Goal: Complete application form: Complete application form

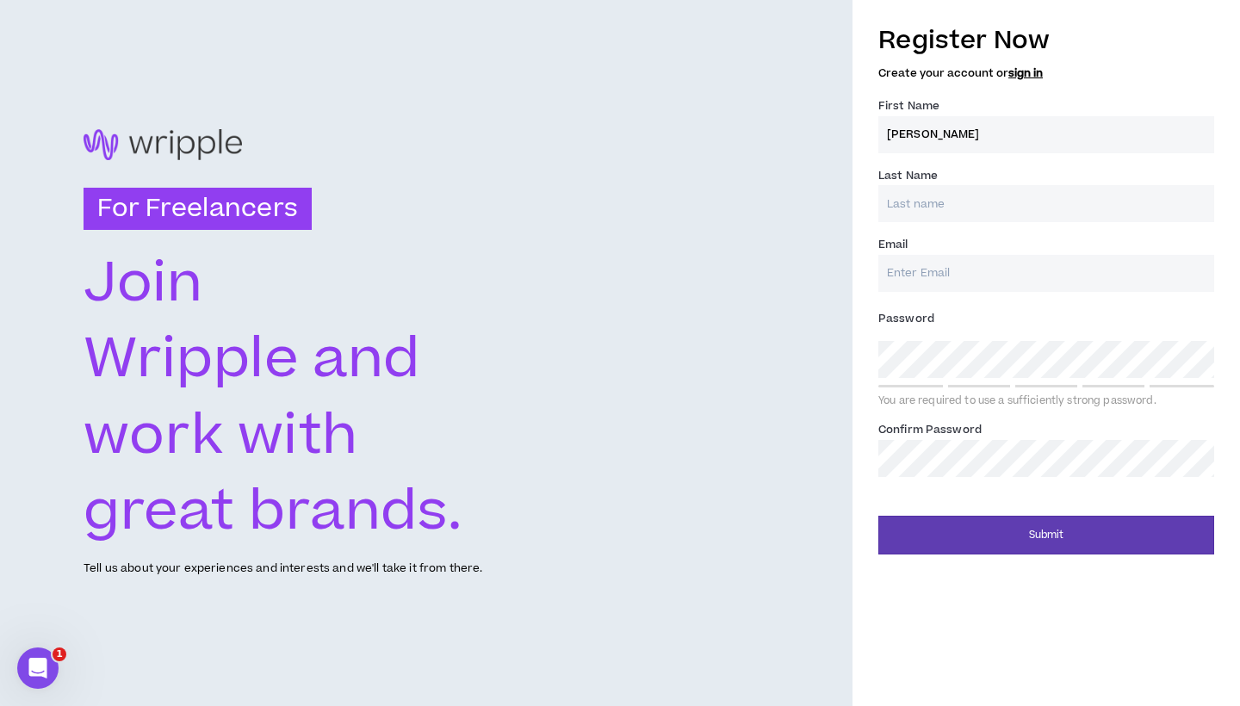
type input "[PERSON_NAME]"
click at [959, 251] on div "Email *" at bounding box center [1047, 263] width 336 height 56
type input "[PERSON_NAME][EMAIL_ADDRESS][PERSON_NAME][DOMAIN_NAME]"
click at [937, 388] on div "You are required to use a sufficiently strong password." at bounding box center [1047, 396] width 336 height 23
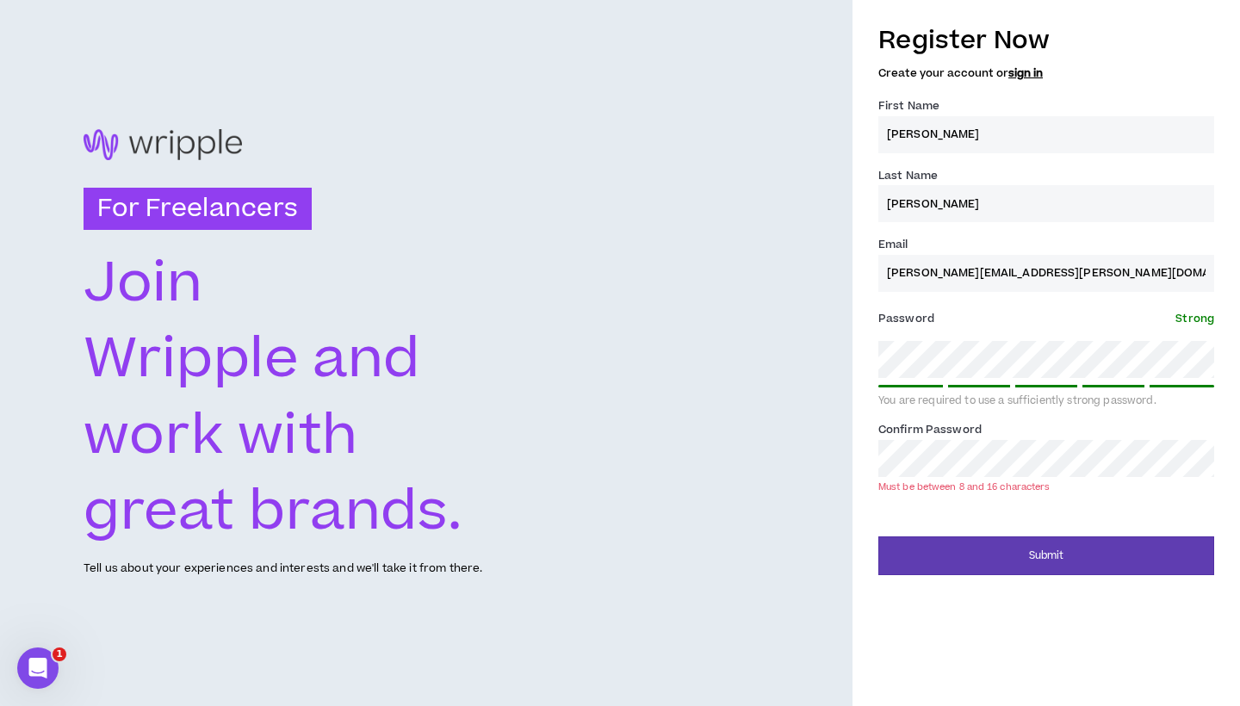
click at [873, 346] on div "Register Now Create your account or sign in First Name * [PERSON_NAME] Last Nam…" at bounding box center [1047, 295] width 388 height 562
click at [983, 553] on button "Submit" at bounding box center [1047, 556] width 336 height 39
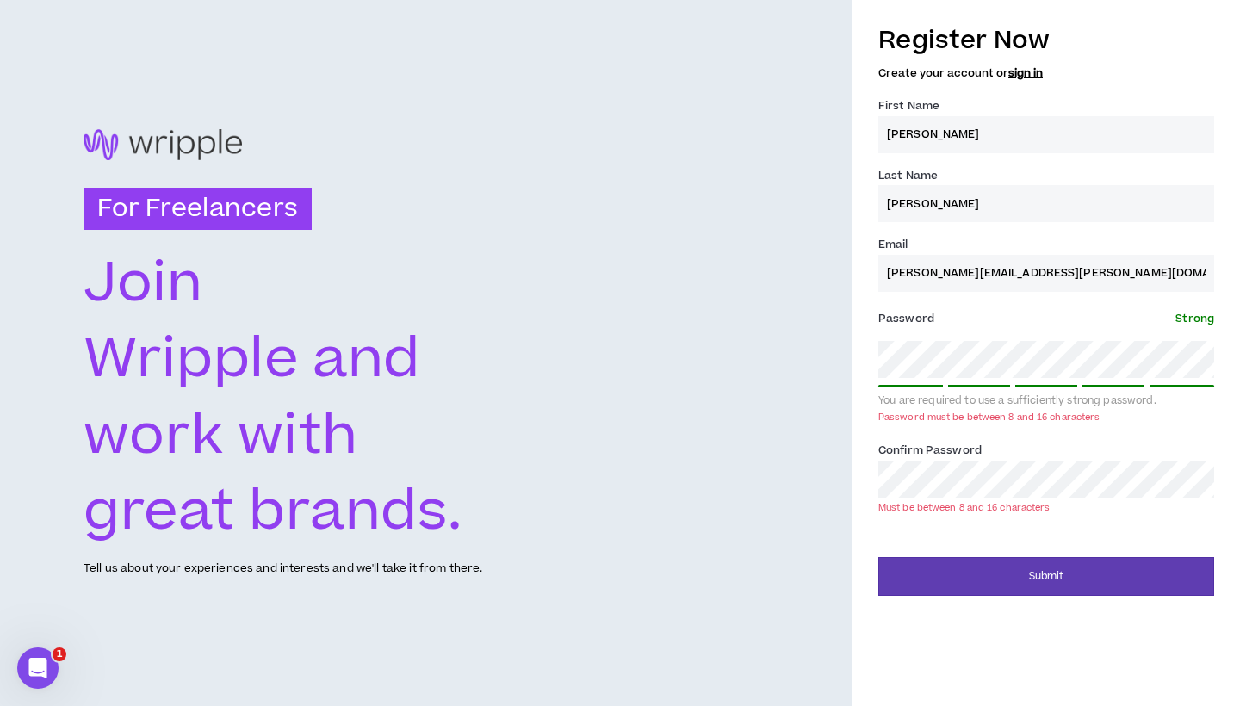
click at [862, 361] on div "Register Now Create your account or sign in First Name * [PERSON_NAME] Last Nam…" at bounding box center [1047, 305] width 388 height 582
click at [848, 478] on div "For Freelancers [PERSON_NAME] and work with great brands. Tell us about your ex…" at bounding box center [620, 353] width 1240 height 706
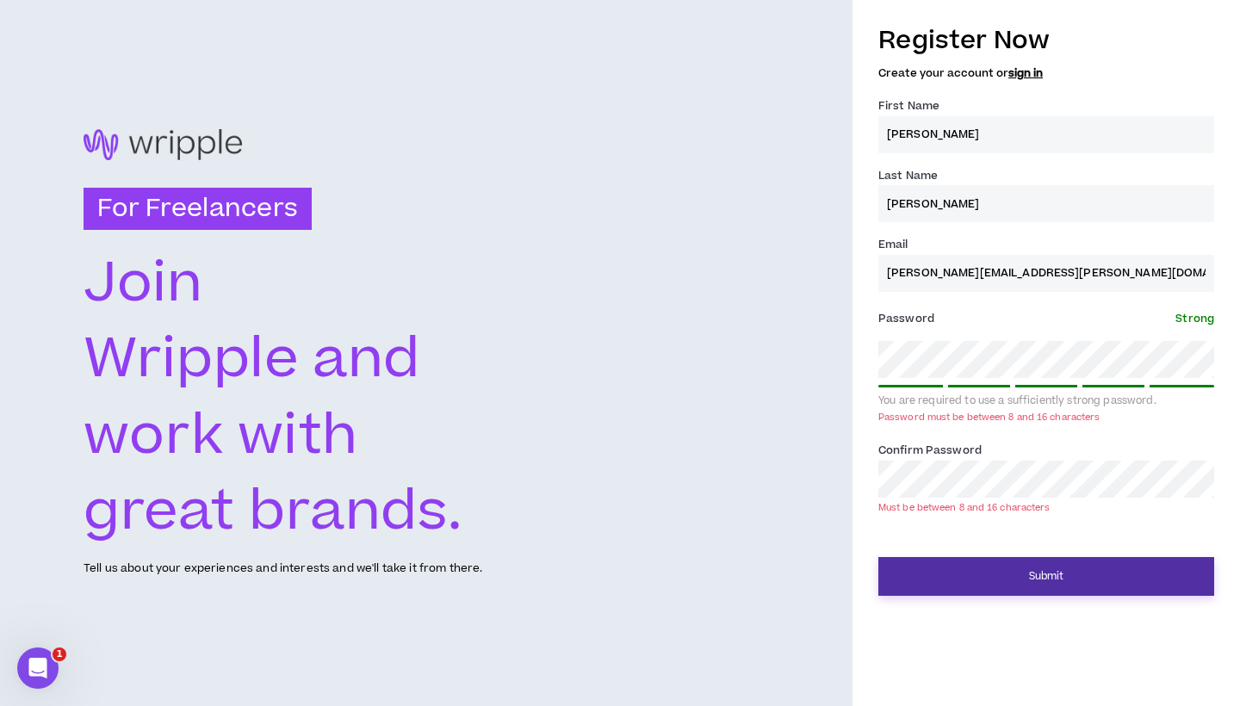
click at [972, 574] on button "Submit" at bounding box center [1047, 576] width 336 height 39
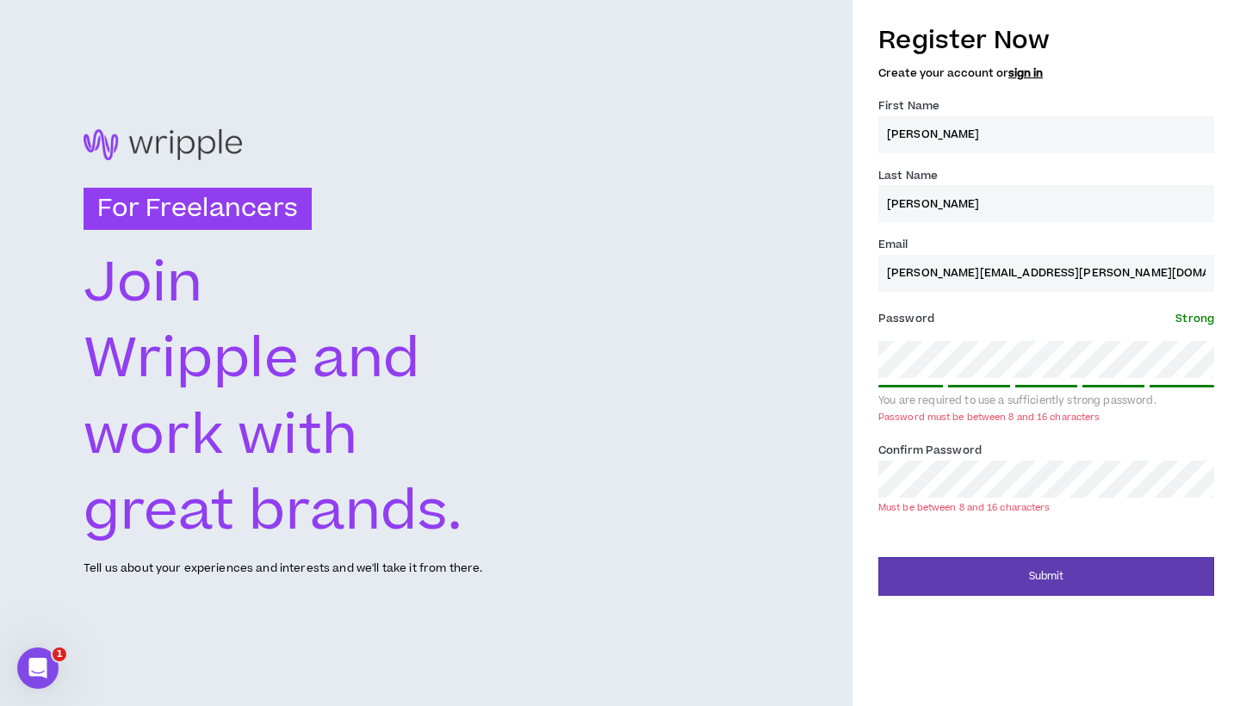
click at [870, 470] on div "Register Now Create your account or sign in First Name * [PERSON_NAME] Last Nam…" at bounding box center [1047, 305] width 388 height 582
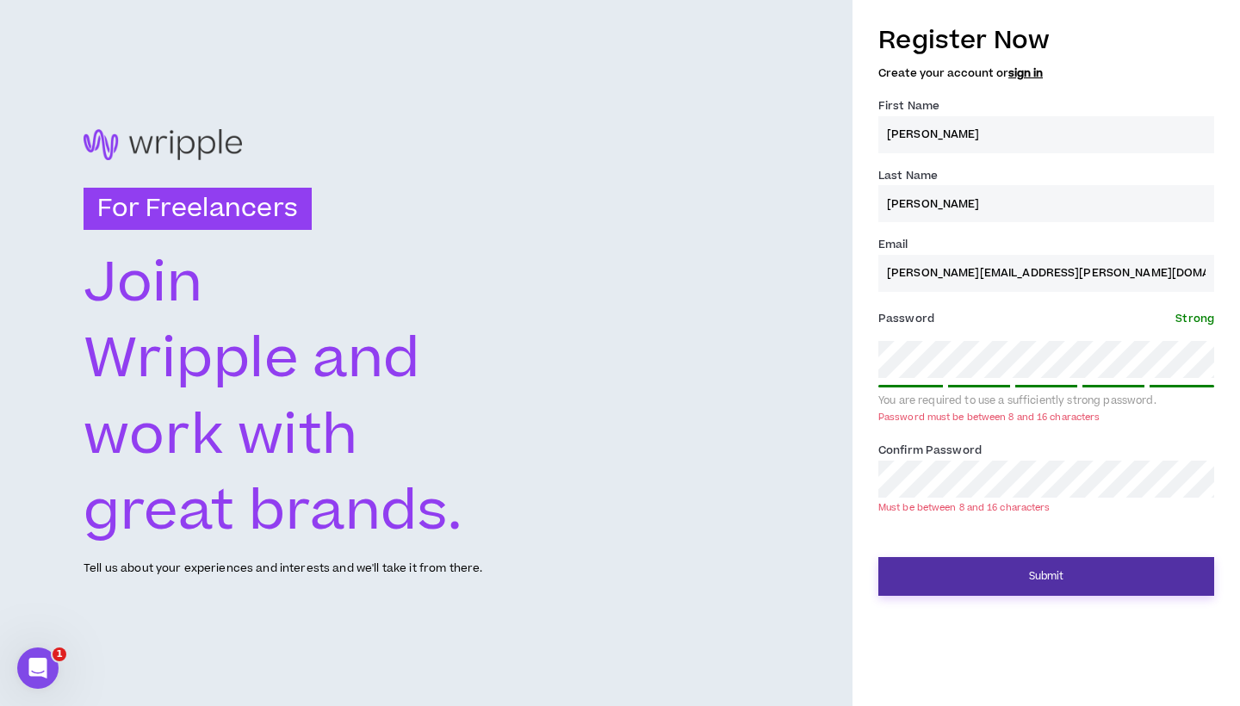
click at [952, 578] on button "Submit" at bounding box center [1047, 576] width 336 height 39
click at [982, 585] on button "Submit" at bounding box center [1047, 576] width 336 height 39
click at [966, 585] on button "Submit" at bounding box center [1047, 576] width 336 height 39
click at [1010, 573] on button "Submit" at bounding box center [1047, 576] width 336 height 39
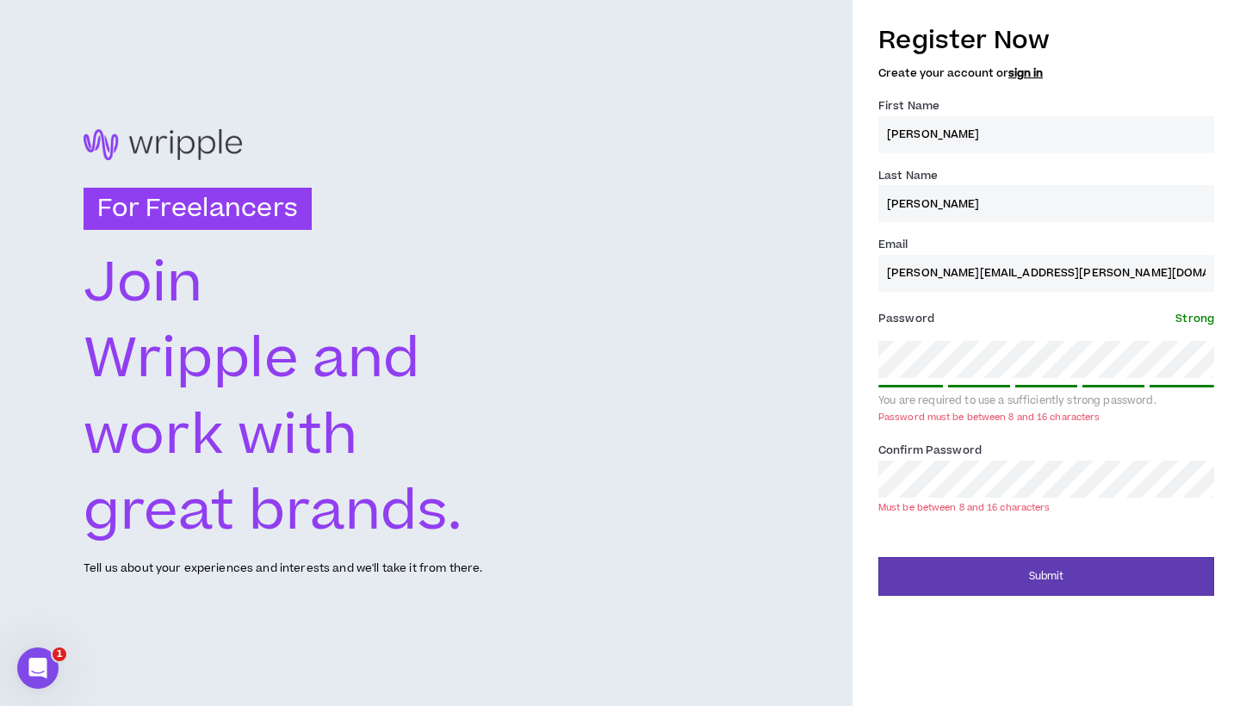
click at [877, 391] on div "Register Now Create your account or sign in First Name * [PERSON_NAME] Last Nam…" at bounding box center [1047, 305] width 388 height 582
click at [820, 366] on div "For Freelancers [PERSON_NAME] and work with great brands. Tell us about your ex…" at bounding box center [620, 353] width 1240 height 706
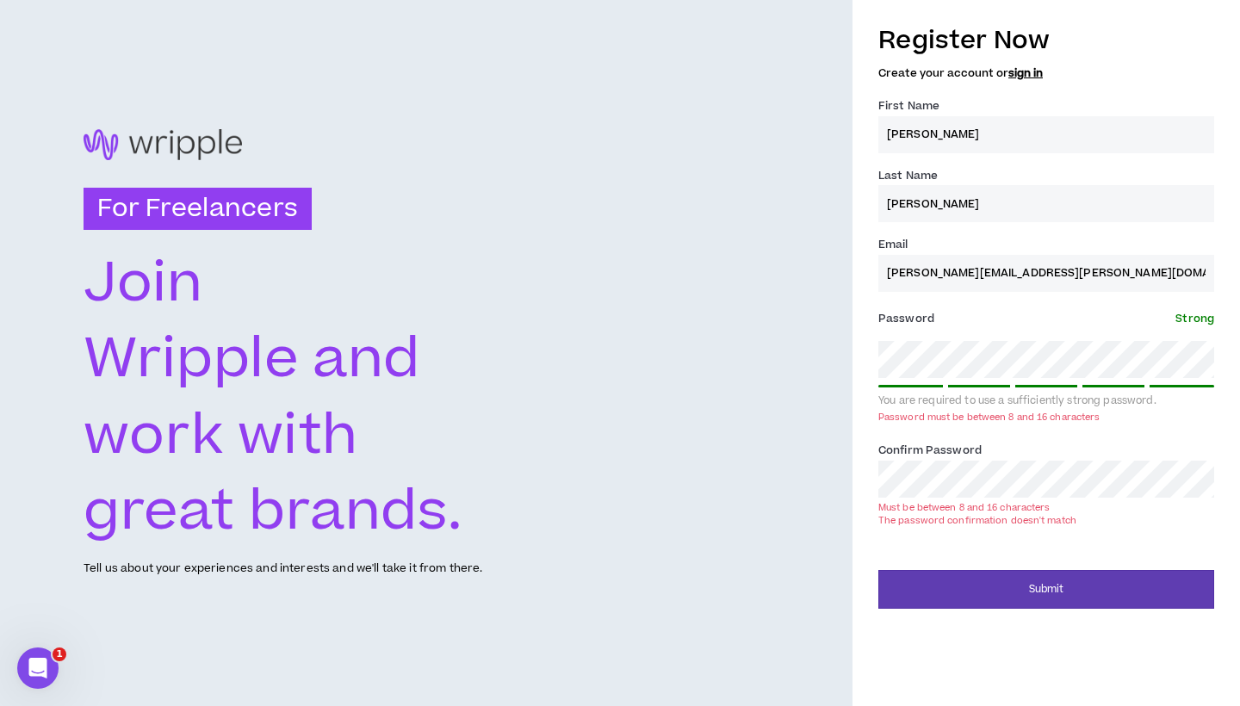
click at [977, 459] on label "Confirm Password *" at bounding box center [930, 451] width 103 height 28
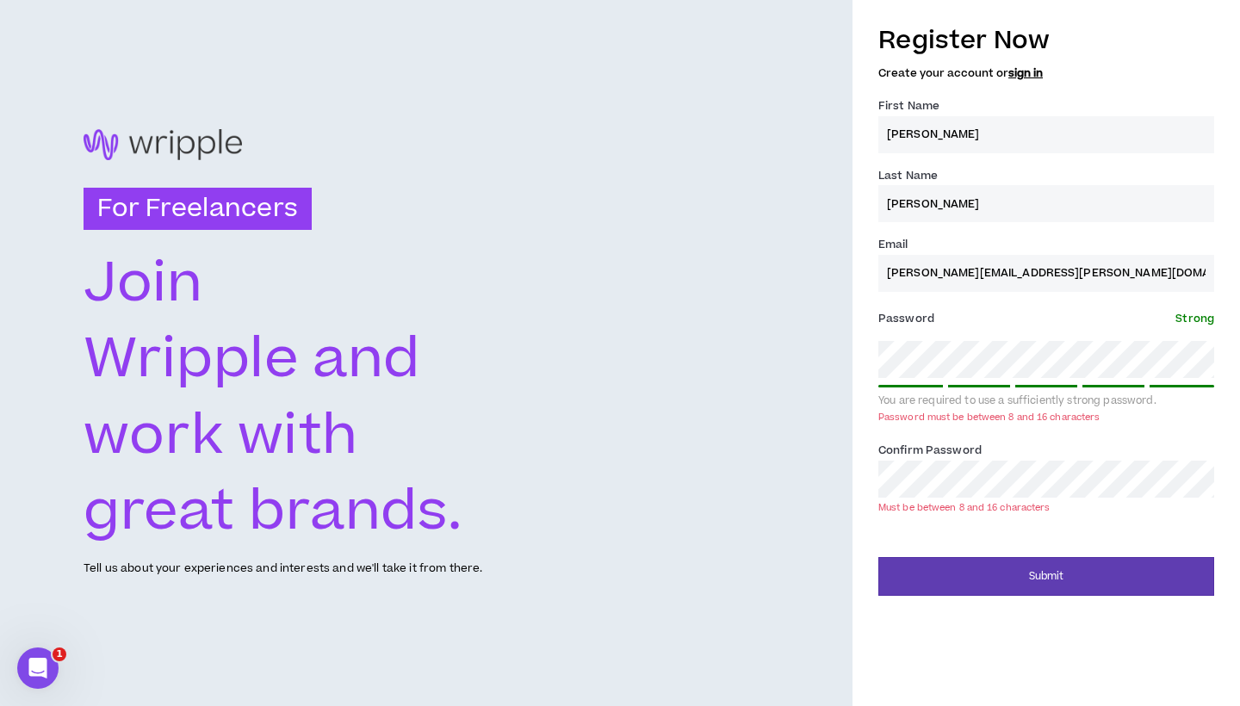
click at [1016, 596] on div "Register Now Create your account or sign in First Name * [PERSON_NAME] Last Nam…" at bounding box center [1047, 353] width 388 height 706
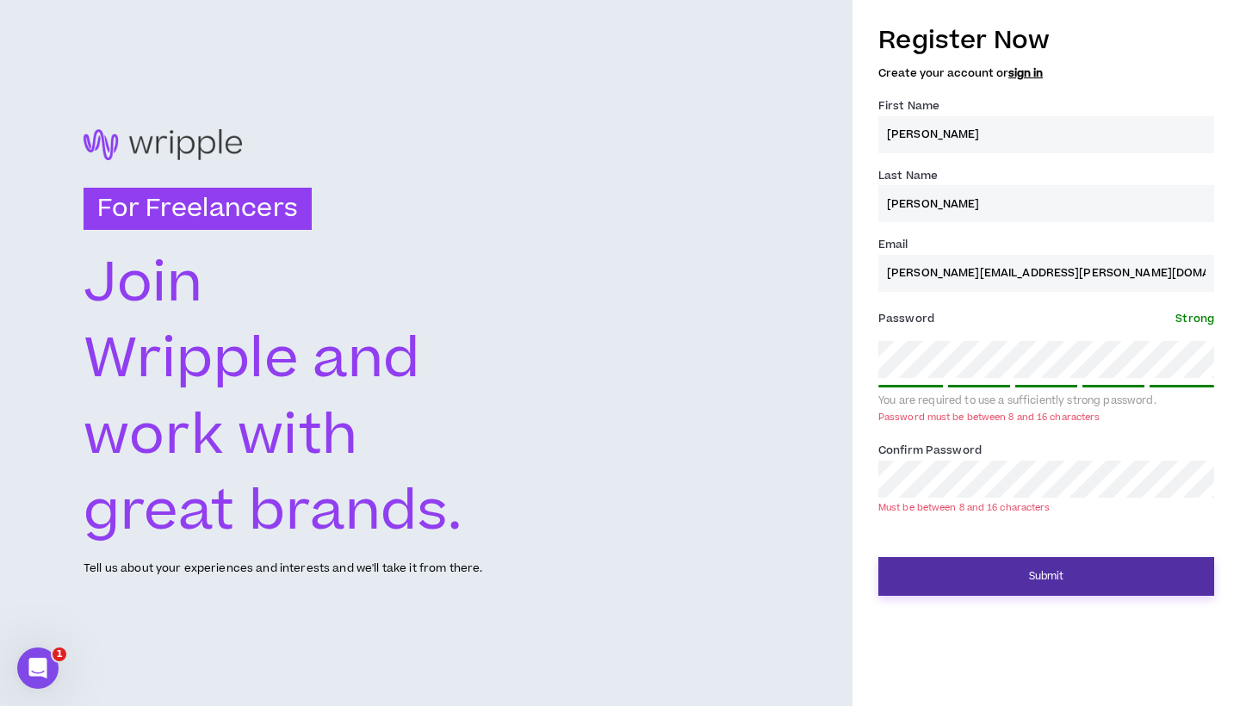
click at [1004, 583] on button "Submit" at bounding box center [1047, 576] width 336 height 39
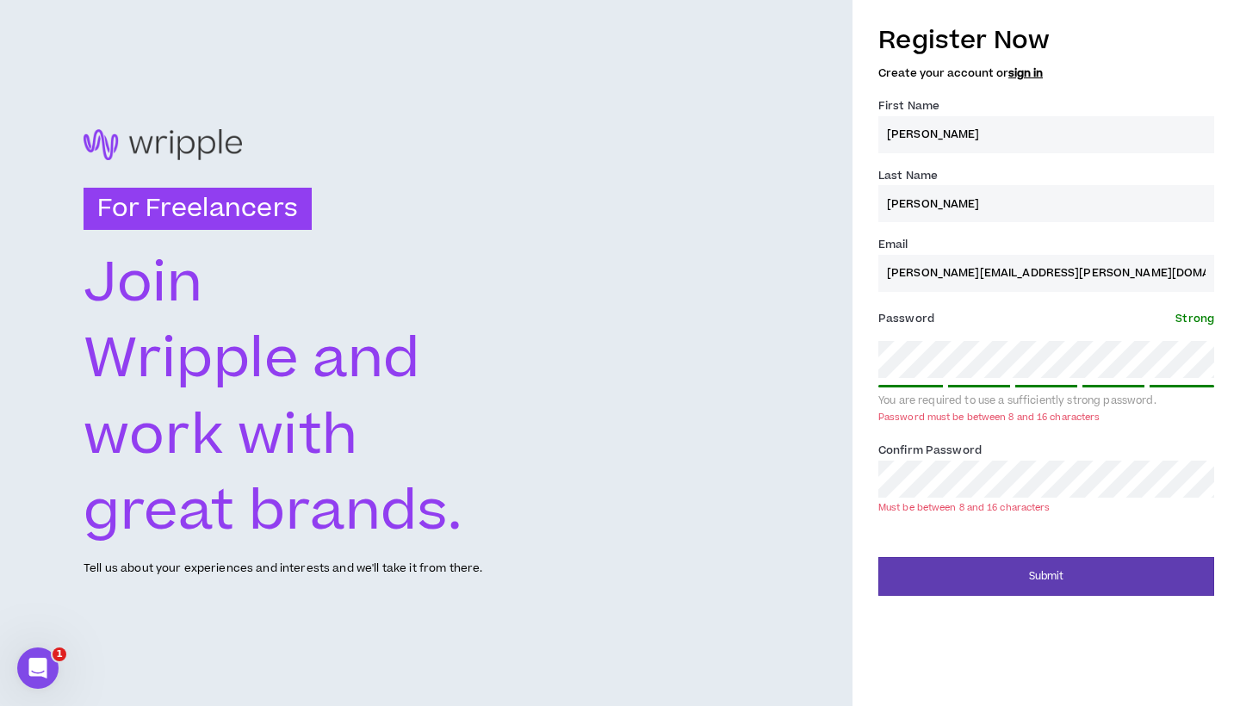
click at [859, 355] on div "Register Now Create your account or sign in First Name * [PERSON_NAME] Last Nam…" at bounding box center [1047, 305] width 388 height 582
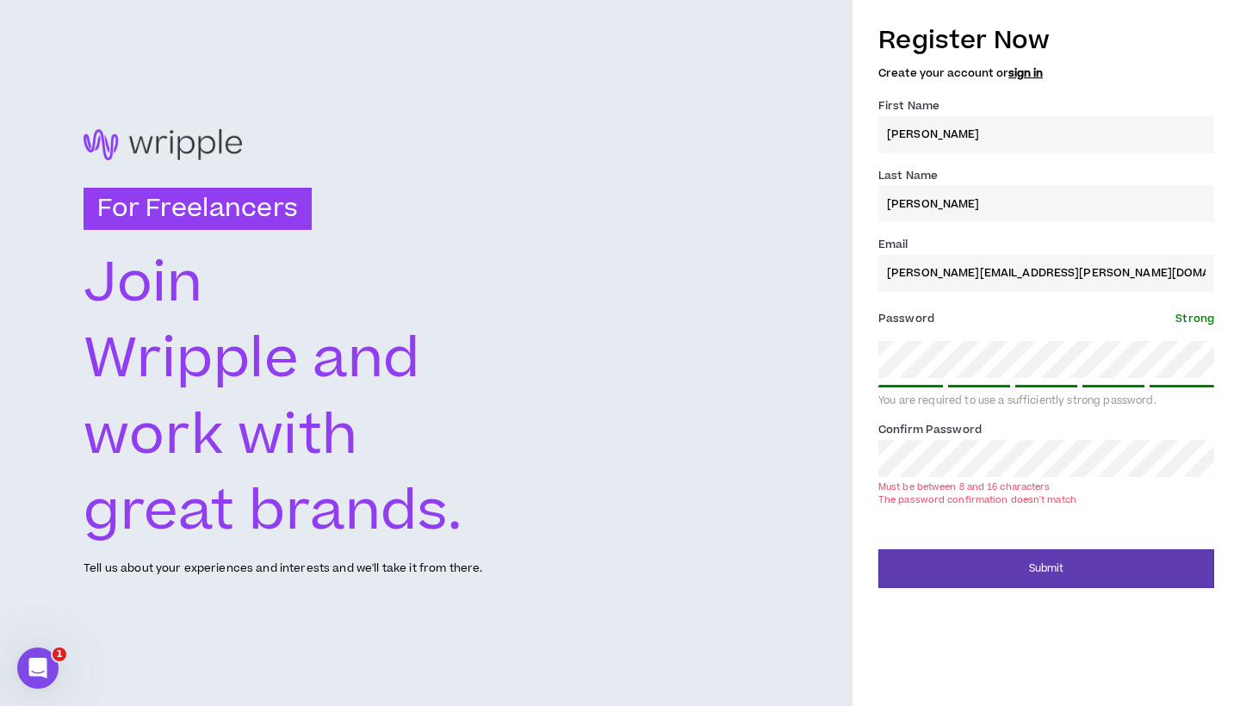
click at [840, 457] on div "For Freelancers [PERSON_NAME] and work with great brands. Tell us about your ex…" at bounding box center [620, 353] width 1240 height 706
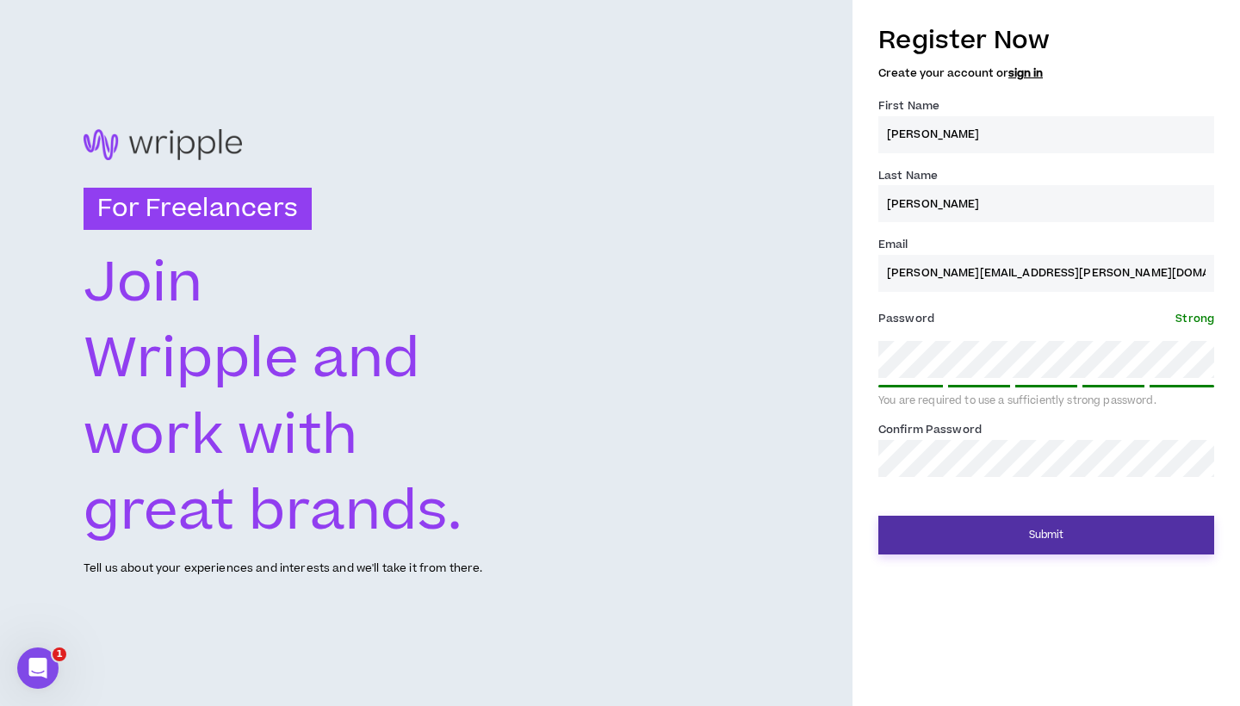
click at [953, 531] on button "Submit" at bounding box center [1047, 535] width 336 height 39
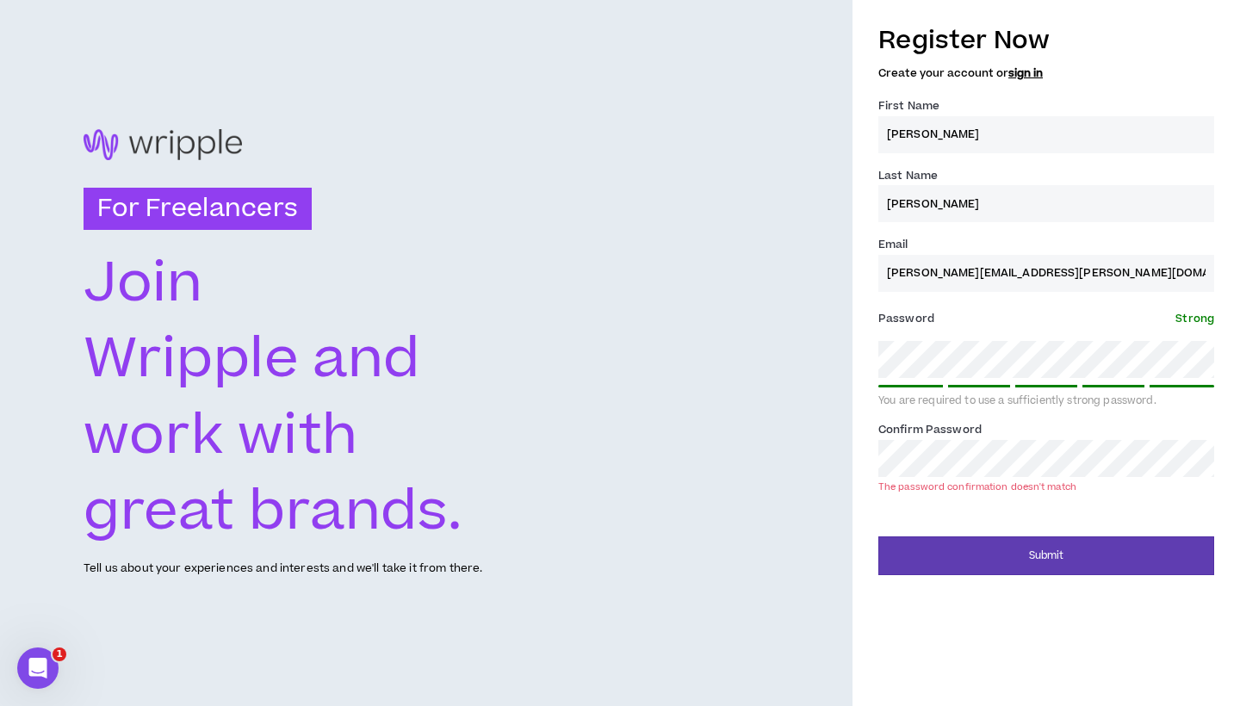
click at [847, 452] on div "For Freelancers [PERSON_NAME] and work with great brands. Tell us about your ex…" at bounding box center [620, 353] width 1240 height 706
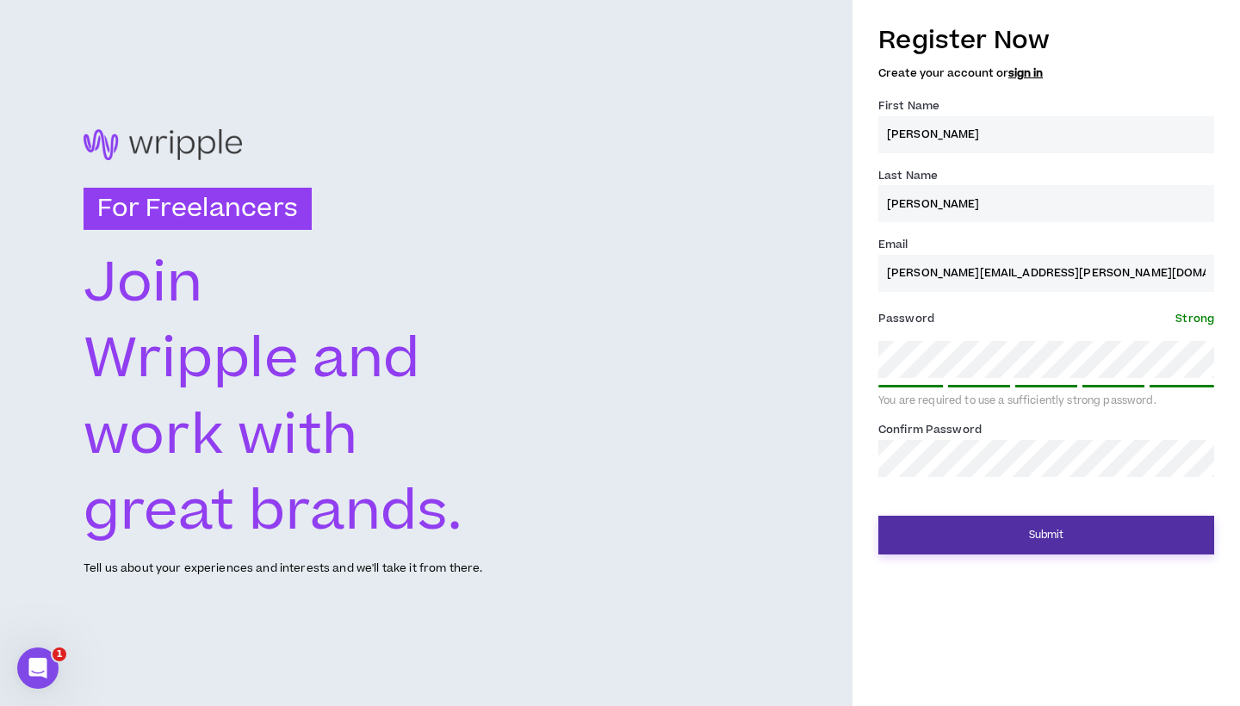
click at [984, 541] on button "Submit" at bounding box center [1047, 535] width 336 height 39
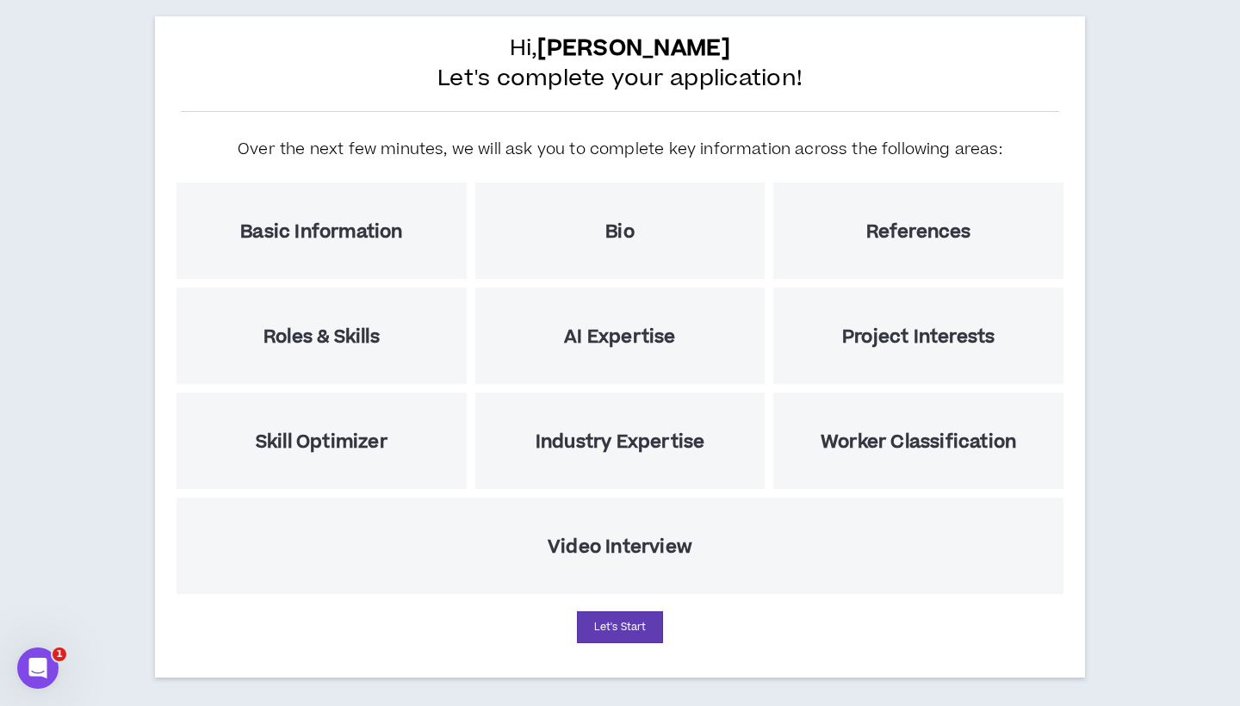
scroll to position [92, 0]
click at [651, 625] on button "Let's Start" at bounding box center [620, 627] width 86 height 32
select select "US"
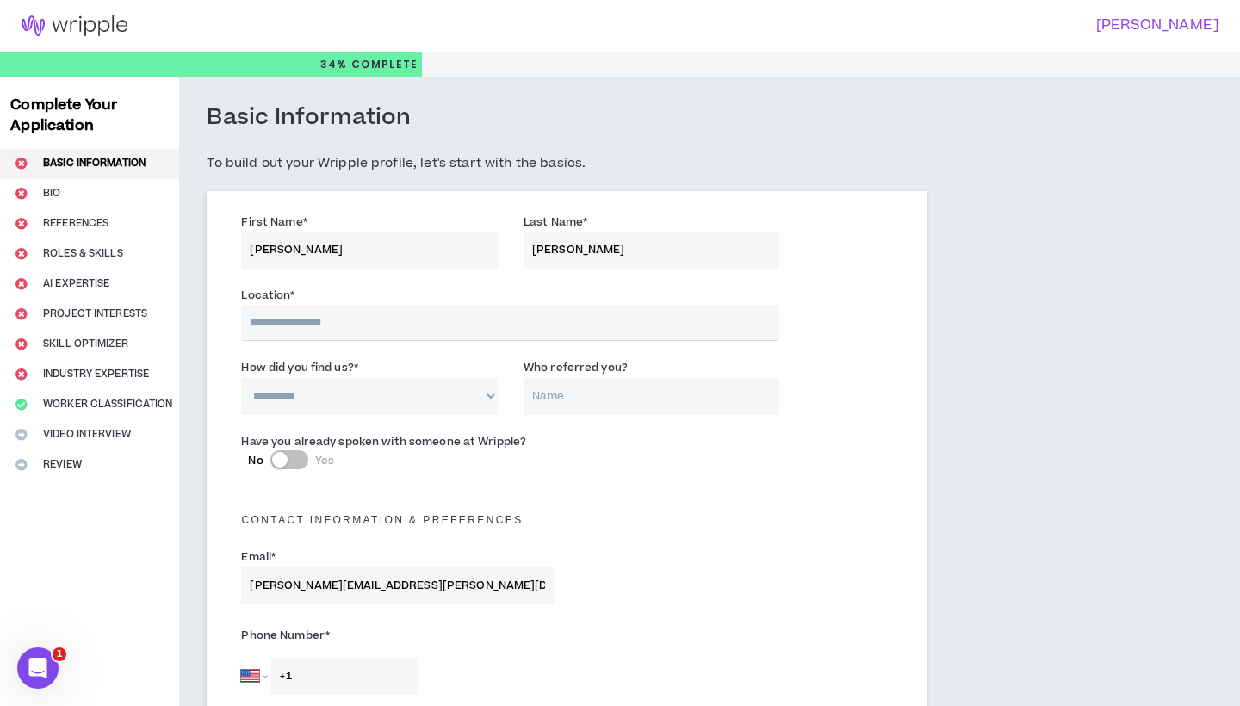
click at [411, 327] on input "text" at bounding box center [510, 323] width 538 height 36
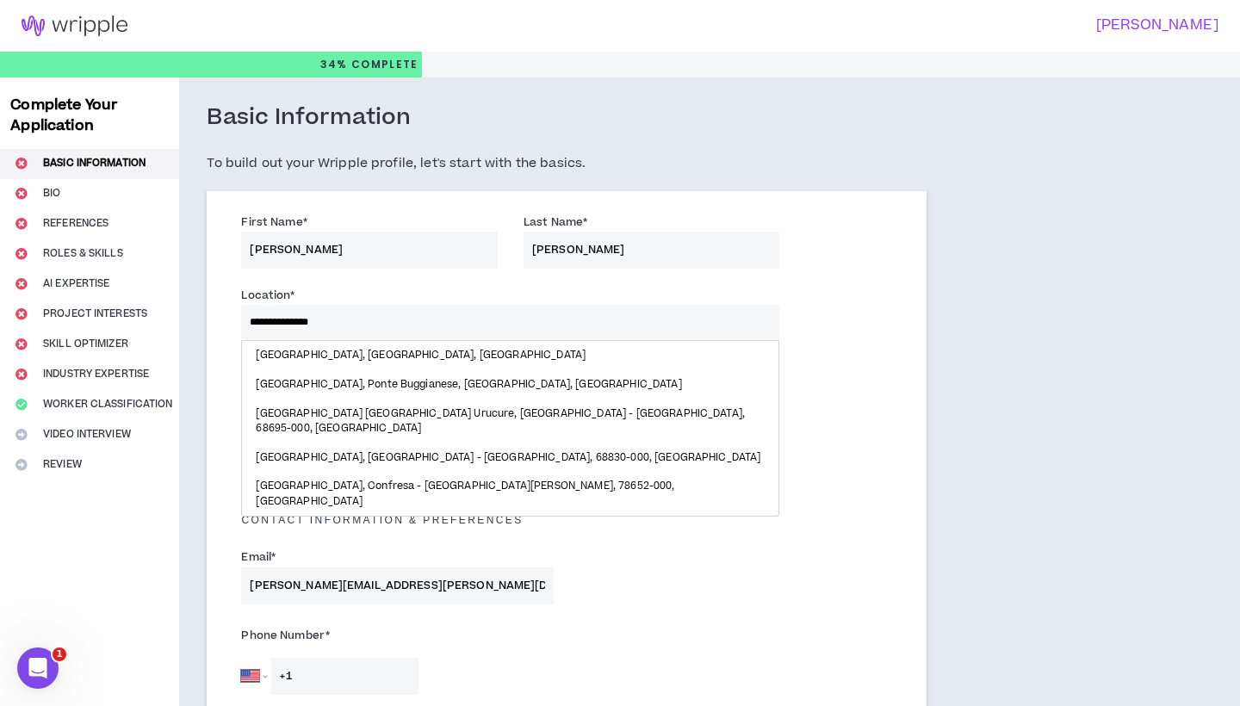
type input "**********"
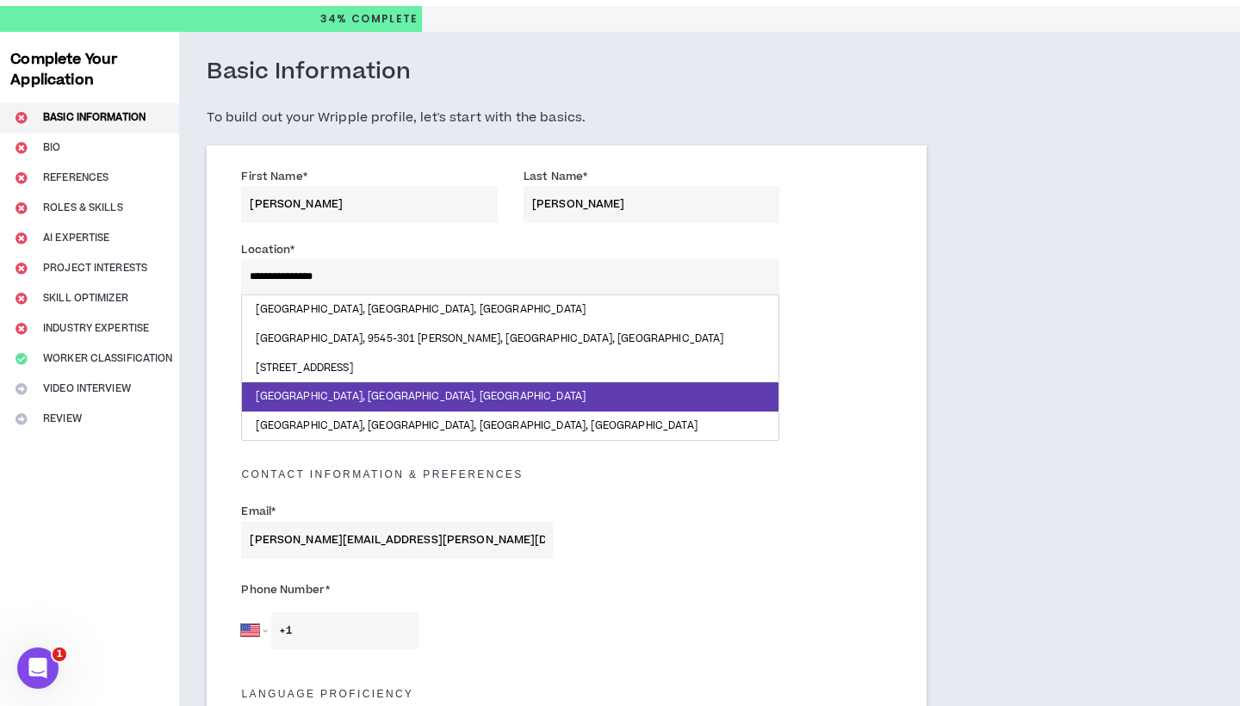
scroll to position [61, 0]
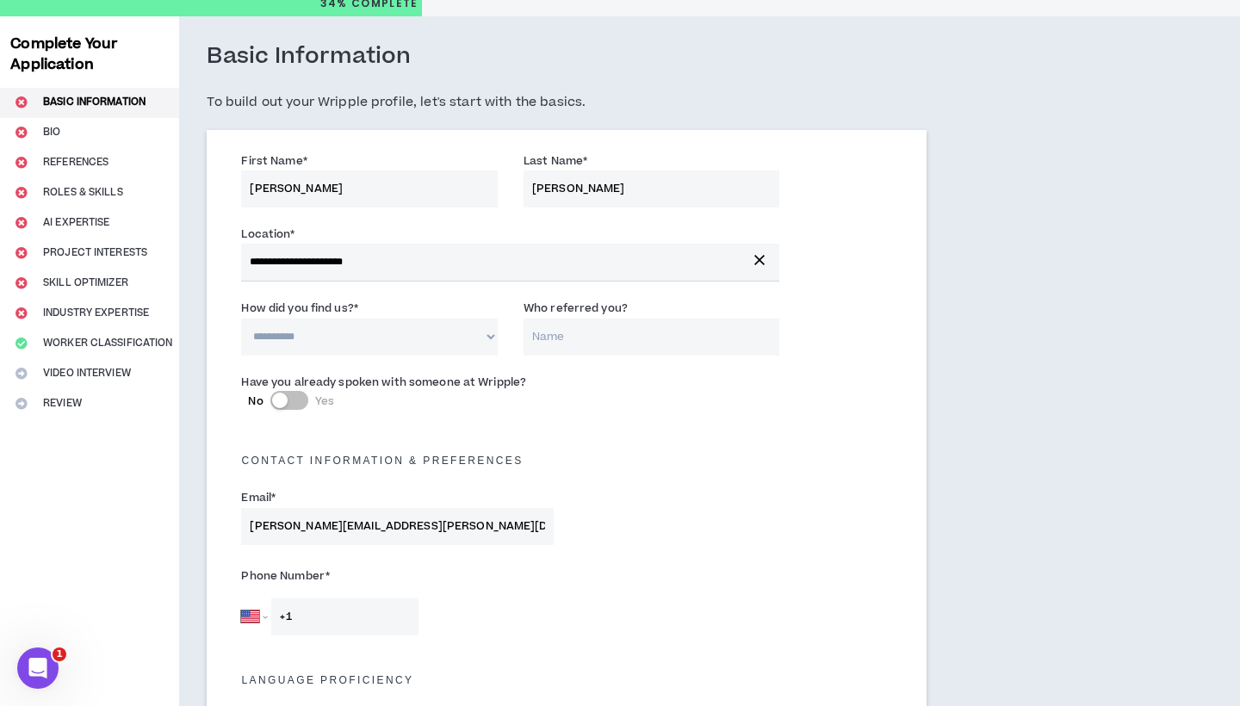
select select "*"
type input "[PERSON_NAME]"
click at [716, 442] on div "Contact Information & preferences" at bounding box center [566, 452] width 677 height 38
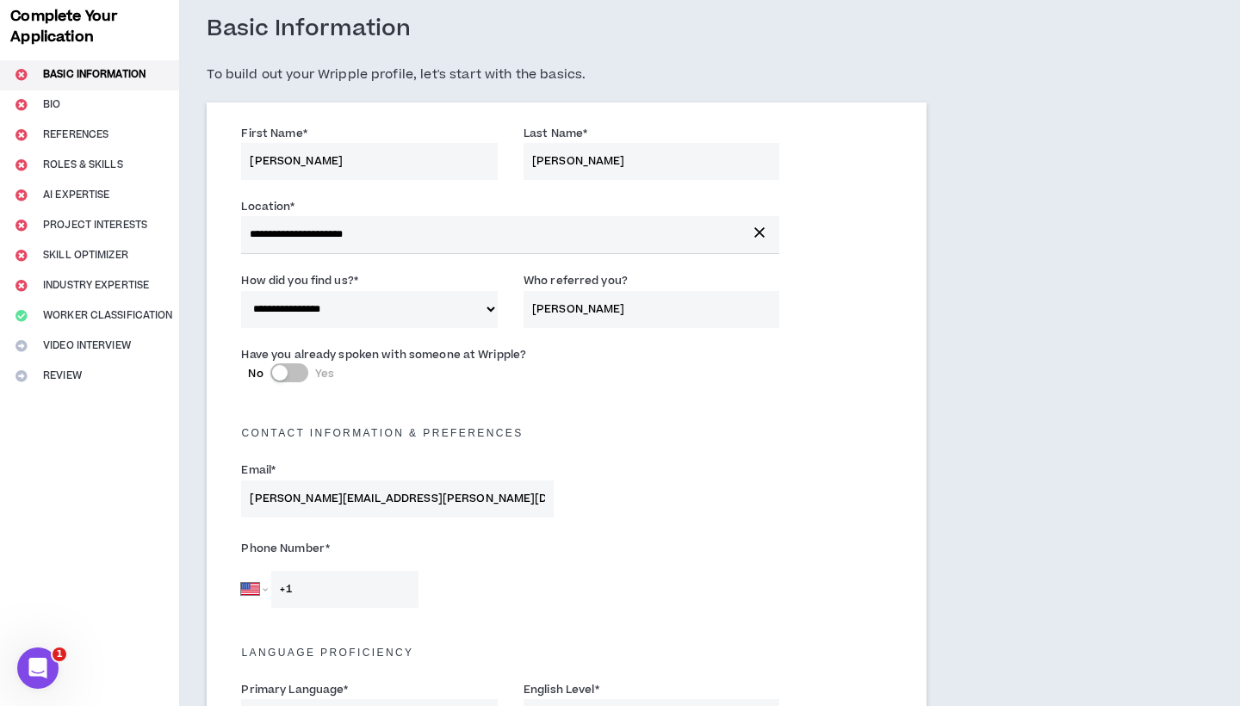
scroll to position [115, 0]
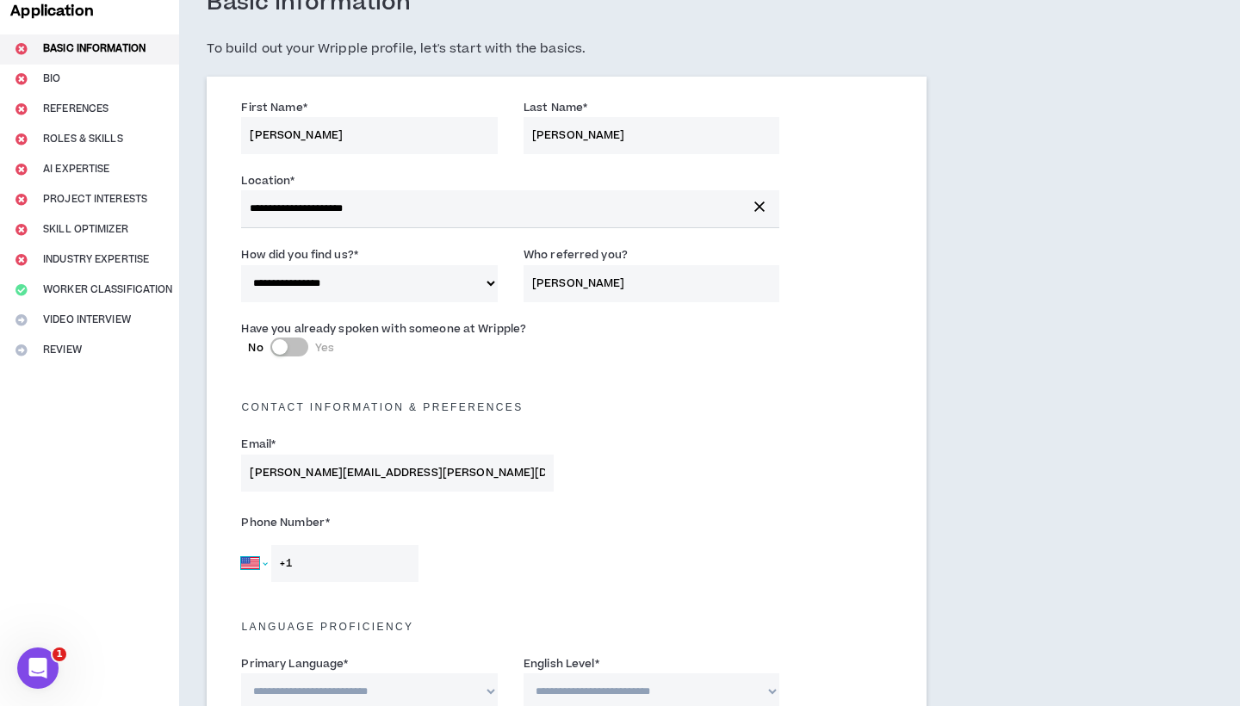
select select "PT"
type input "[PHONE_NUMBER]"
click at [502, 571] on div "[GEOGRAPHIC_DATA] [GEOGRAPHIC_DATA] [GEOGRAPHIC_DATA] [GEOGRAPHIC_DATA] [US_STA…" at bounding box center [397, 563] width 313 height 37
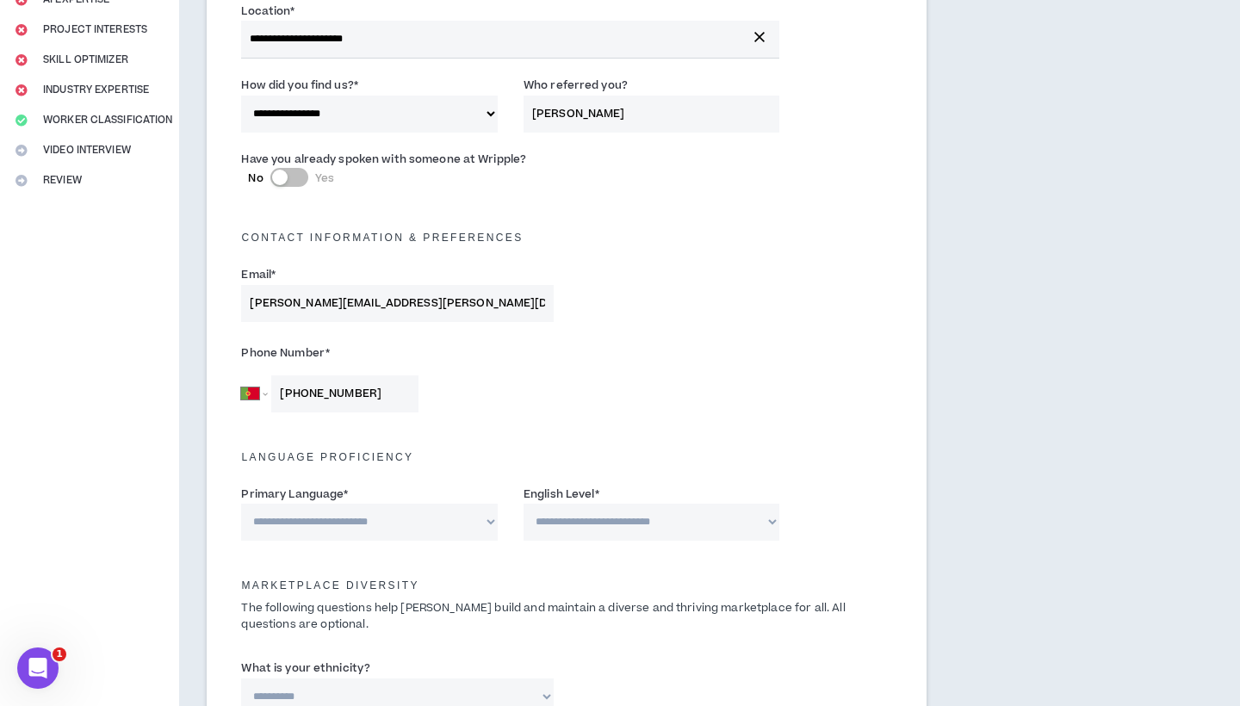
scroll to position [279, 0]
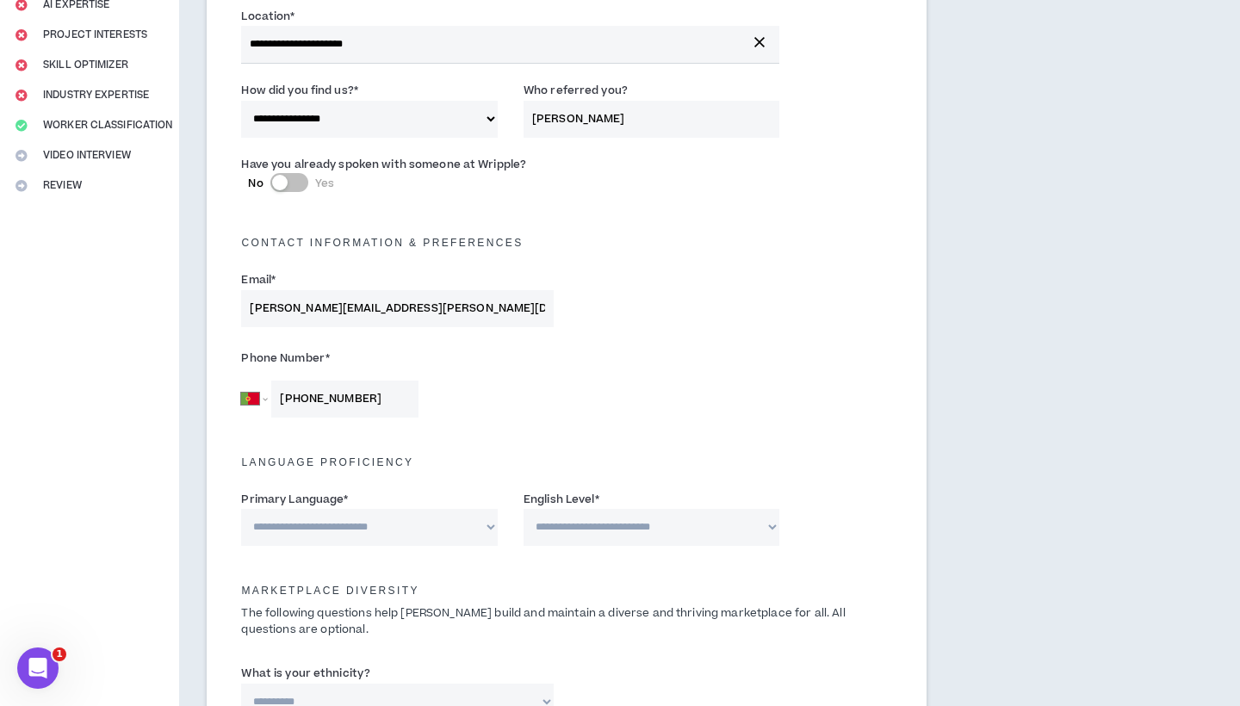
click at [401, 47] on input "**********" at bounding box center [510, 44] width 538 height 37
click at [406, 35] on input "**********" at bounding box center [510, 44] width 538 height 37
click at [742, 34] on input "**********" at bounding box center [510, 44] width 538 height 37
click at [758, 39] on icon "button" at bounding box center [760, 42] width 10 height 10
click at [681, 39] on input "text" at bounding box center [510, 44] width 538 height 36
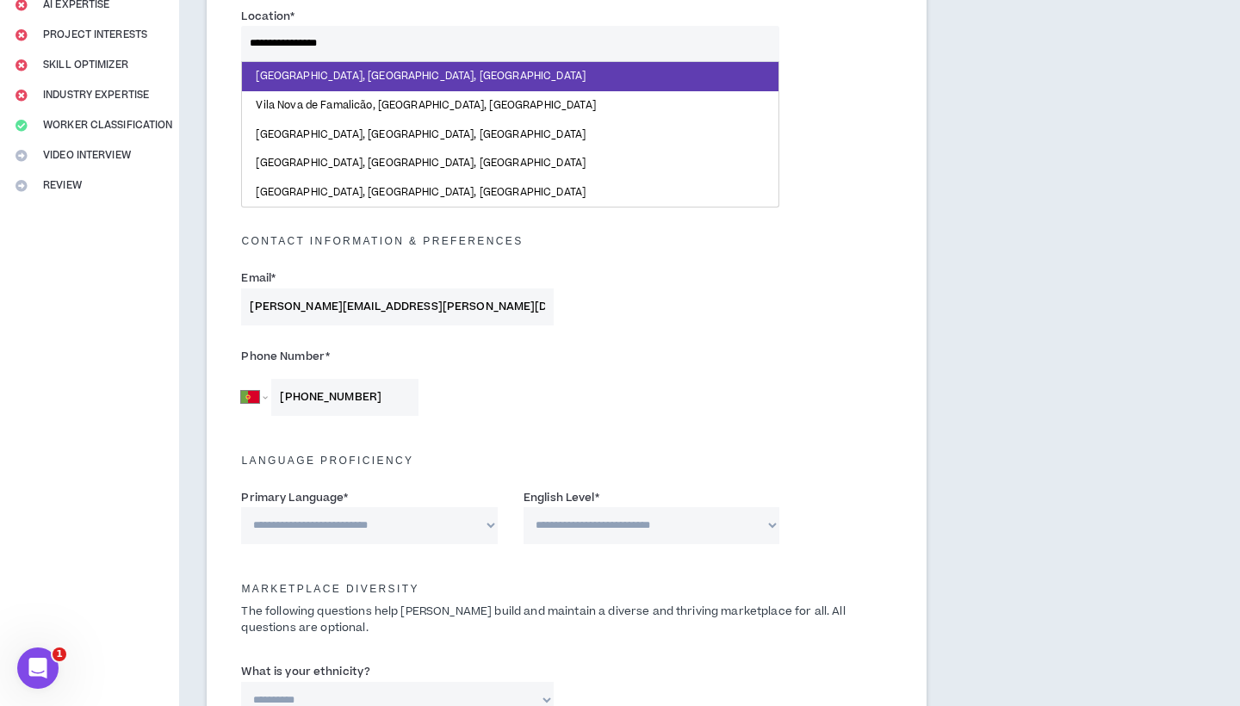
type input "**********"
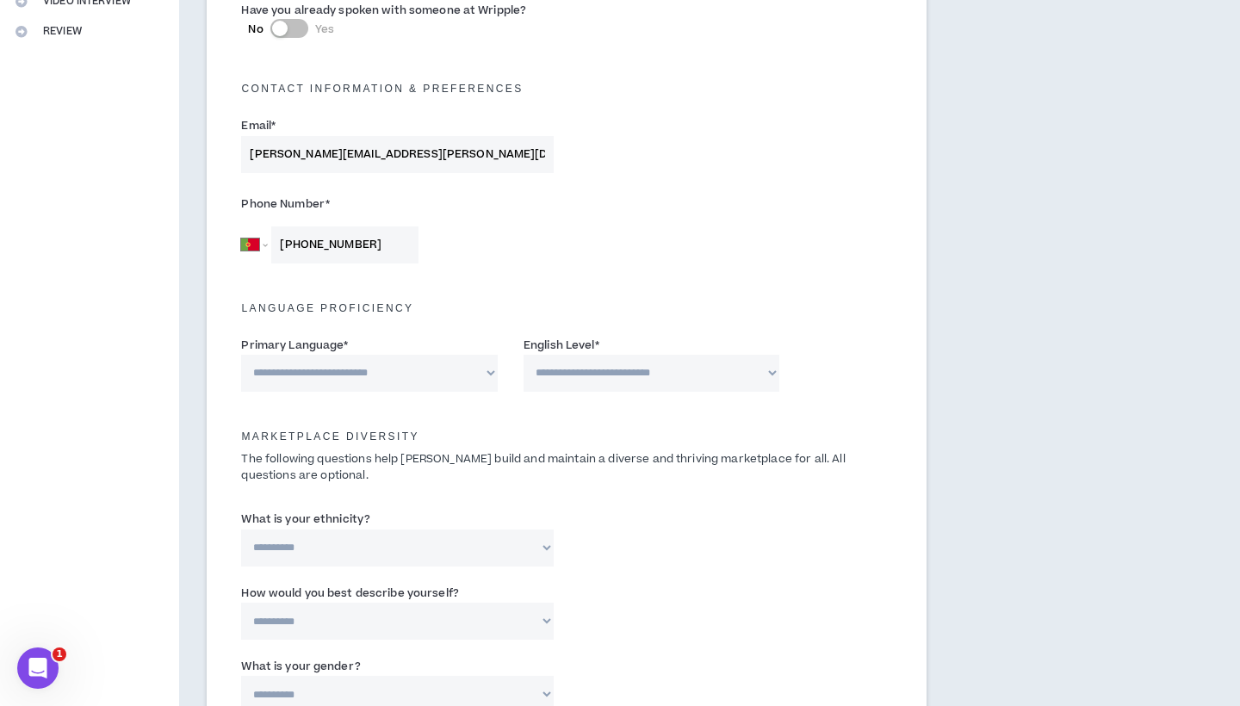
scroll to position [445, 0]
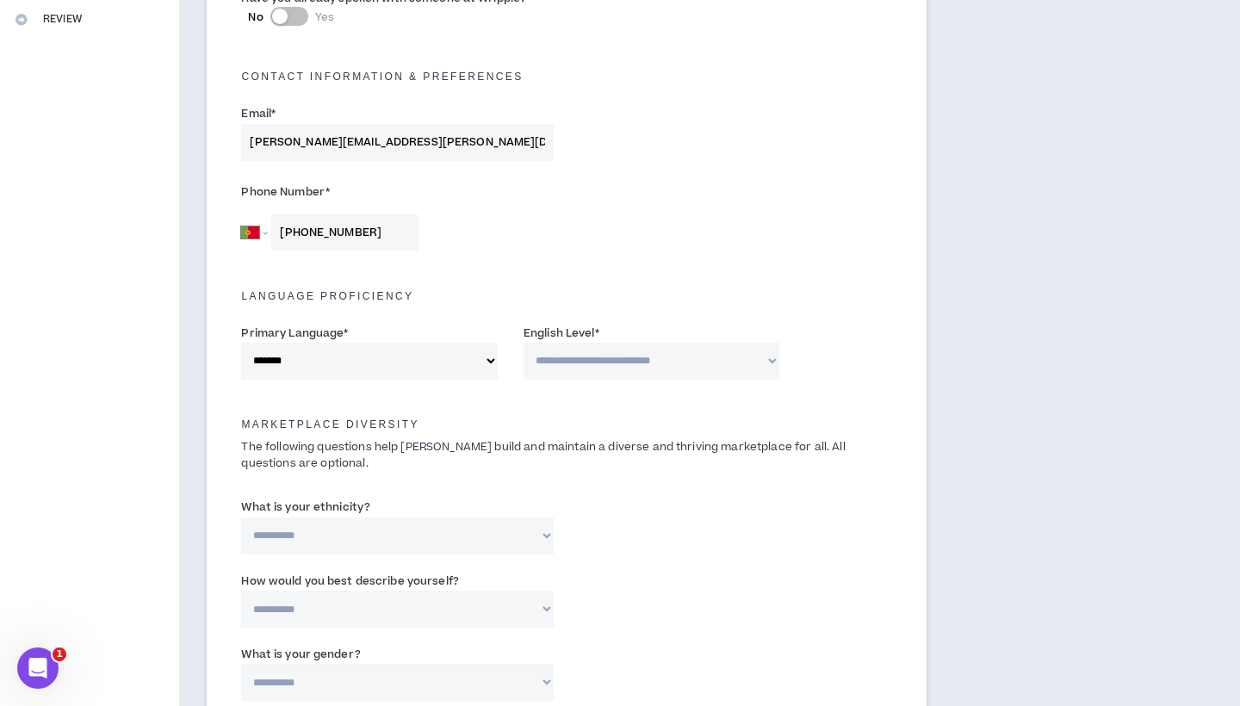
click at [585, 336] on label "English Level *" at bounding box center [562, 334] width 76 height 28
click at [585, 343] on select "**********" at bounding box center [652, 361] width 257 height 37
click at [586, 342] on label "English Level *" at bounding box center [562, 334] width 76 height 28
click at [586, 343] on select "**********" at bounding box center [652, 361] width 257 height 37
click at [524, 376] on div "**********" at bounding box center [652, 352] width 257 height 56
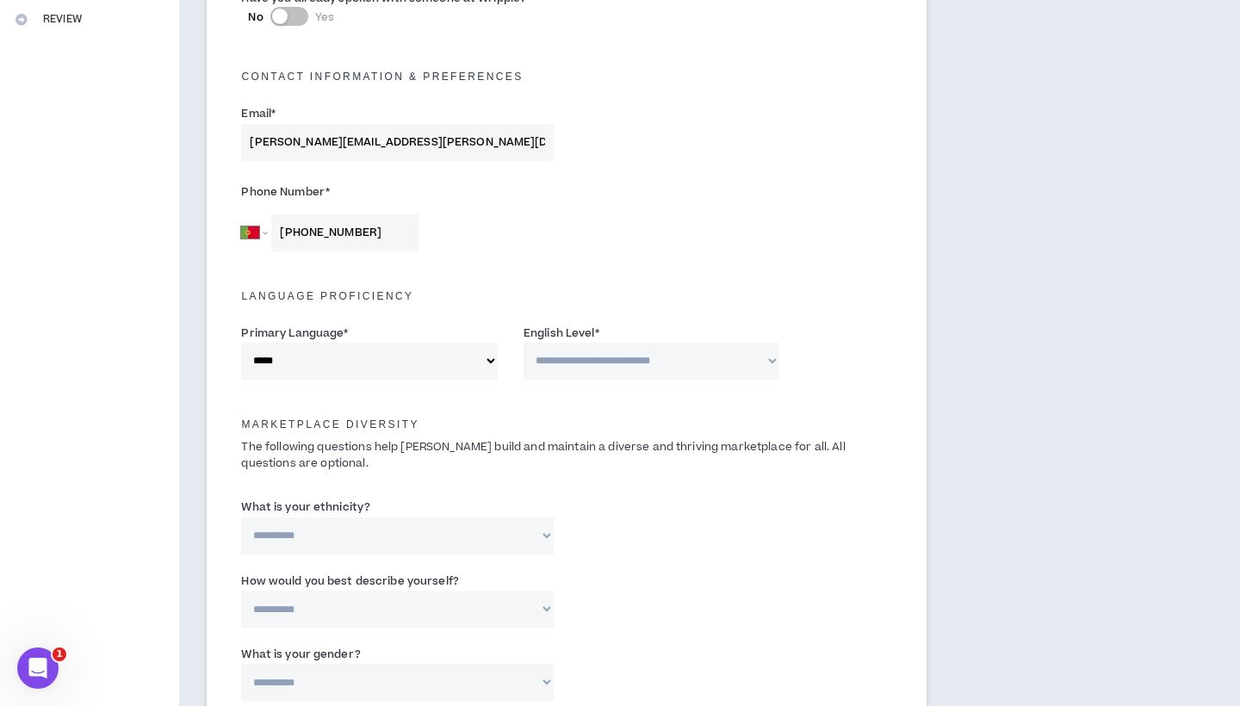
select select "*******"
select select "*"
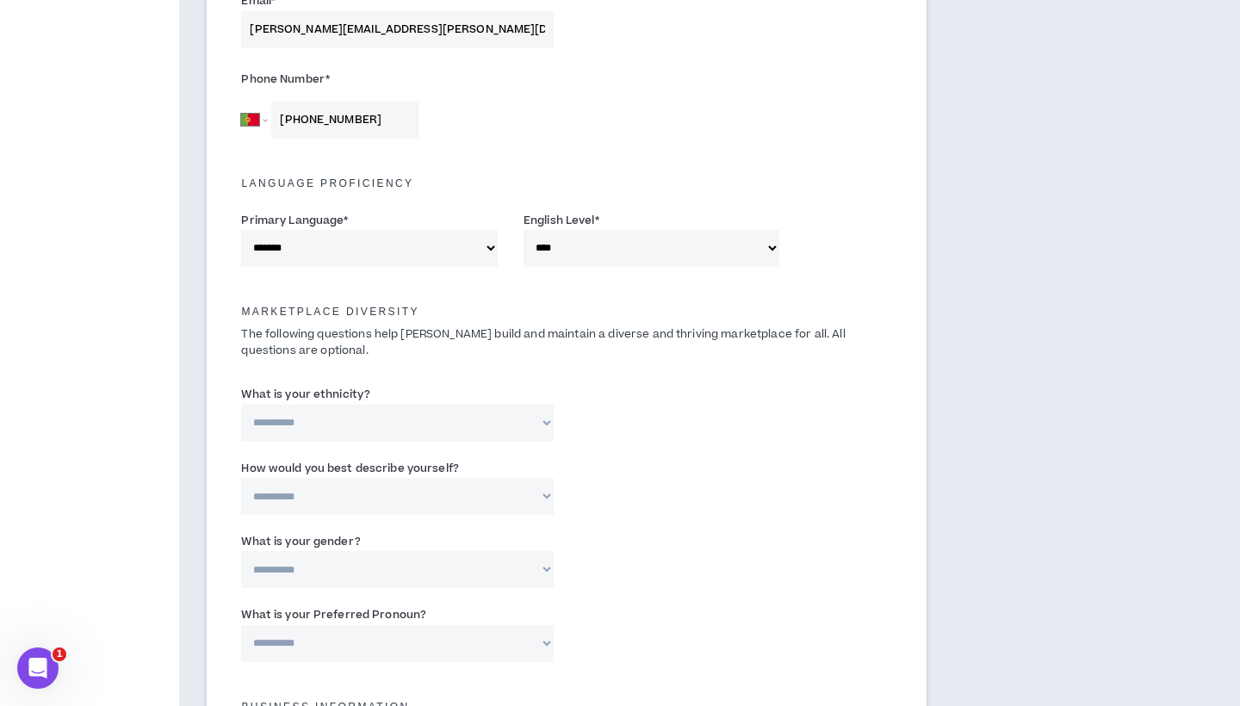
scroll to position [572, 0]
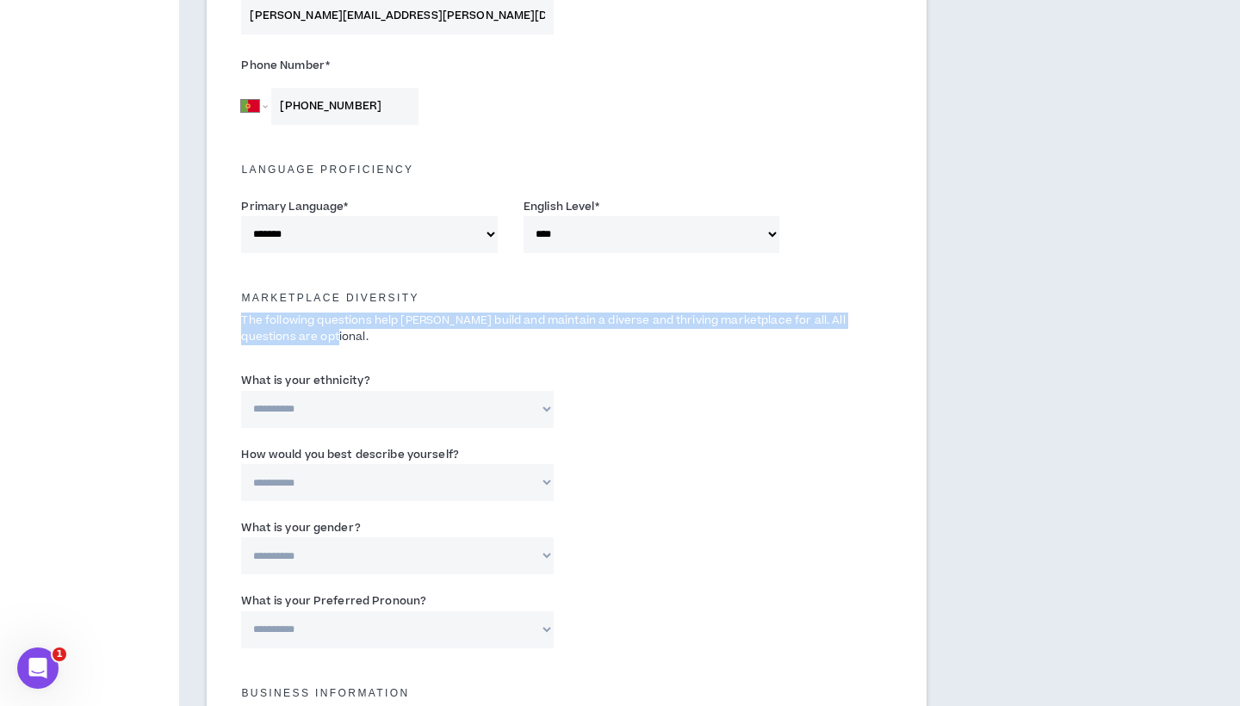
drag, startPoint x: 293, startPoint y: 330, endPoint x: 217, endPoint y: 313, distance: 77.7
click at [217, 313] on div "**********" at bounding box center [567, 288] width 720 height 1339
click at [382, 316] on p "The following questions help [PERSON_NAME] build and maintain a diverse and thr…" at bounding box center [566, 329] width 677 height 33
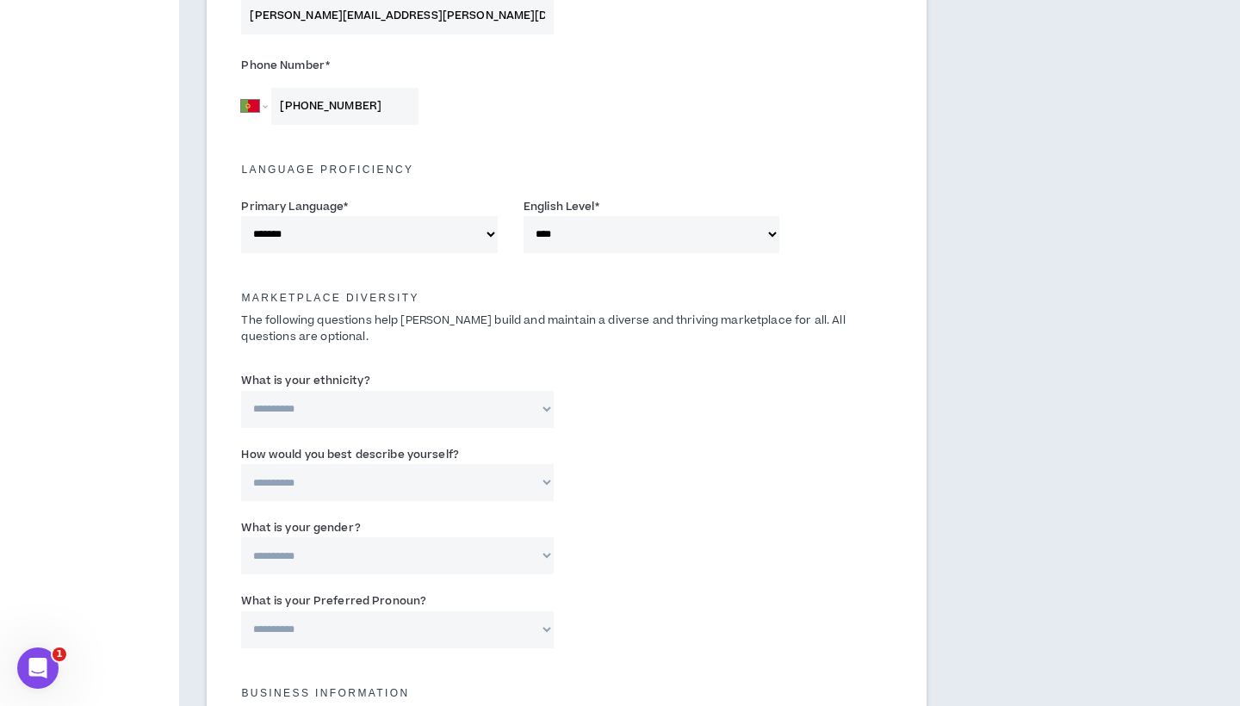
select select "**********"
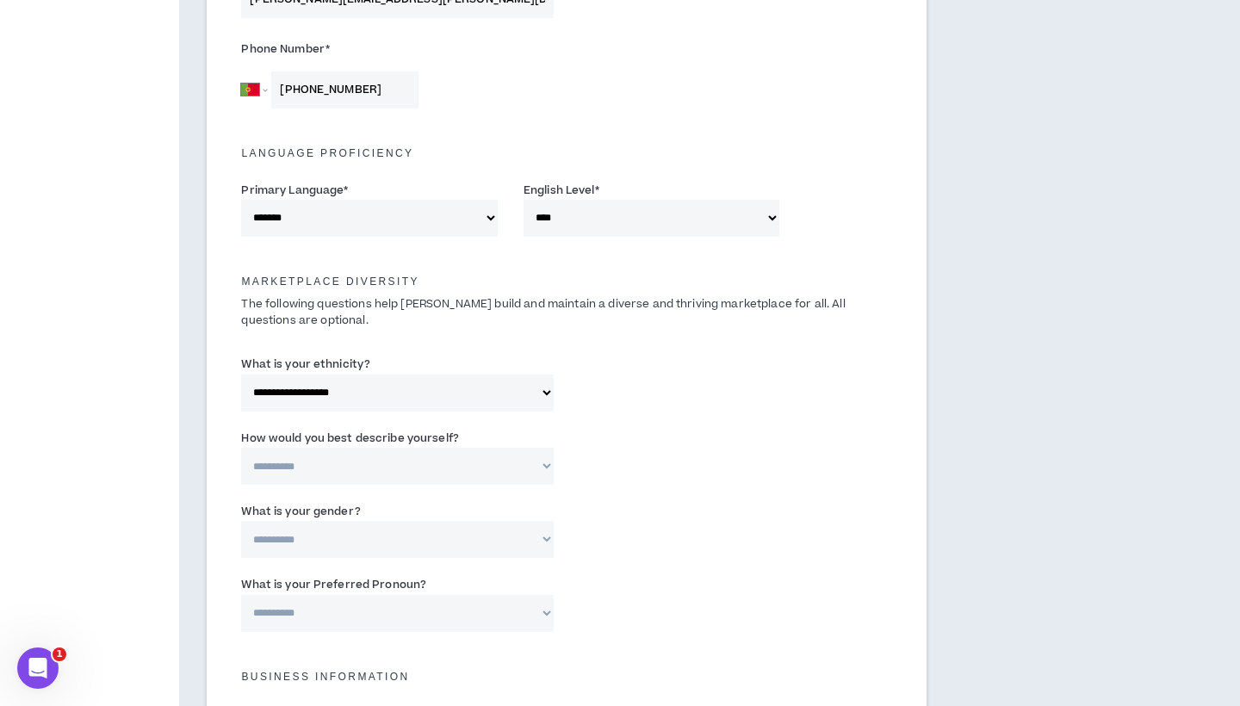
select select "*****"
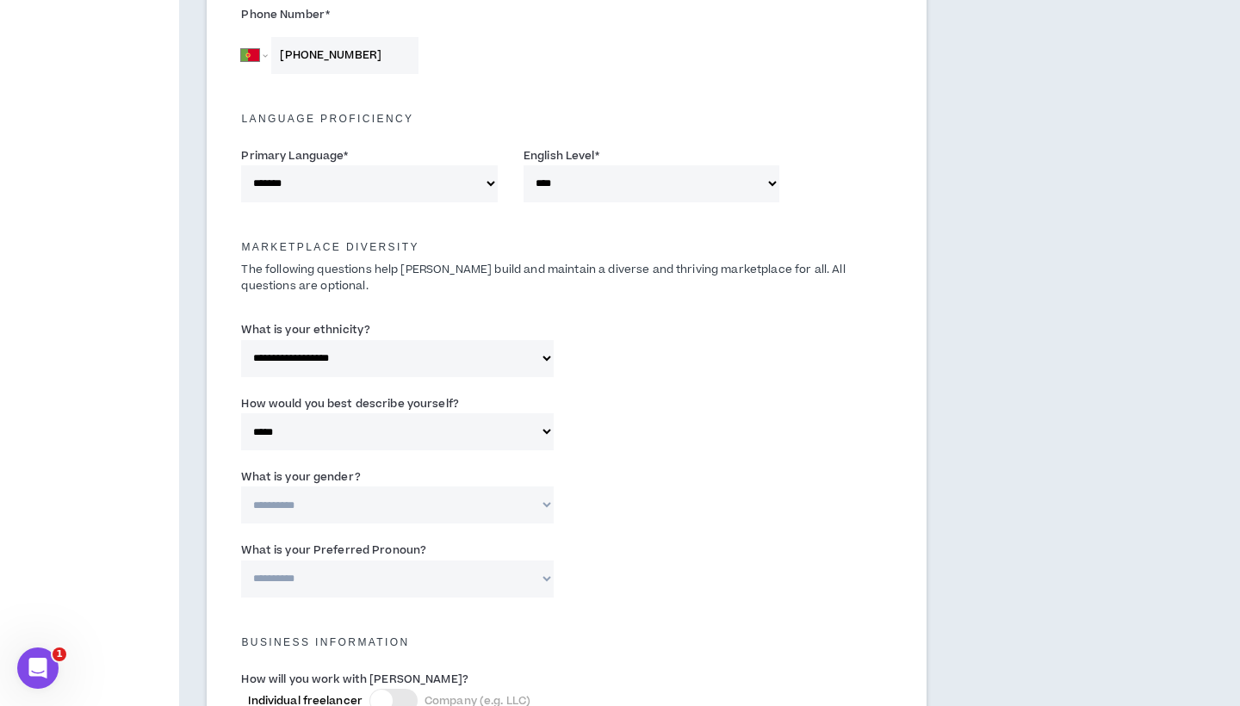
scroll to position [628, 0]
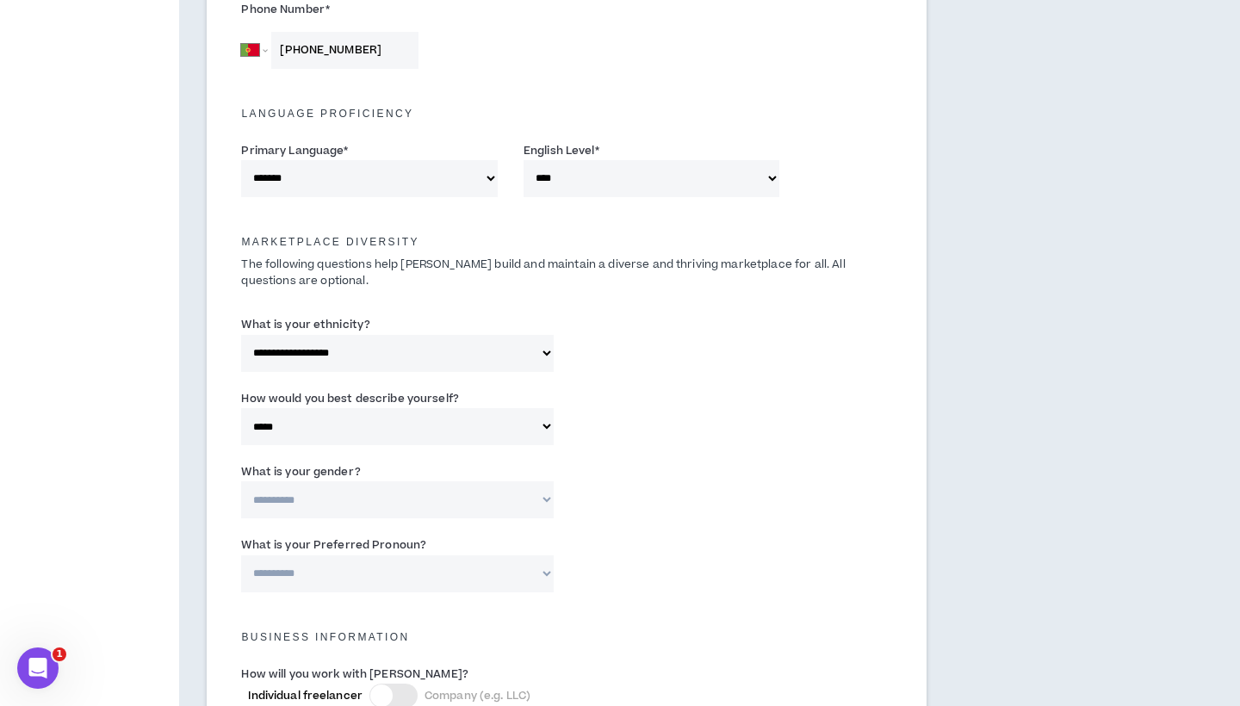
select select "*****"
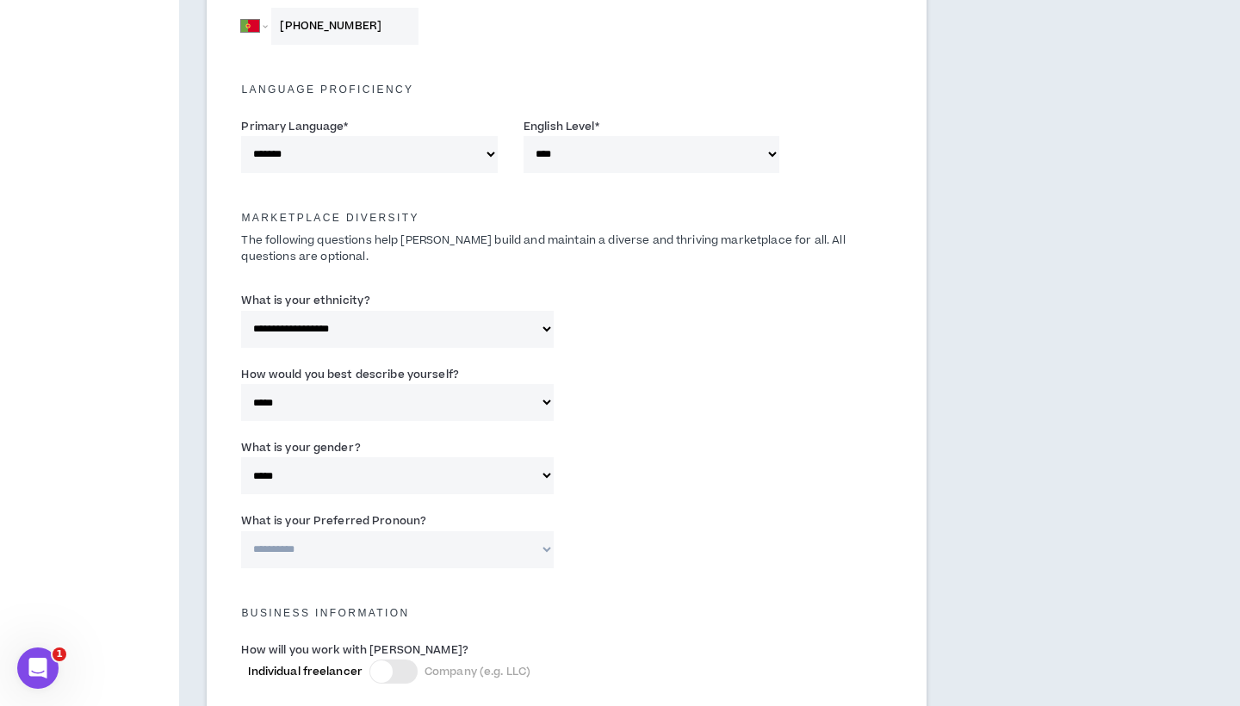
select select "**********"
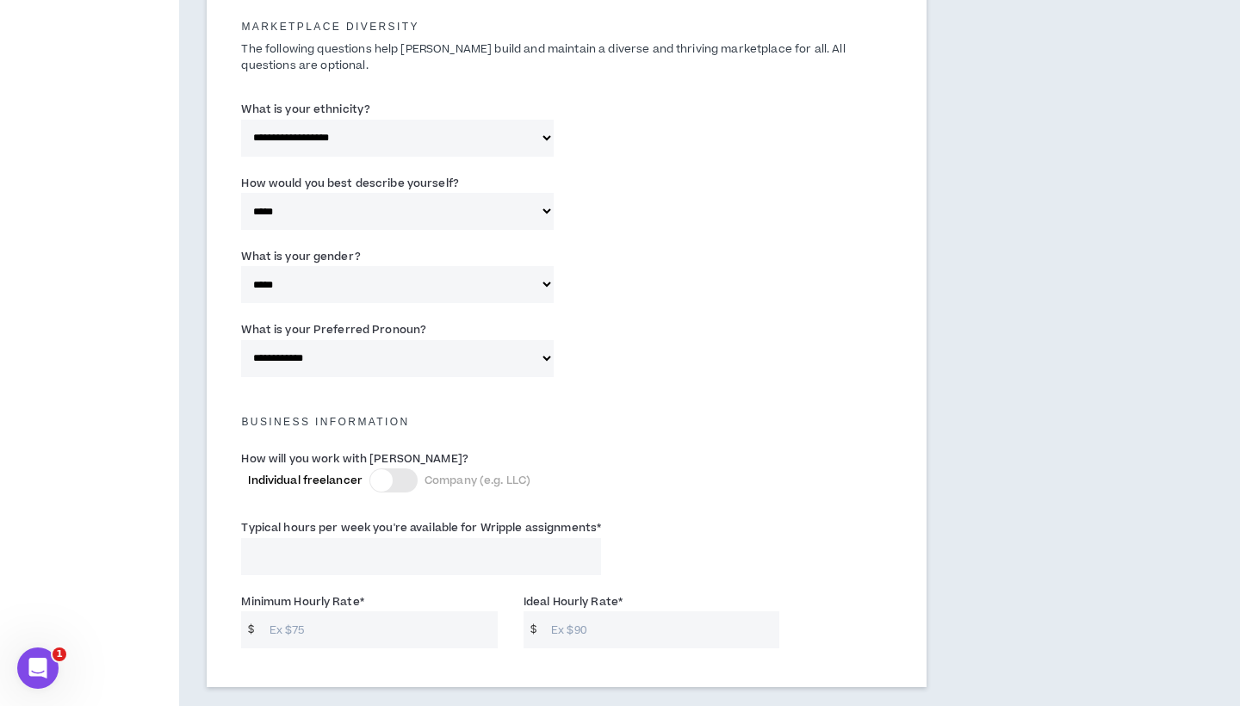
scroll to position [846, 0]
click at [402, 555] on input "Typical hours per week you're available for Wripple assignments *" at bounding box center [421, 554] width 360 height 37
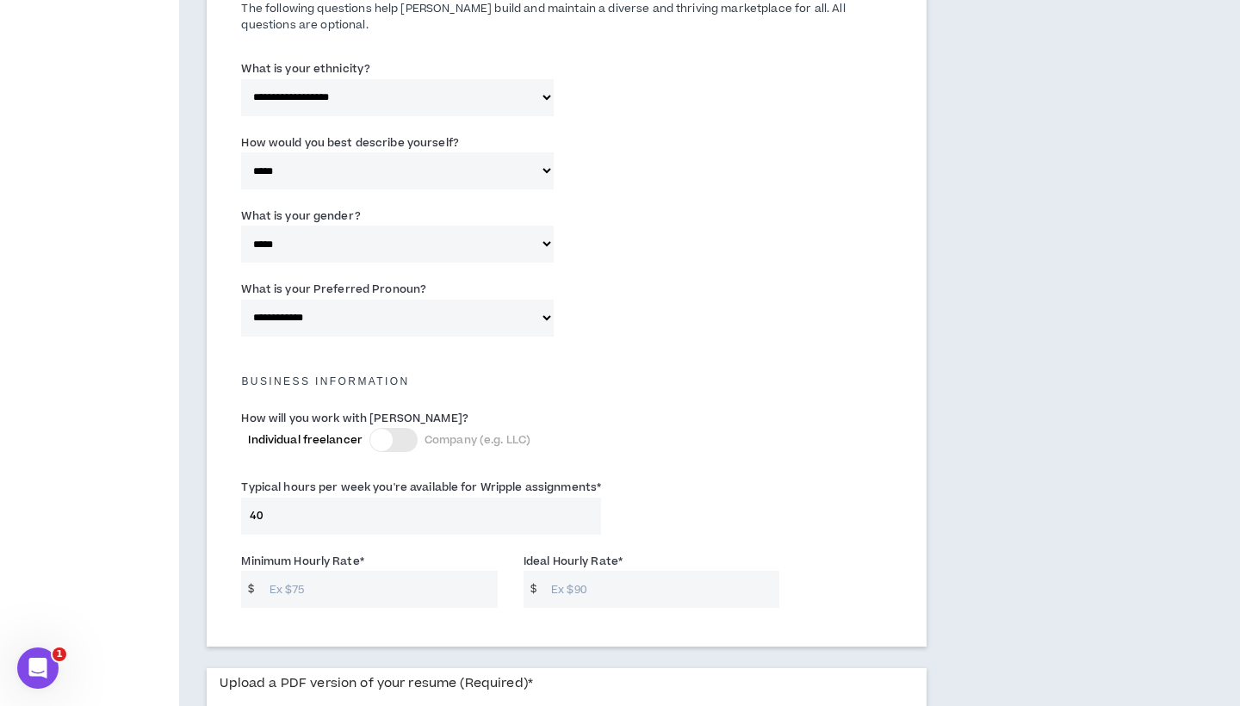
scroll to position [886, 0]
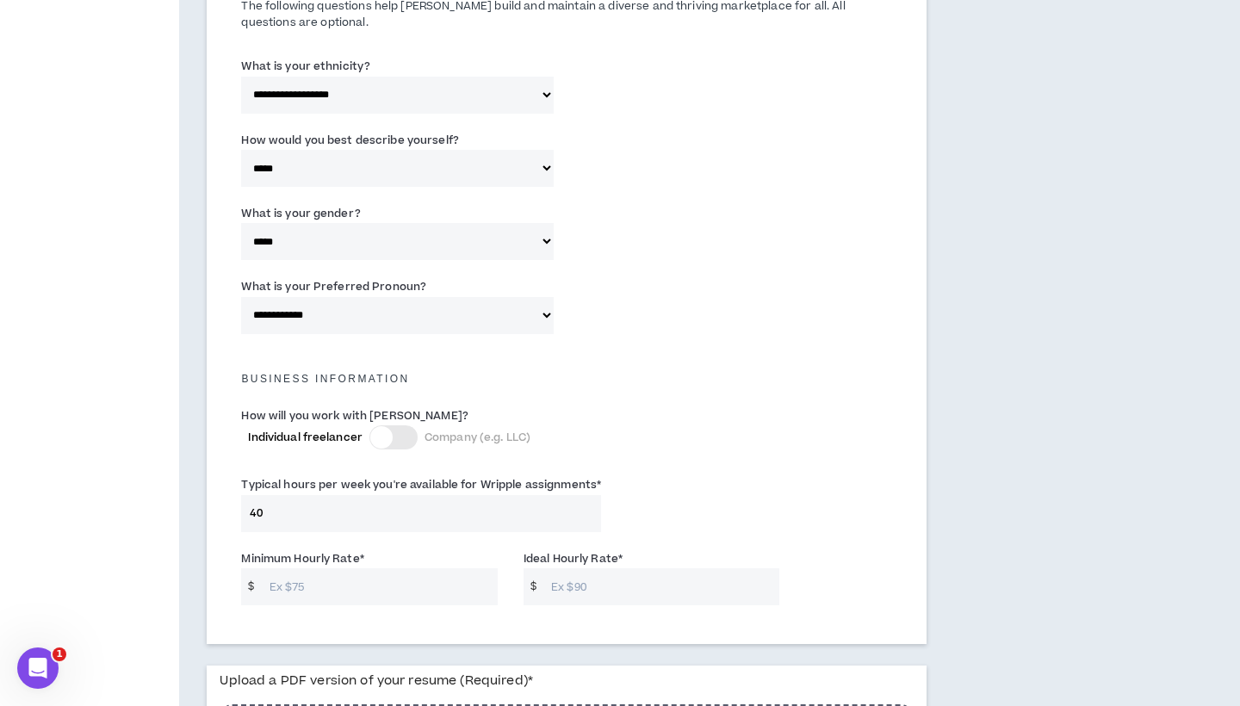
type input "40"
click at [432, 576] on input "Minimum Hourly Rate *" at bounding box center [379, 587] width 237 height 37
type input "2"
click at [572, 573] on input "Ideal Hourly Rate *" at bounding box center [661, 587] width 237 height 37
click at [284, 569] on input "25" at bounding box center [379, 587] width 237 height 37
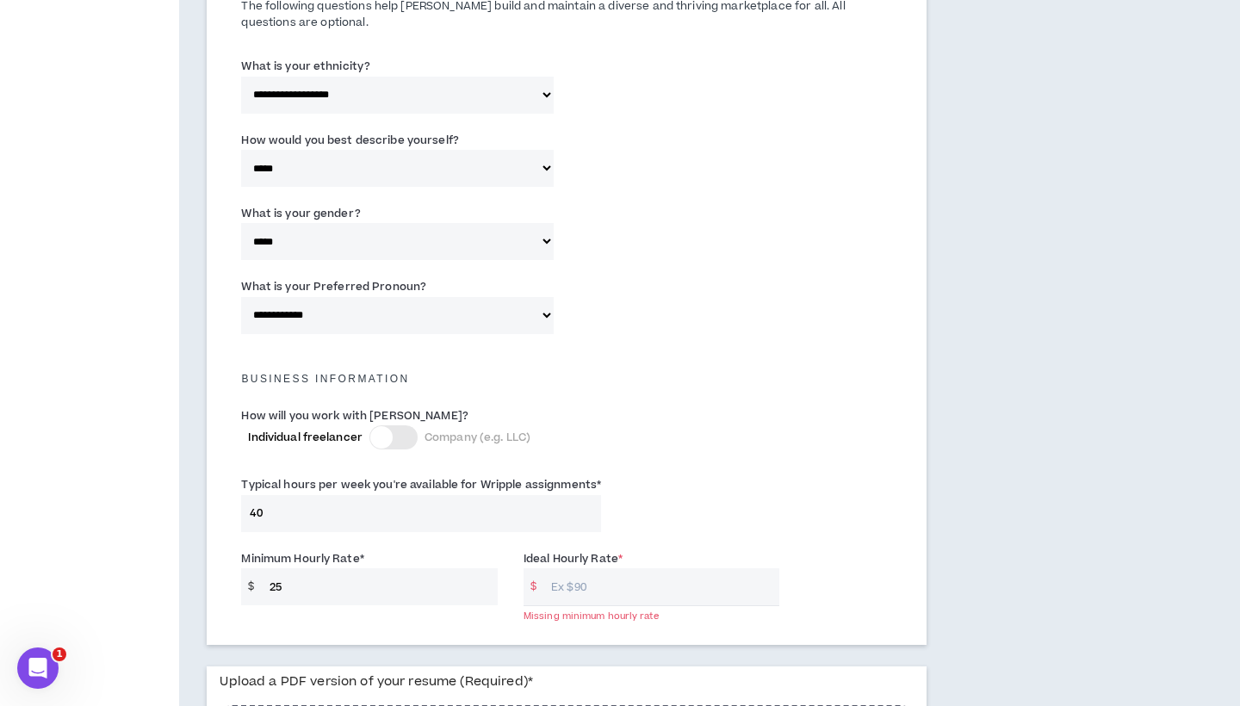
click at [311, 576] on input "25" at bounding box center [379, 587] width 237 height 37
type input "2"
type input "25"
click at [584, 579] on input "Ideal Hourly Rate *" at bounding box center [661, 587] width 237 height 37
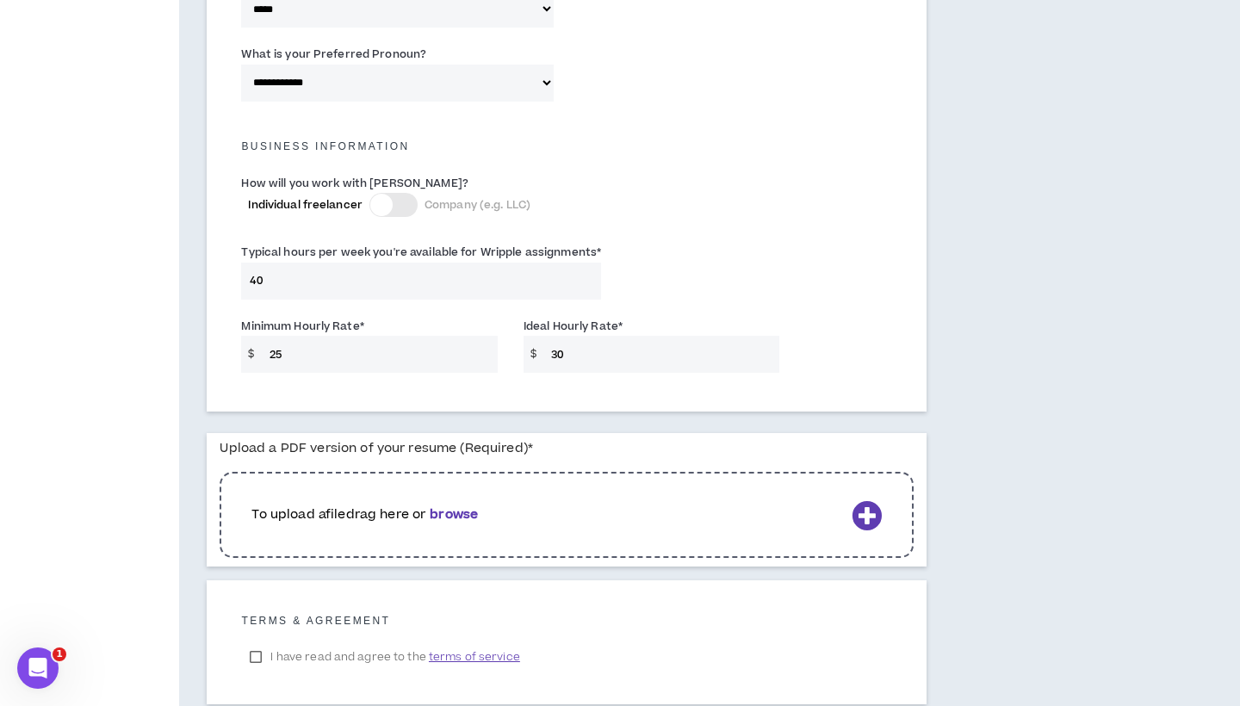
scroll to position [1147, 0]
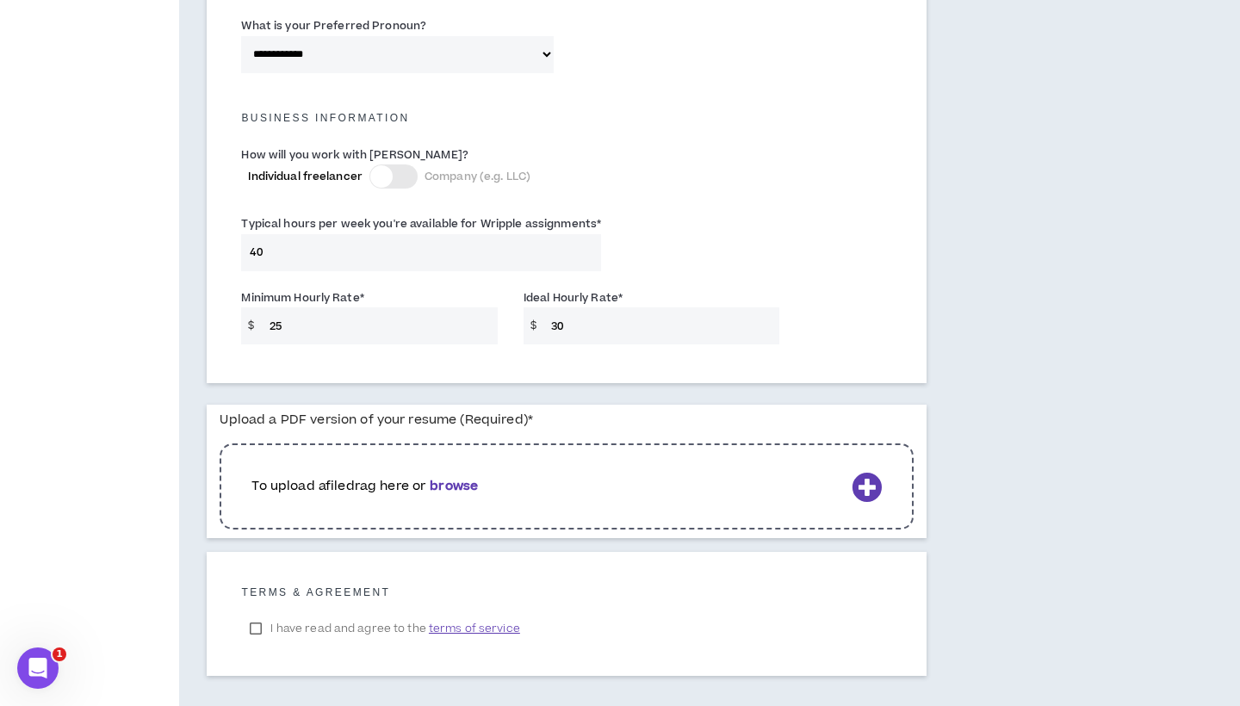
type input "30"
click at [426, 477] on p "To upload a file drag here or browse" at bounding box center [549, 486] width 594 height 19
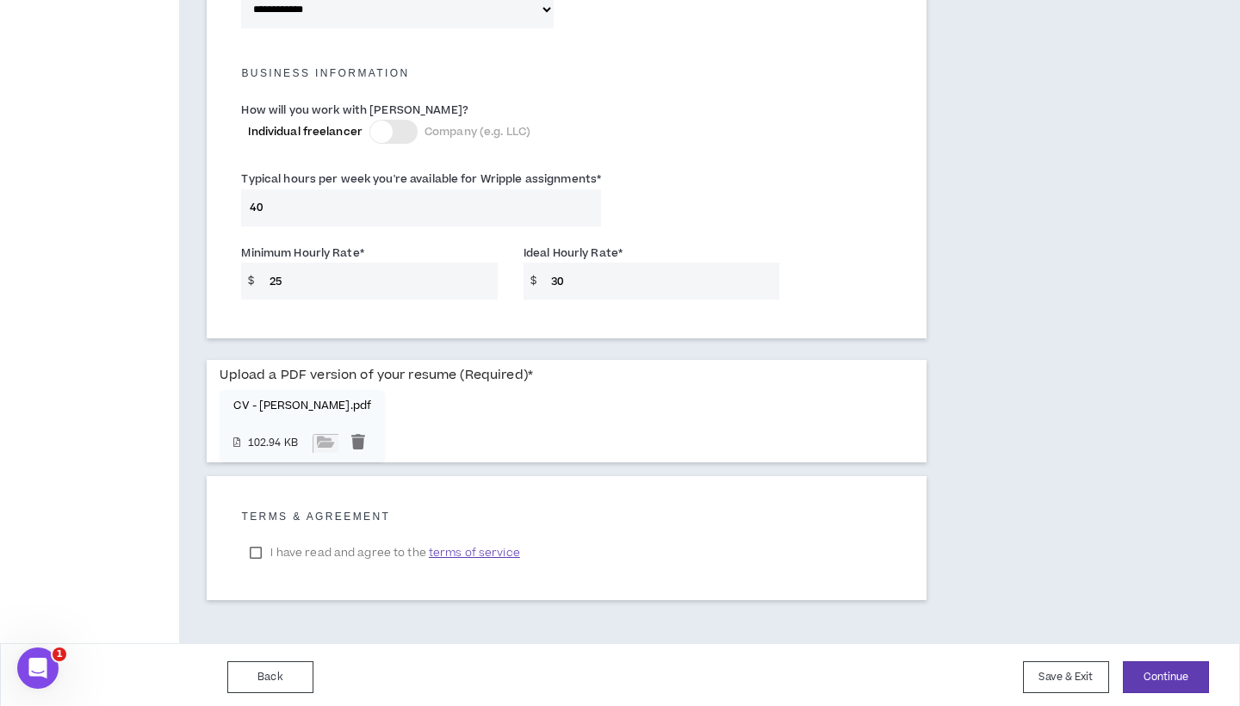
scroll to position [1191, 0]
click at [257, 549] on label "I have read and agree to the terms of service" at bounding box center [384, 554] width 287 height 26
click at [1172, 676] on button "Continue" at bounding box center [1166, 678] width 86 height 32
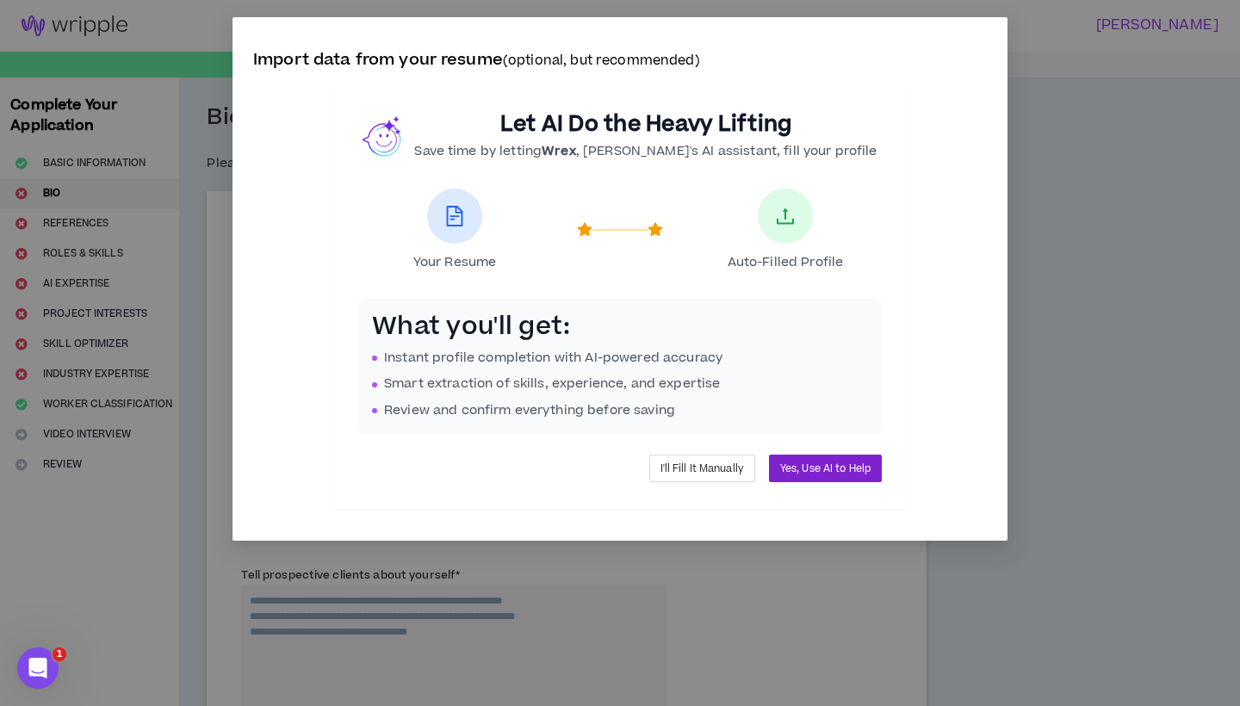
click at [819, 465] on span "Yes, Use AI to Help" at bounding box center [825, 469] width 90 height 16
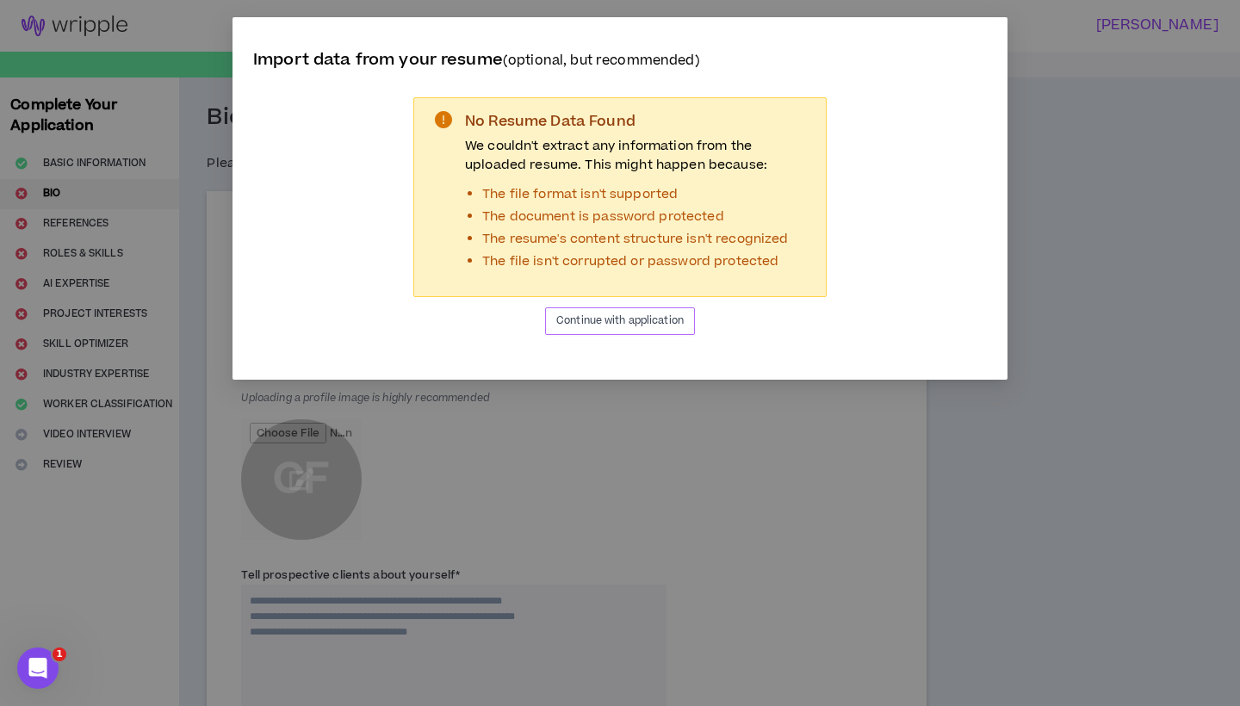
click at [665, 321] on span "Continue with application" at bounding box center [619, 321] width 127 height 16
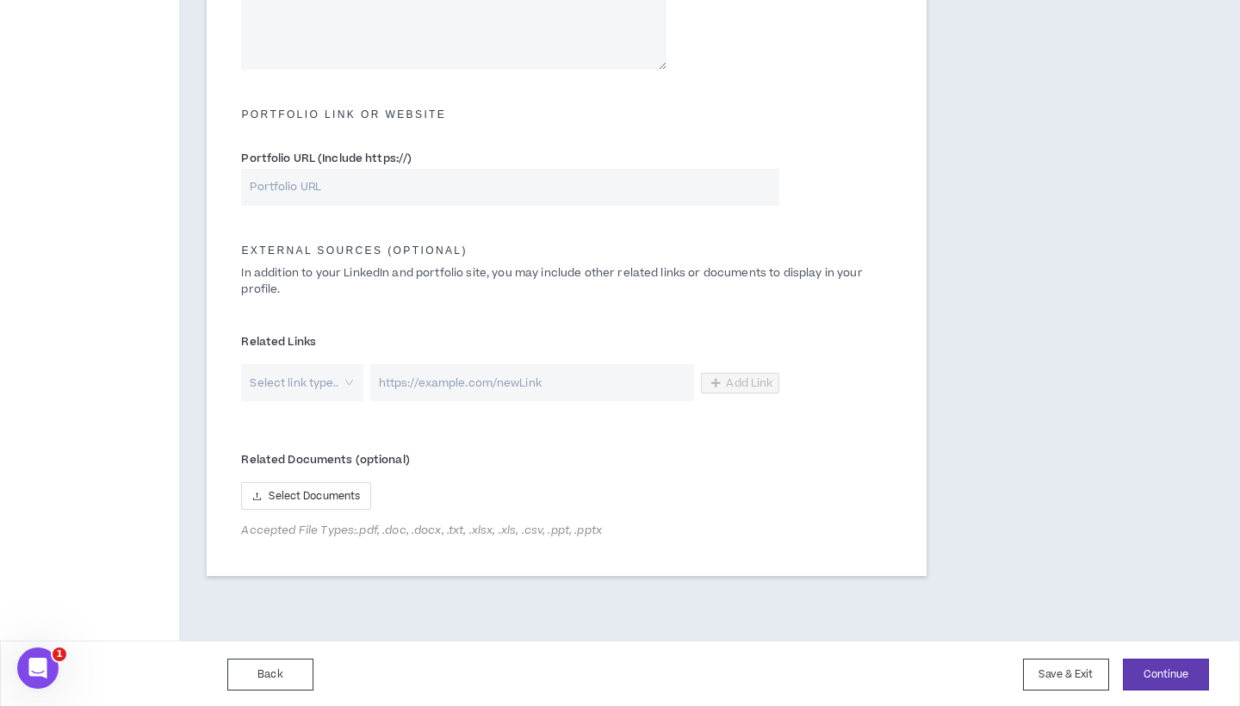
scroll to position [718, 0]
click at [361, 483] on button "Select Documents" at bounding box center [306, 497] width 130 height 28
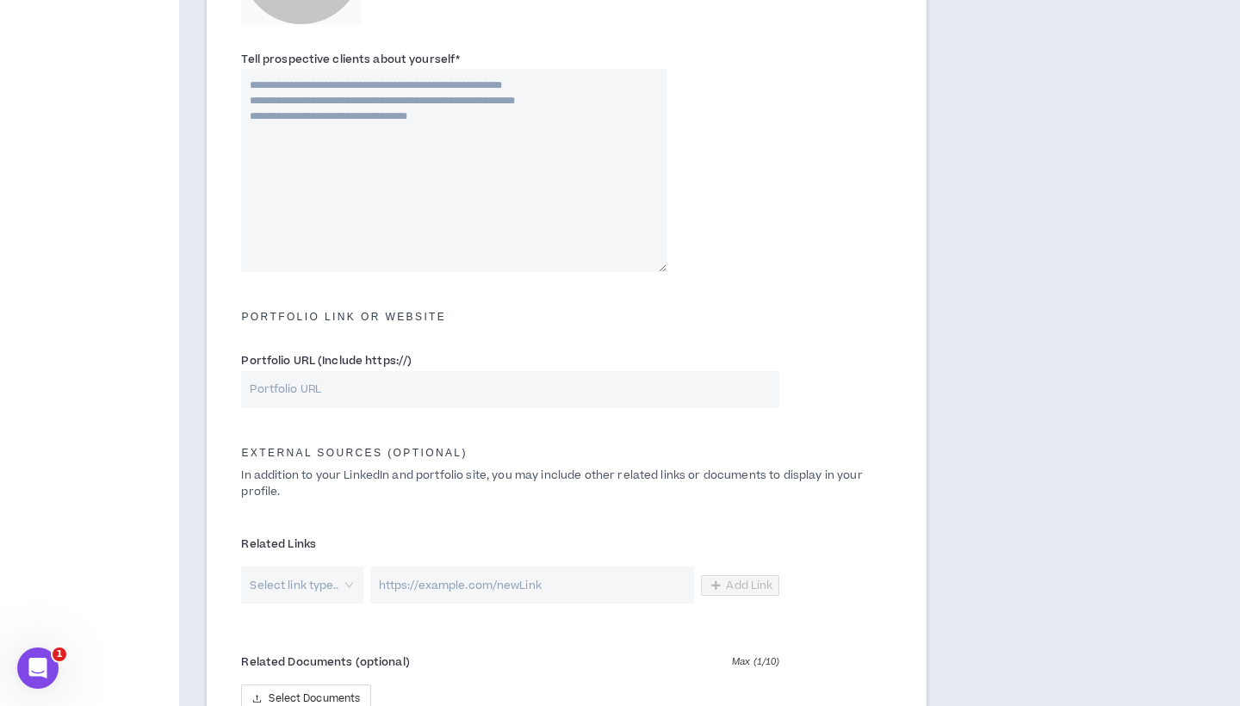
scroll to position [512, 0]
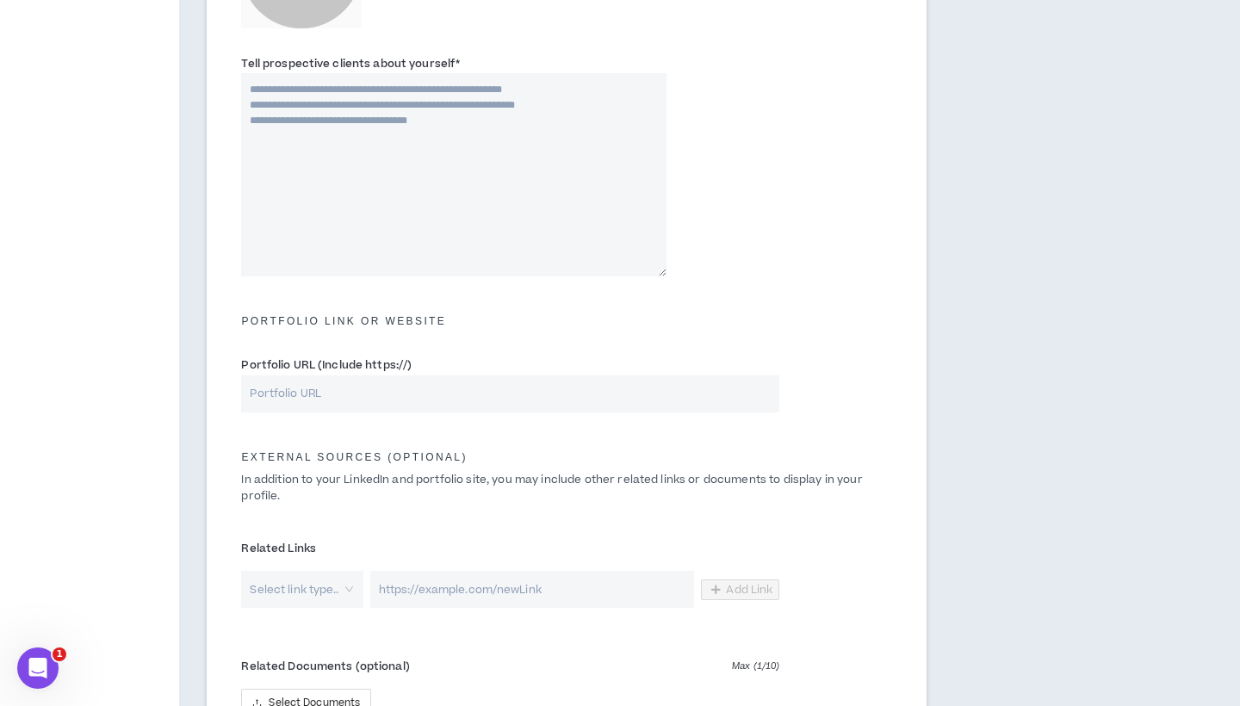
click at [357, 394] on input "Portfolio URL (Include https://)" at bounding box center [510, 394] width 538 height 37
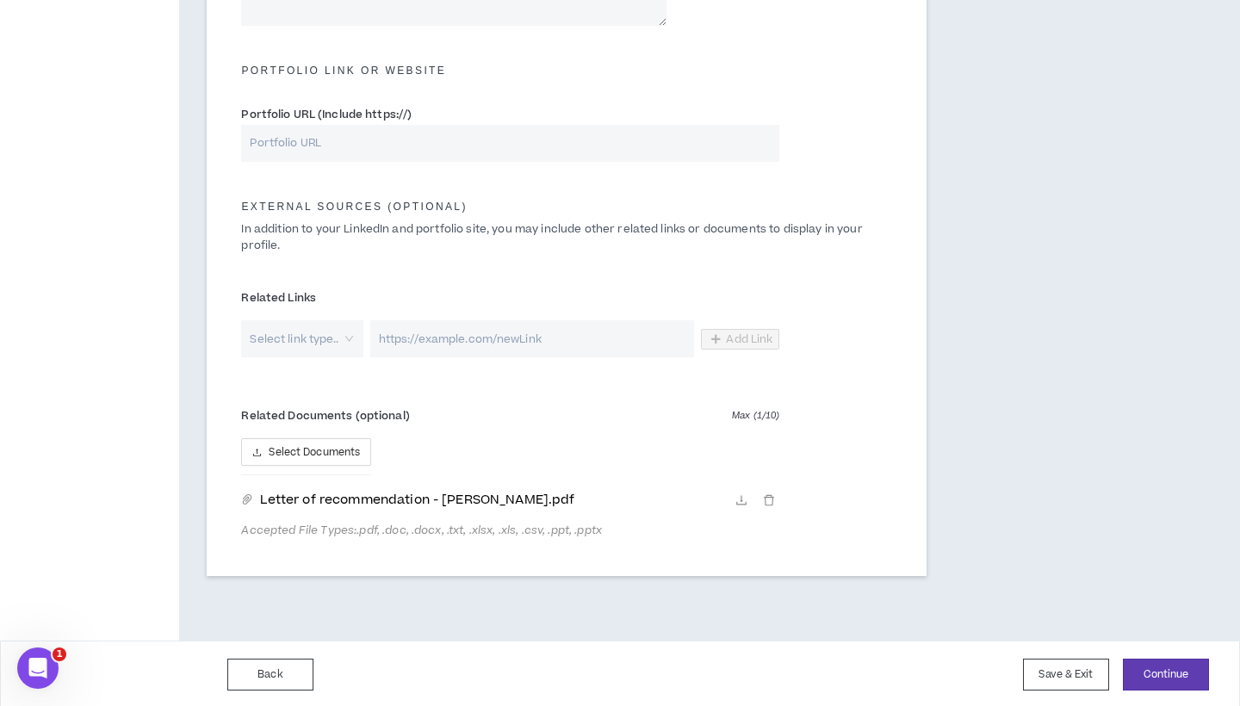
scroll to position [761, 0]
click at [322, 333] on input "search" at bounding box center [296, 339] width 90 height 37
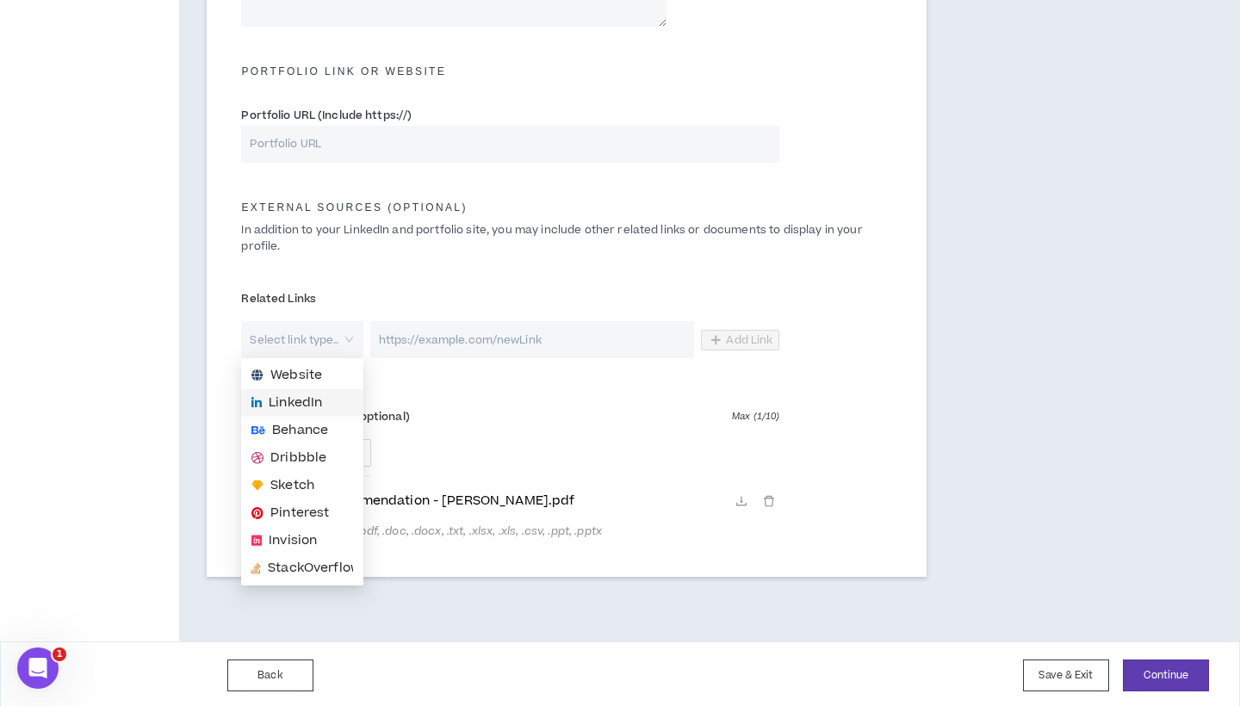
click at [307, 397] on span "LinkedIn" at bounding box center [295, 403] width 53 height 19
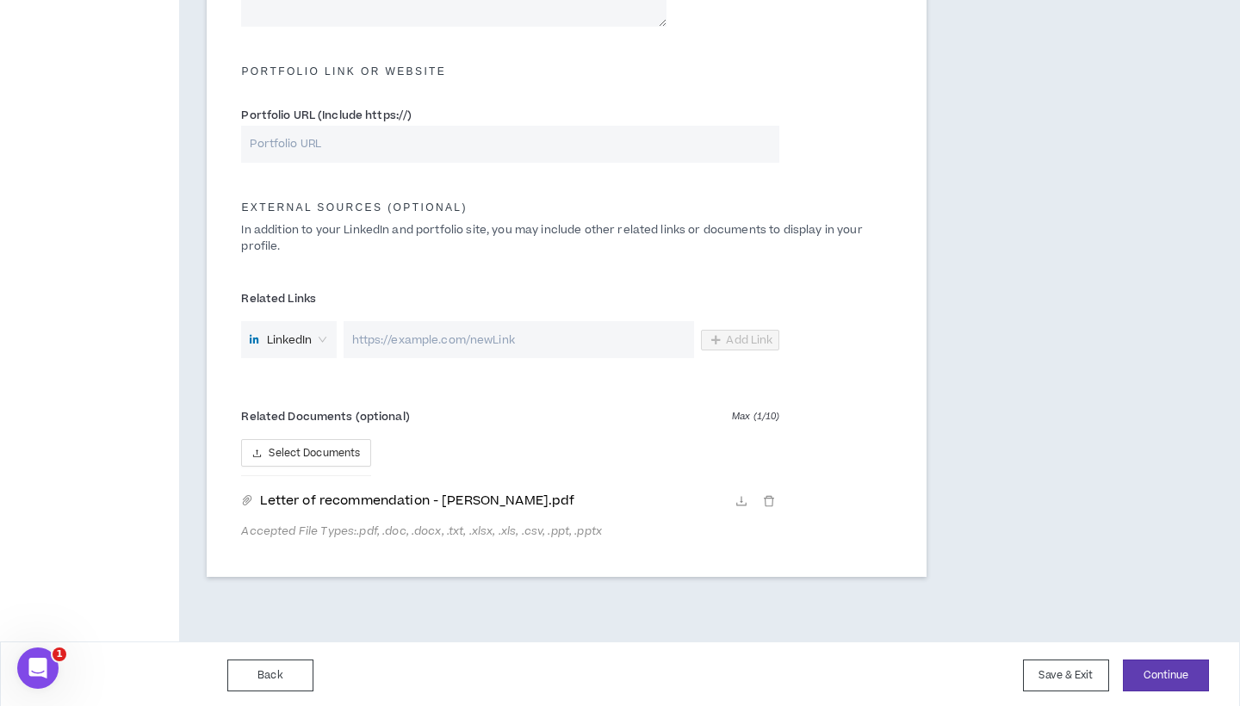
click at [388, 343] on input "url" at bounding box center [519, 339] width 351 height 37
paste input "[URL][DOMAIN_NAME]"
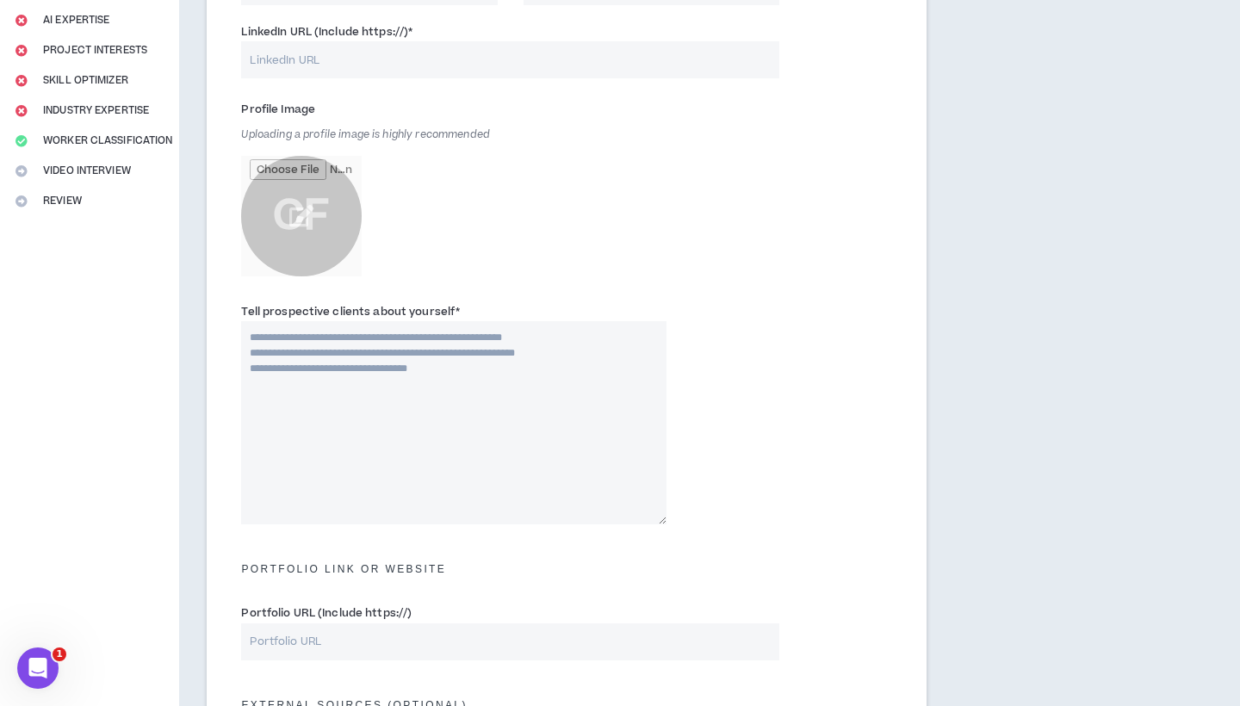
scroll to position [0, 0]
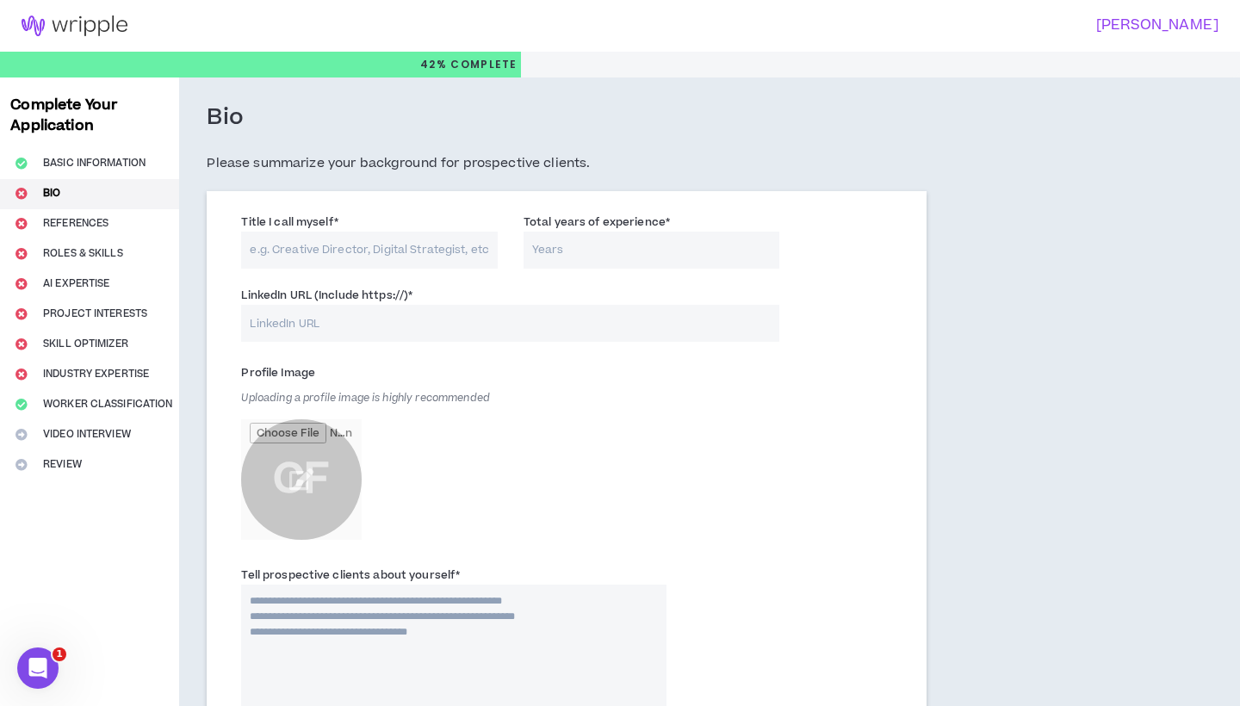
type input "[URL][DOMAIN_NAME]"
click at [370, 239] on input "Title I call myself *" at bounding box center [369, 250] width 257 height 37
paste input "INDEPENDENT MARKETING SPECIALIST"
click at [250, 243] on input "INDEPENDENT MARKETING SPECIALIST" at bounding box center [369, 250] width 257 height 37
drag, startPoint x: 381, startPoint y: 244, endPoint x: 649, endPoint y: 250, distance: 268.8
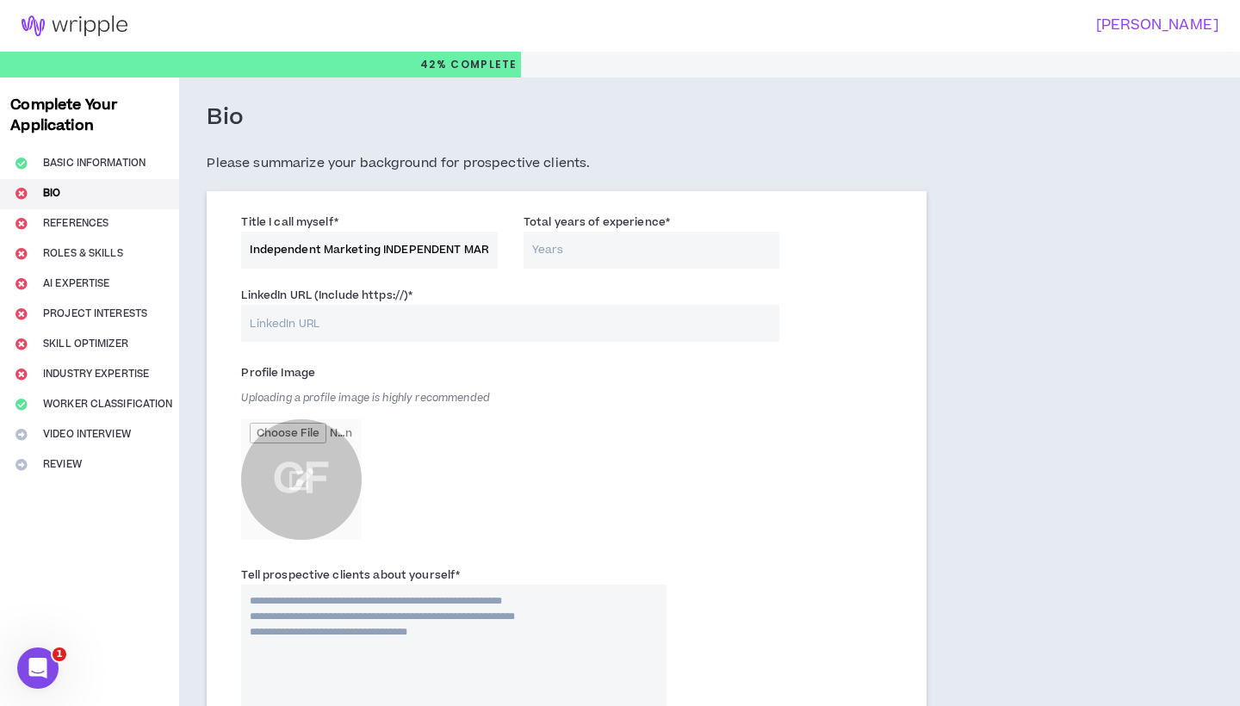
click at [650, 252] on div "Title I call myself * Independent Marketing INDEPENDENT MARKETING SPECIALIST To…" at bounding box center [566, 244] width 677 height 73
click at [450, 237] on input "Independent Marketing INDEPENDENT MARKETING SPECIALIST" at bounding box center [369, 250] width 257 height 37
drag, startPoint x: 427, startPoint y: 246, endPoint x: 278, endPoint y: 238, distance: 149.3
click at [278, 238] on input "Independent Marketing INDEPENDENT MARKETING SPECIALIST" at bounding box center [369, 250] width 257 height 37
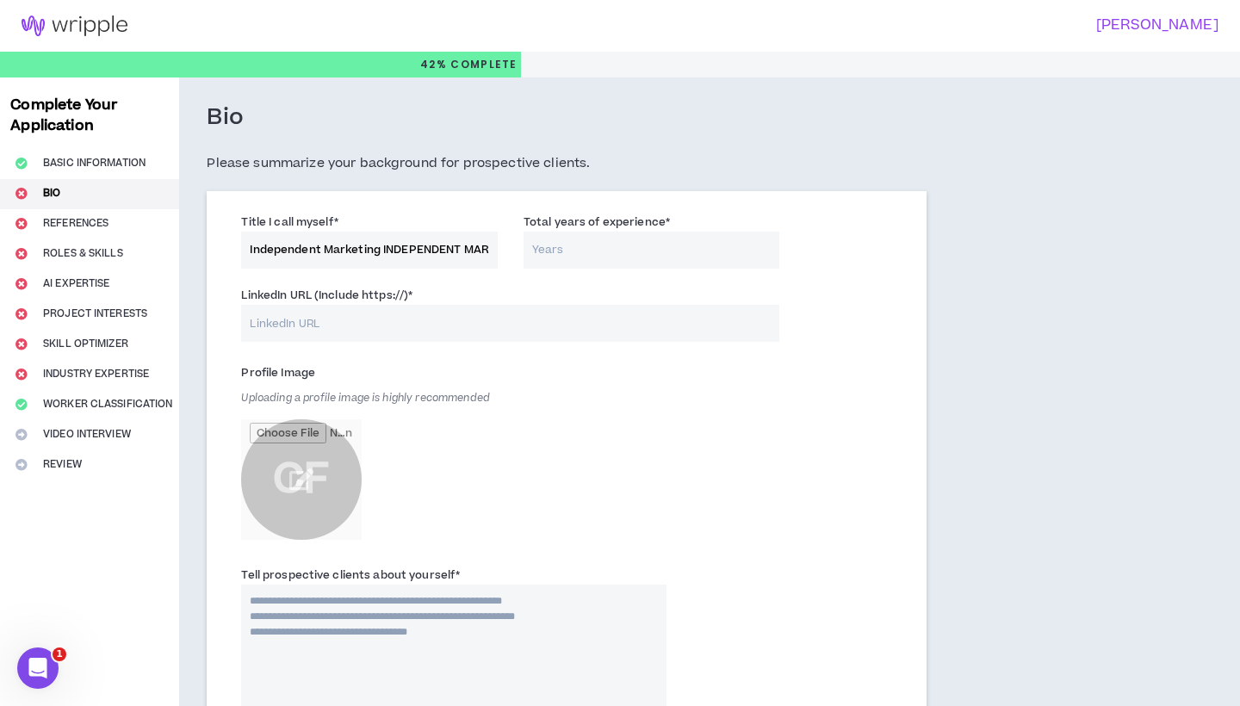
drag, startPoint x: 381, startPoint y: 247, endPoint x: 488, endPoint y: 247, distance: 107.7
click at [488, 247] on input "Independent Marketing INDEPENDENT MARKETING SPECIALIST" at bounding box center [369, 250] width 257 height 37
click at [424, 243] on input "Independent MarketingKETING SPECIALIST" at bounding box center [369, 250] width 257 height 37
click at [390, 246] on input "Independent Marketing SPECIALIST" at bounding box center [369, 250] width 257 height 37
drag, startPoint x: 451, startPoint y: 250, endPoint x: 646, endPoint y: 250, distance: 195.5
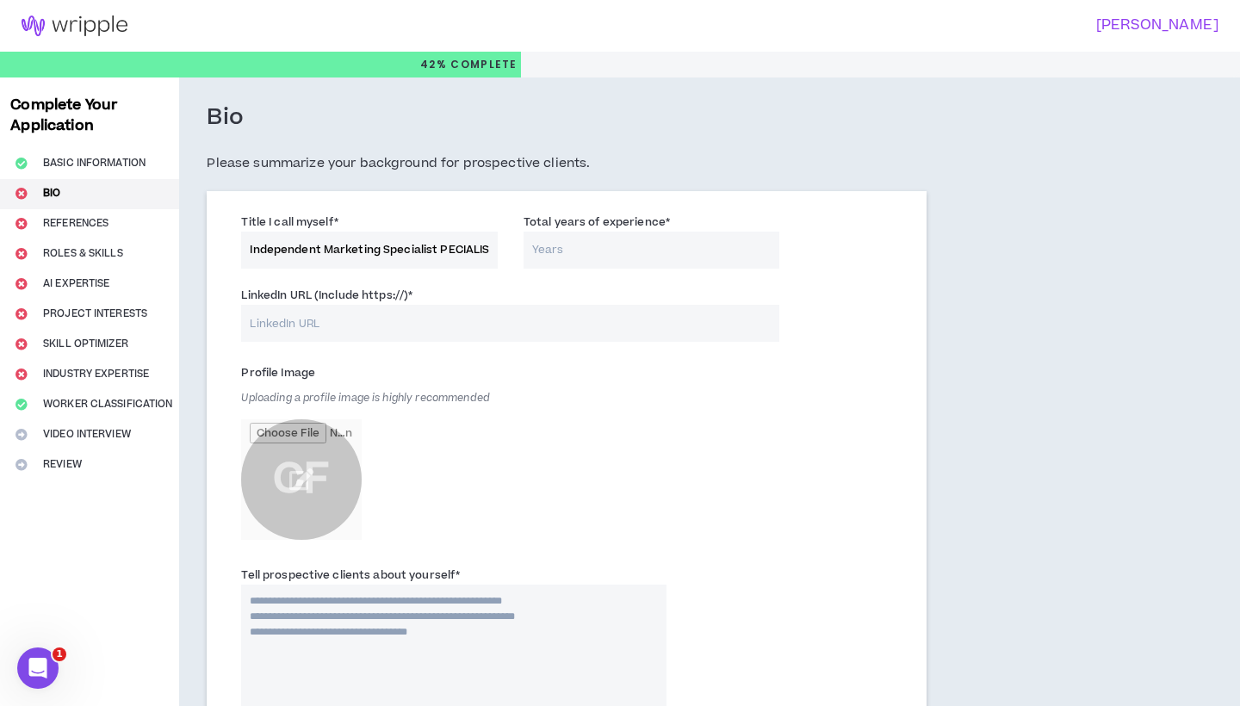
click at [646, 250] on div "Title I call myself * Independent Marketing Specialist PECIALIST Total years of…" at bounding box center [566, 244] width 677 height 73
type input "Independent Marketing Specialist"
click at [668, 237] on input "Total years of experience *" at bounding box center [652, 250] width 257 height 37
click at [520, 321] on input "LinkedIn URL (Include https://) *" at bounding box center [510, 323] width 538 height 37
click at [553, 249] on input "Total years of experience *" at bounding box center [652, 250] width 257 height 37
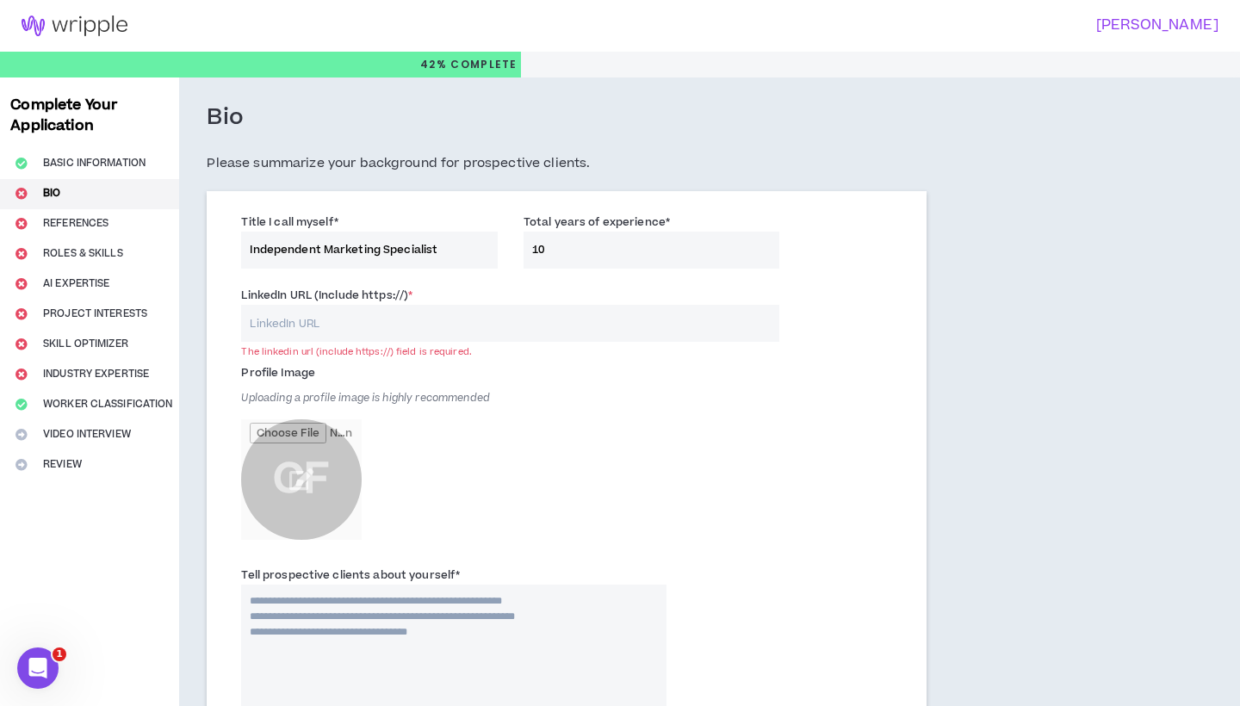
type input "10"
click at [485, 308] on input "LinkedIn URL (Include https://) *" at bounding box center [510, 323] width 538 height 37
drag, startPoint x: 570, startPoint y: 245, endPoint x: 515, endPoint y: 245, distance: 55.1
click at [515, 245] on div "Total years of experience * 10" at bounding box center [652, 241] width 283 height 56
click at [292, 329] on input "LinkedIn URL (Include https://) *" at bounding box center [510, 323] width 538 height 37
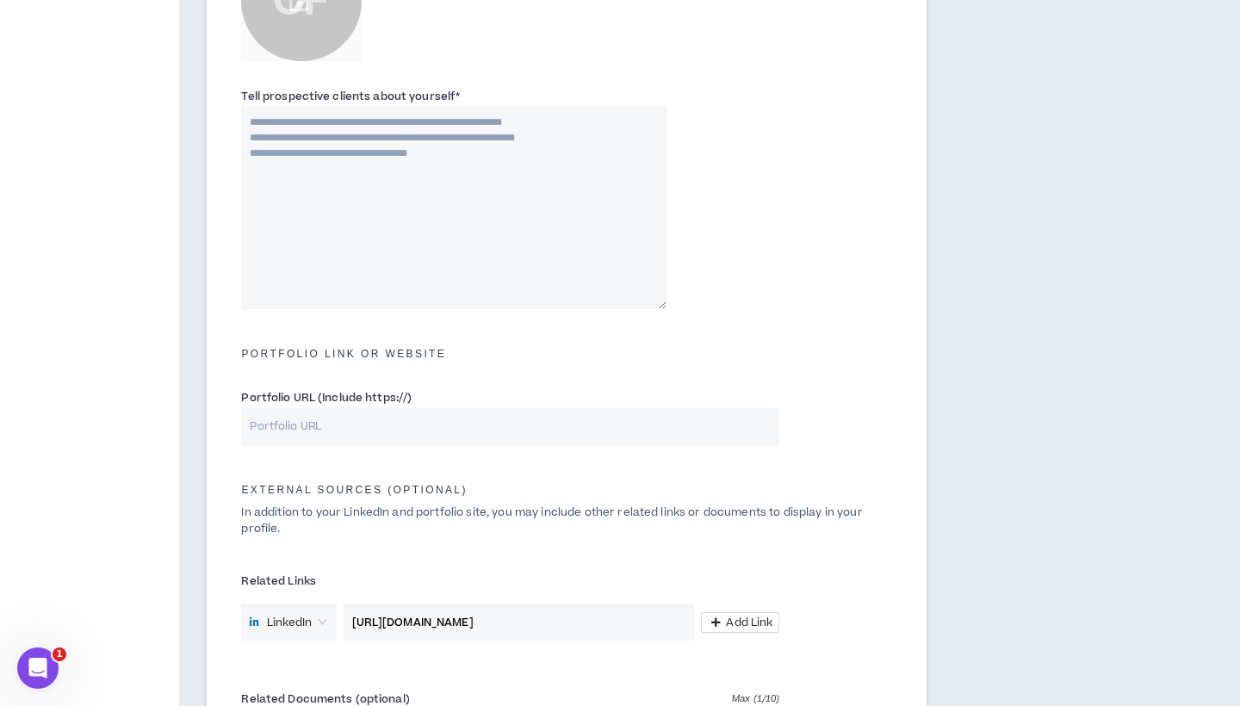
scroll to position [522, 0]
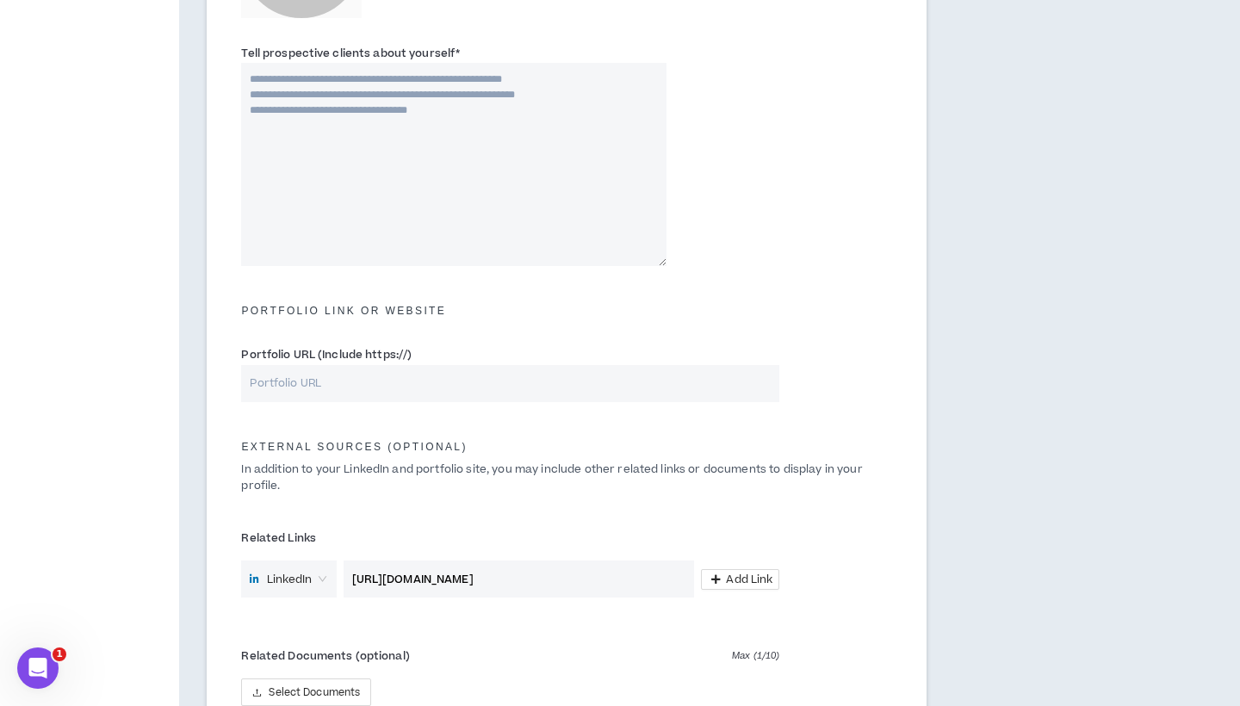
click at [494, 567] on input "[URL][DOMAIN_NAME]" at bounding box center [519, 579] width 351 height 37
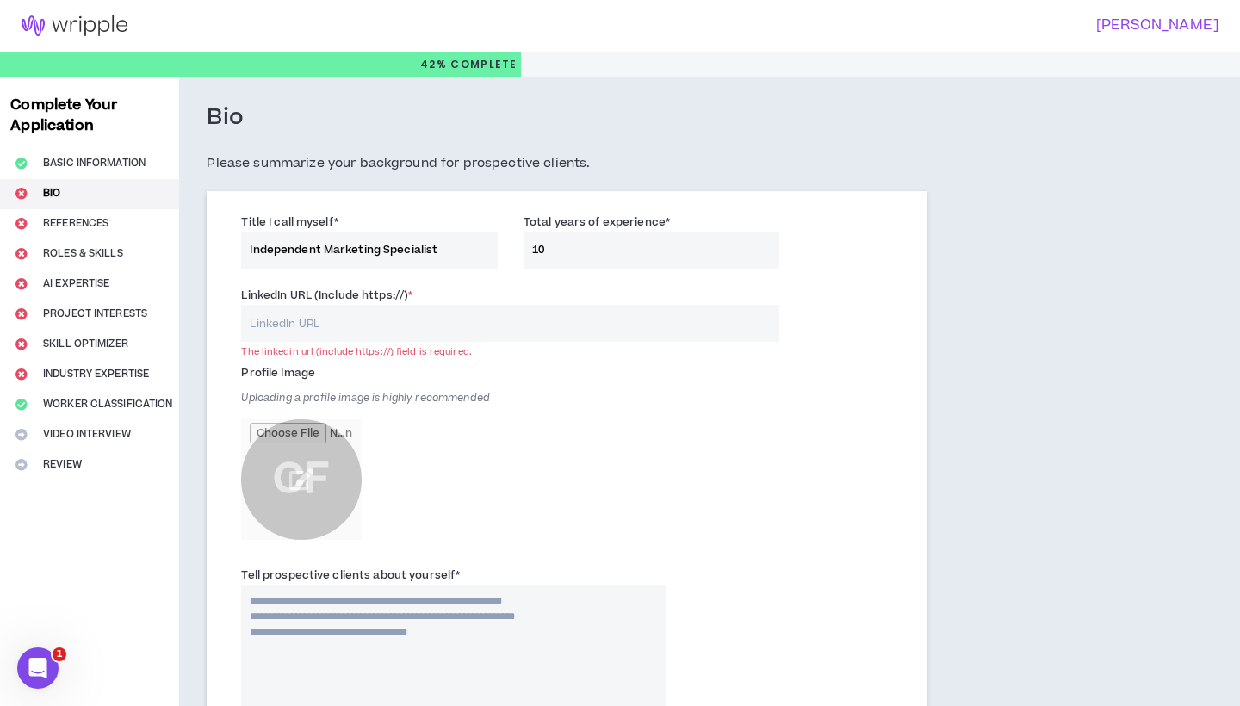
scroll to position [0, 0]
click at [317, 323] on input "LinkedIn URL (Include https://) *" at bounding box center [510, 323] width 538 height 37
paste input "[URL][DOMAIN_NAME]"
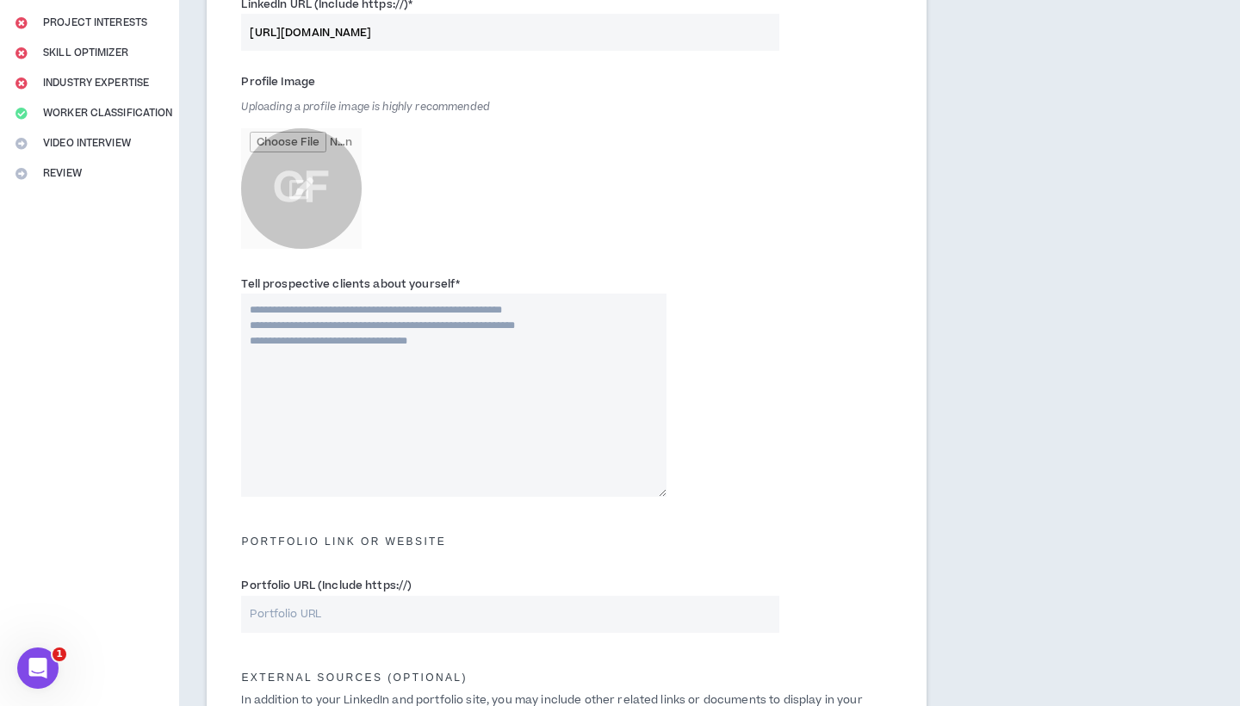
scroll to position [544, 0]
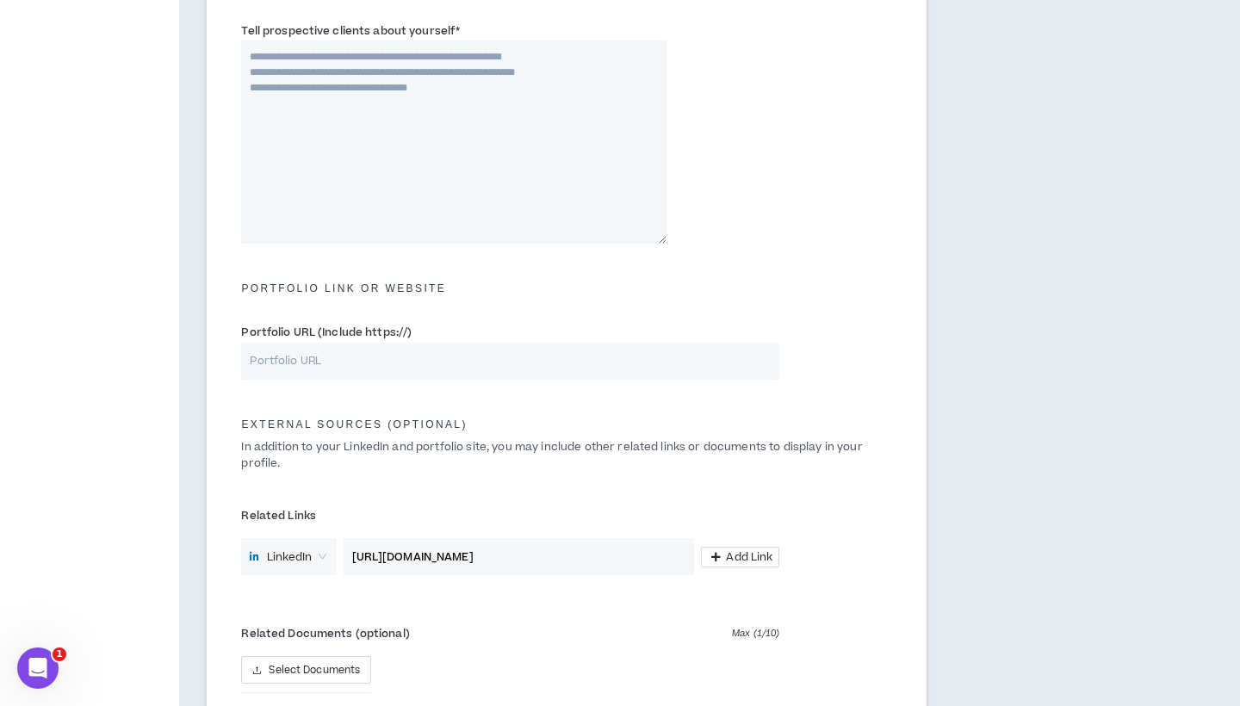
type input "[URL][DOMAIN_NAME]"
drag, startPoint x: 618, startPoint y: 552, endPoint x: 388, endPoint y: 553, distance: 229.1
click at [393, 553] on input "[URL][DOMAIN_NAME]" at bounding box center [519, 556] width 351 height 37
type input "h"
paste input "[URL][DOMAIN_NAME]"
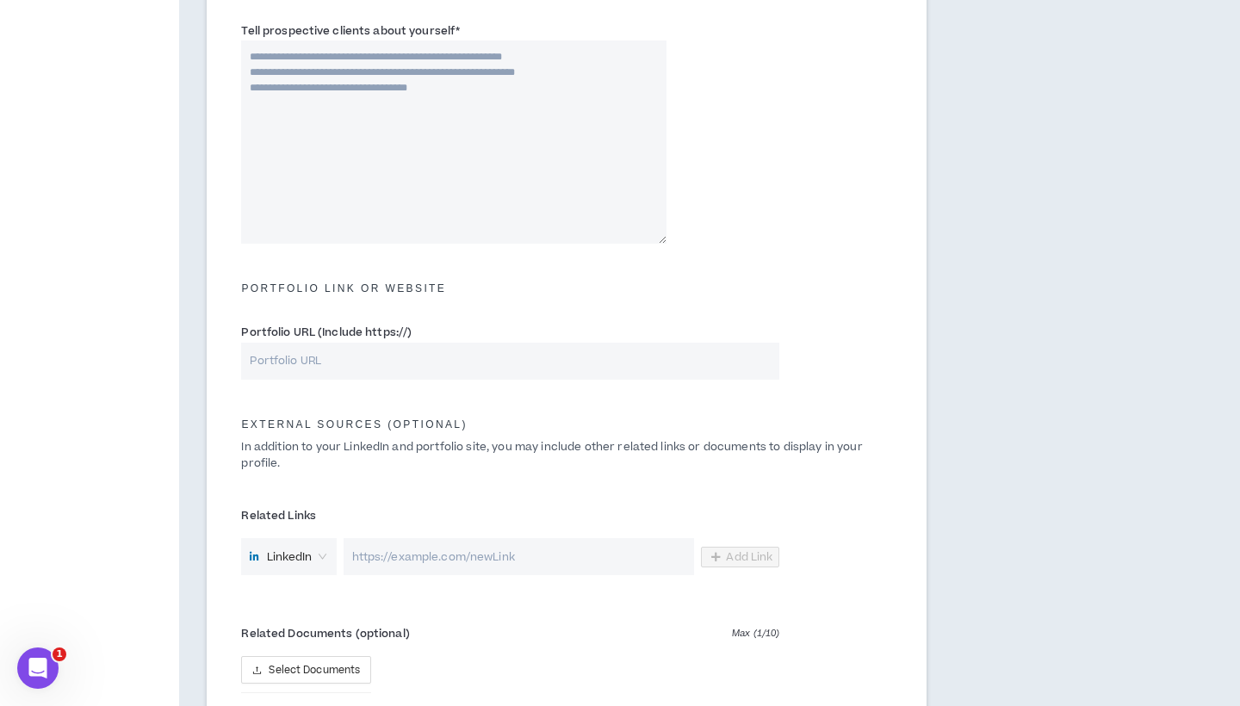
type input "[URL][DOMAIN_NAME]"
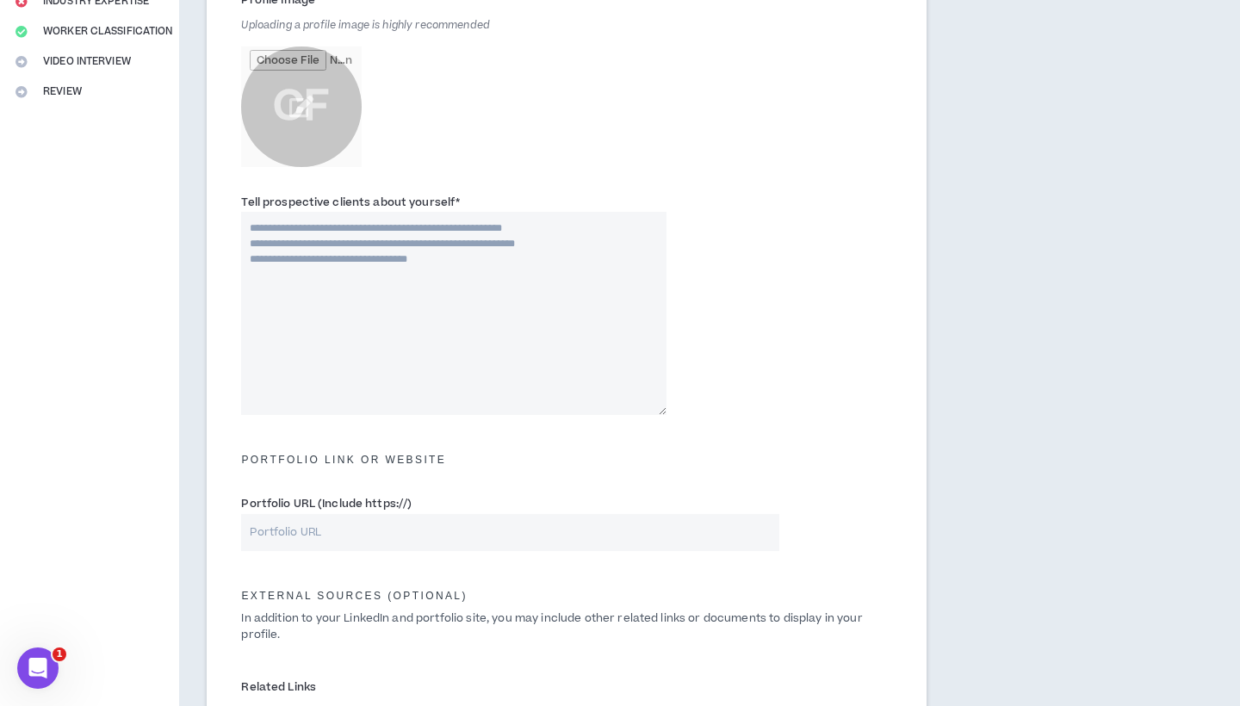
click at [477, 320] on textarea "Tell prospective clients about yourself *" at bounding box center [454, 313] width 426 height 203
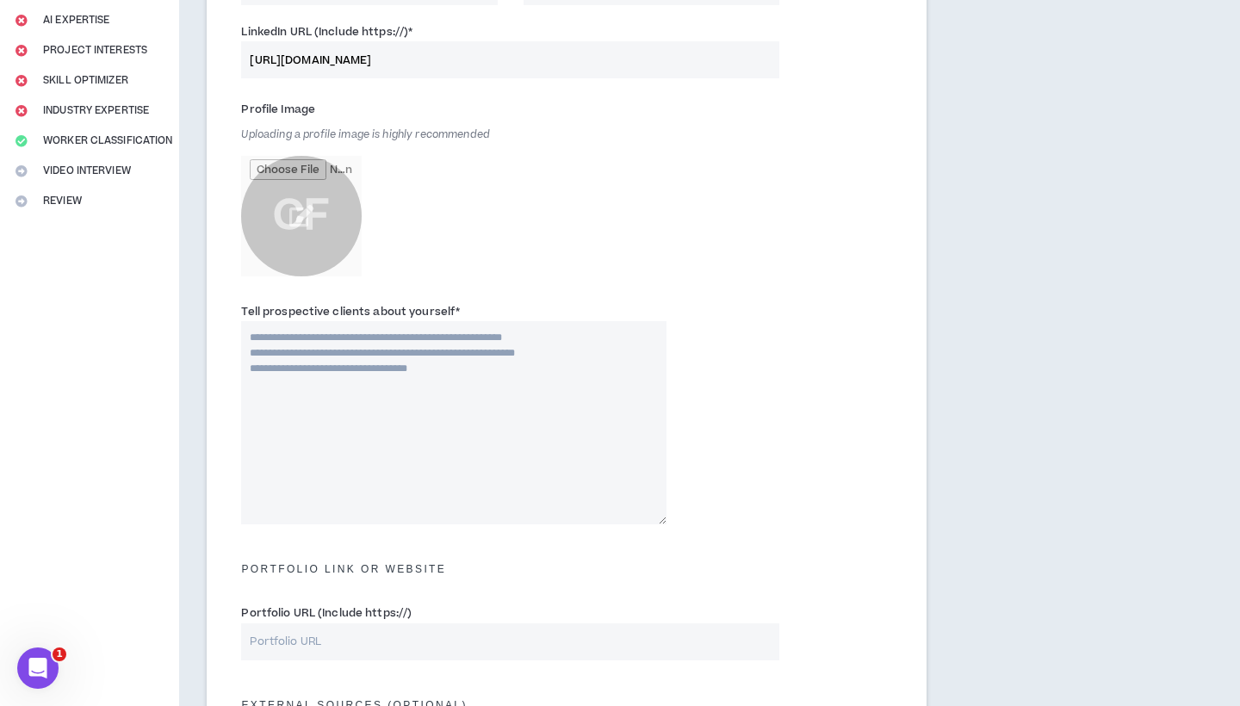
scroll to position [258, 0]
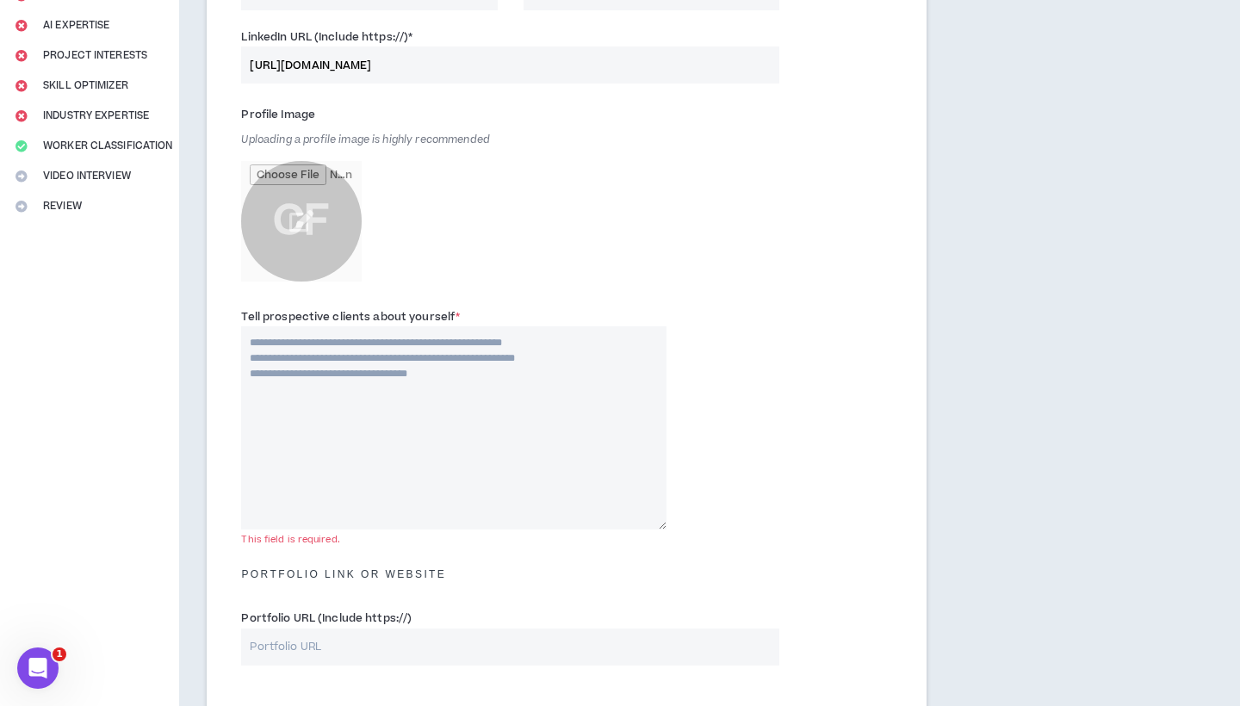
click at [412, 371] on textarea "Tell prospective clients about yourself *" at bounding box center [454, 427] width 426 height 203
paste textarea "**********"
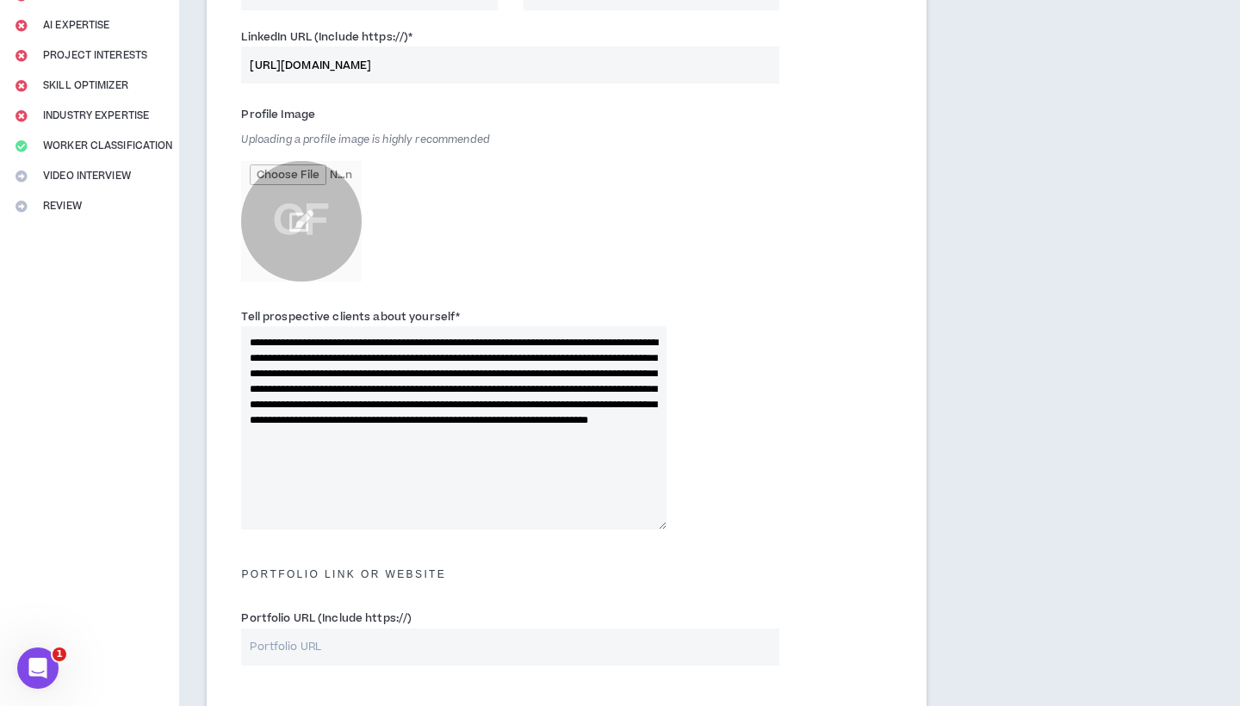
click at [274, 214] on input "file" at bounding box center [301, 221] width 121 height 121
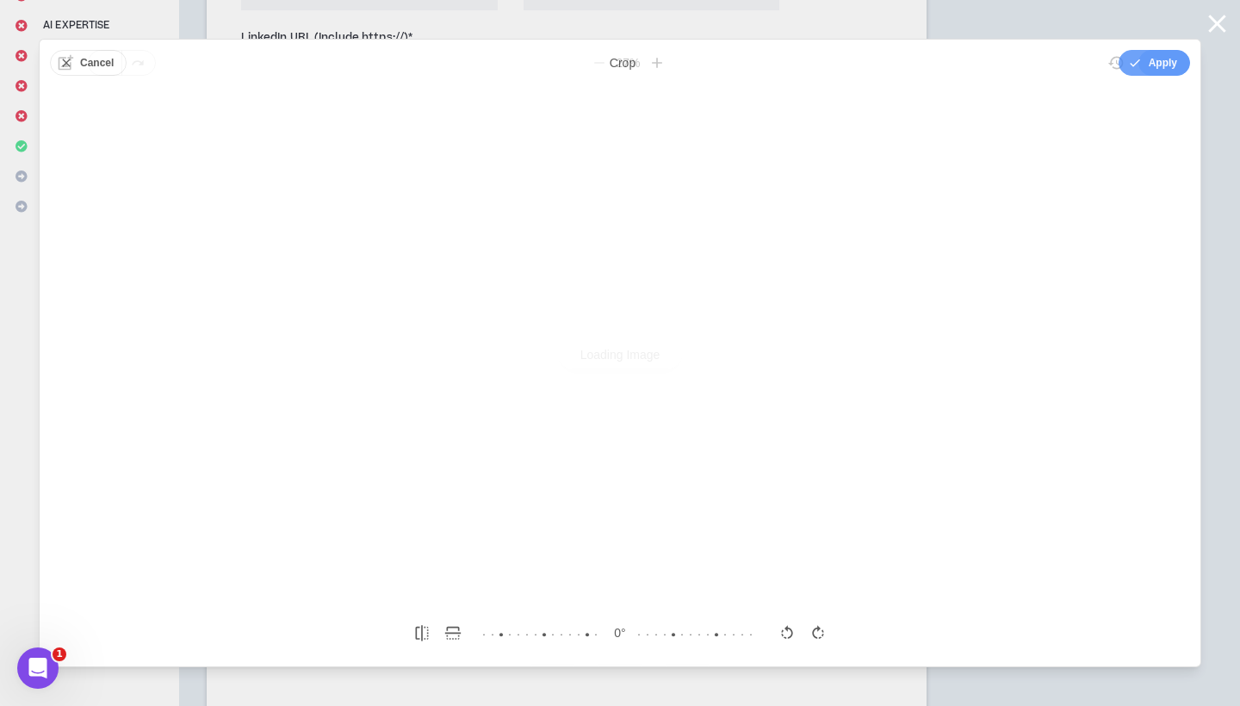
scroll to position [0, 0]
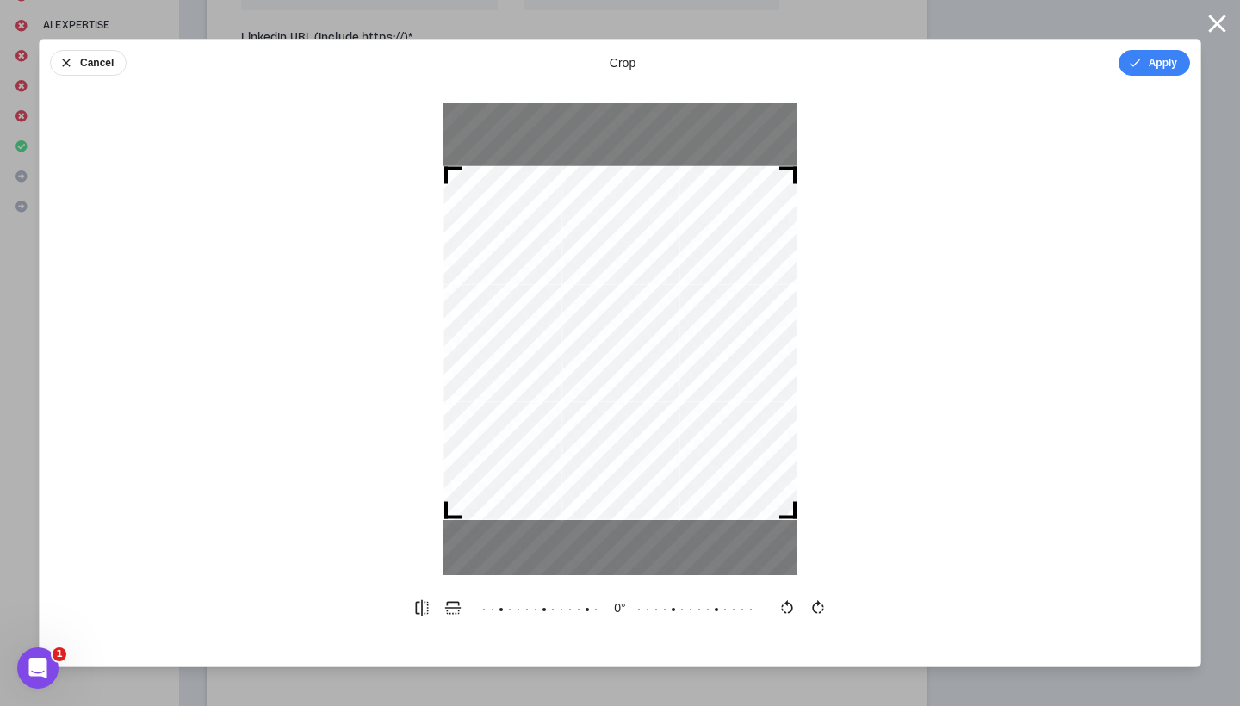
click at [735, 328] on div at bounding box center [621, 343] width 354 height 354
click at [1153, 69] on button "Apply" at bounding box center [1154, 63] width 71 height 26
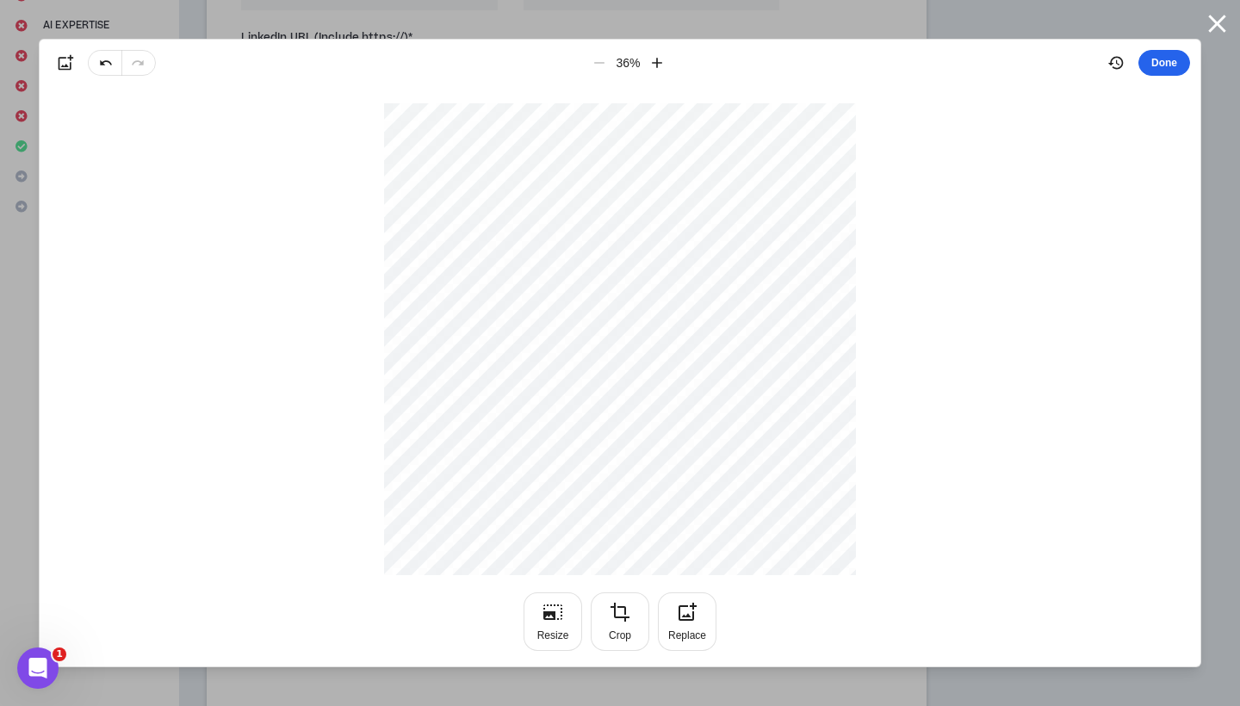
click at [1168, 60] on button "Done" at bounding box center [1165, 63] width 52 height 26
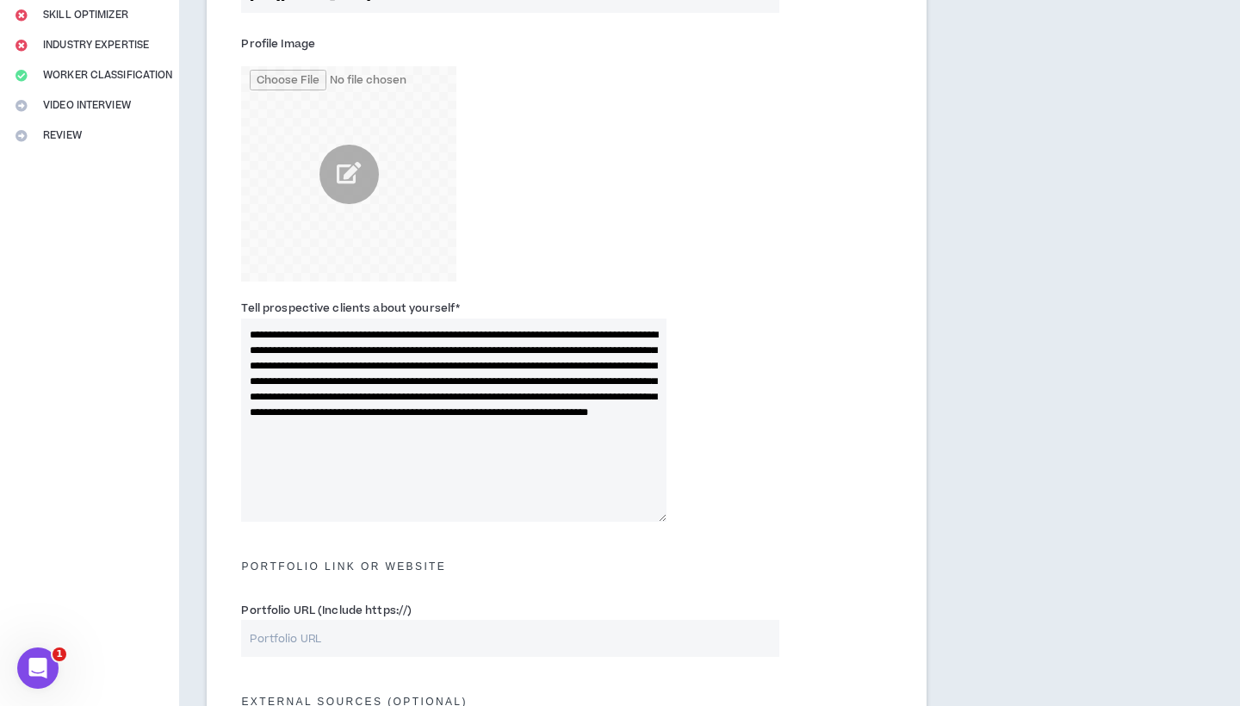
scroll to position [331, 0]
click at [252, 362] on textarea "**********" at bounding box center [454, 418] width 426 height 203
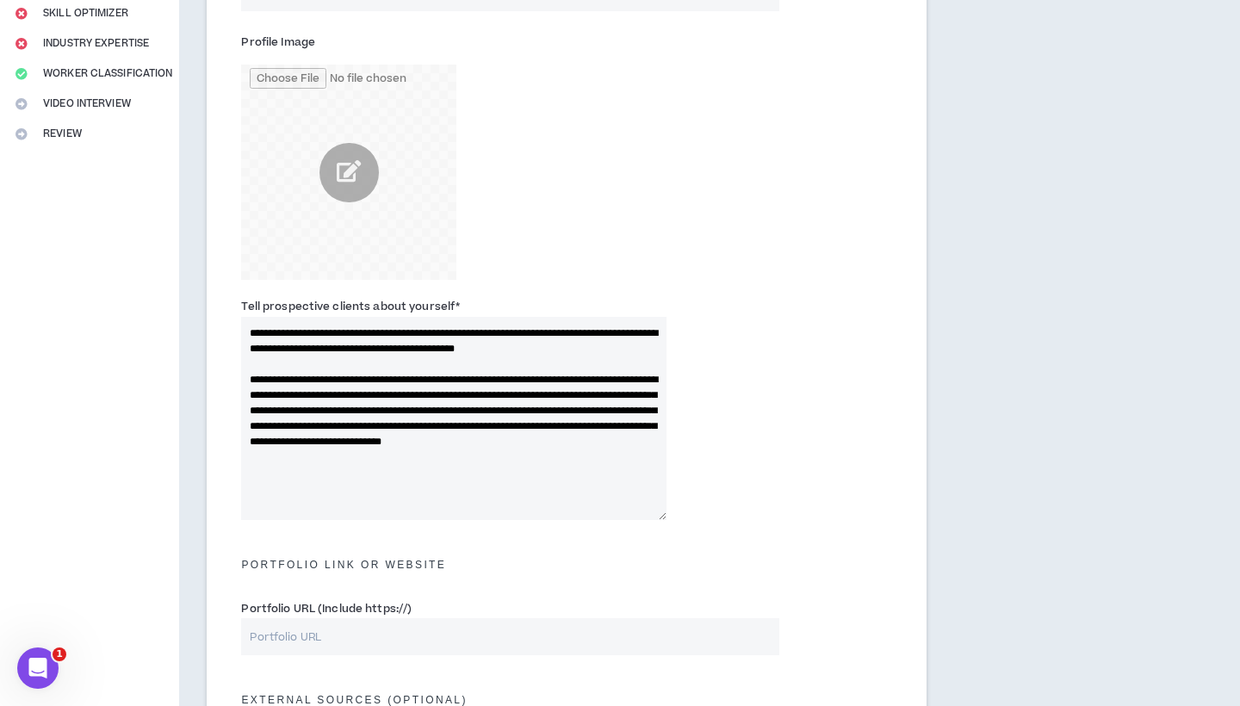
click at [454, 391] on textarea "**********" at bounding box center [454, 418] width 426 height 203
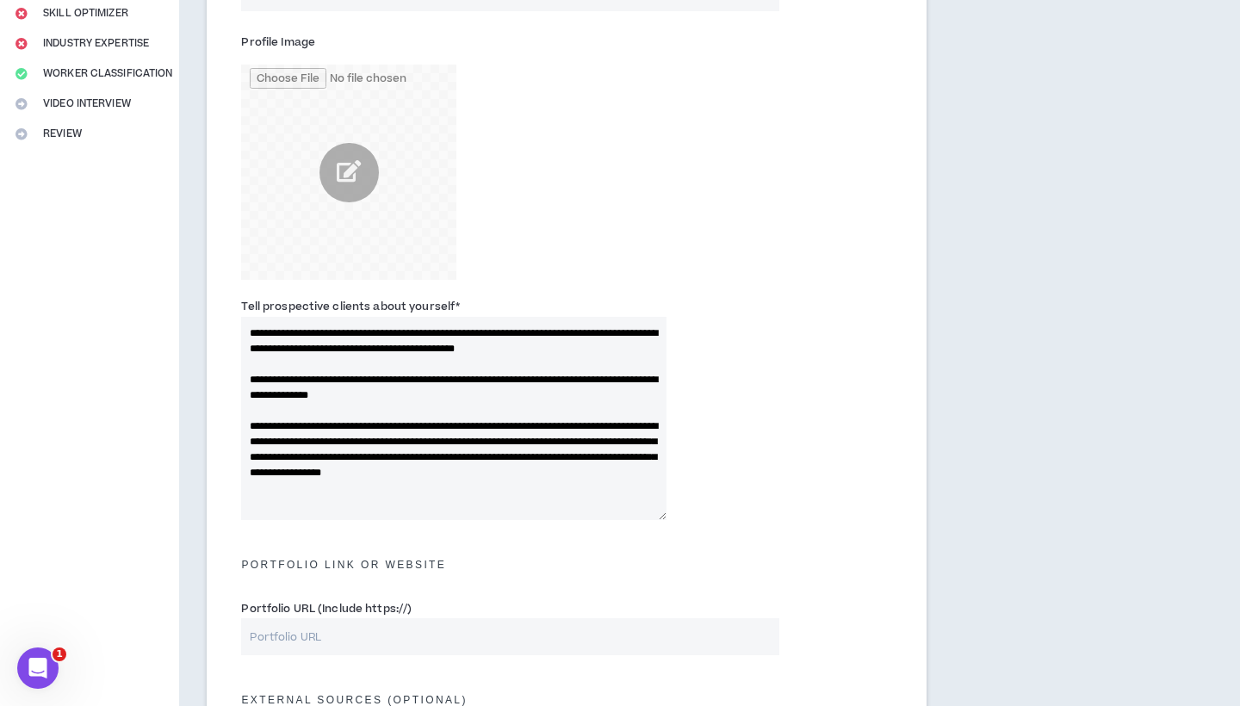
click at [635, 419] on textarea "**********" at bounding box center [454, 418] width 426 height 203
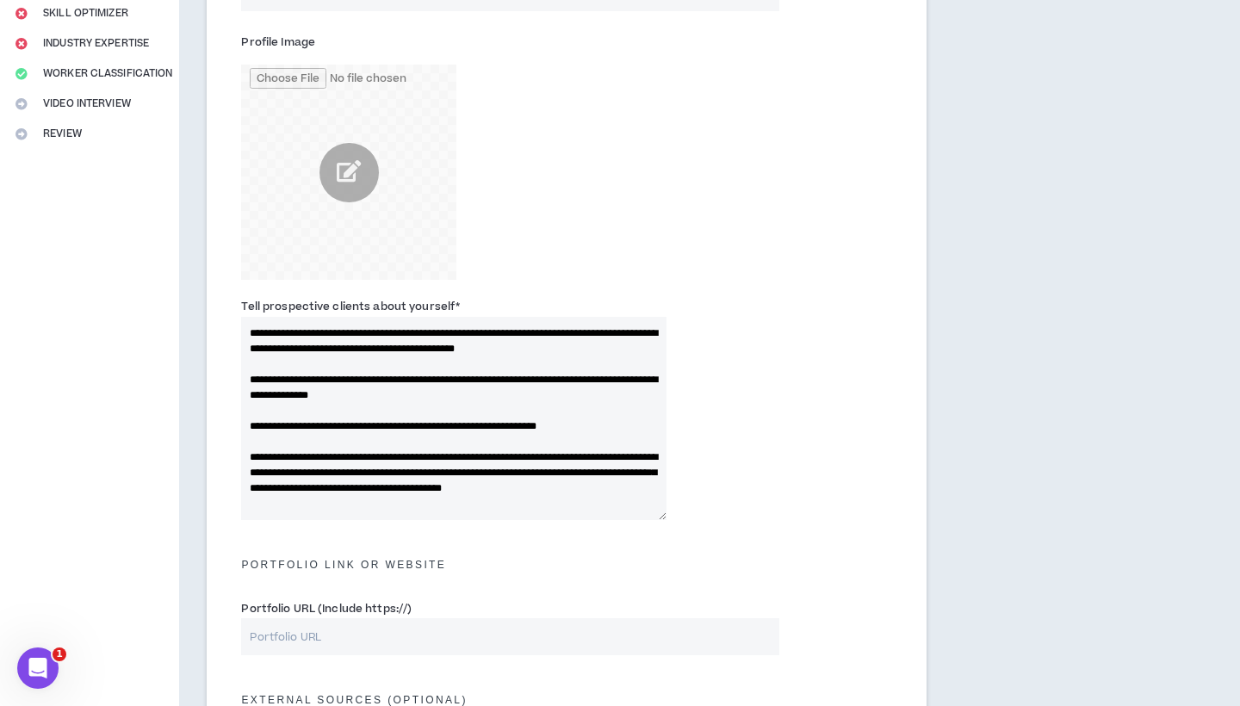
scroll to position [9, 0]
click at [382, 457] on textarea "**********" at bounding box center [454, 418] width 426 height 203
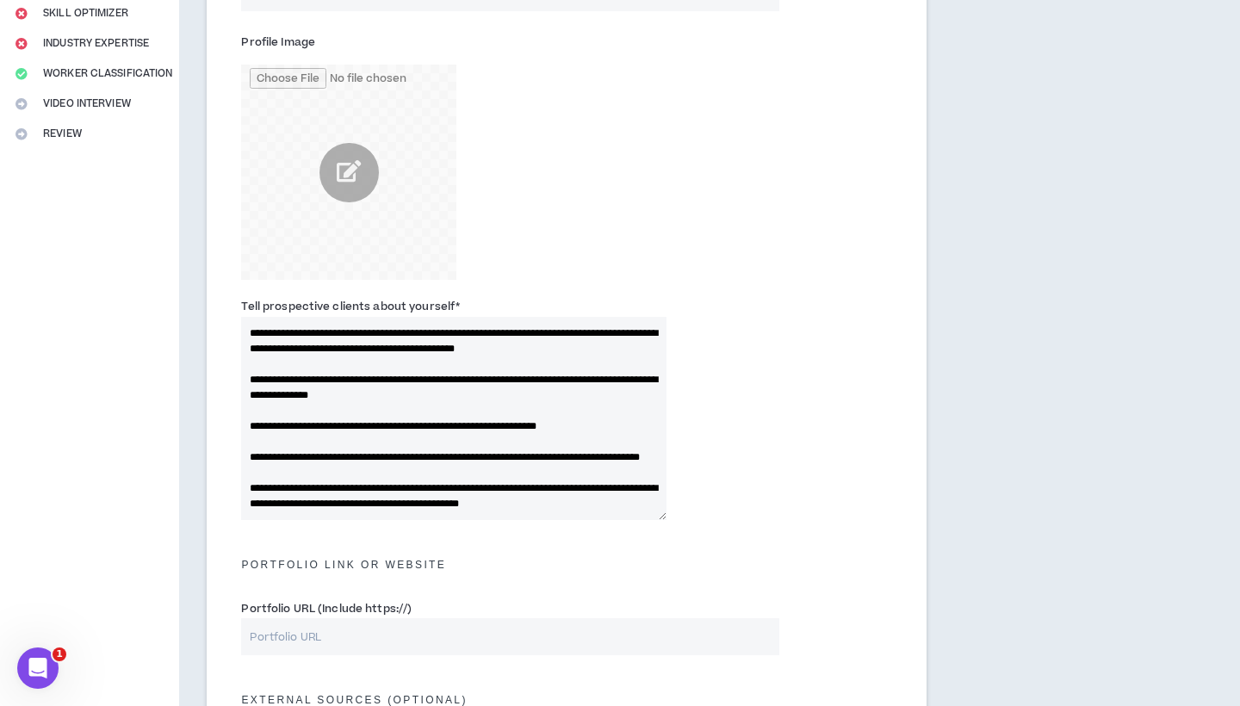
scroll to position [47, 0]
click at [500, 447] on textarea "**********" at bounding box center [454, 418] width 426 height 203
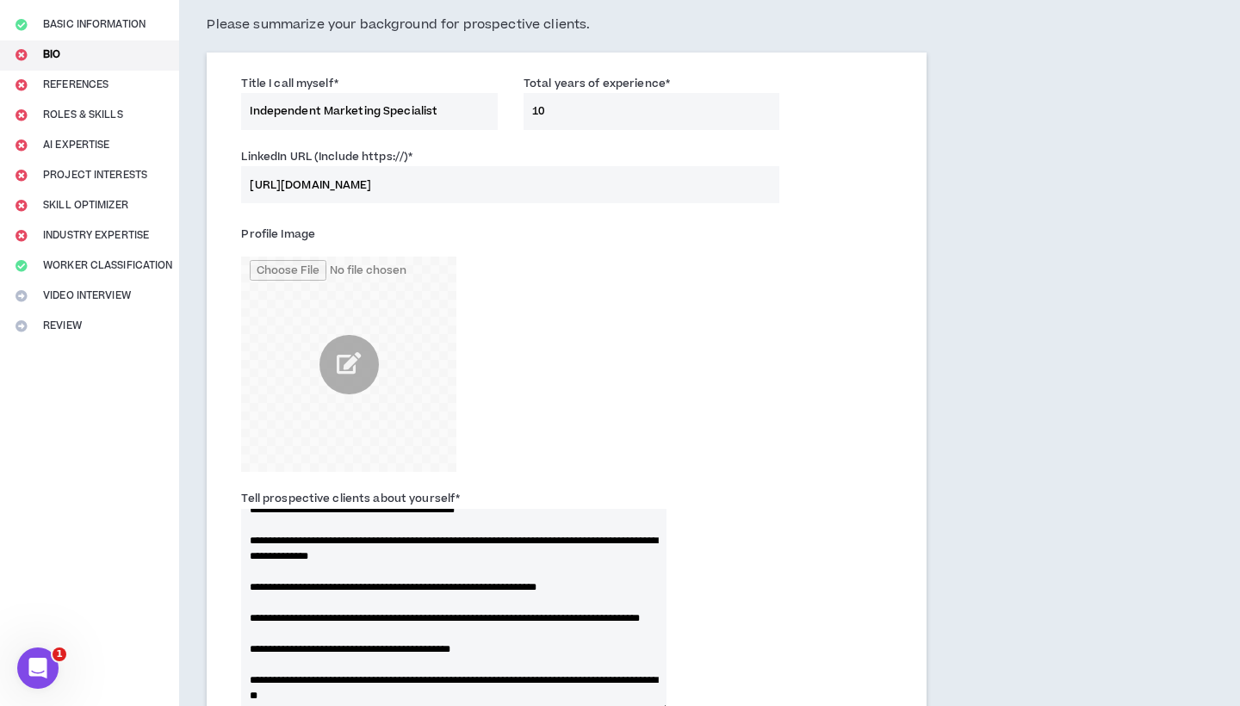
scroll to position [127, 0]
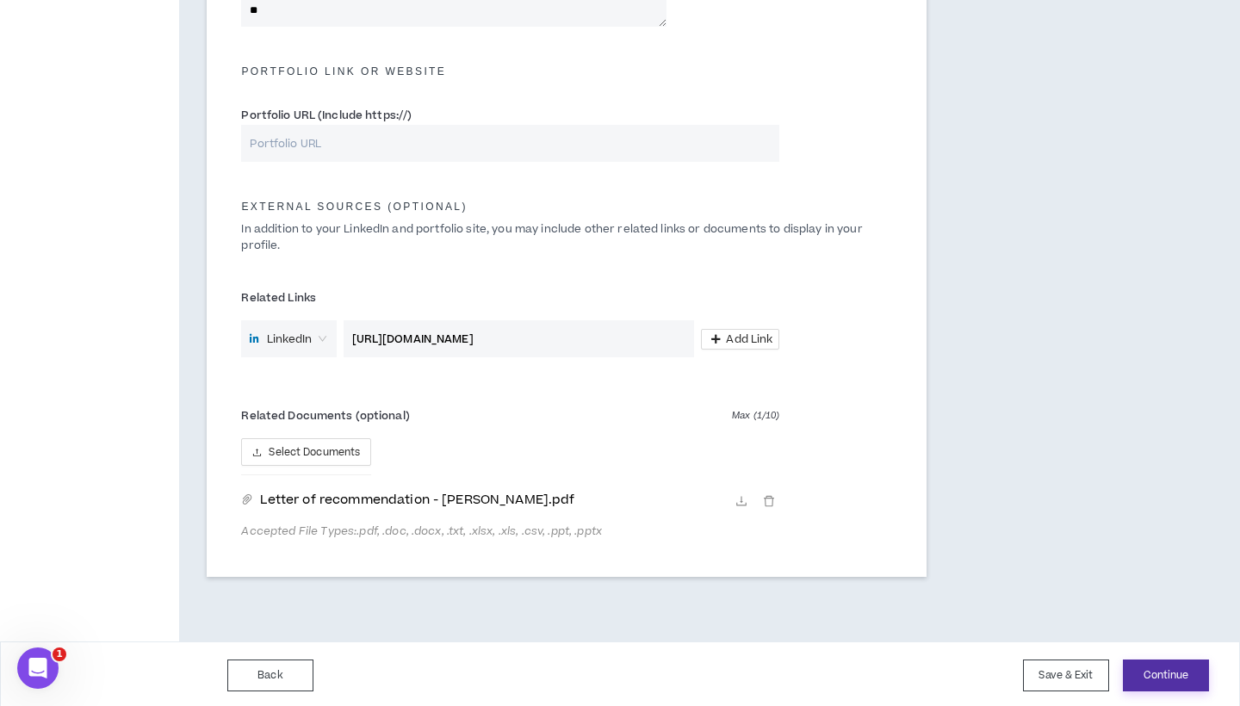
type textarea "**********"
click at [1184, 674] on button "Continue" at bounding box center [1166, 676] width 86 height 32
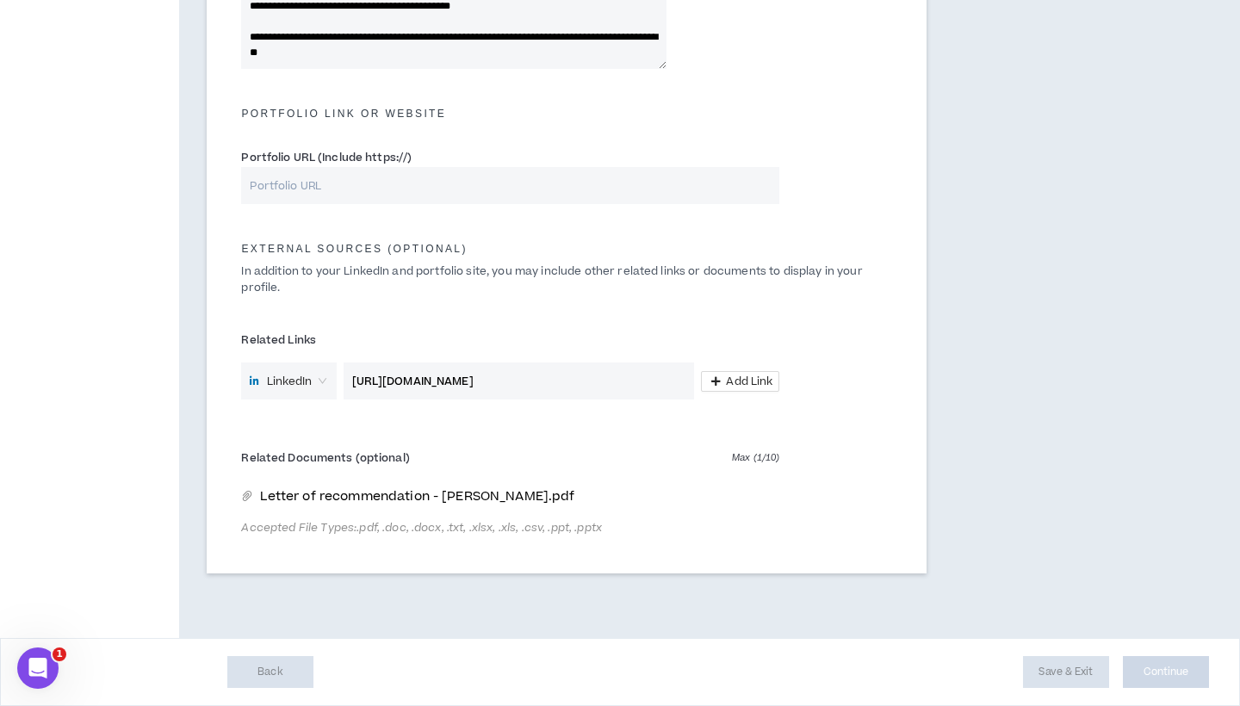
scroll to position [779, 0]
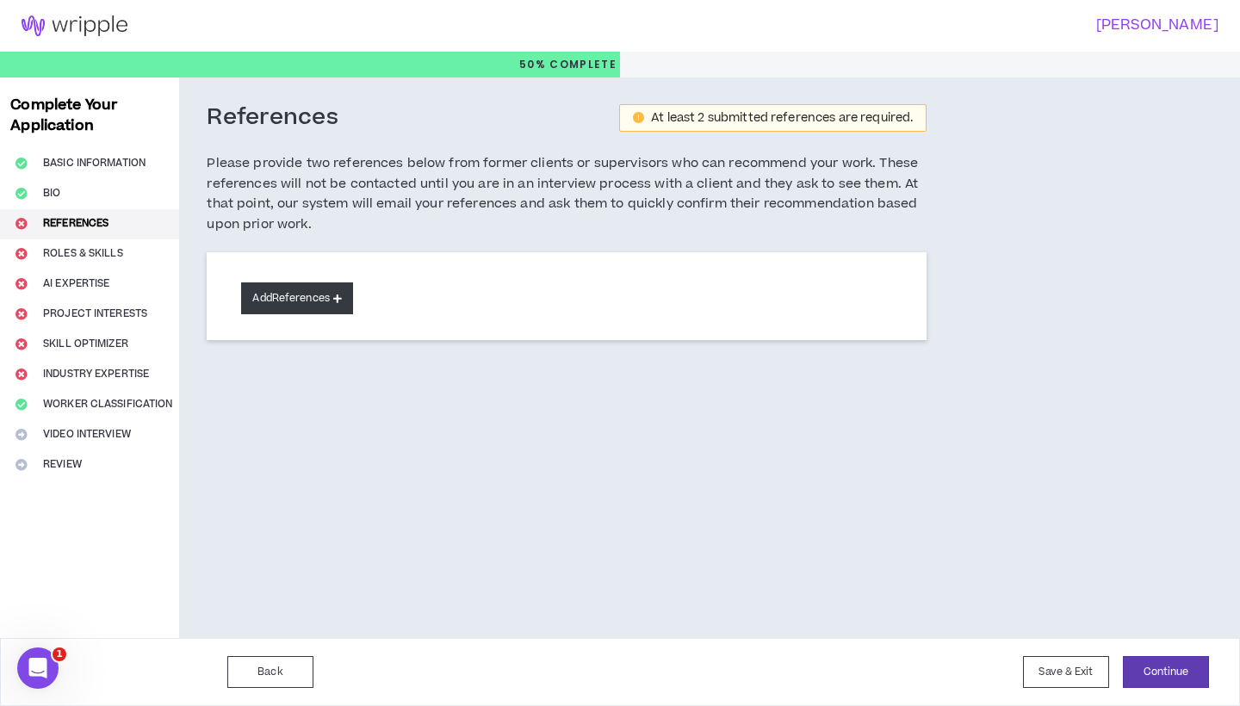
click at [284, 297] on button "Add References" at bounding box center [297, 299] width 112 height 32
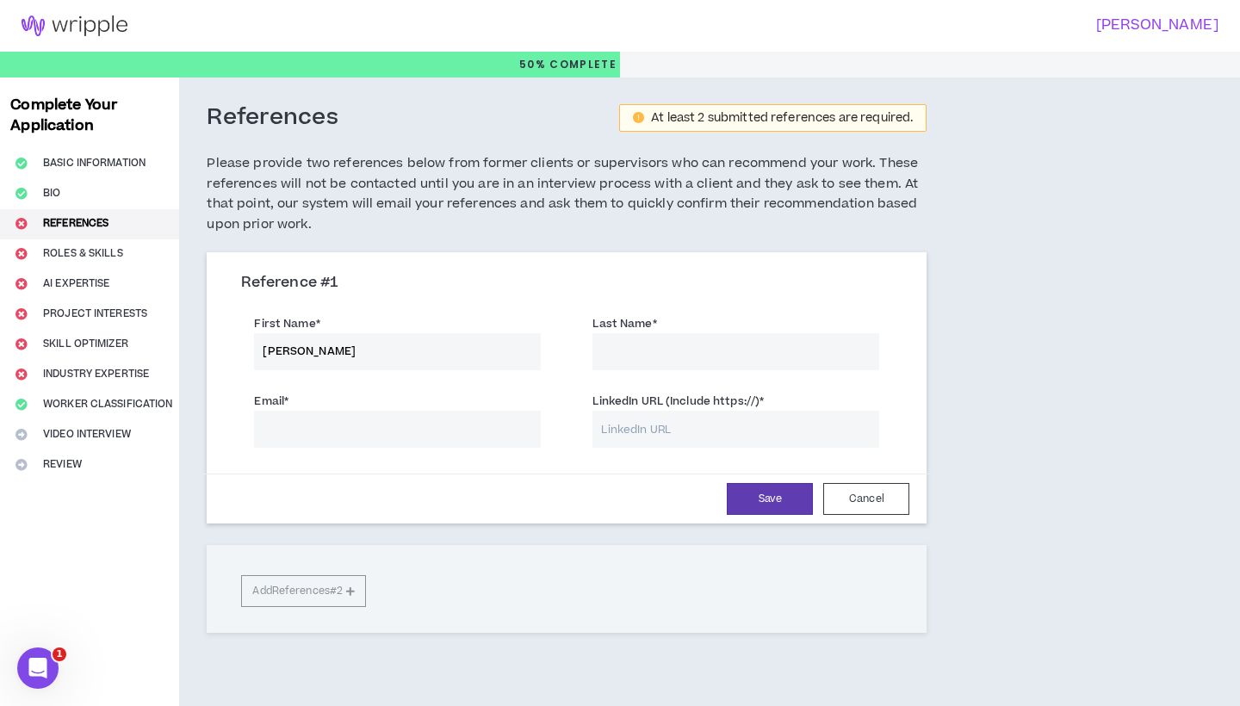
type input "[PERSON_NAME]"
type input "b"
type input "Brunton"
paste input "[PERSON_NAME][EMAIL_ADDRESS][PERSON_NAME][DOMAIN_NAME]"
type input "[PERSON_NAME][EMAIL_ADDRESS][PERSON_NAME][DOMAIN_NAME]"
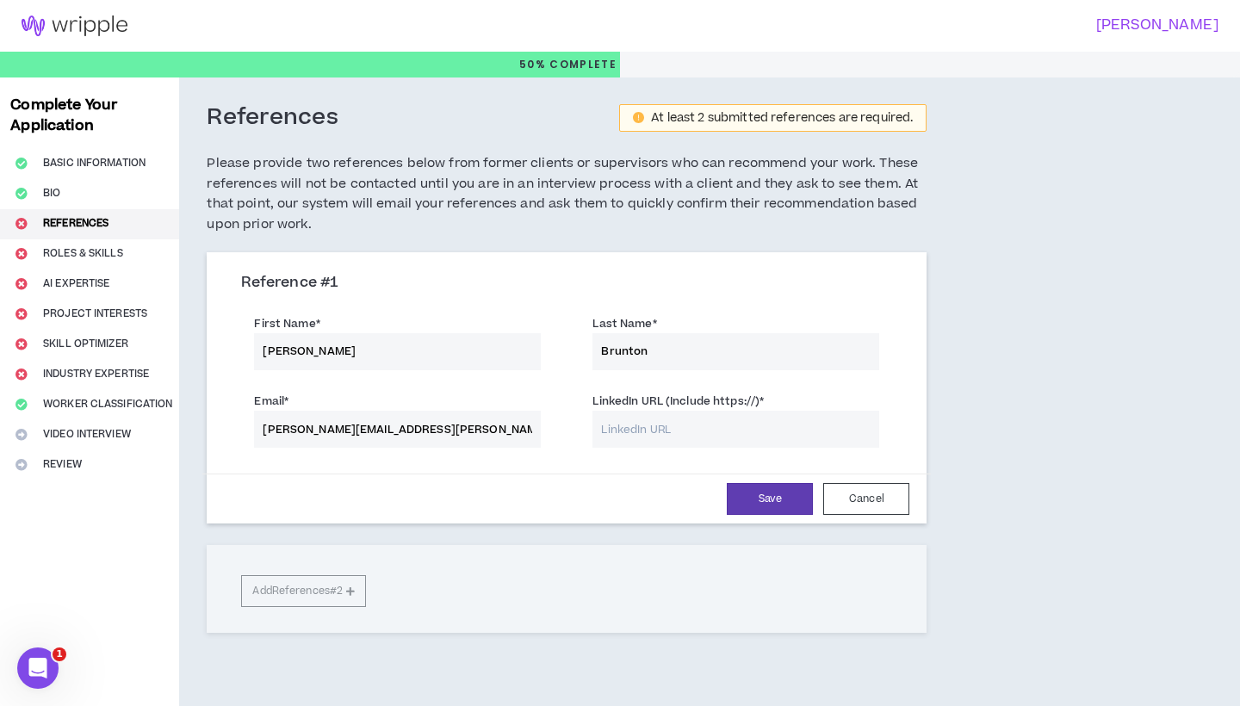
click at [675, 429] on input "LinkedIn URL (Include https://) *" at bounding box center [736, 429] width 287 height 37
paste input "[URL][DOMAIN_NAME]"
type input "[URL][DOMAIN_NAME]"
click at [784, 499] on button "Save" at bounding box center [770, 499] width 86 height 32
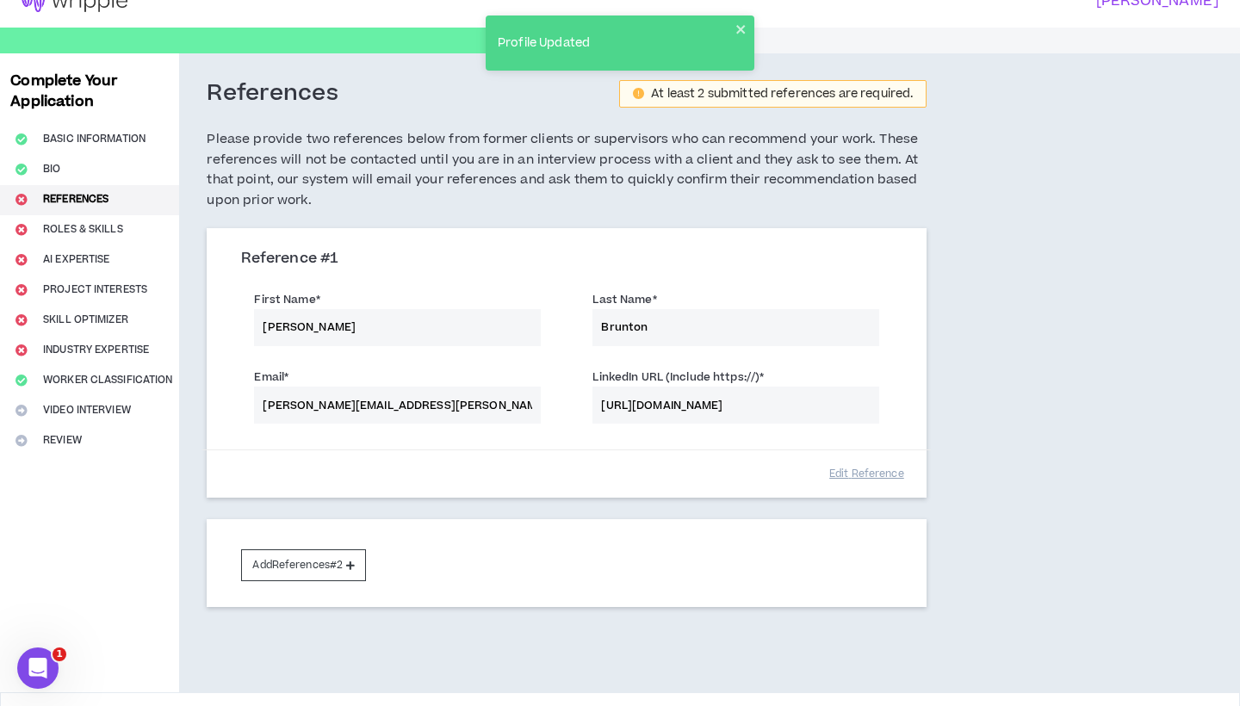
scroll to position [20, 0]
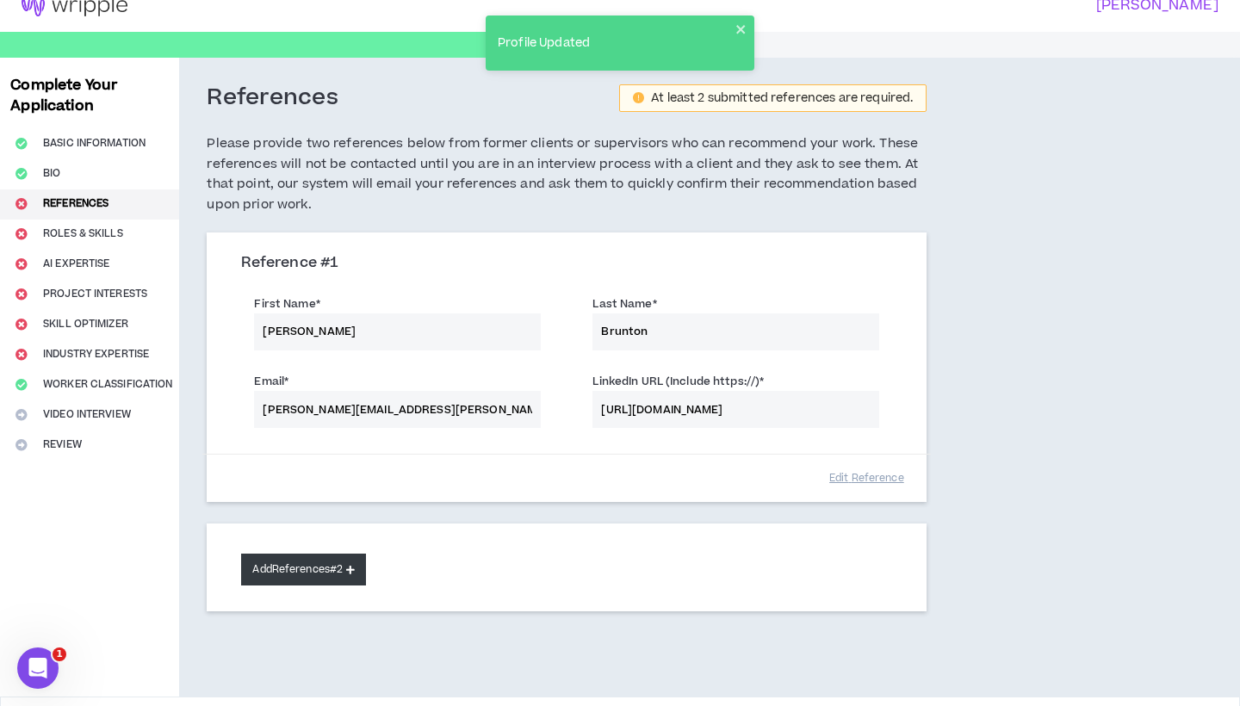
click at [311, 569] on button "Add References #2" at bounding box center [303, 570] width 125 height 32
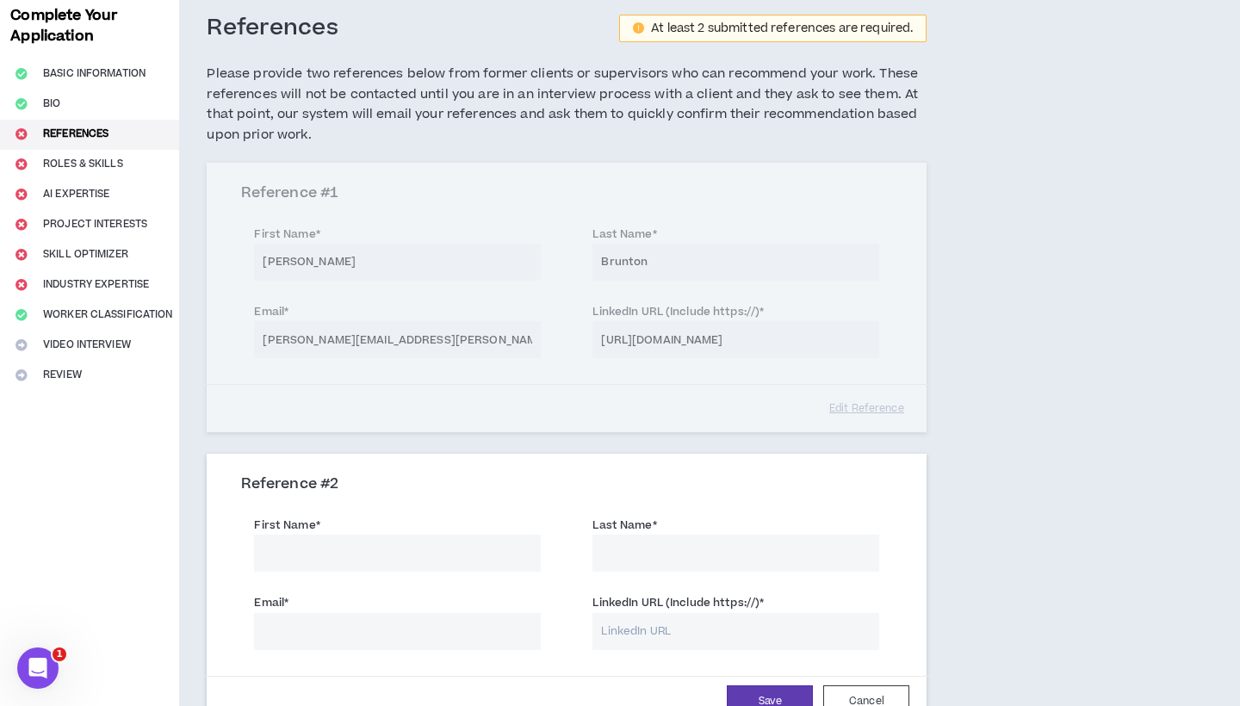
scroll to position [100, 0]
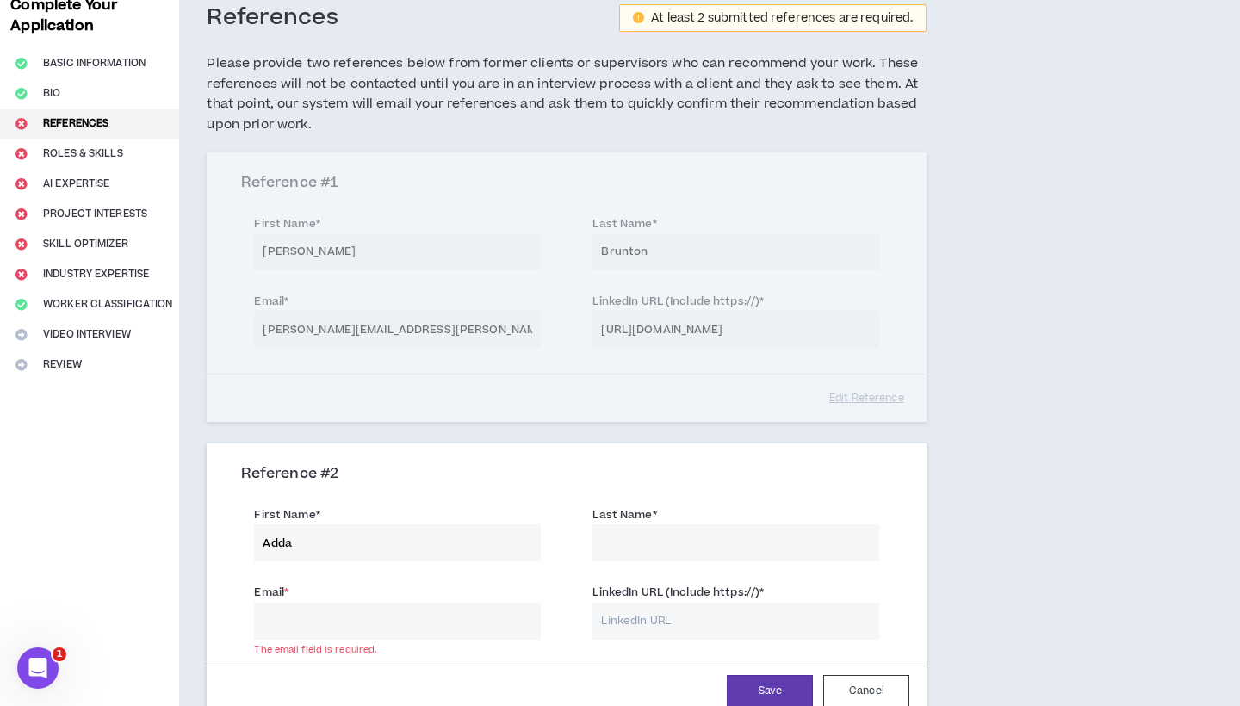
drag, startPoint x: 316, startPoint y: 529, endPoint x: 304, endPoint y: 541, distance: 17.1
click at [304, 541] on input "Adda" at bounding box center [397, 543] width 287 height 37
paste input "[PERSON_NAME][EMAIL_ADDRESS][DOMAIN_NAME]>"
click at [478, 536] on input "[PERSON_NAME][EMAIL_ADDRESS][DOMAIN_NAME]>" at bounding box center [397, 543] width 287 height 37
click at [494, 536] on input "[PERSON_NAME][EMAIL_ADDRESS][DOMAIN_NAME]>" at bounding box center [397, 543] width 287 height 37
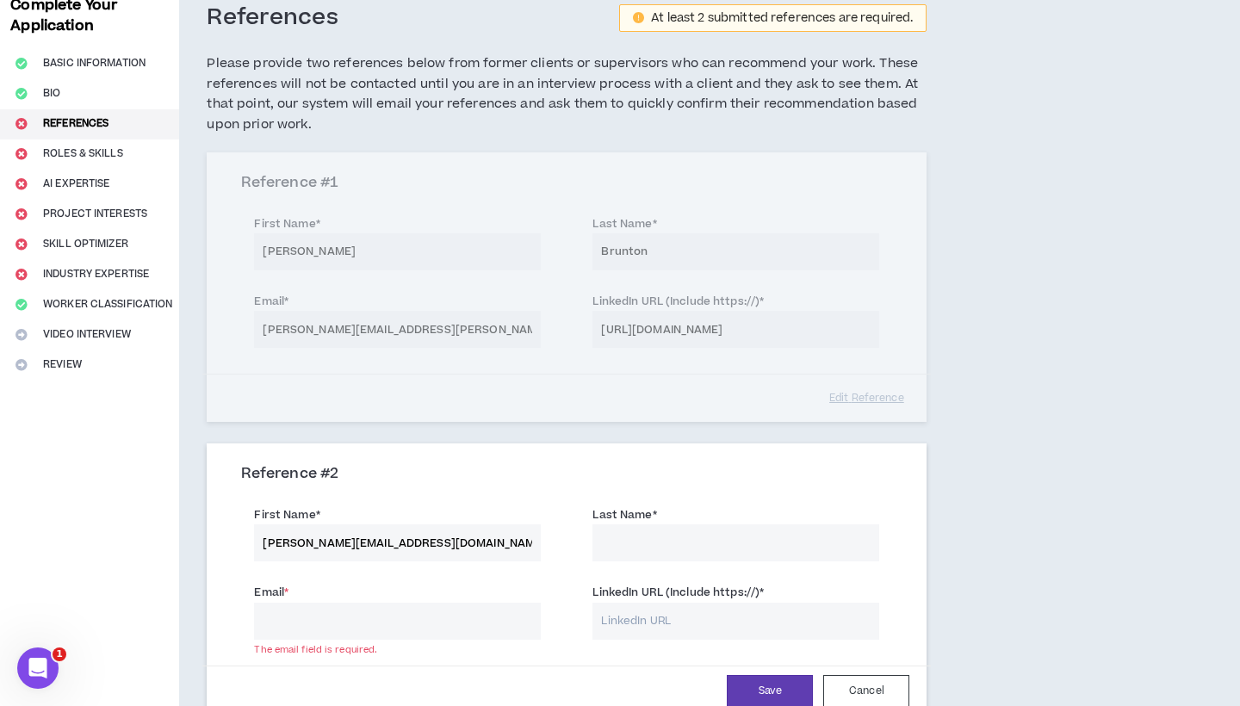
type input "[PERSON_NAME][EMAIL_ADDRESS][DOMAIN_NAME]"
click at [668, 612] on input "LinkedIn URL (Include https://) *" at bounding box center [736, 621] width 287 height 37
paste input "[PERSON_NAME][EMAIL_ADDRESS][DOMAIN_NAME]"
type input "[PERSON_NAME][EMAIL_ADDRESS][DOMAIN_NAME]"
click at [444, 603] on input "Email *" at bounding box center [397, 621] width 287 height 37
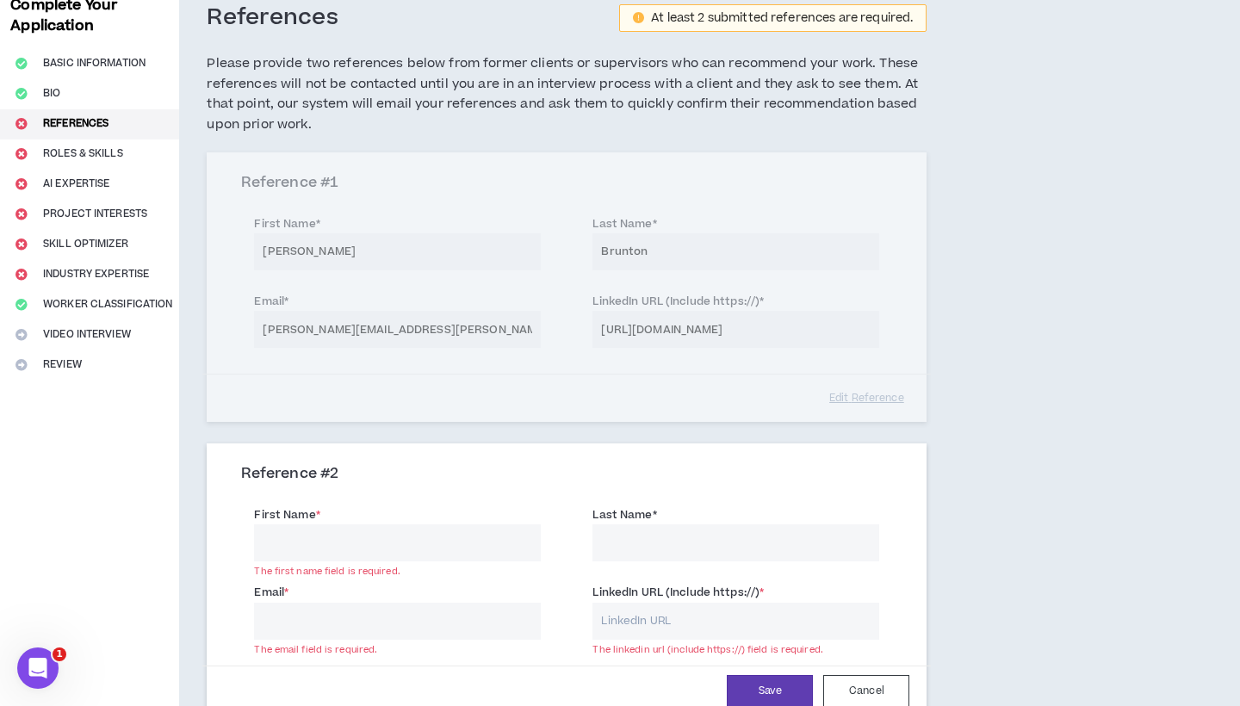
paste input "[PERSON_NAME][EMAIL_ADDRESS][DOMAIN_NAME]"
type input "[PERSON_NAME][EMAIL_ADDRESS][DOMAIN_NAME]"
click at [375, 530] on input "First Name *" at bounding box center [397, 543] width 287 height 37
paste input "[PERSON_NAME]"
click at [360, 538] on input "[PERSON_NAME]" at bounding box center [397, 543] width 287 height 37
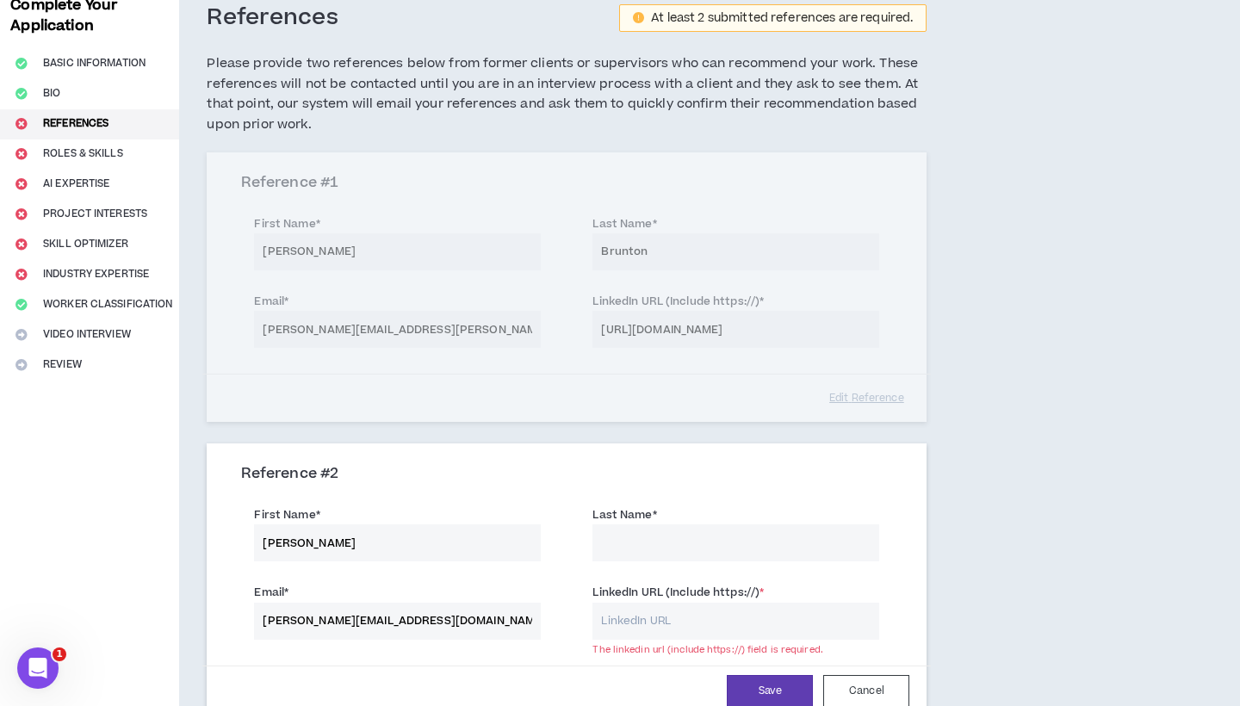
click at [360, 538] on input "[PERSON_NAME]" at bounding box center [397, 543] width 287 height 37
type input "[PERSON_NAME]"
paste input "Châteauneuf"
type input "Châteauneuf"
click at [363, 535] on input "[PERSON_NAME]" at bounding box center [397, 543] width 287 height 37
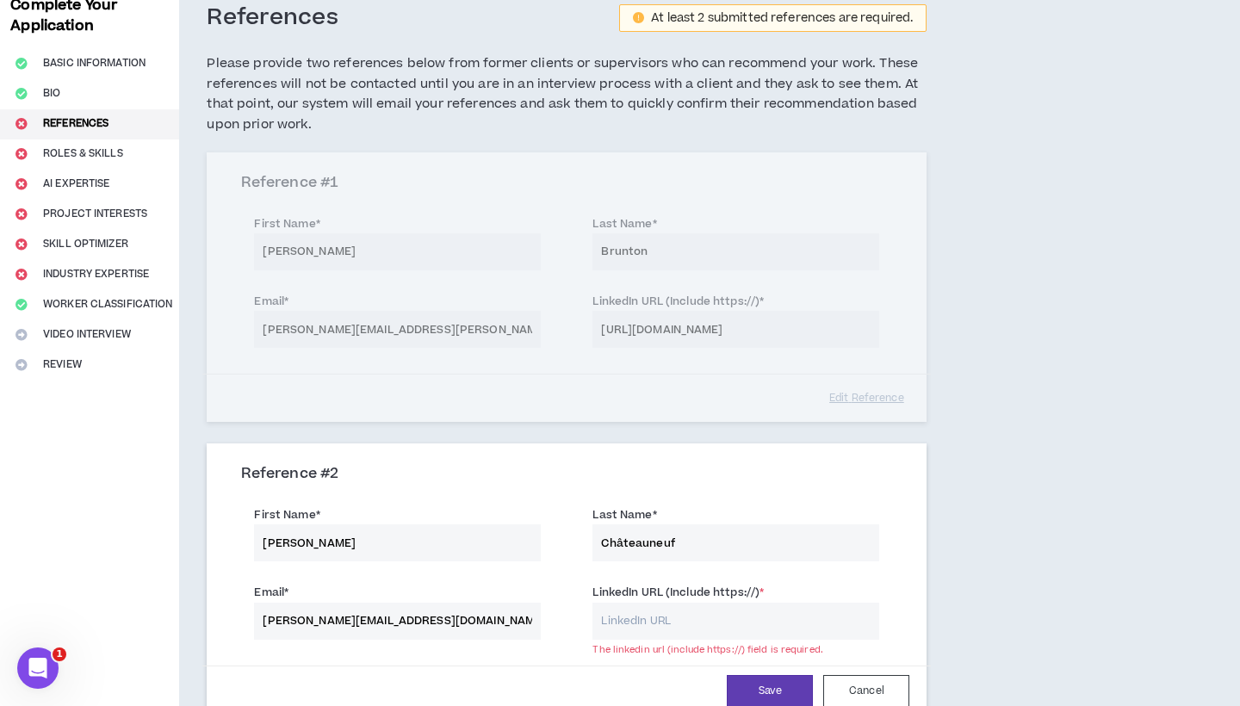
click at [363, 535] on input "[PERSON_NAME]" at bounding box center [397, 543] width 287 height 37
type input "[PERSON_NAME]"
click at [656, 624] on input "LinkedIn URL (Include https://) *" at bounding box center [736, 621] width 287 height 37
paste input "[URL][DOMAIN_NAME][GEOGRAPHIC_DATA][GEOGRAPHIC_DATA]"
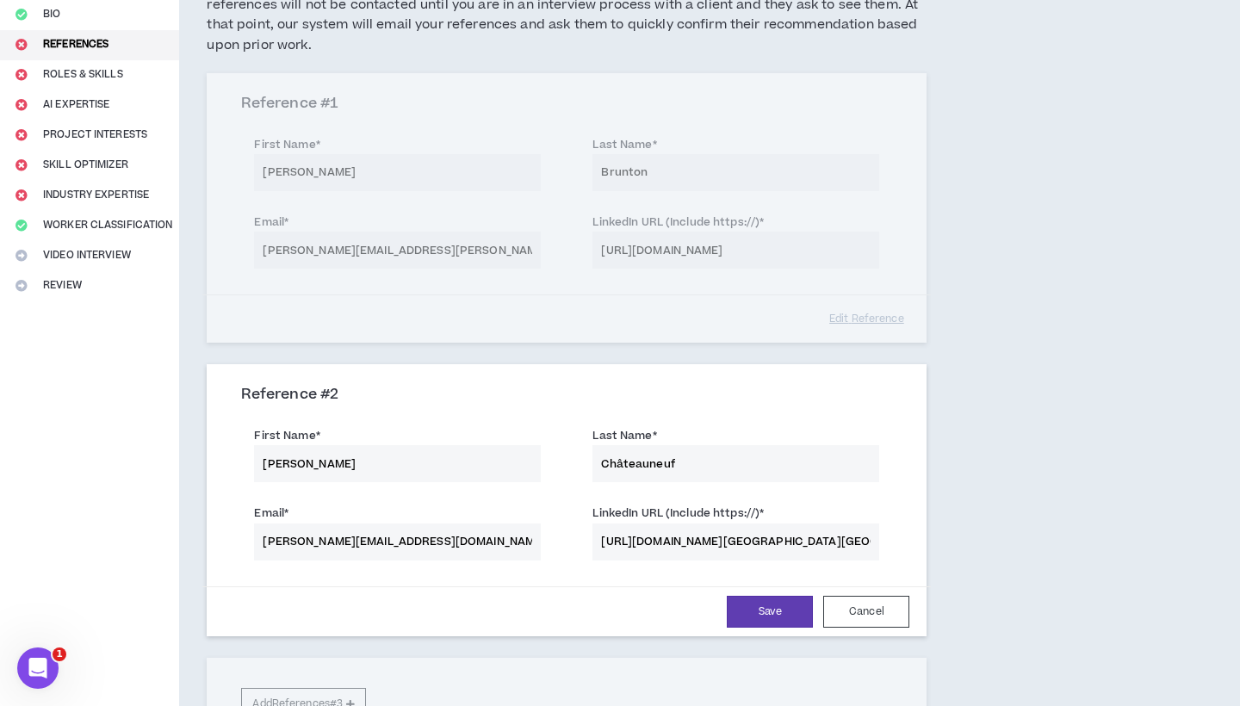
scroll to position [236, 0]
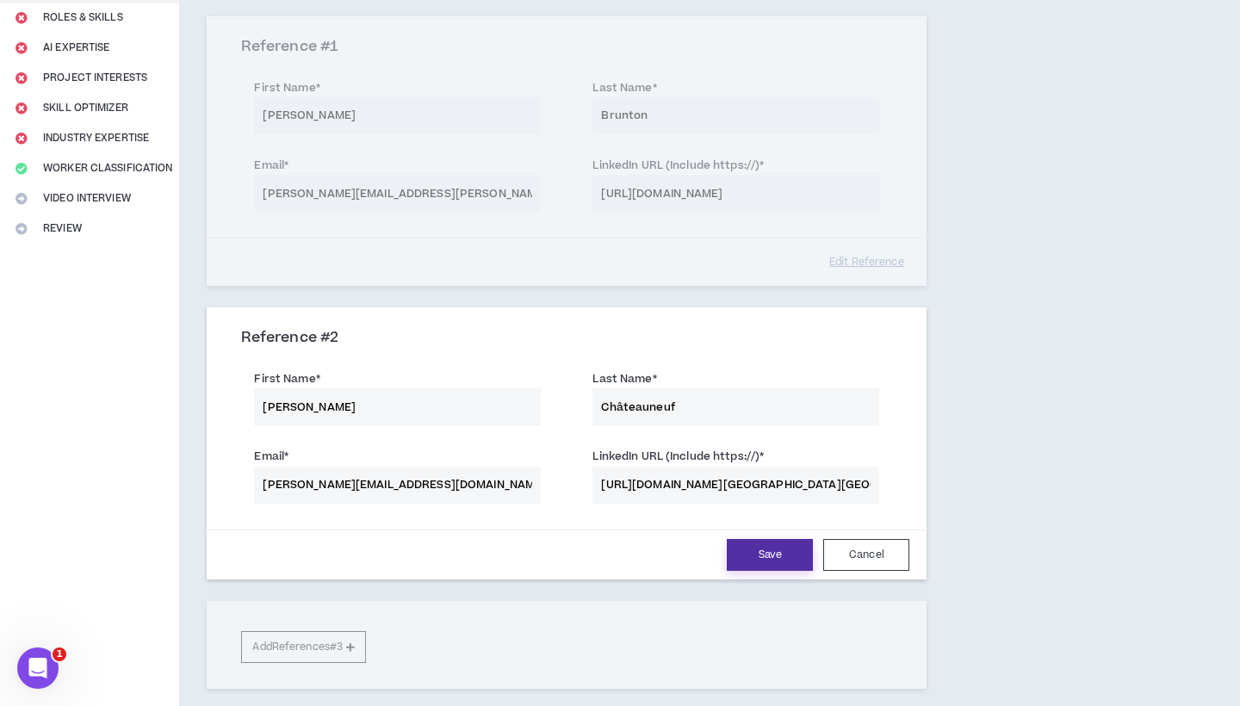
type input "[URL][DOMAIN_NAME][GEOGRAPHIC_DATA][GEOGRAPHIC_DATA]"
click at [755, 546] on button "Save" at bounding box center [770, 555] width 86 height 32
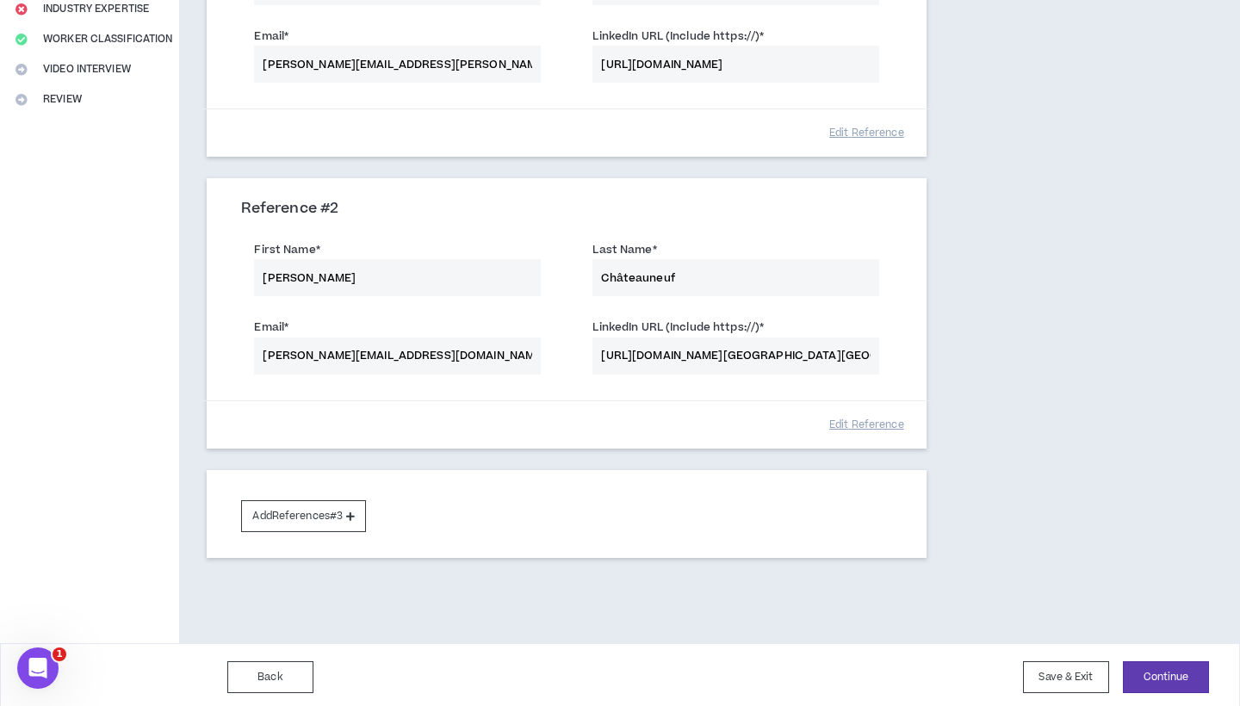
scroll to position [364, 0]
click at [1190, 679] on button "Continue" at bounding box center [1166, 678] width 86 height 32
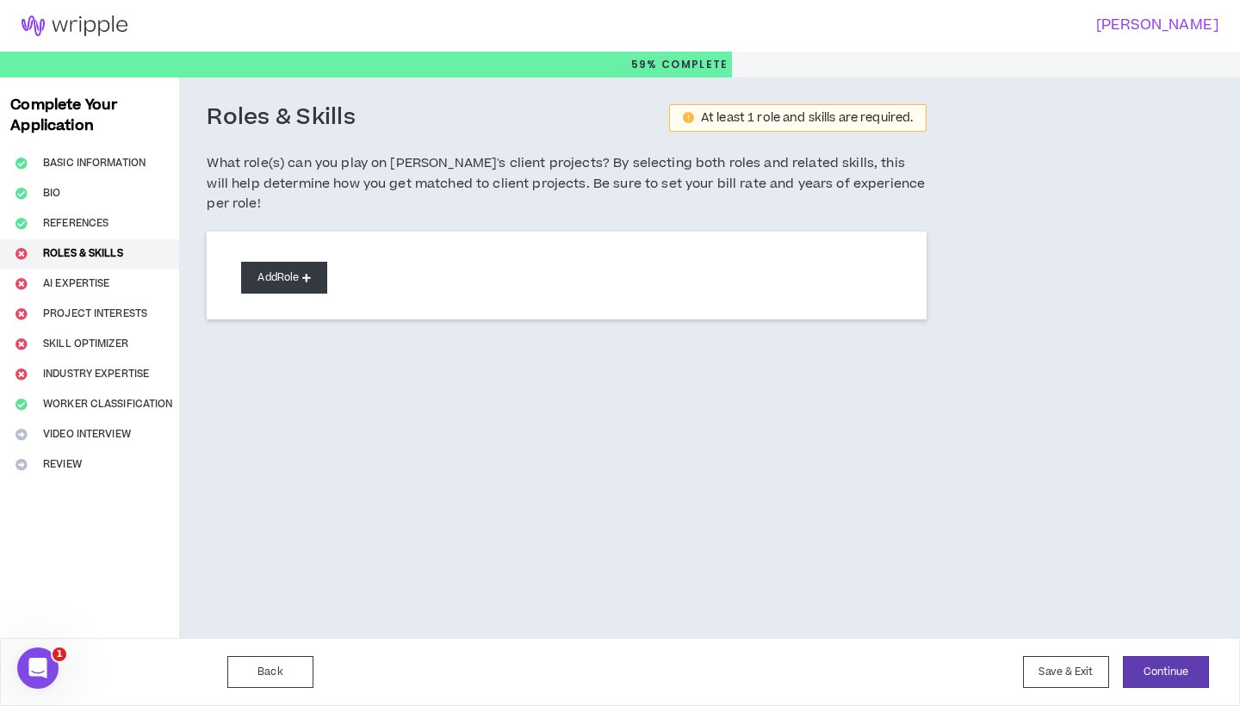
click at [279, 268] on button "Add Role" at bounding box center [284, 278] width 86 height 32
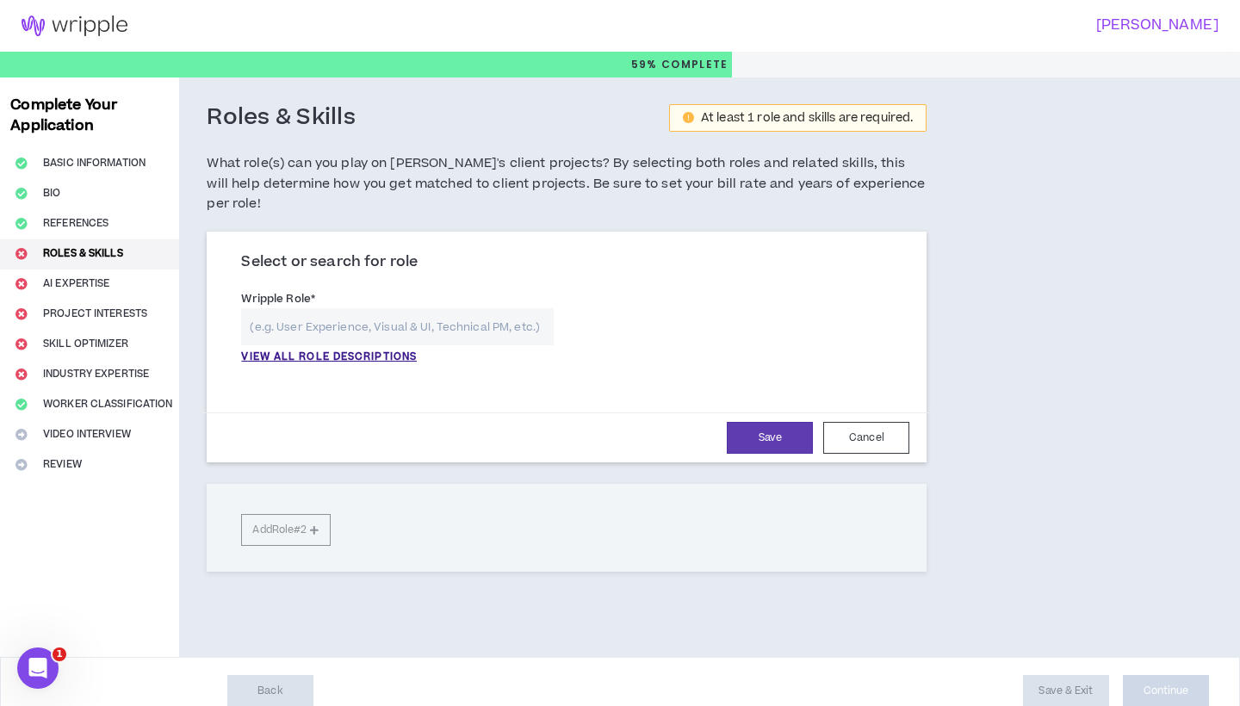
click at [318, 308] on input "text" at bounding box center [397, 326] width 313 height 37
click at [313, 350] on p "VIEW ALL ROLE DESCRIPTIONS" at bounding box center [329, 358] width 176 height 16
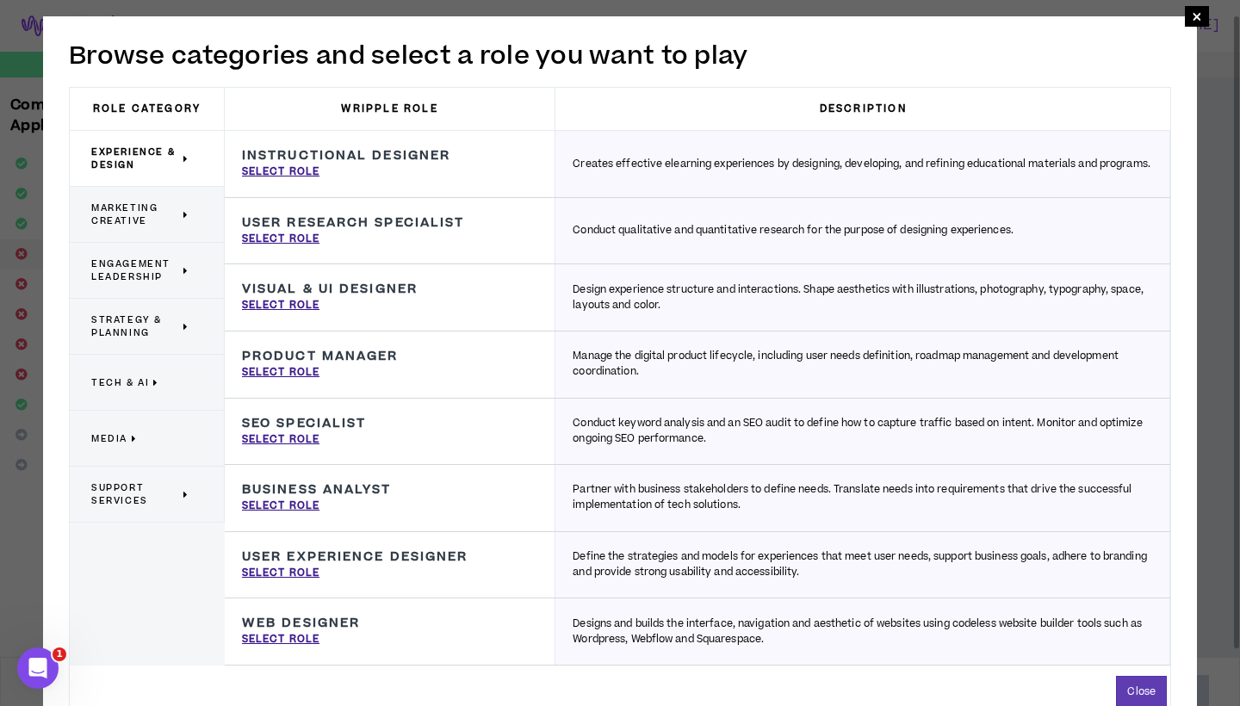
click at [137, 208] on span "Marketing Creative" at bounding box center [135, 215] width 88 height 26
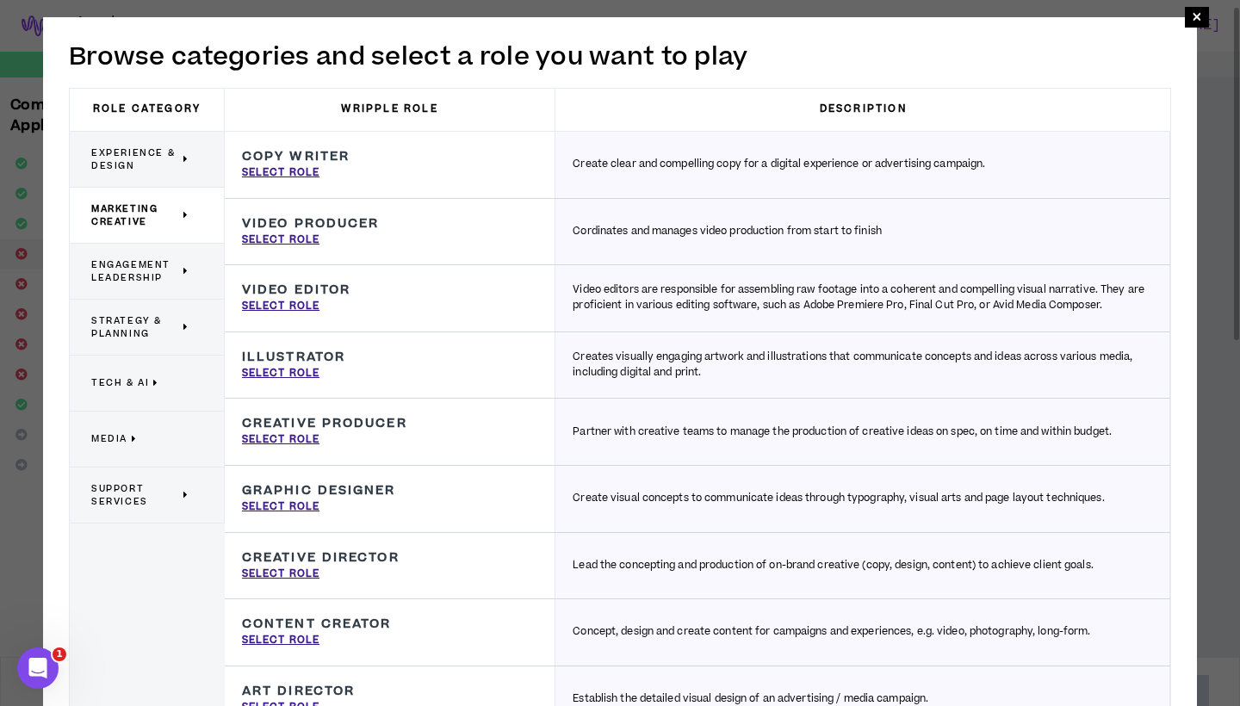
click at [156, 278] on span "Engagement Leadership" at bounding box center [135, 271] width 88 height 26
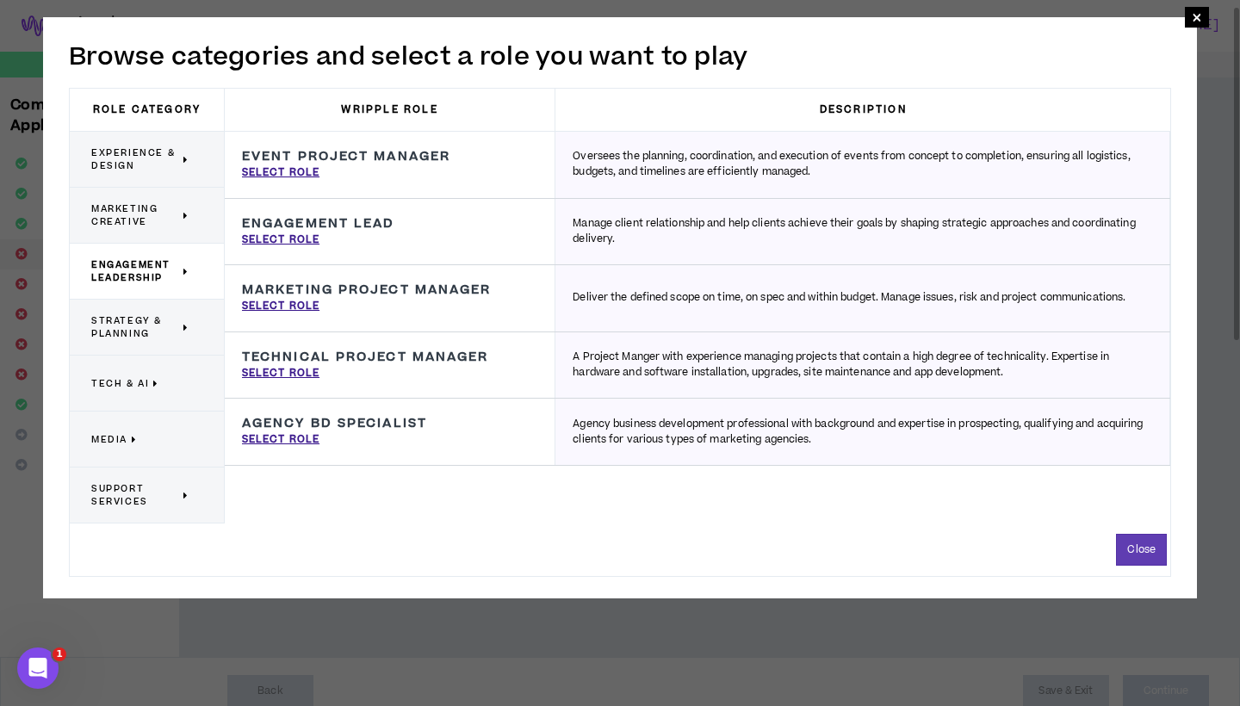
click at [146, 334] on span "Strategy & Planning" at bounding box center [135, 327] width 88 height 26
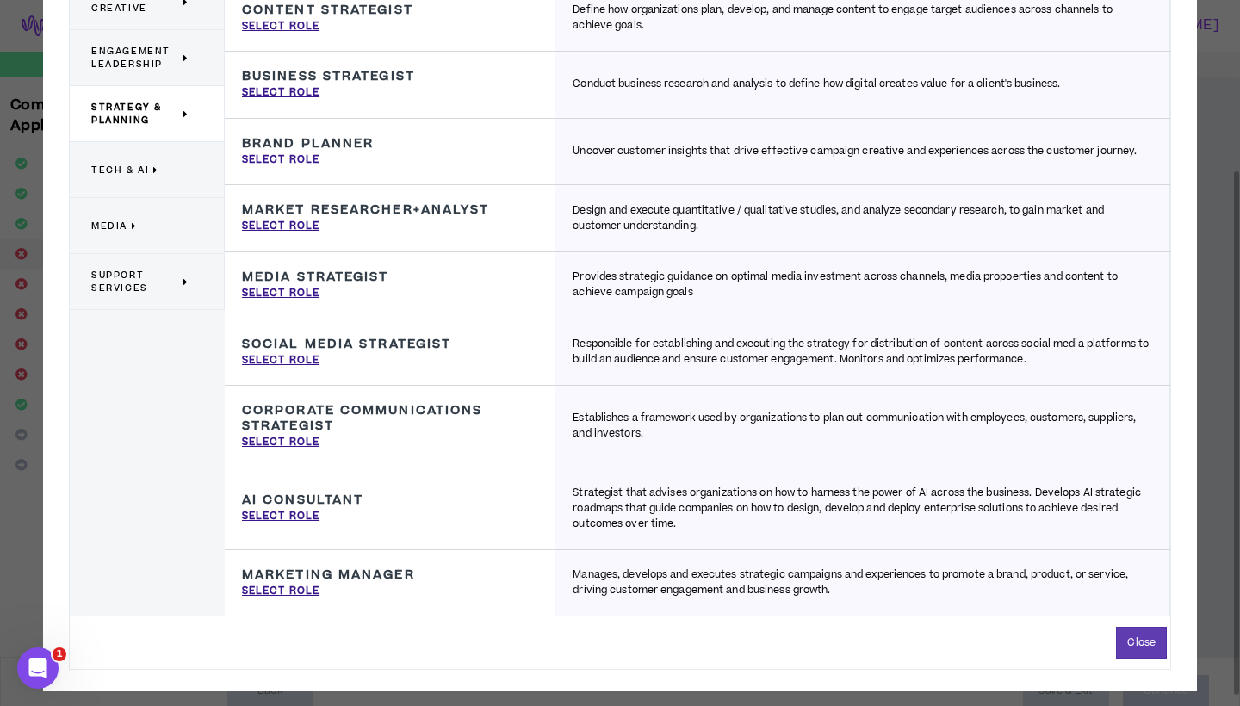
click at [141, 169] on span "Tech & AI" at bounding box center [120, 170] width 58 height 13
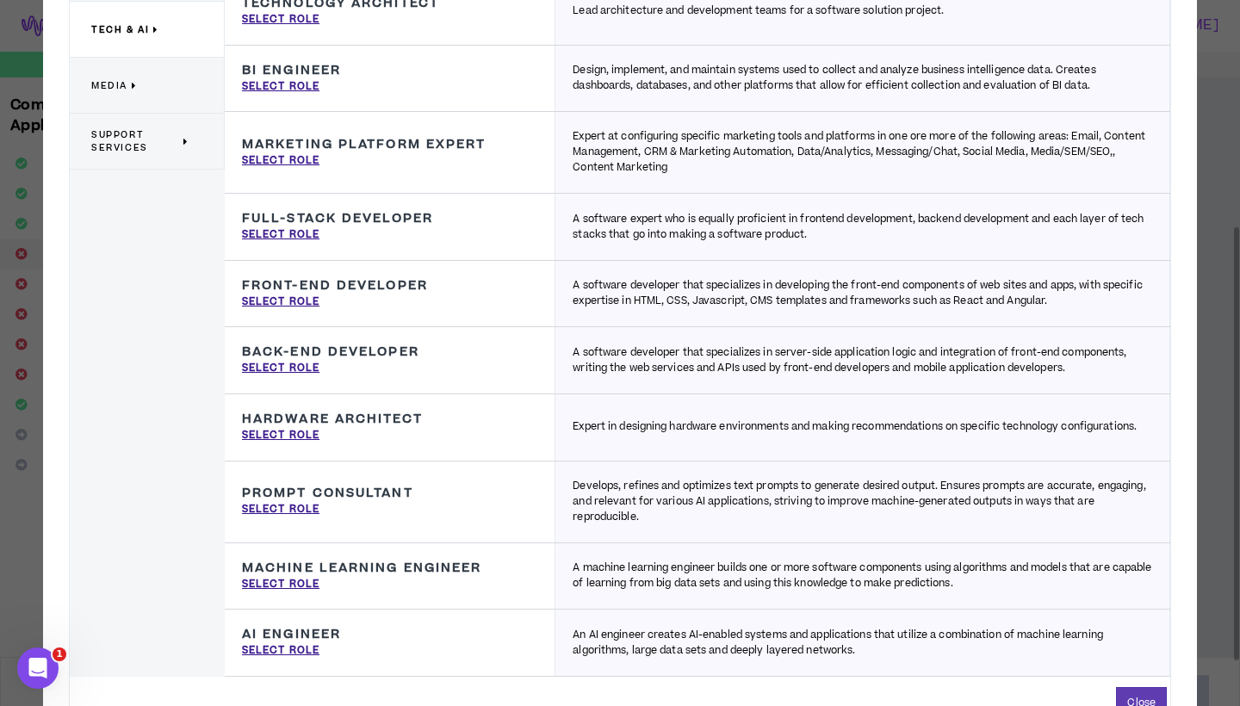
click at [112, 81] on span "Media" at bounding box center [109, 85] width 36 height 13
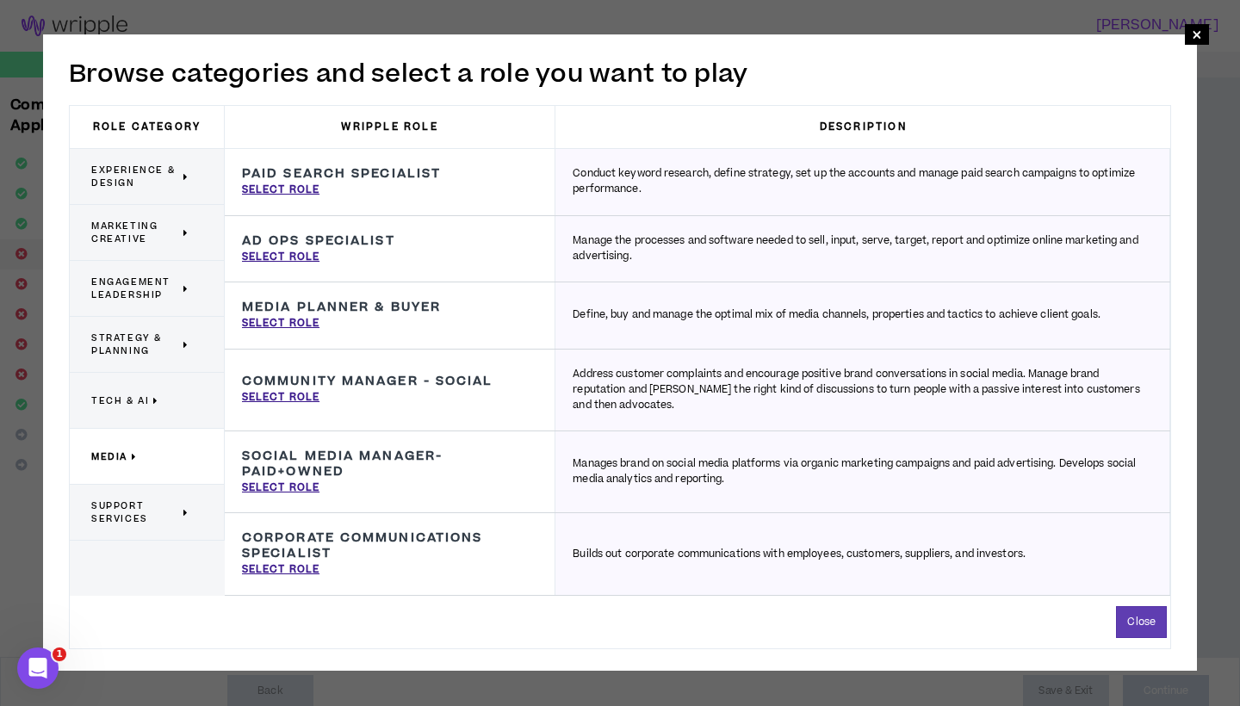
click at [140, 512] on span "Support Services" at bounding box center [135, 513] width 88 height 26
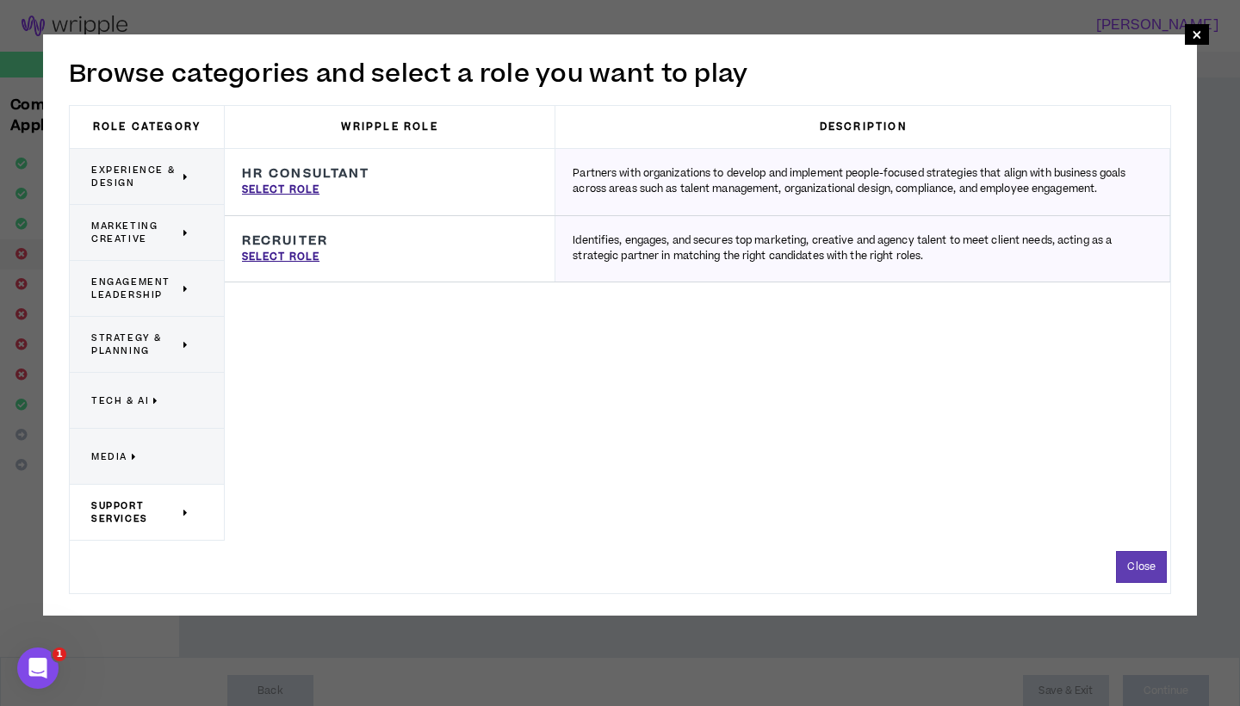
click at [130, 462] on p "Media" at bounding box center [140, 457] width 98 height 38
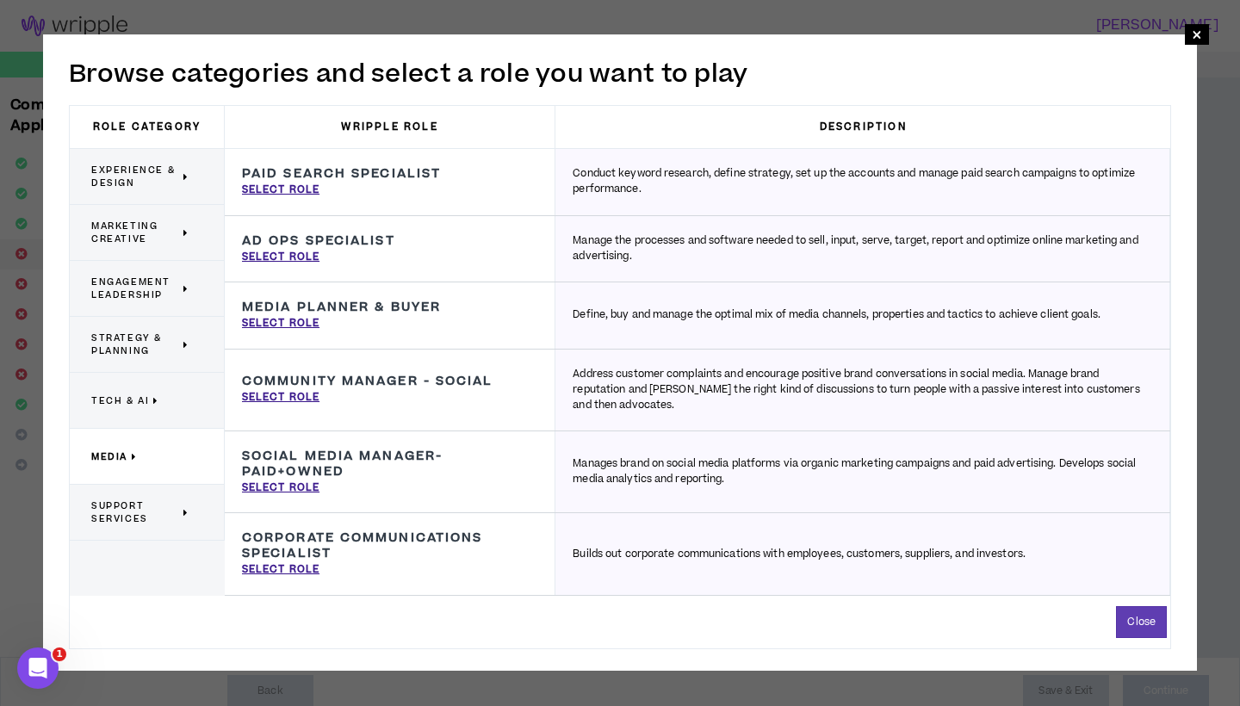
click at [150, 394] on p "Tech & AI" at bounding box center [140, 401] width 98 height 38
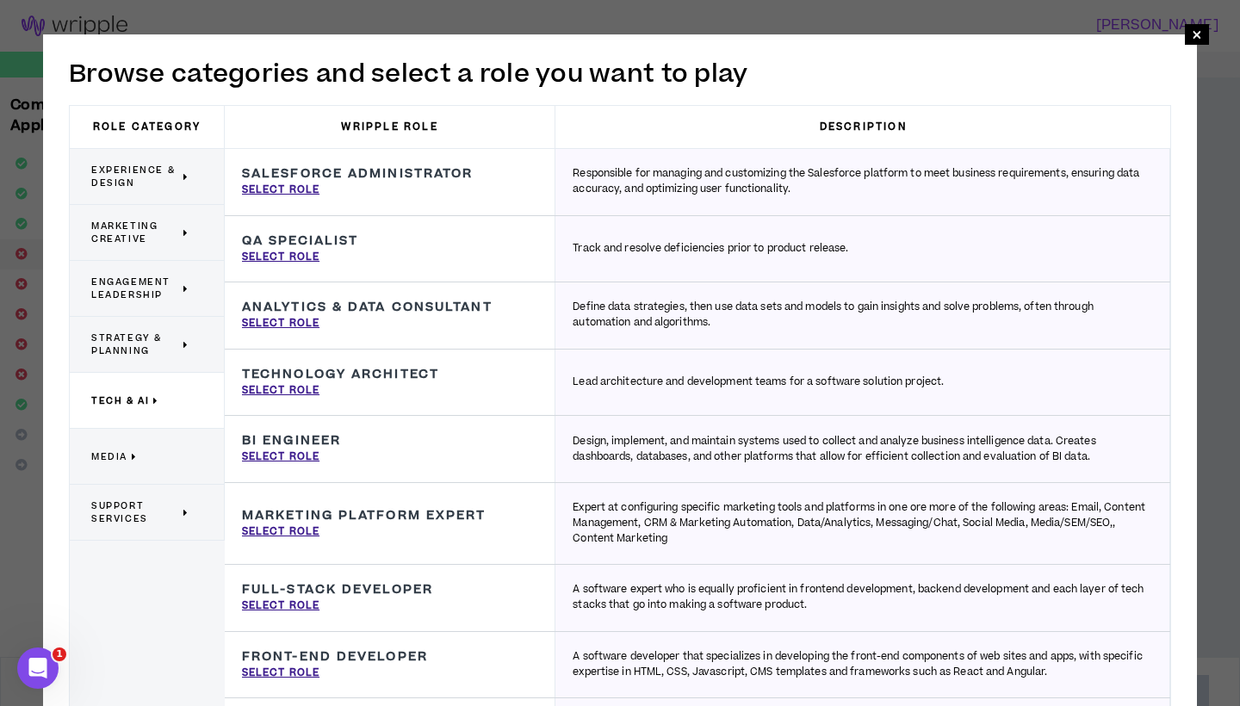
click at [141, 327] on p "Strategy & Planning" at bounding box center [140, 345] width 98 height 38
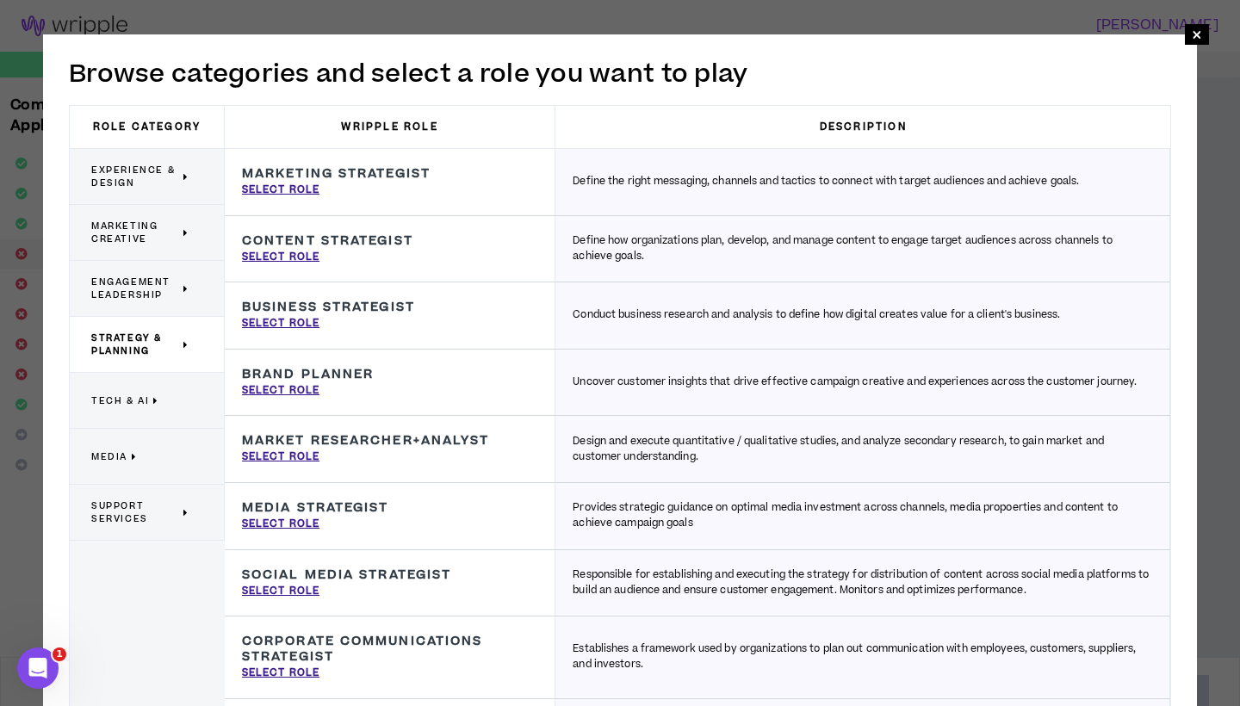
click at [136, 277] on span "Engagement Leadership" at bounding box center [135, 289] width 88 height 26
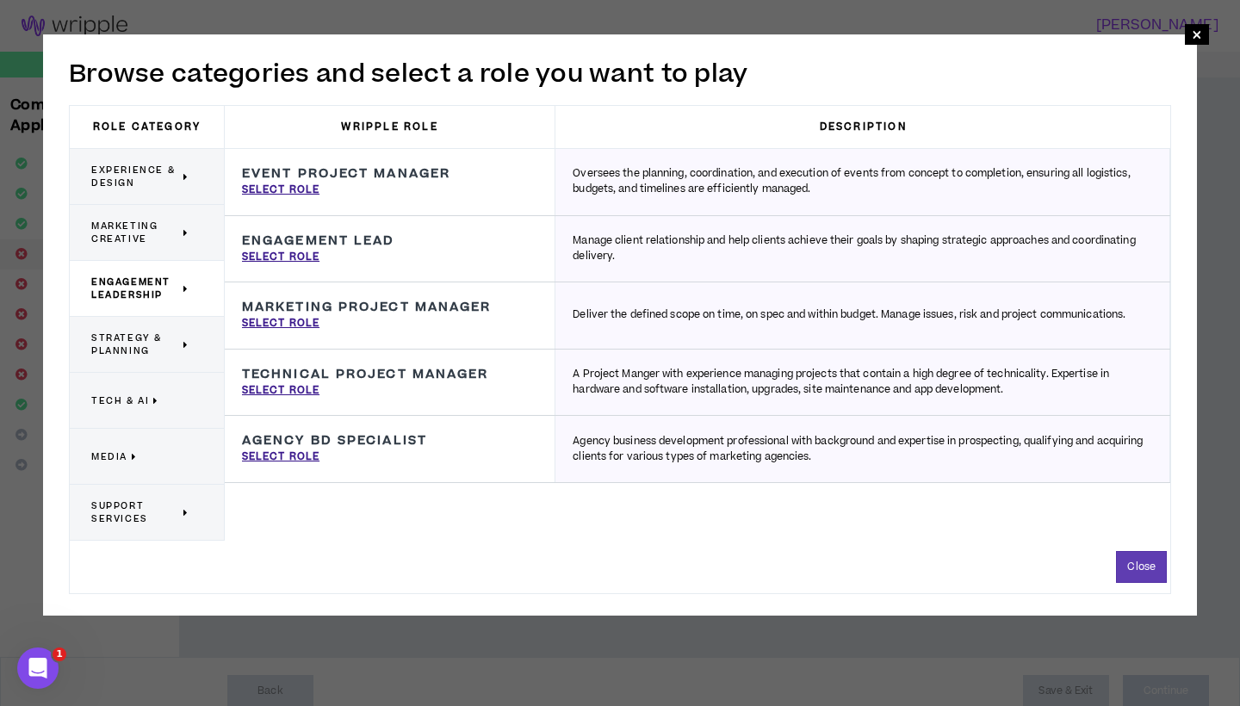
click at [130, 242] on span "Marketing Creative" at bounding box center [135, 233] width 88 height 26
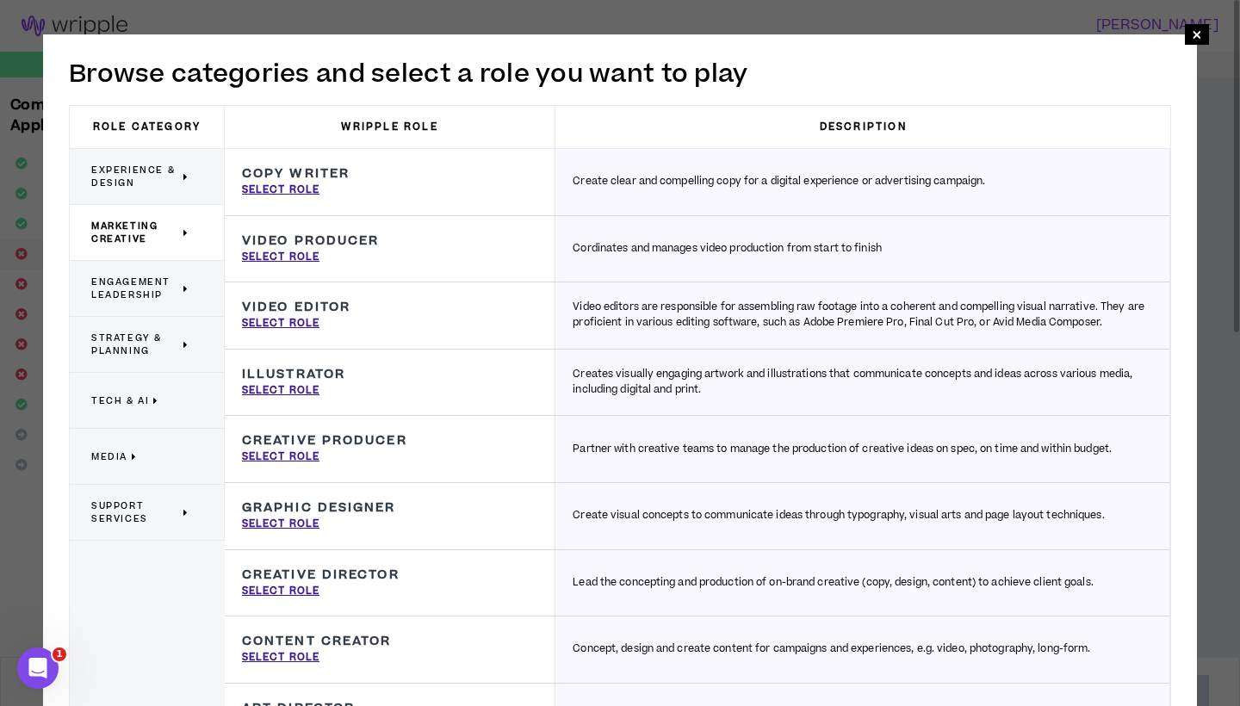
click at [136, 185] on span "Experience & Design" at bounding box center [135, 177] width 88 height 26
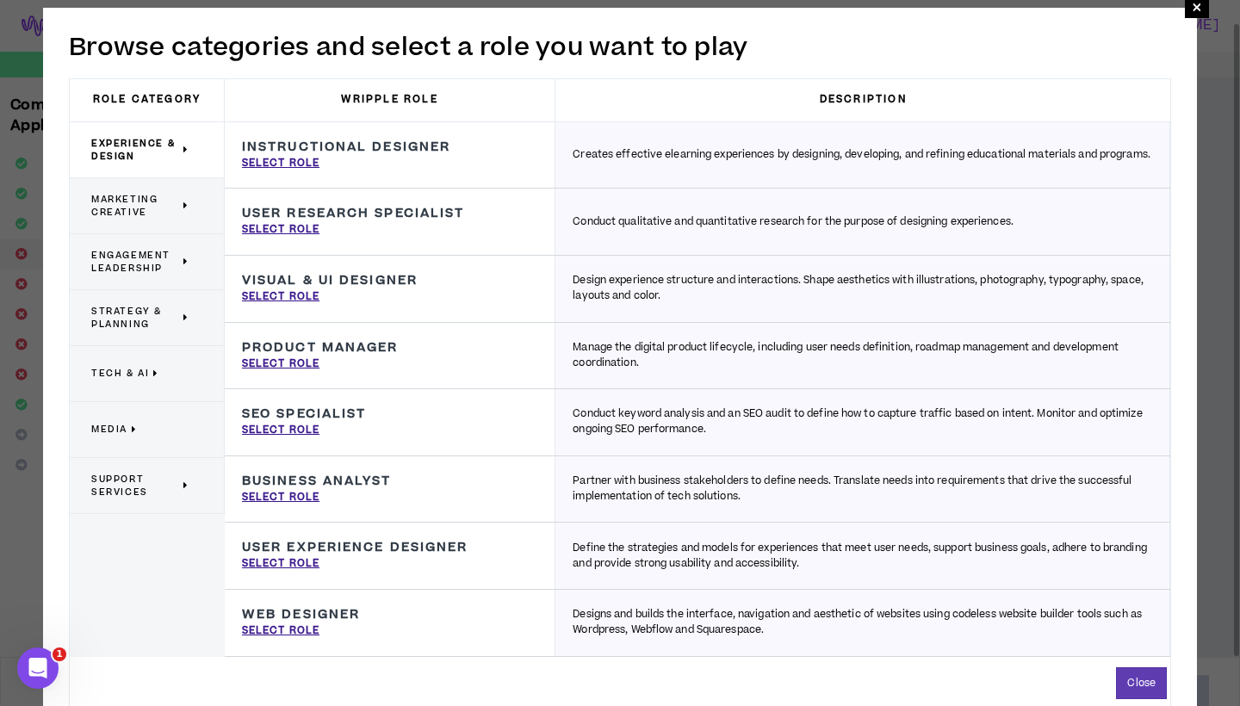
click at [136, 197] on span "Marketing Creative" at bounding box center [135, 206] width 88 height 26
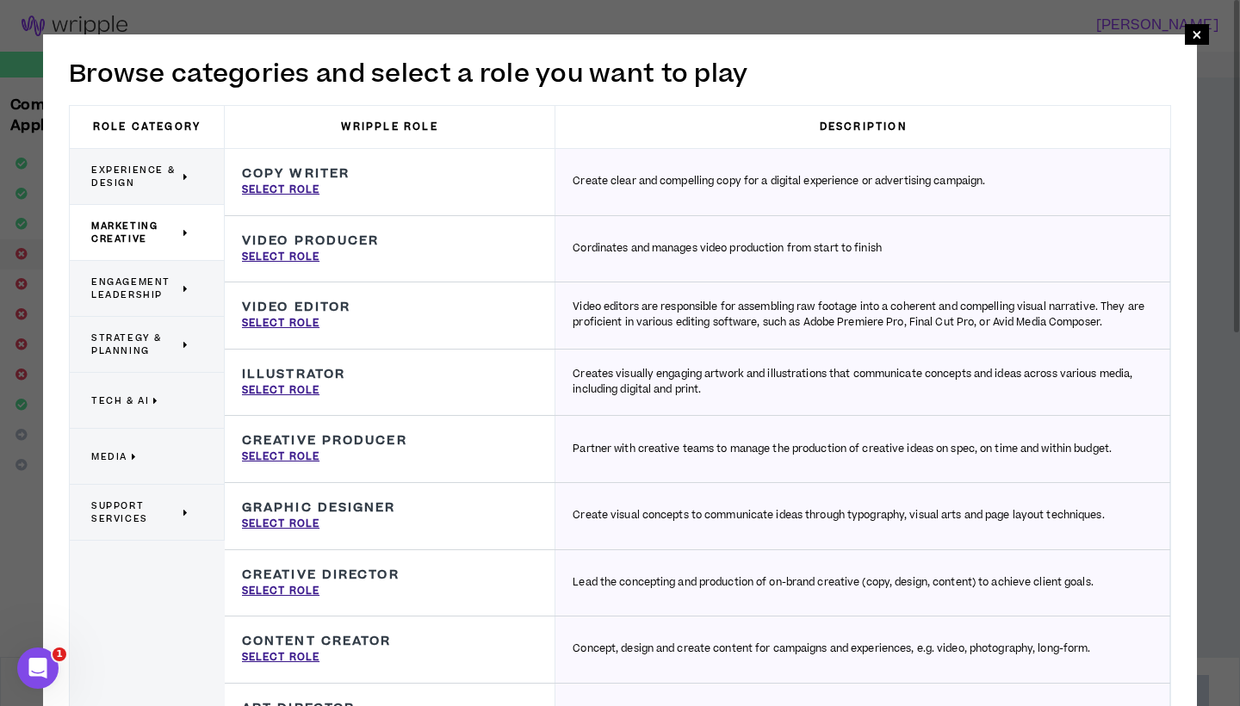
click at [100, 280] on span "Engagement Leadership" at bounding box center [135, 289] width 88 height 26
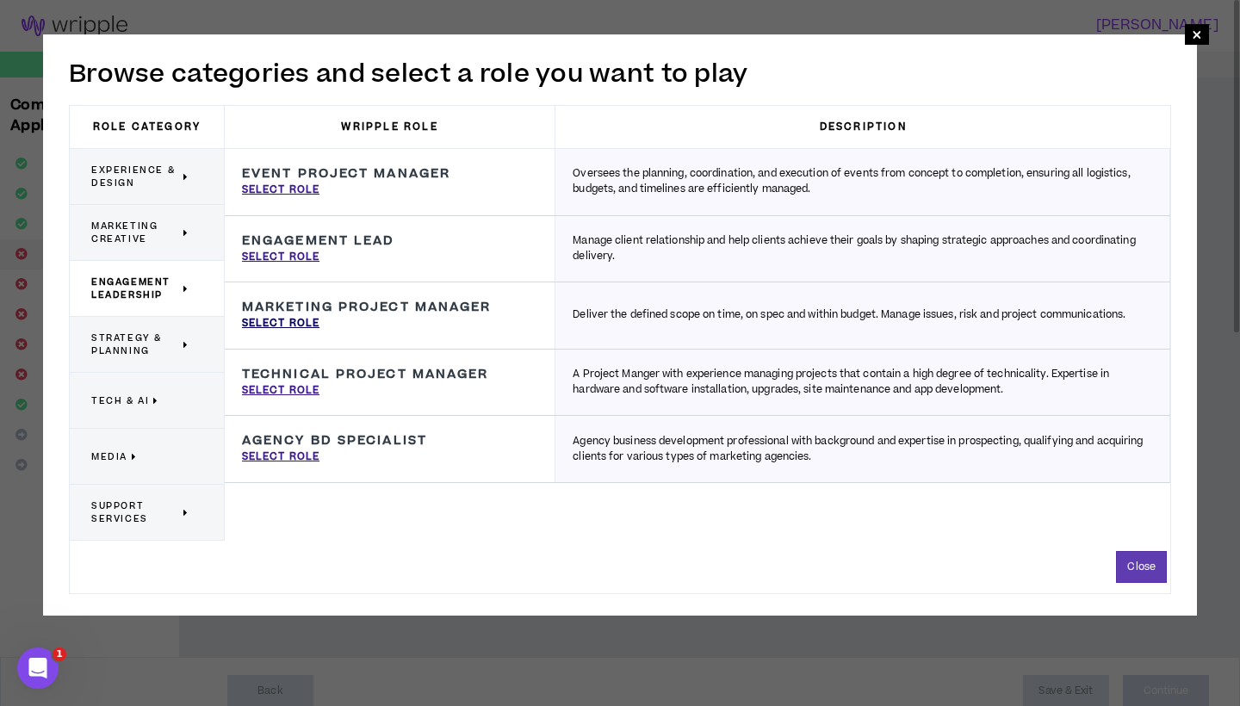
click at [291, 319] on p "Select Role" at bounding box center [281, 324] width 78 height 16
type input "Marketing Project Manager"
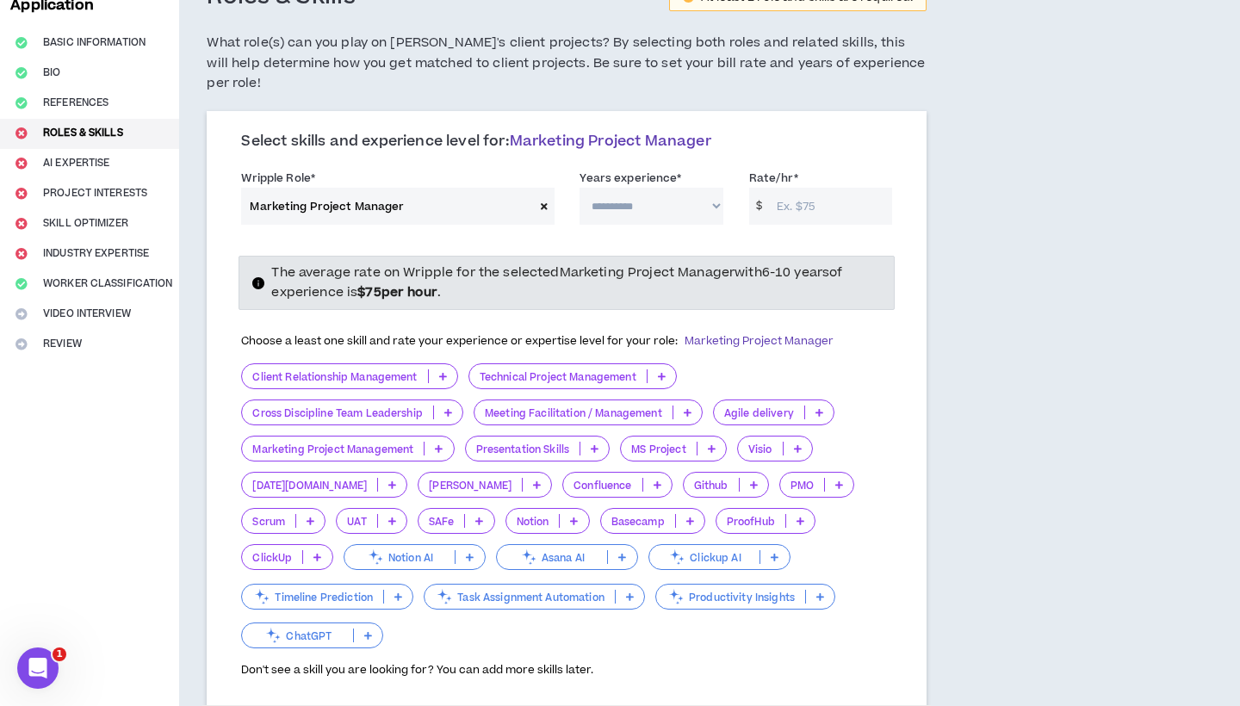
scroll to position [127, 0]
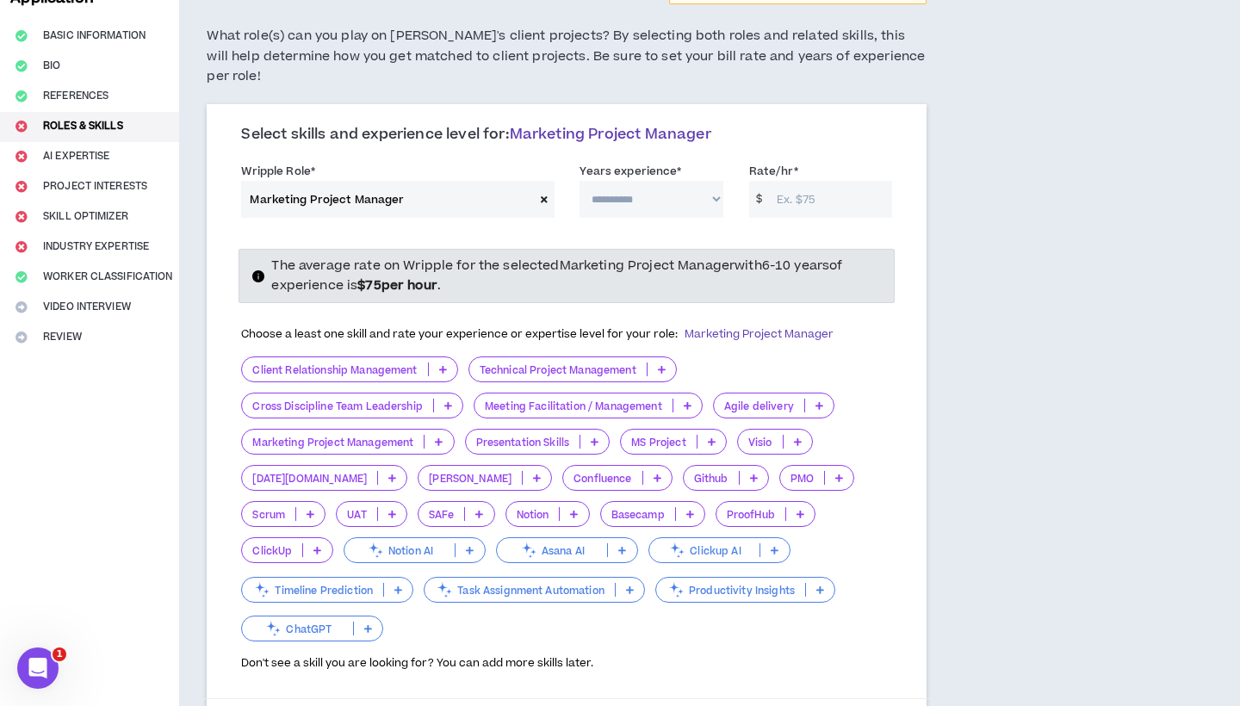
select select "**"
click at [794, 181] on input "Rate/hr *" at bounding box center [830, 199] width 124 height 37
type input "3"
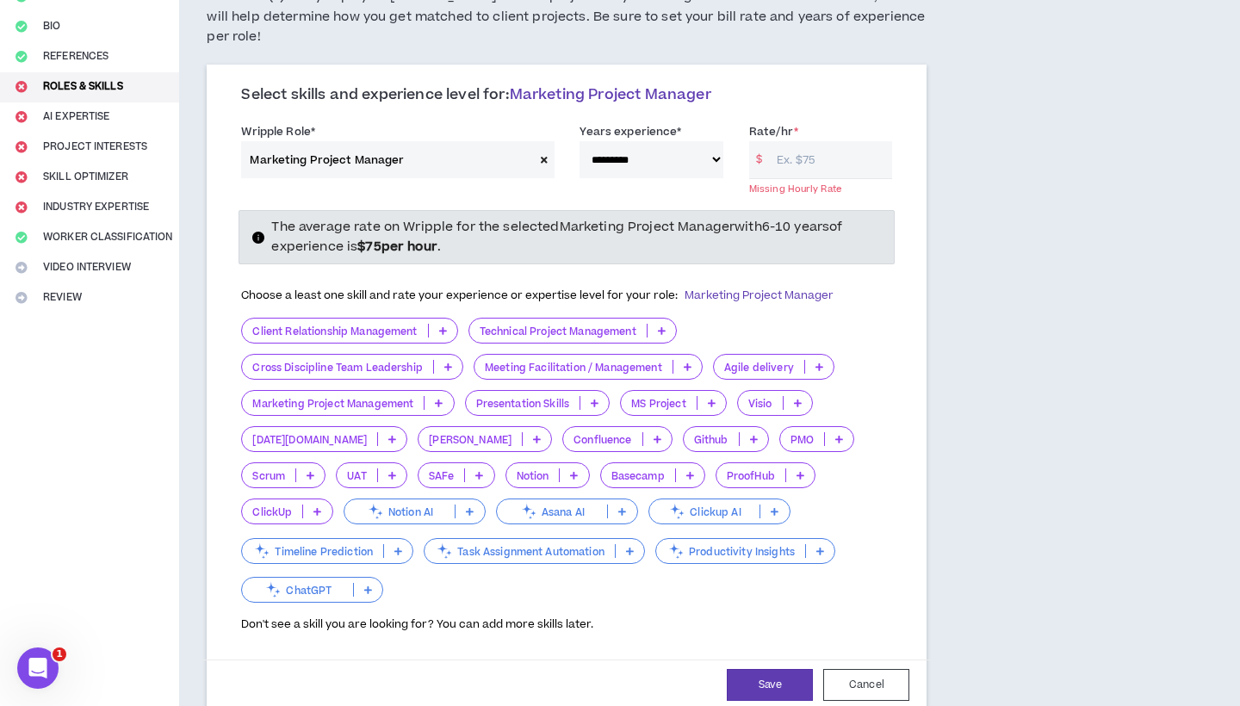
scroll to position [120, 0]
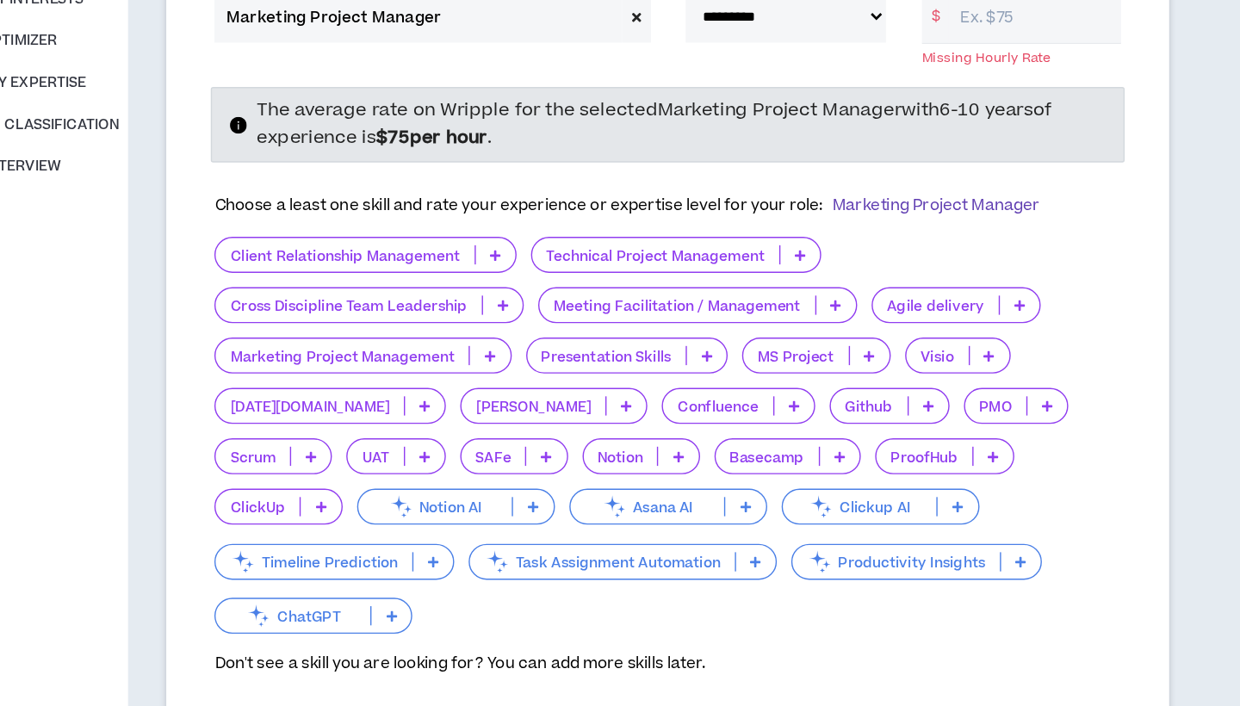
click at [435, 446] on icon at bounding box center [439, 450] width 8 height 9
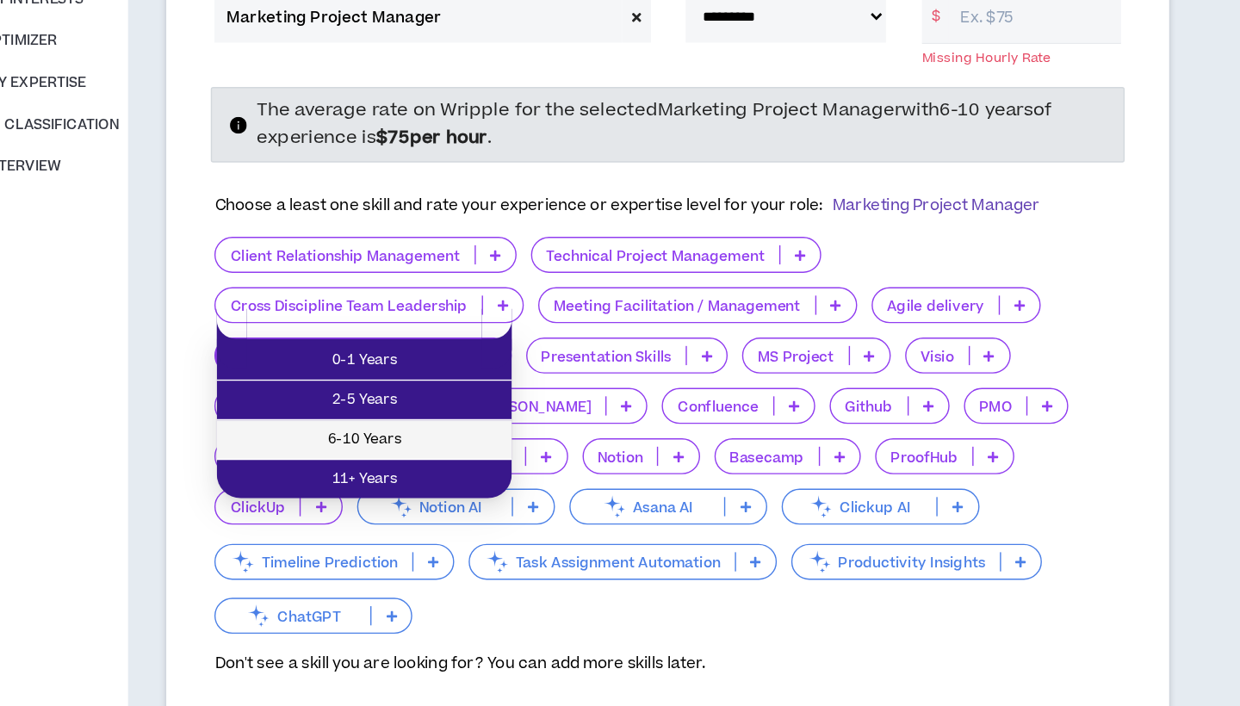
click at [332, 497] on li "6-10 Years" at bounding box center [349, 511] width 212 height 28
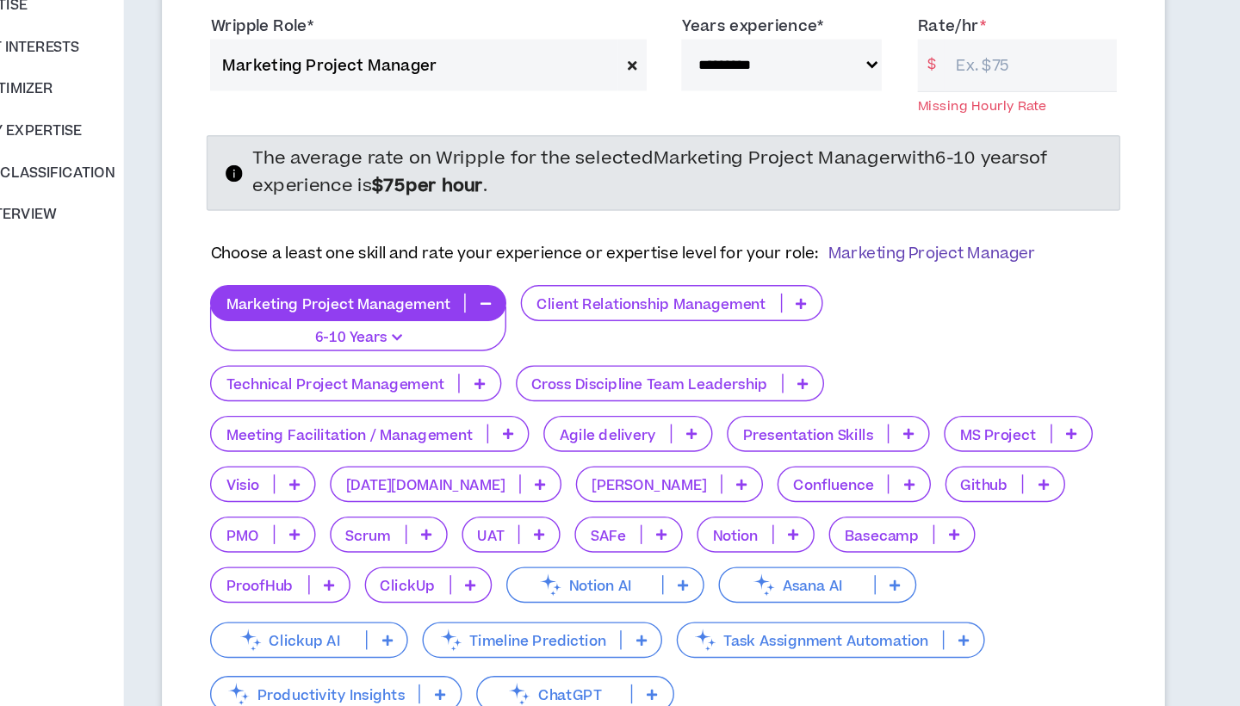
click at [662, 374] on icon at bounding box center [666, 378] width 8 height 9
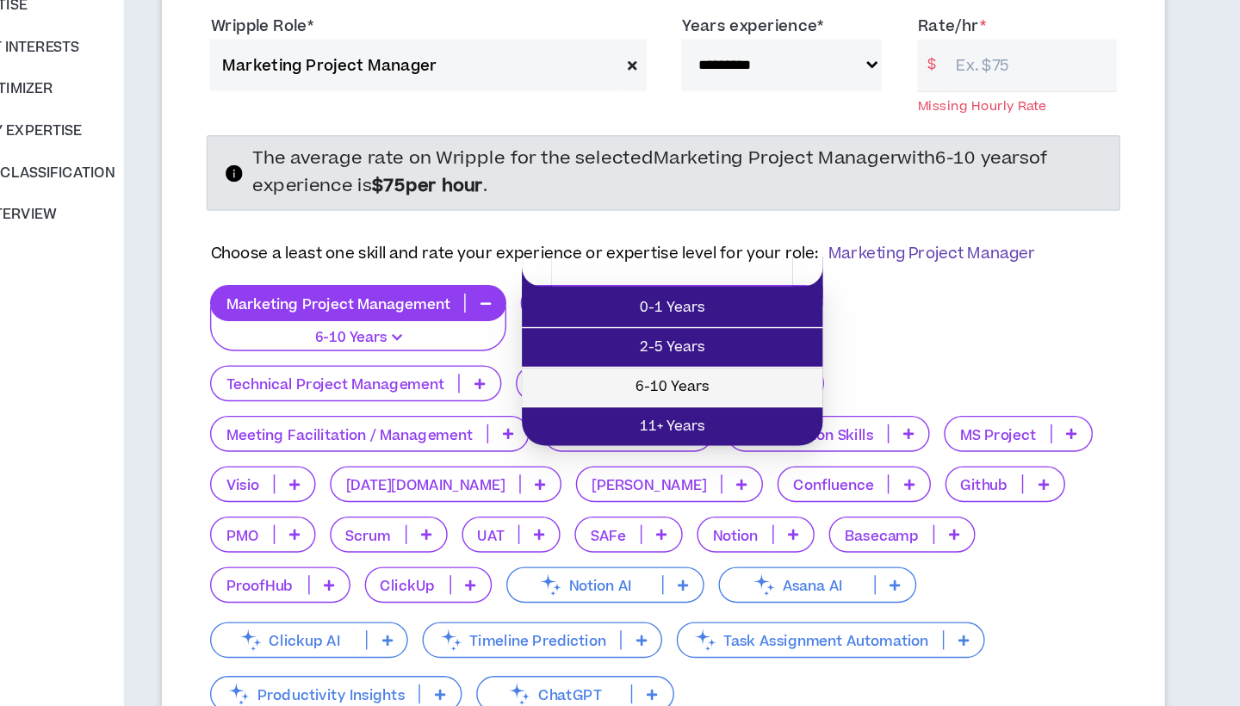
click at [546, 429] on span "6-10 Years" at bounding box center [573, 438] width 196 height 19
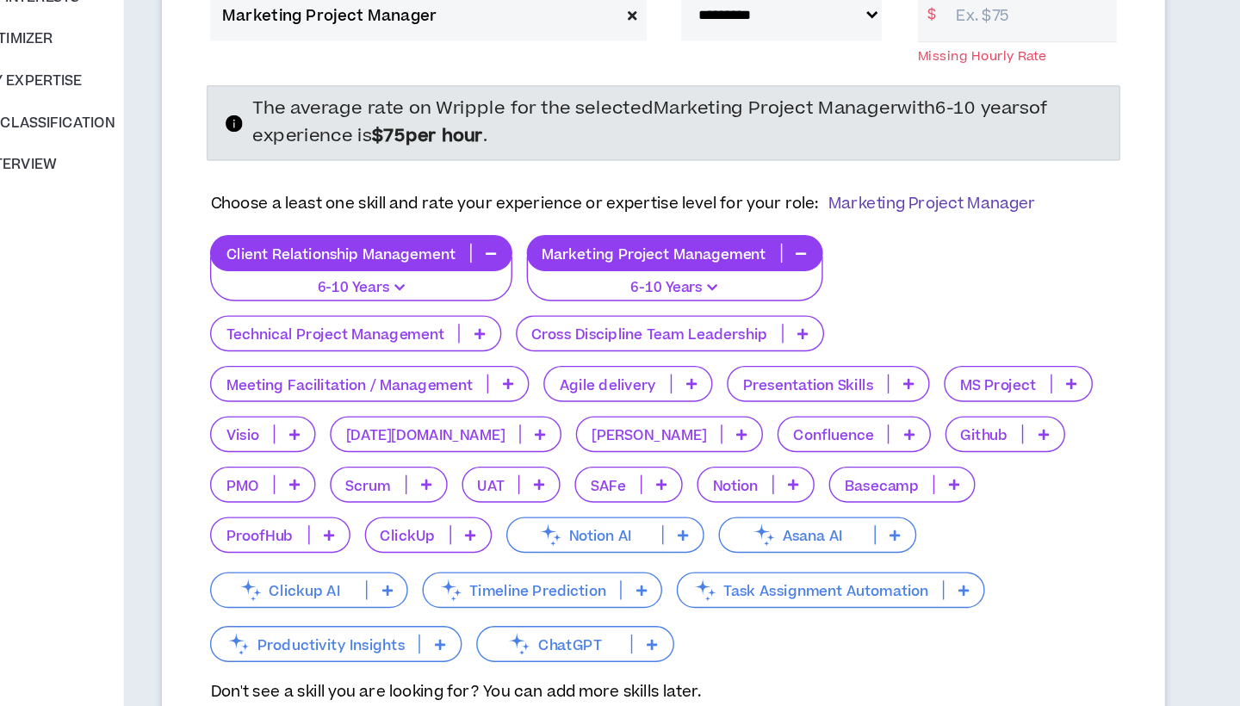
scroll to position [121, 0]
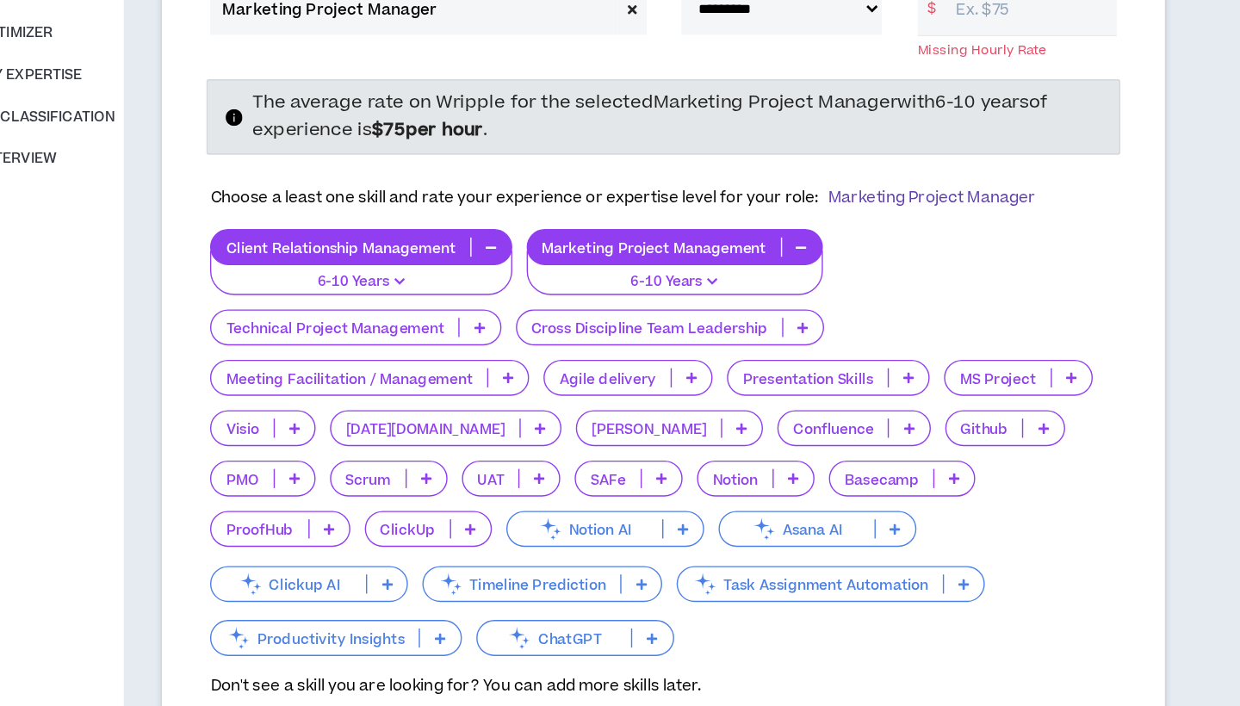
click at [739, 466] on icon at bounding box center [743, 470] width 8 height 9
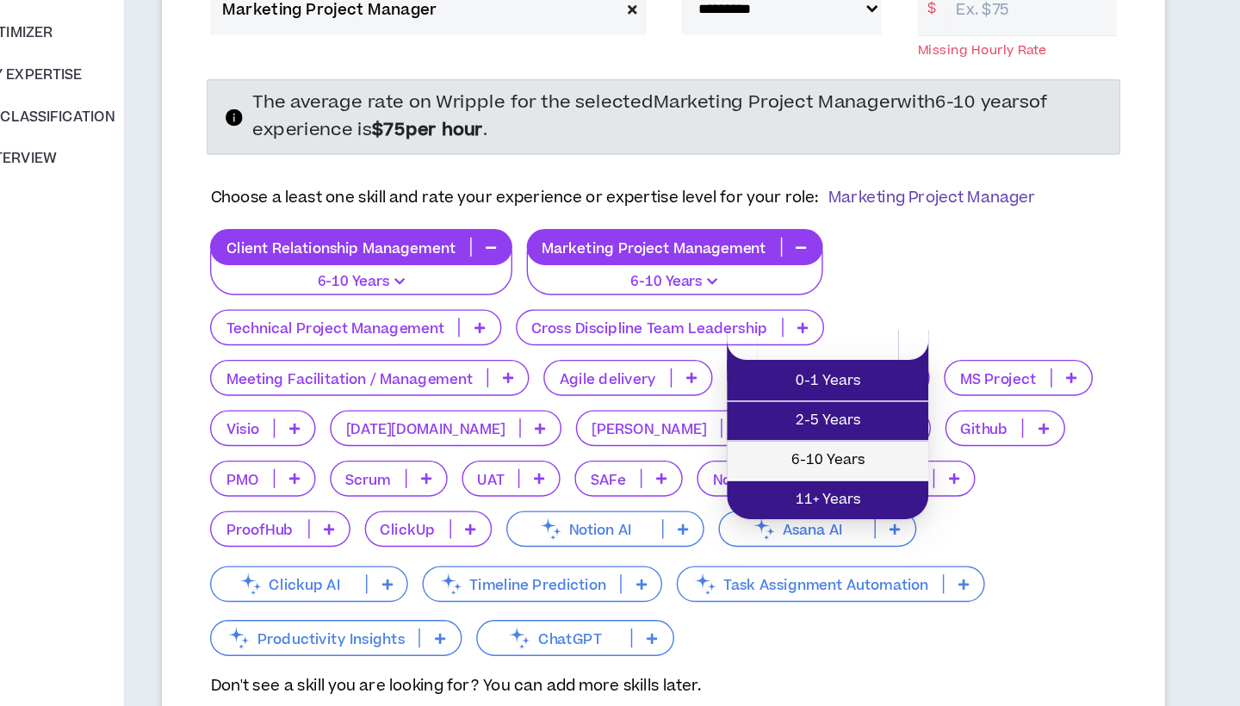
click at [623, 520] on span "6-10 Years" at bounding box center [685, 529] width 124 height 19
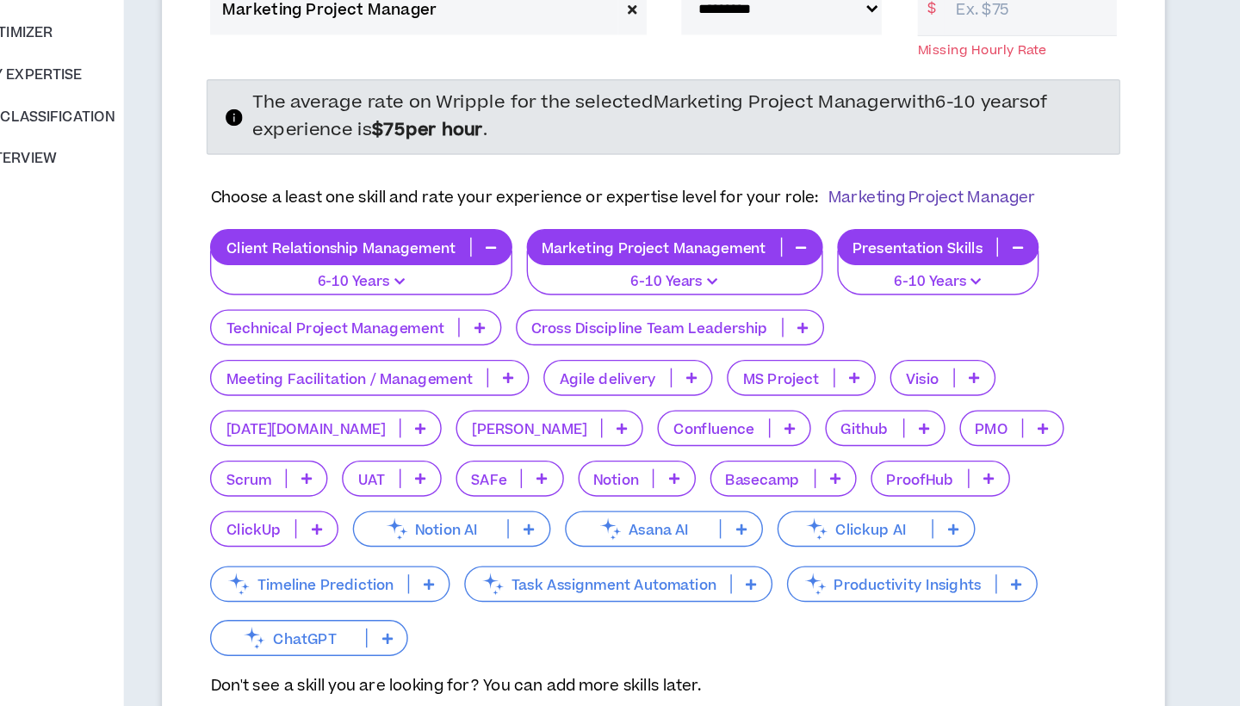
click at [663, 430] on icon at bounding box center [667, 434] width 8 height 9
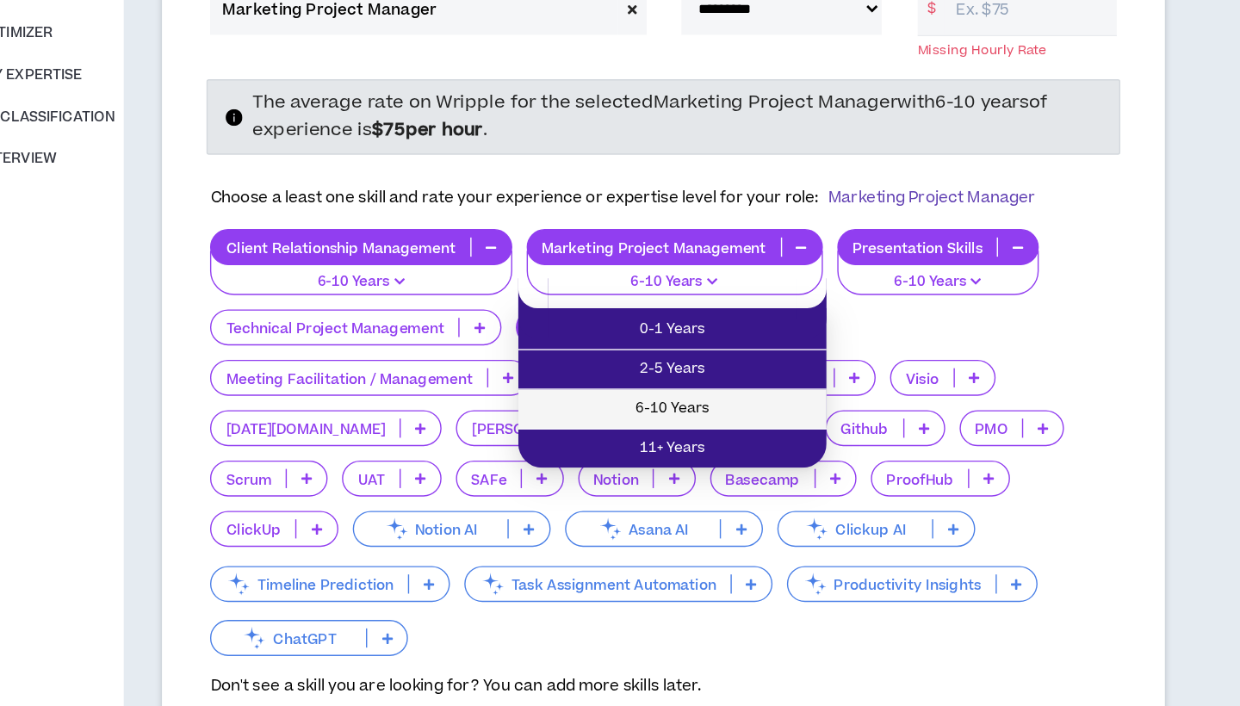
click at [556, 483] on span "6-10 Years" at bounding box center [573, 492] width 201 height 19
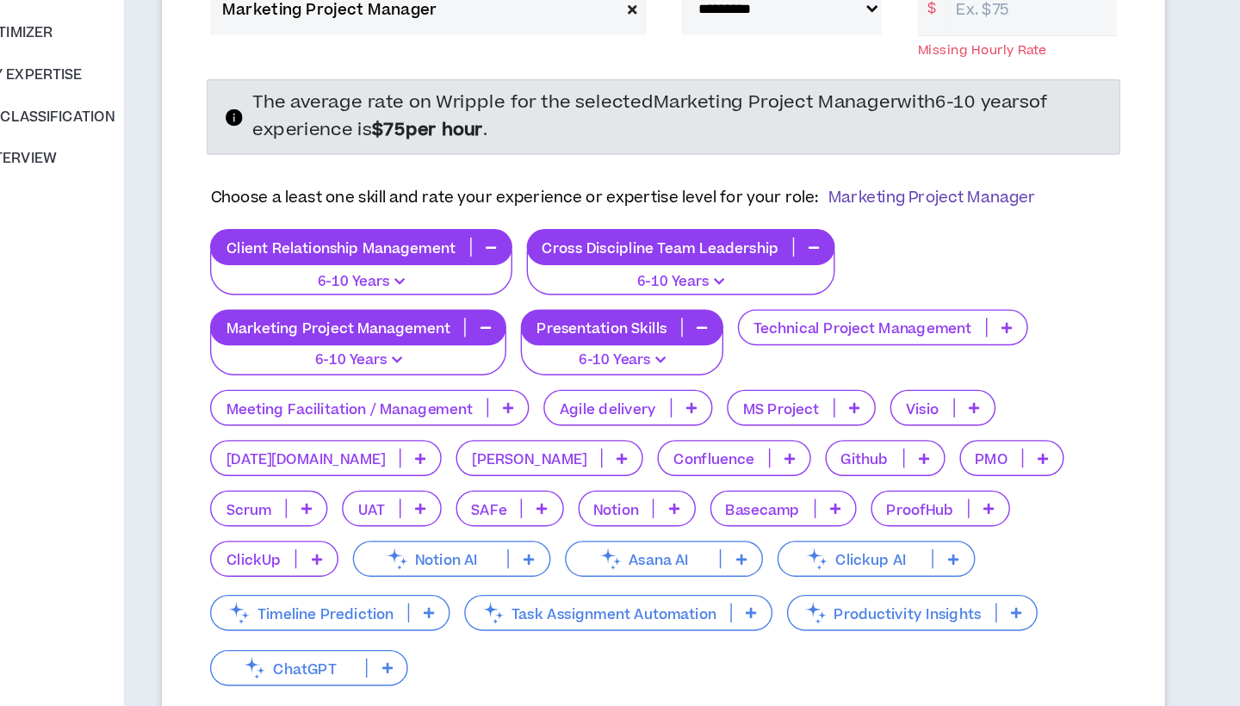
click at [441, 485] on p at bounding box center [455, 492] width 28 height 14
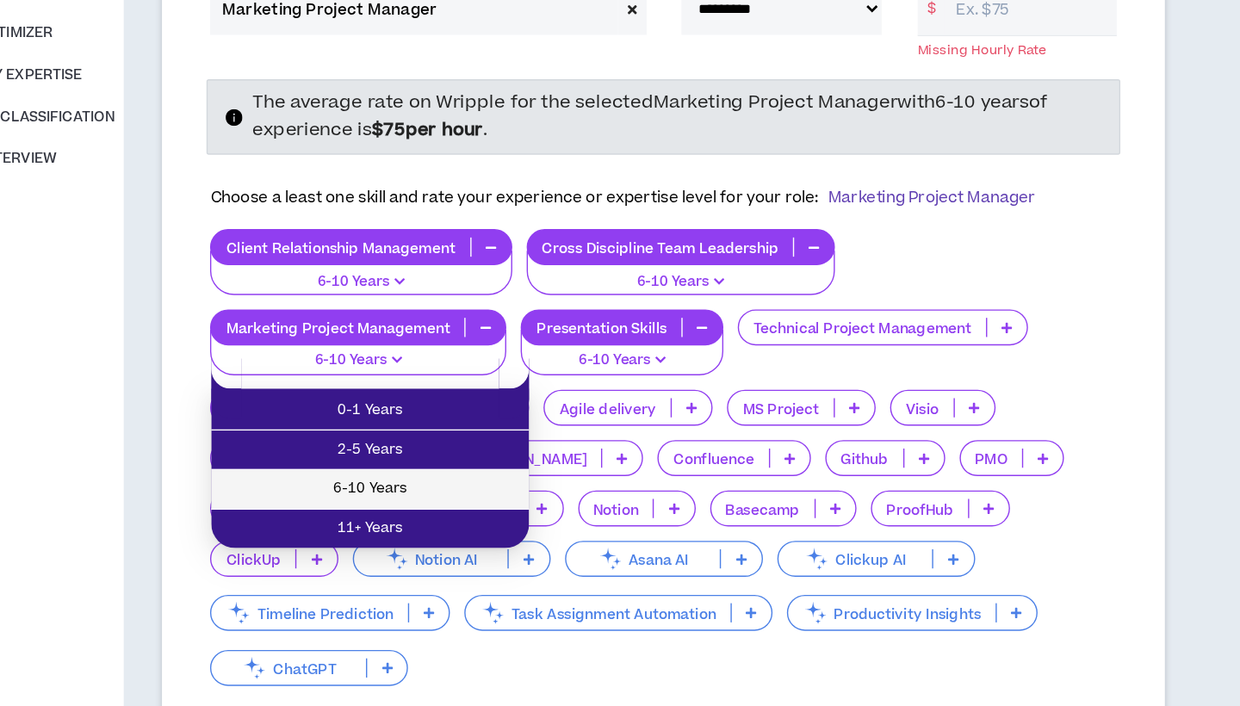
click at [347, 541] on span "6-10 Years" at bounding box center [356, 550] width 208 height 19
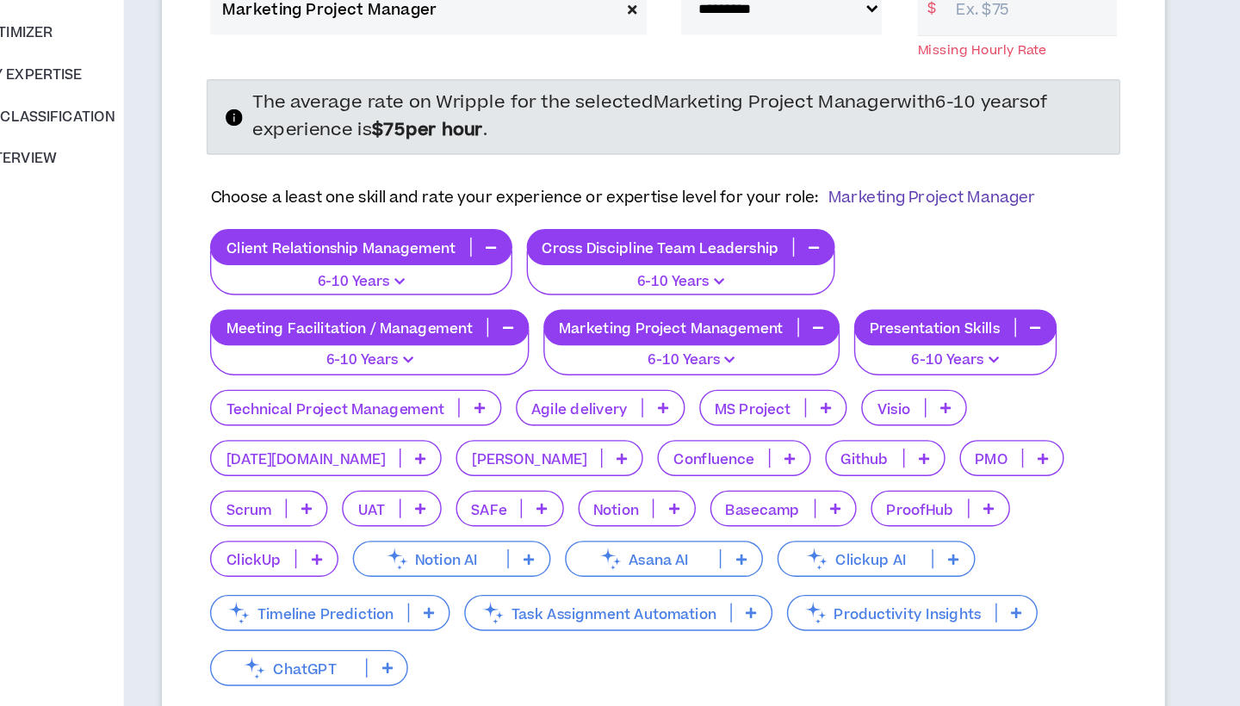
click at [552, 485] on p at bounding box center [566, 492] width 28 height 14
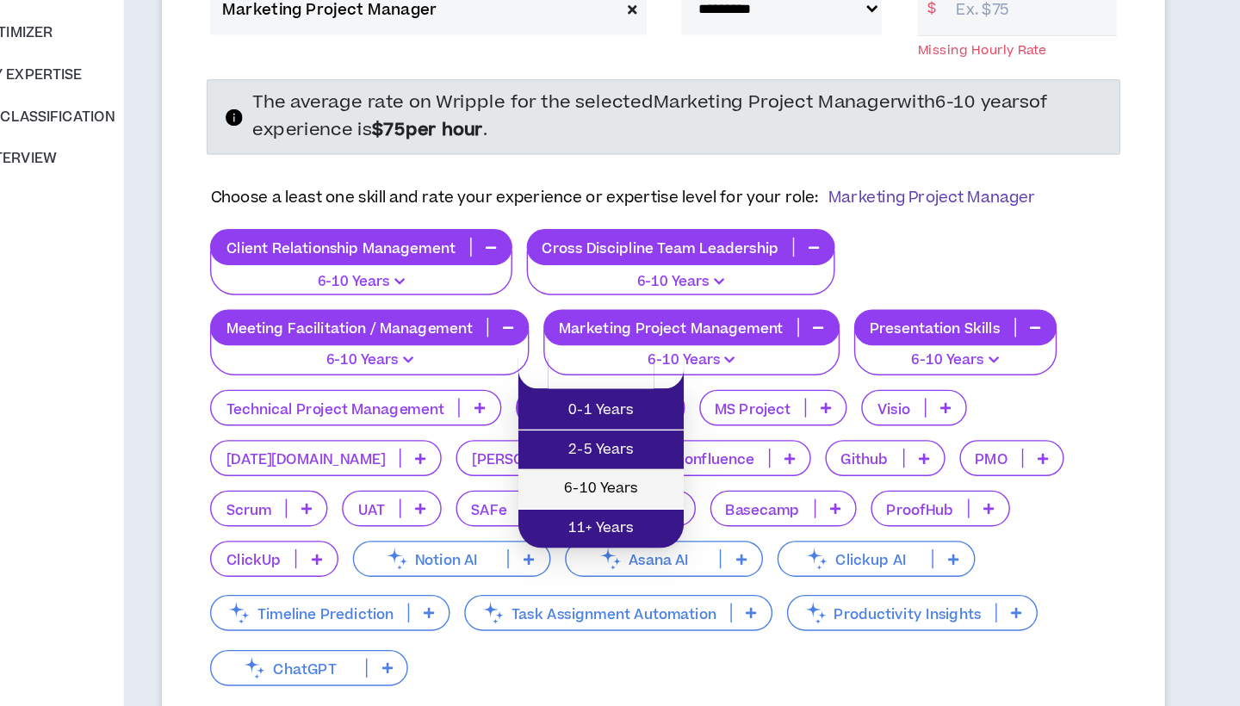
click at [473, 541] on span "6-10 Years" at bounding box center [522, 550] width 98 height 19
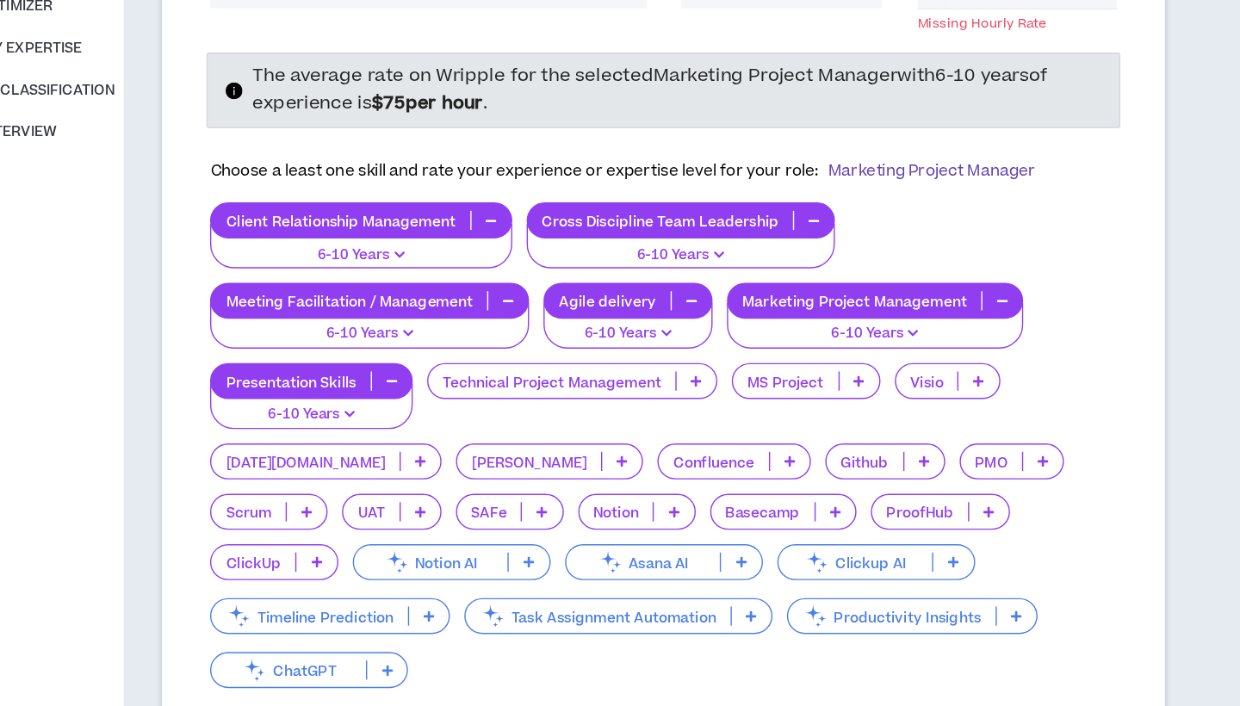
scroll to position [147, 0]
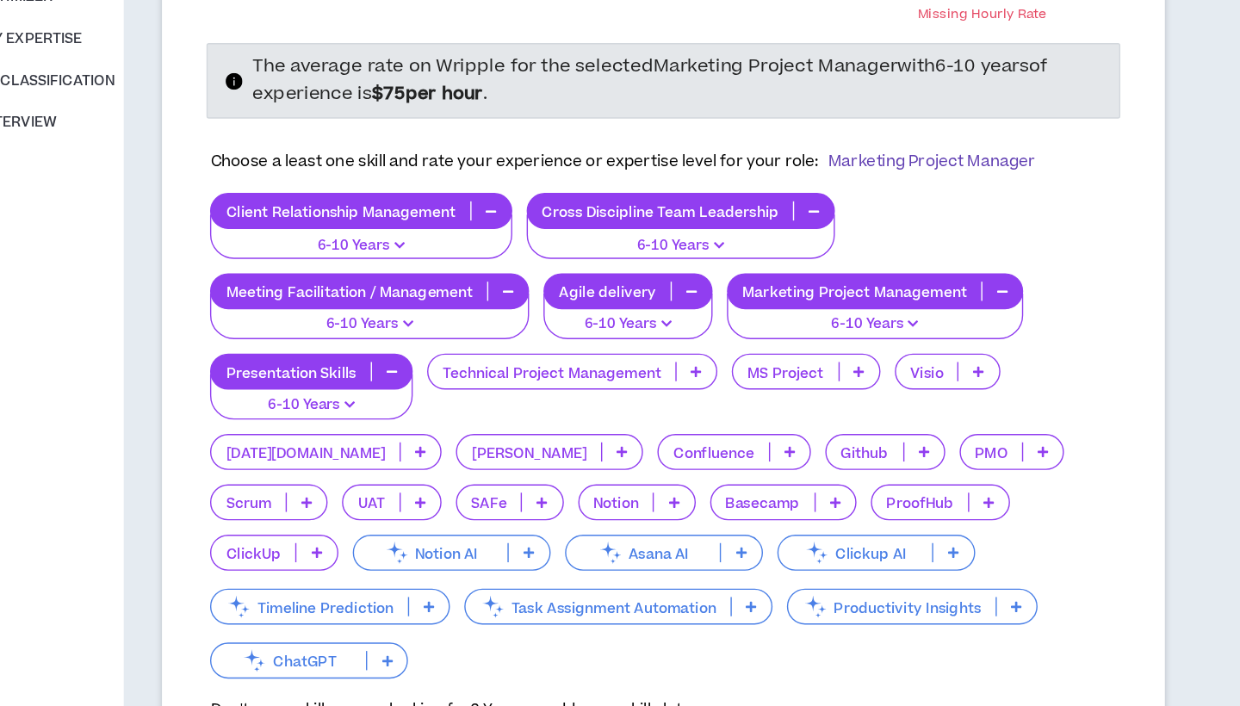
click at [533, 519] on icon at bounding box center [537, 523] width 8 height 9
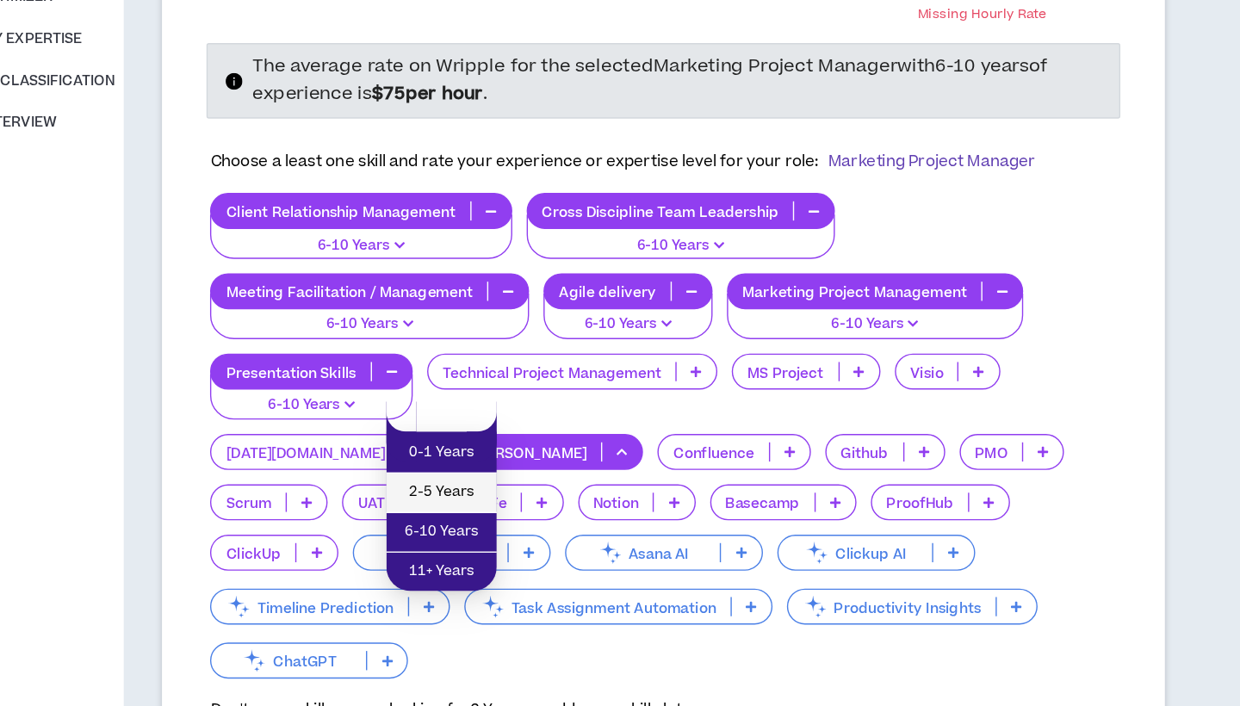
click at [378, 544] on span "2-5 Years" at bounding box center [407, 553] width 59 height 19
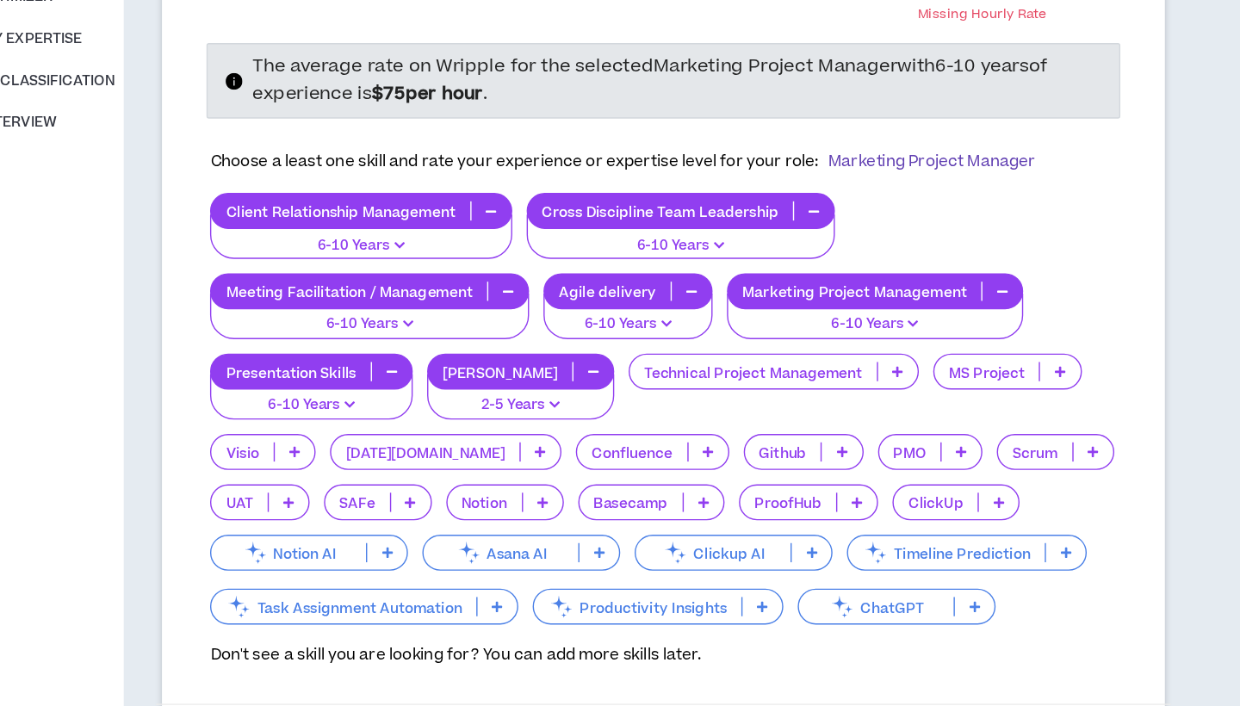
click at [861, 517] on p at bounding box center [875, 524] width 28 height 14
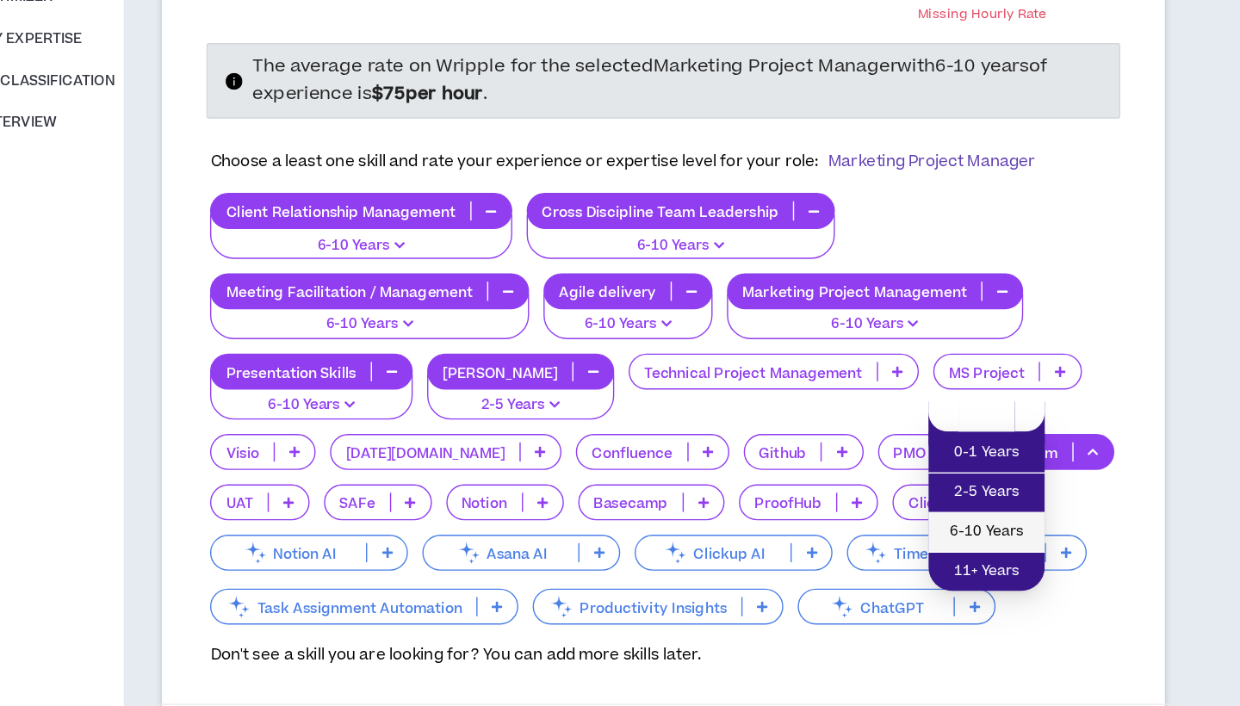
click at [768, 572] on span "6-10 Years" at bounding box center [799, 581] width 63 height 19
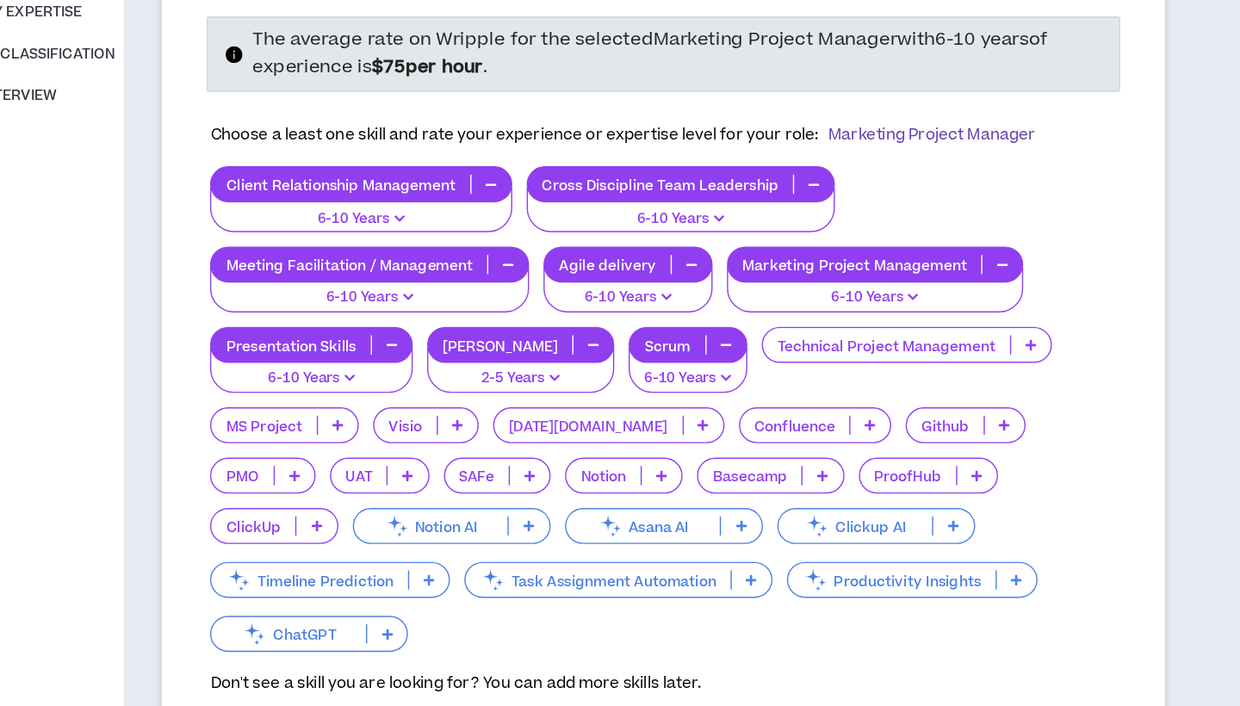
scroll to position [166, 0]
click at [372, 650] on icon at bounding box center [368, 654] width 8 height 9
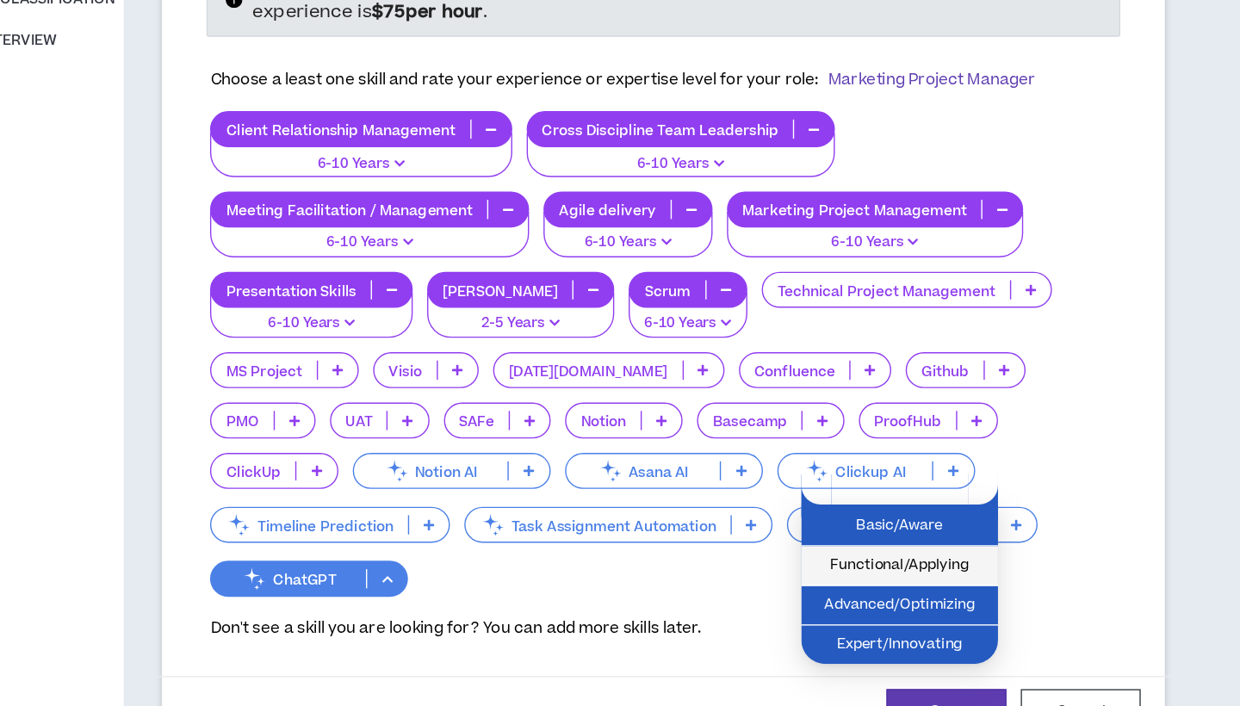
scroll to position [206, 0]
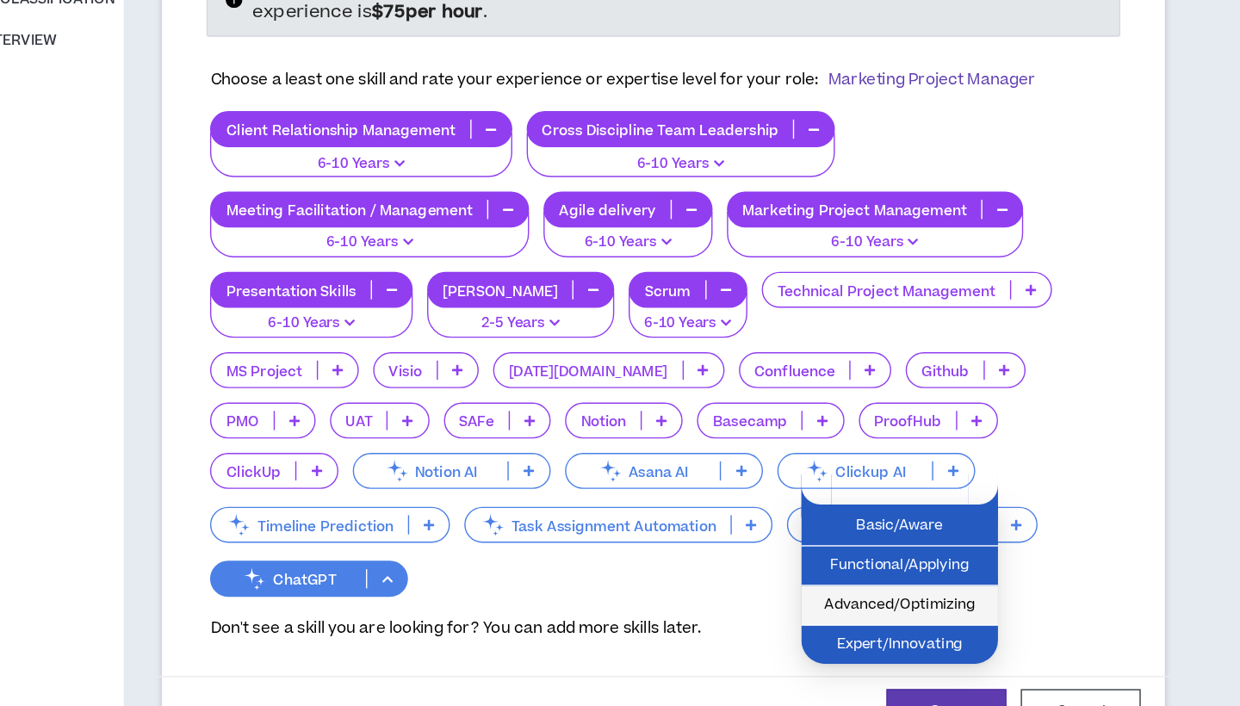
click at [676, 625] on span "Advanced/Optimizing" at bounding box center [736, 634] width 121 height 19
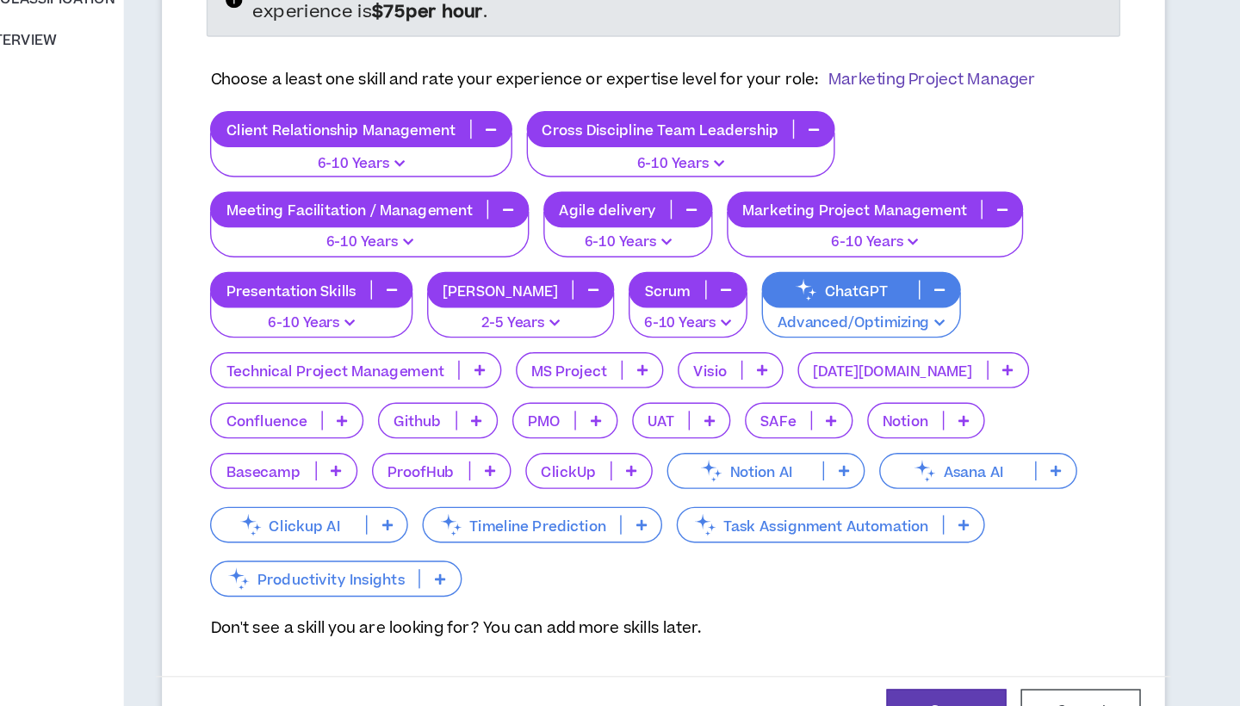
click at [768, 569] on p at bounding box center [782, 576] width 28 height 14
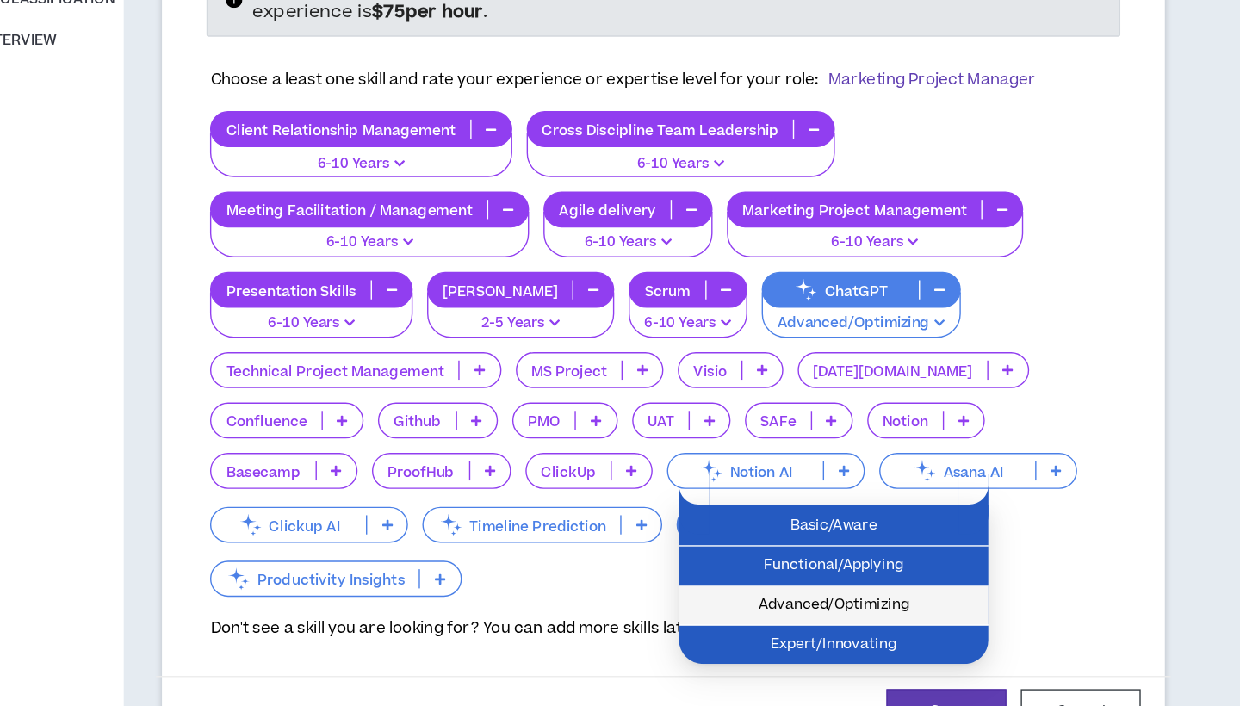
click at [651, 625] on span "Advanced/Optimizing" at bounding box center [689, 634] width 202 height 19
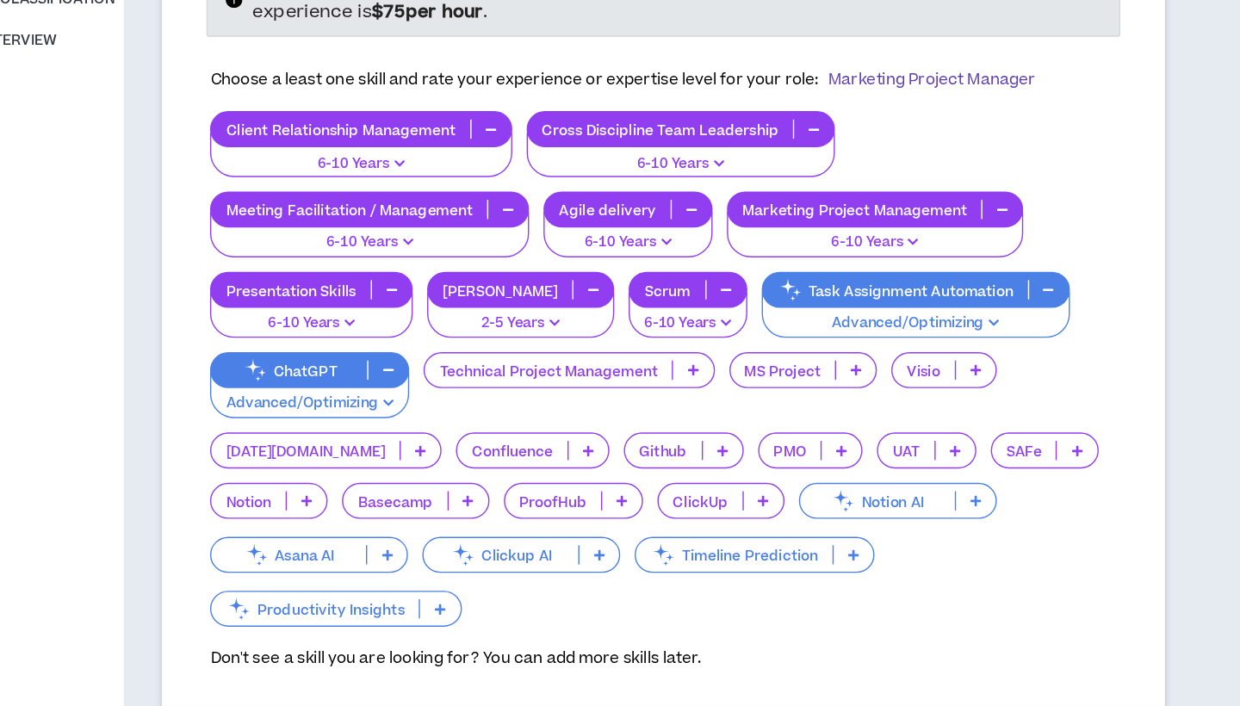
click at [689, 591] on p at bounding box center [703, 598] width 28 height 14
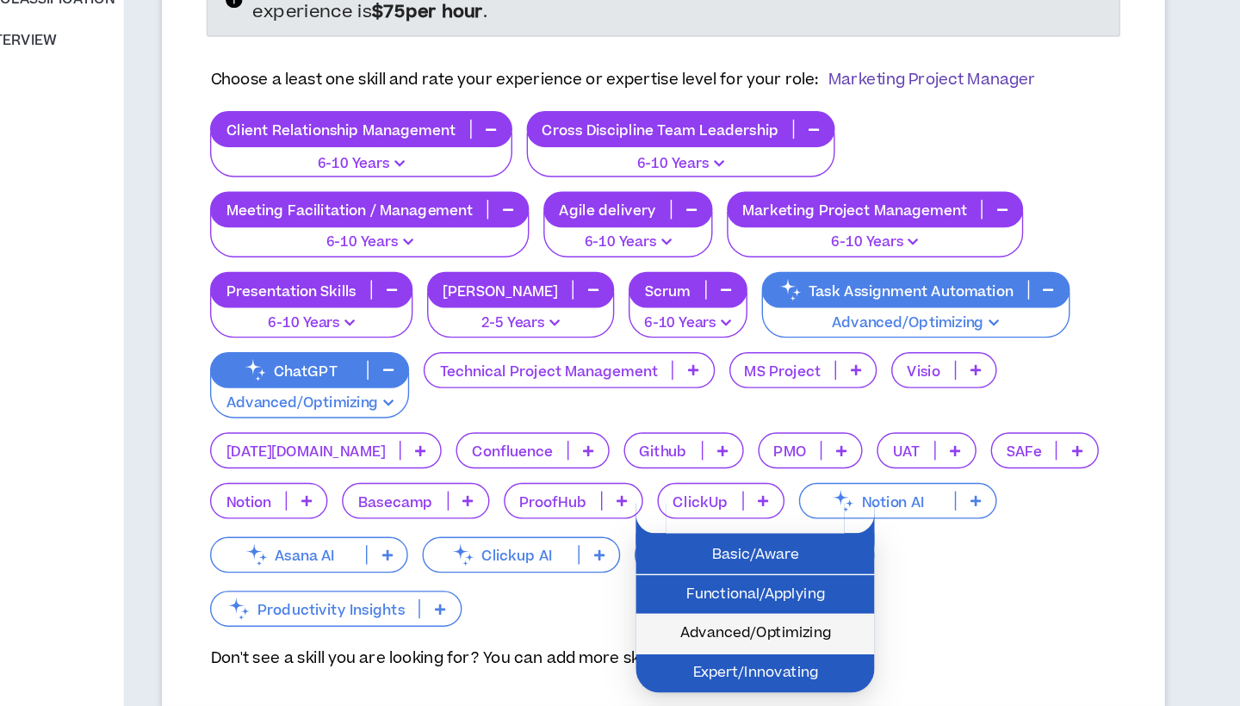
click at [591, 645] on span "Advanced/Optimizing" at bounding box center [632, 654] width 151 height 19
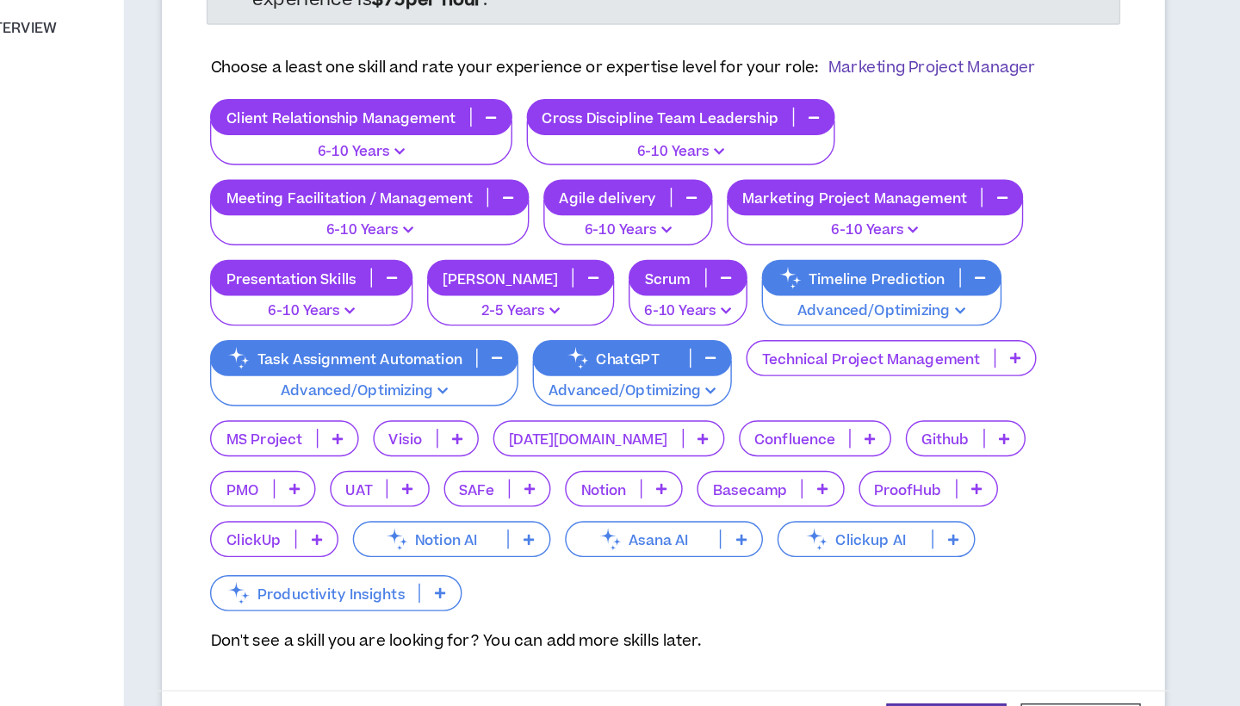
scroll to position [218, 0]
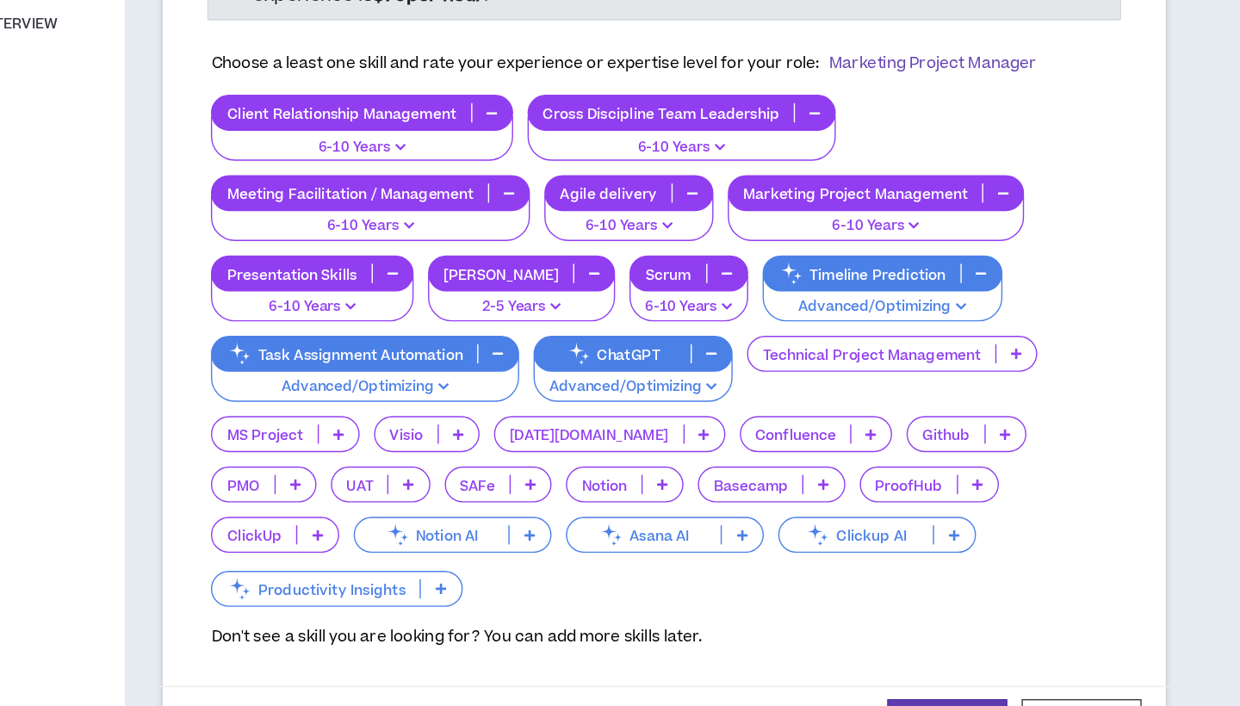
click at [317, 447] on p "Task Assignment Automation" at bounding box center [337, 453] width 190 height 13
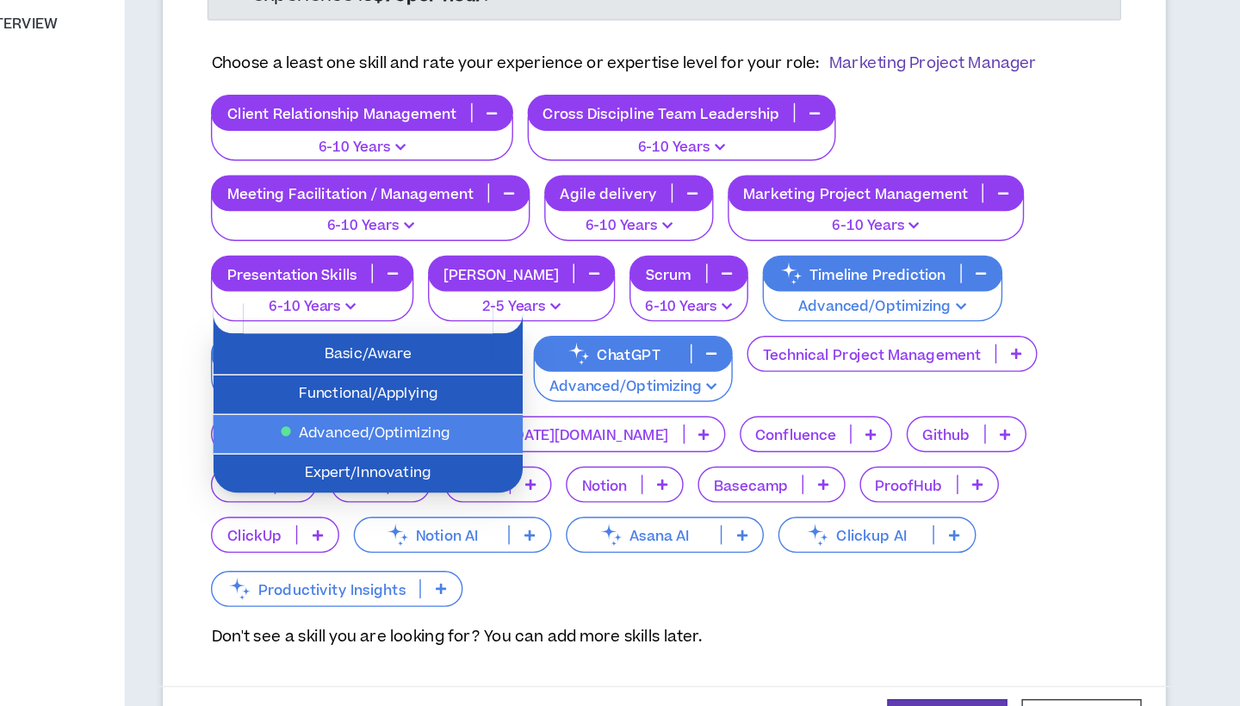
click at [317, 447] on p "Task Assignment Automation" at bounding box center [337, 453] width 190 height 13
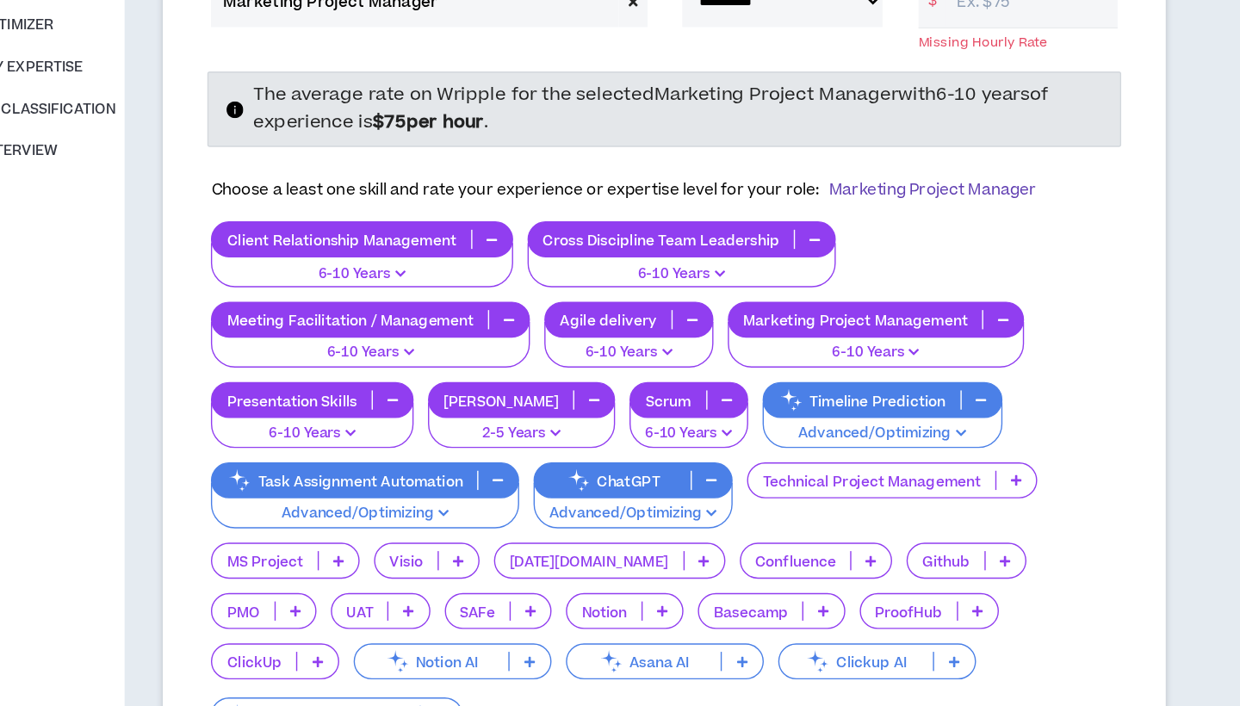
click at [691, 447] on p "Technical Project Management" at bounding box center [715, 453] width 177 height 13
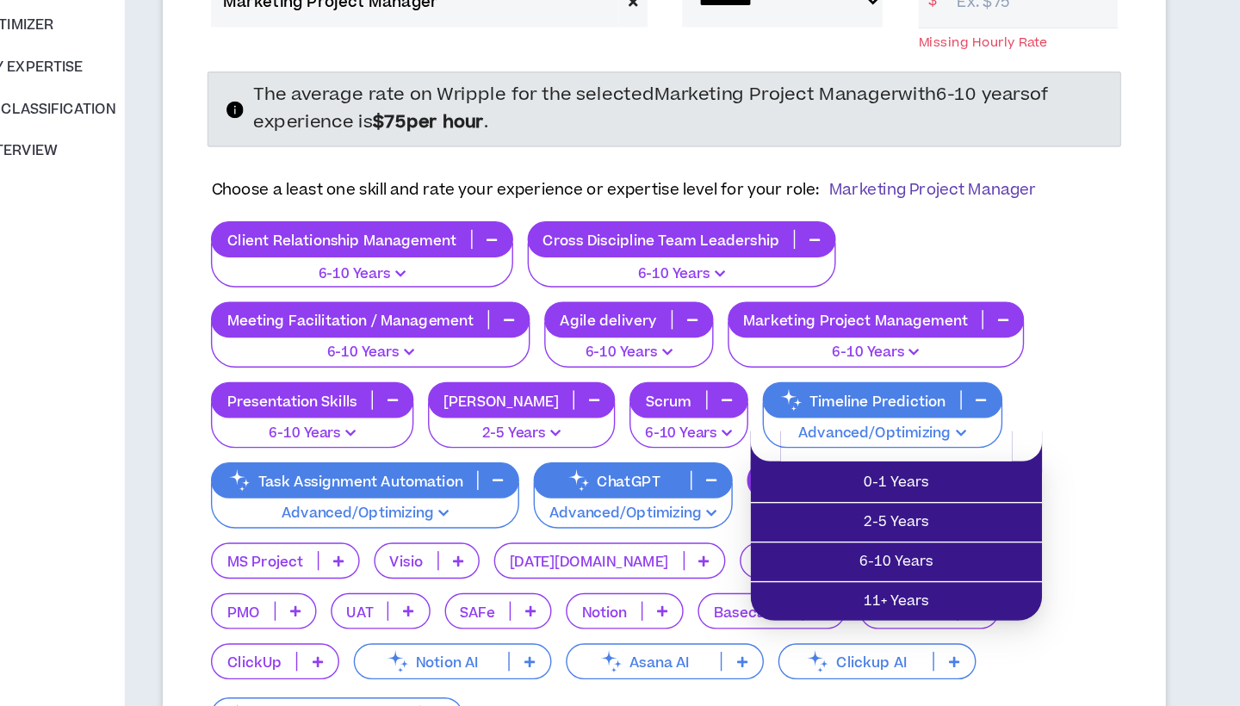
click at [752, 267] on div "Client Relationship Management 6-10 Years Cross Discipline Team Leadership 6-10…" at bounding box center [566, 452] width 651 height 370
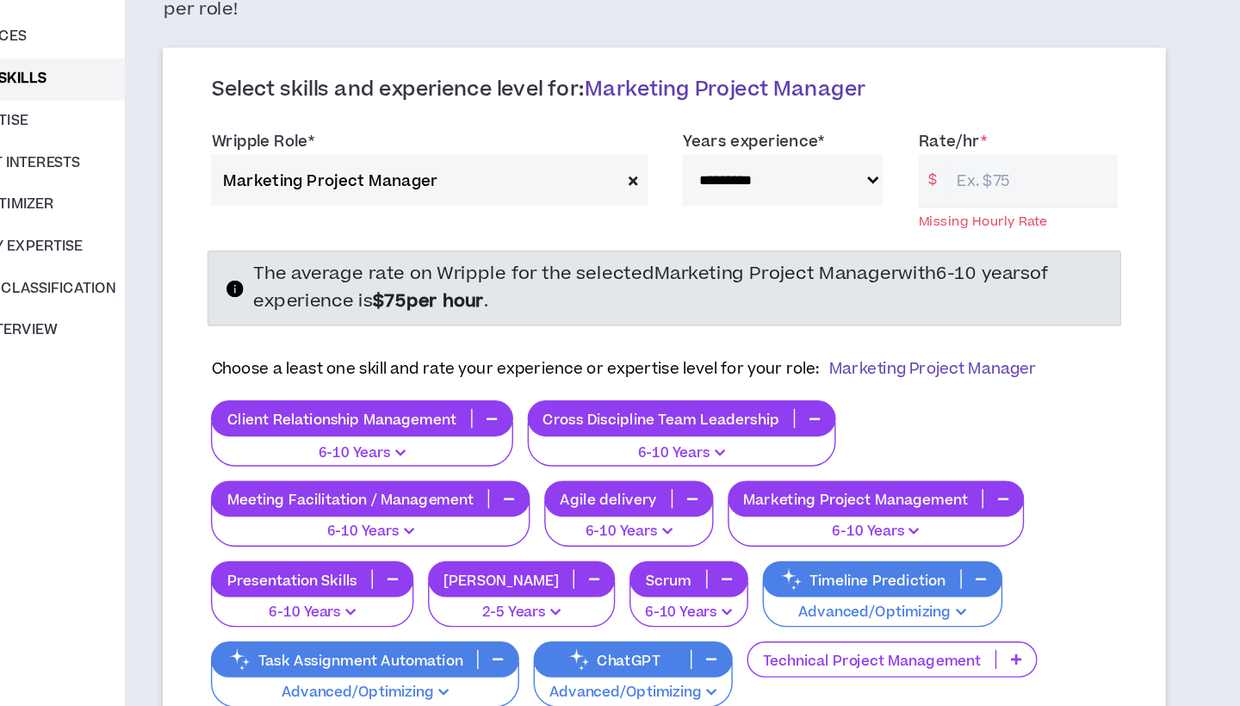
scroll to position [176, 0]
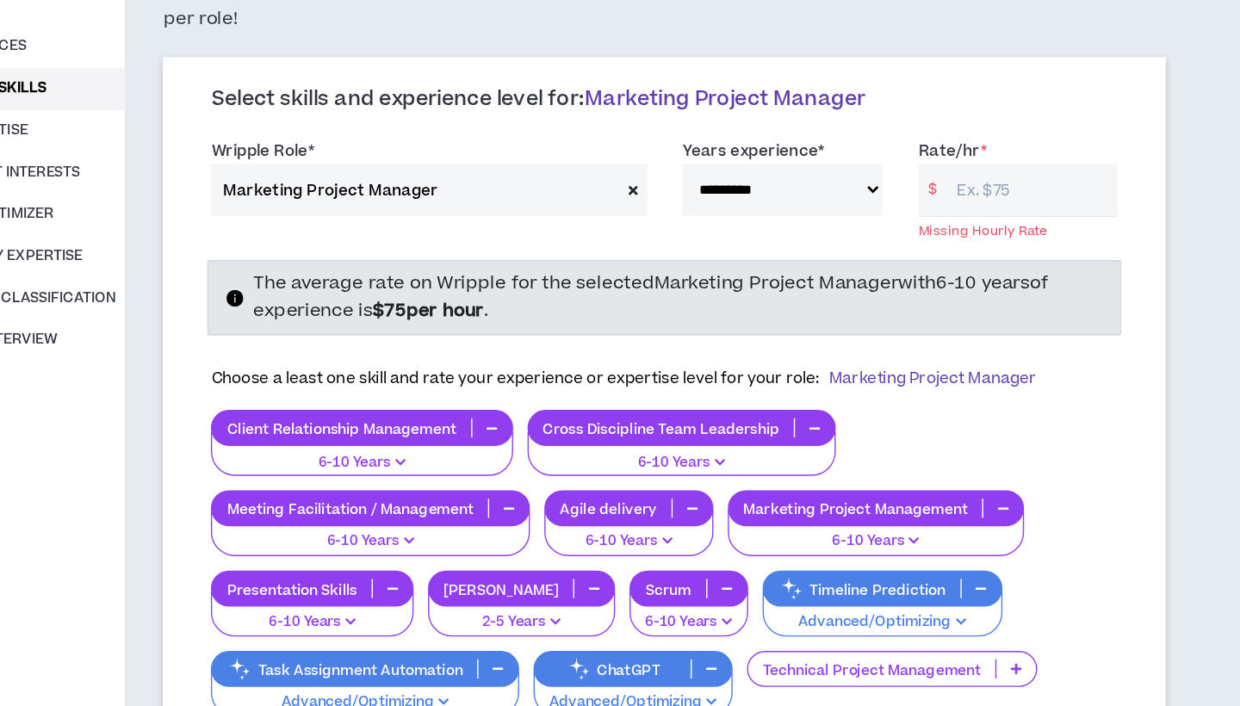
click at [768, 133] on input "Rate/hr *" at bounding box center [830, 151] width 124 height 37
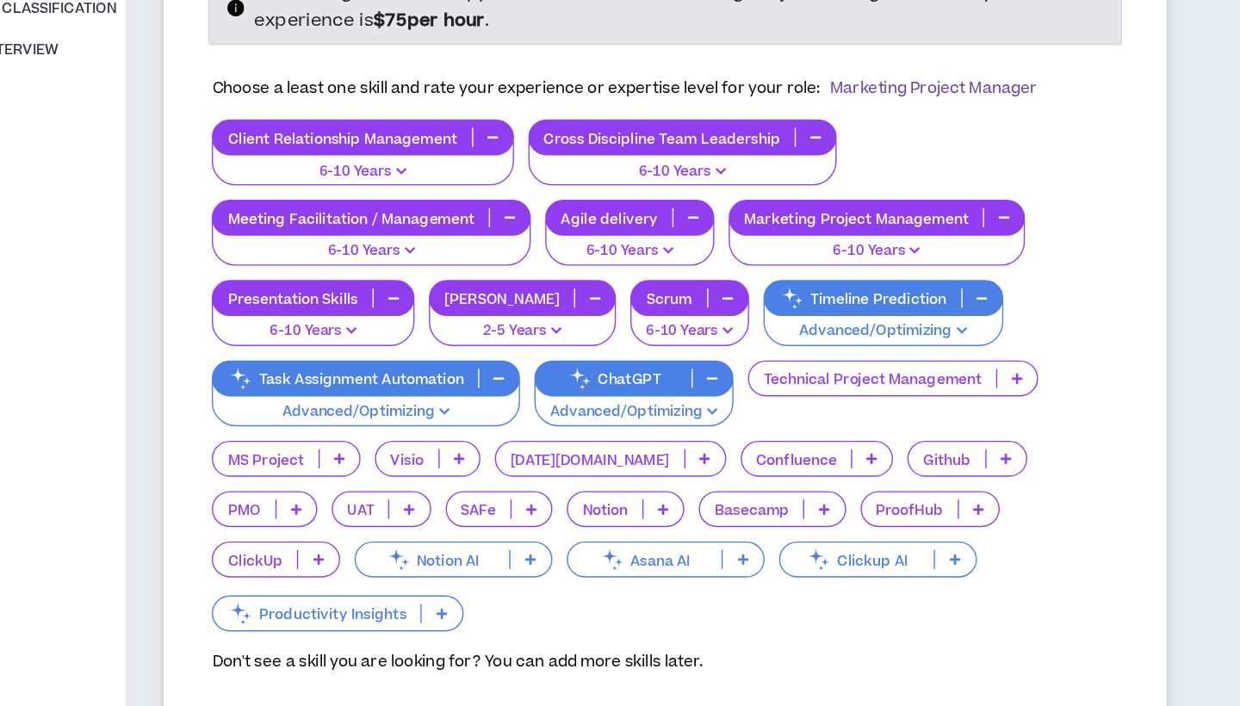
scroll to position [220, 0]
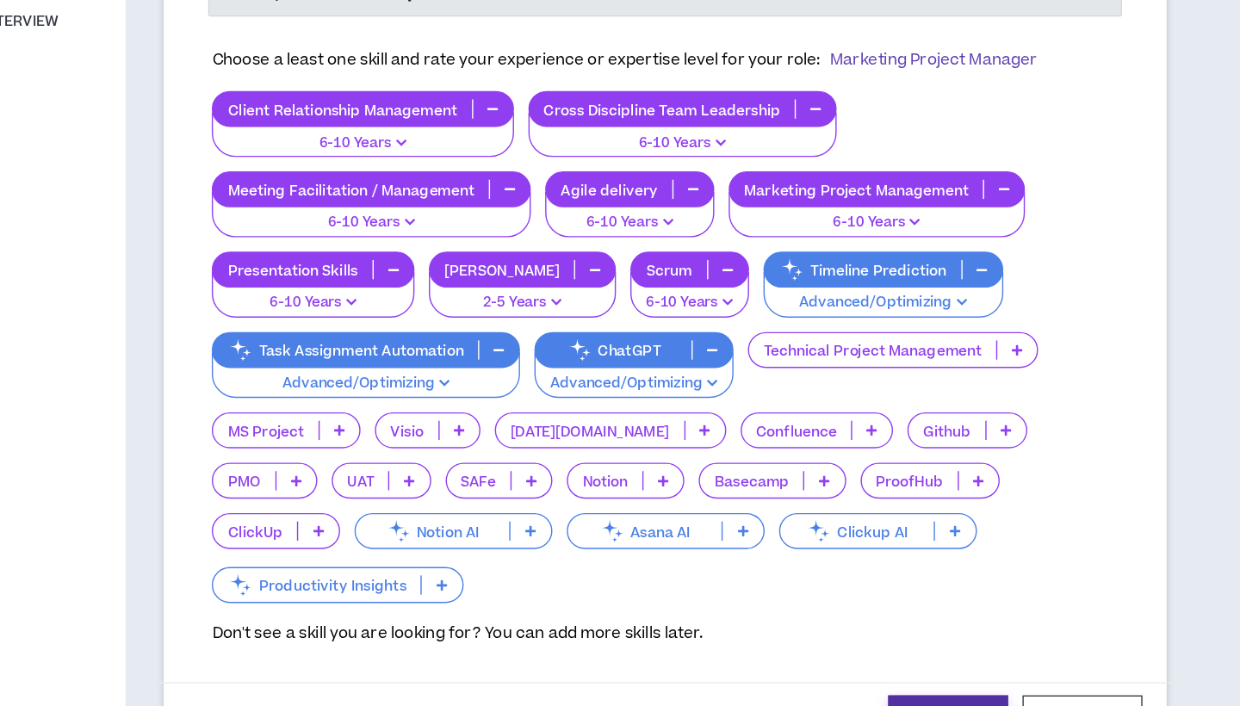
type input "75"
click at [727, 699] on button "Save" at bounding box center [770, 715] width 86 height 32
select select "**"
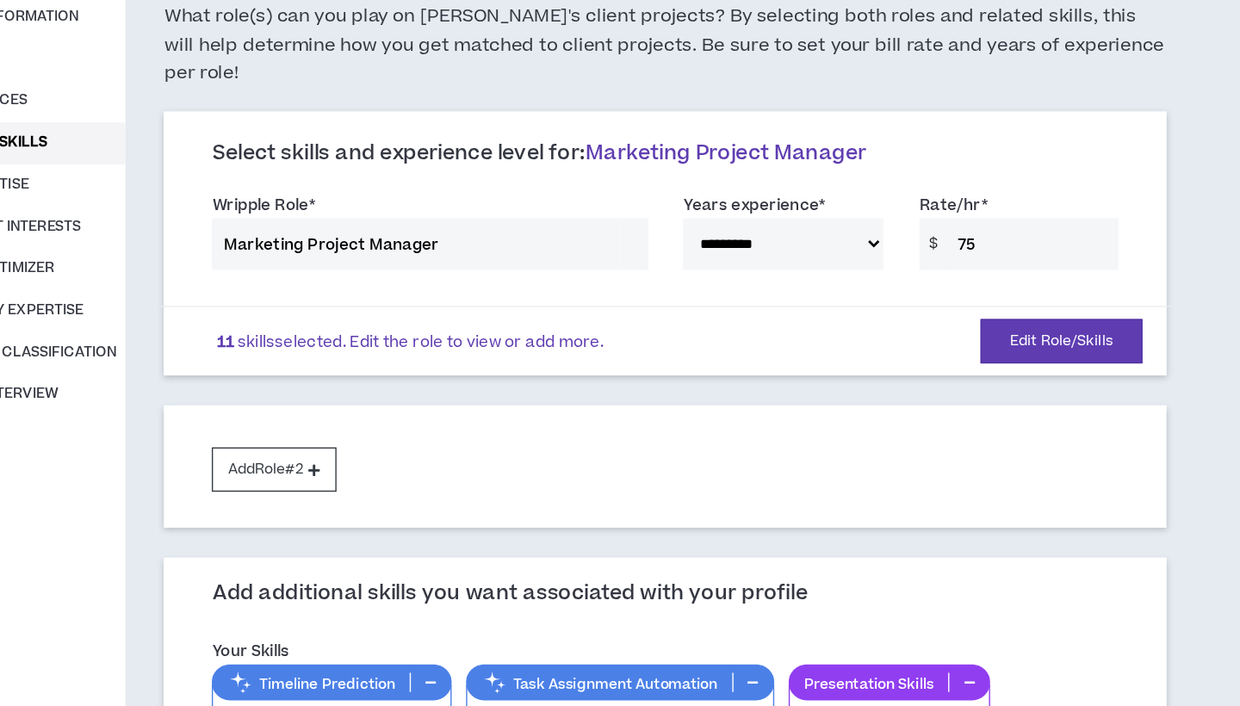
scroll to position [0, 0]
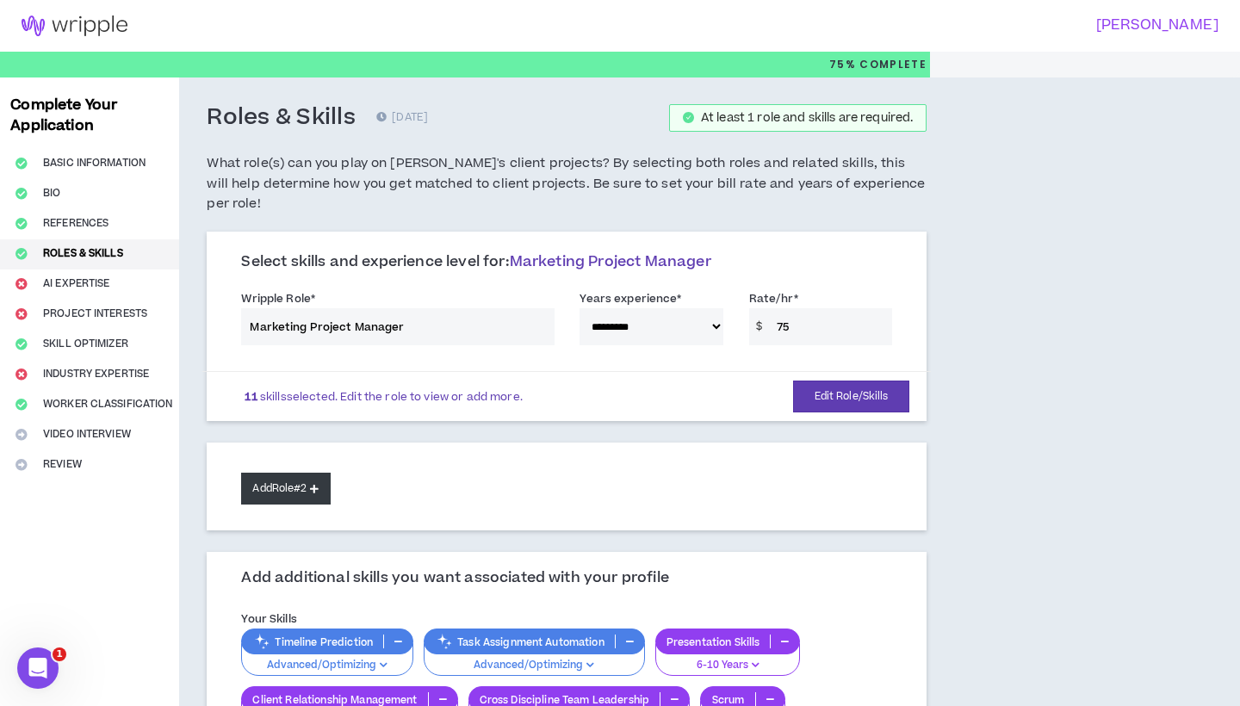
click at [298, 473] on button "Add Role #2" at bounding box center [285, 489] width 89 height 32
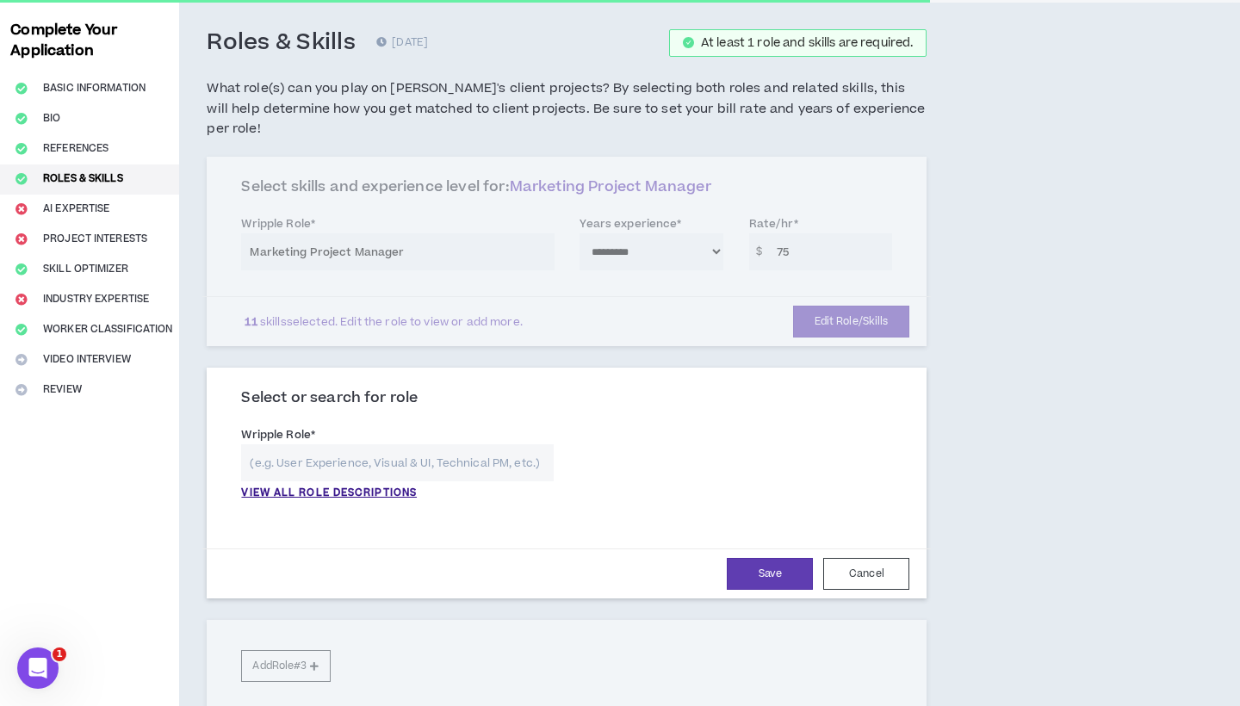
scroll to position [148, 0]
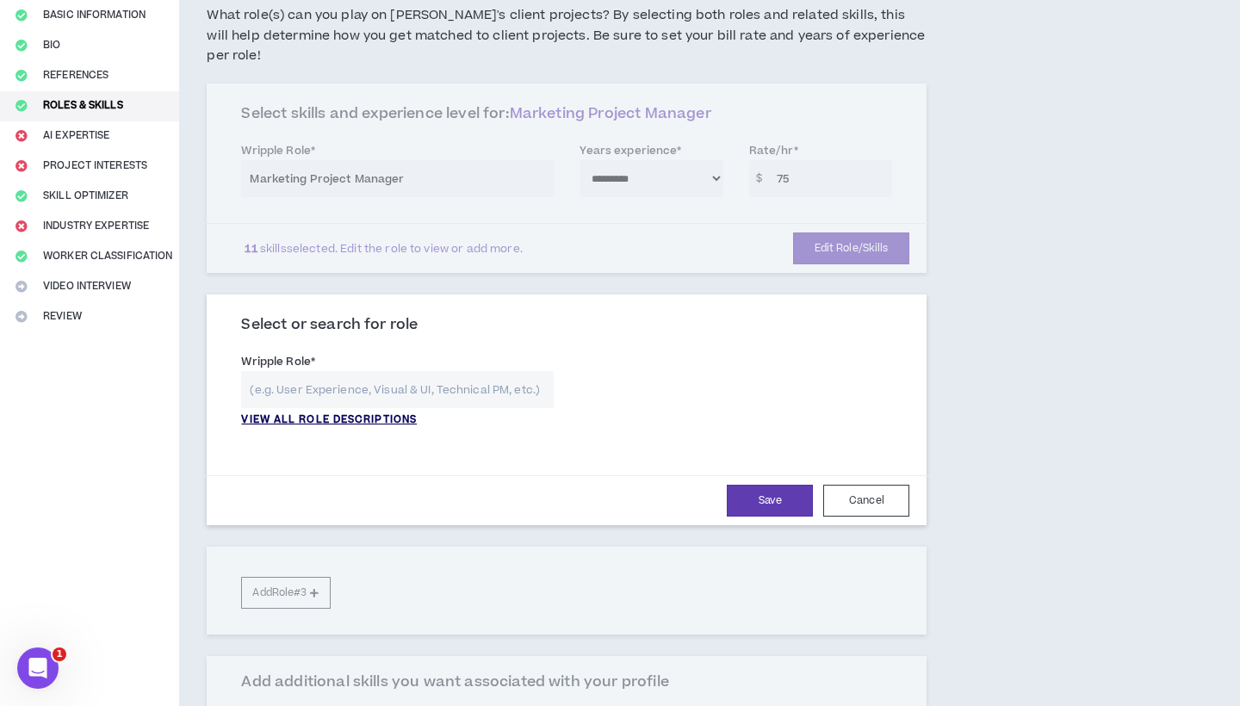
click at [362, 413] on p "VIEW ALL ROLE DESCRIPTIONS" at bounding box center [329, 421] width 176 height 16
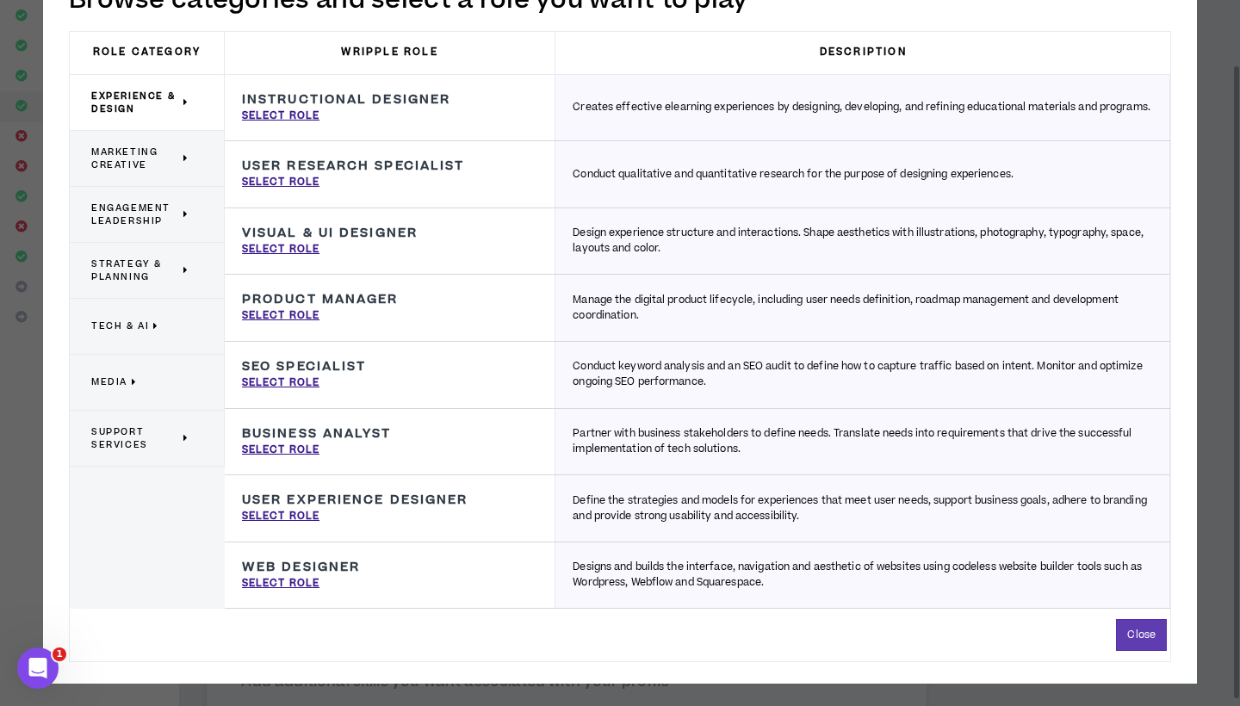
click at [114, 148] on span "Marketing Creative" at bounding box center [135, 159] width 88 height 26
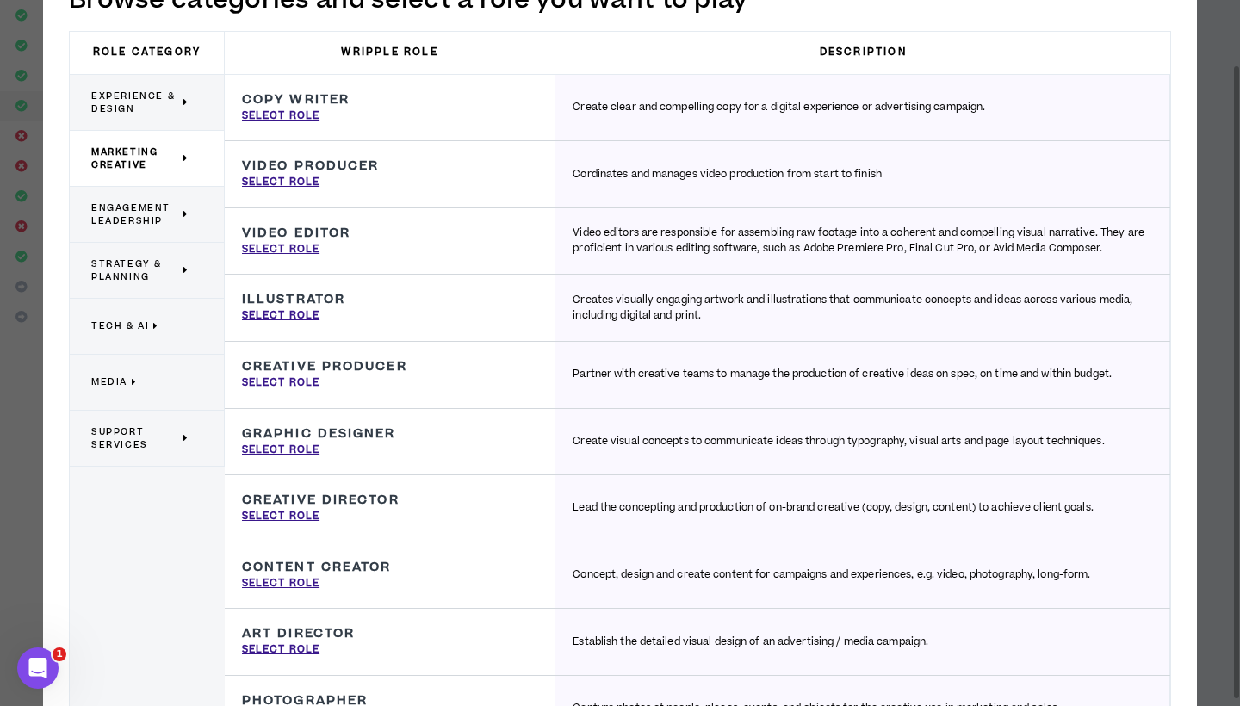
click at [107, 214] on span "Engagement Leadership" at bounding box center [135, 215] width 88 height 26
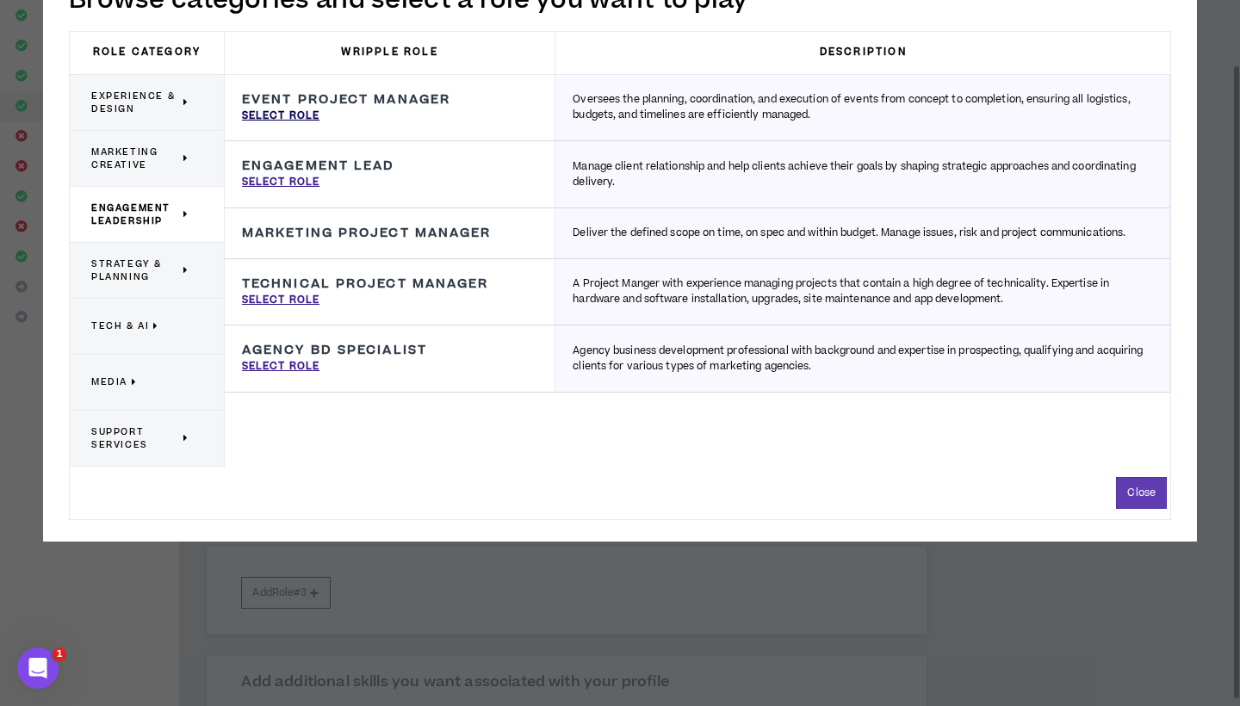
click at [293, 114] on p "Select Role" at bounding box center [281, 117] width 78 height 16
type input "Event Project Manager"
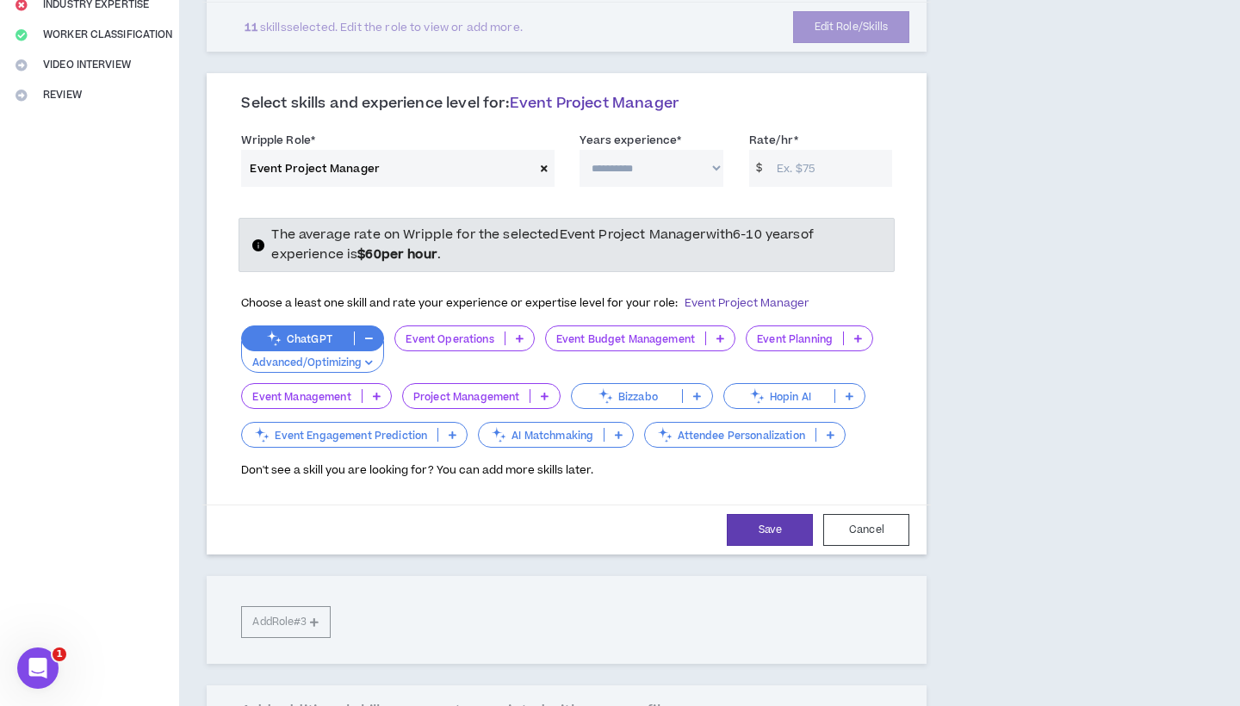
scroll to position [421, 0]
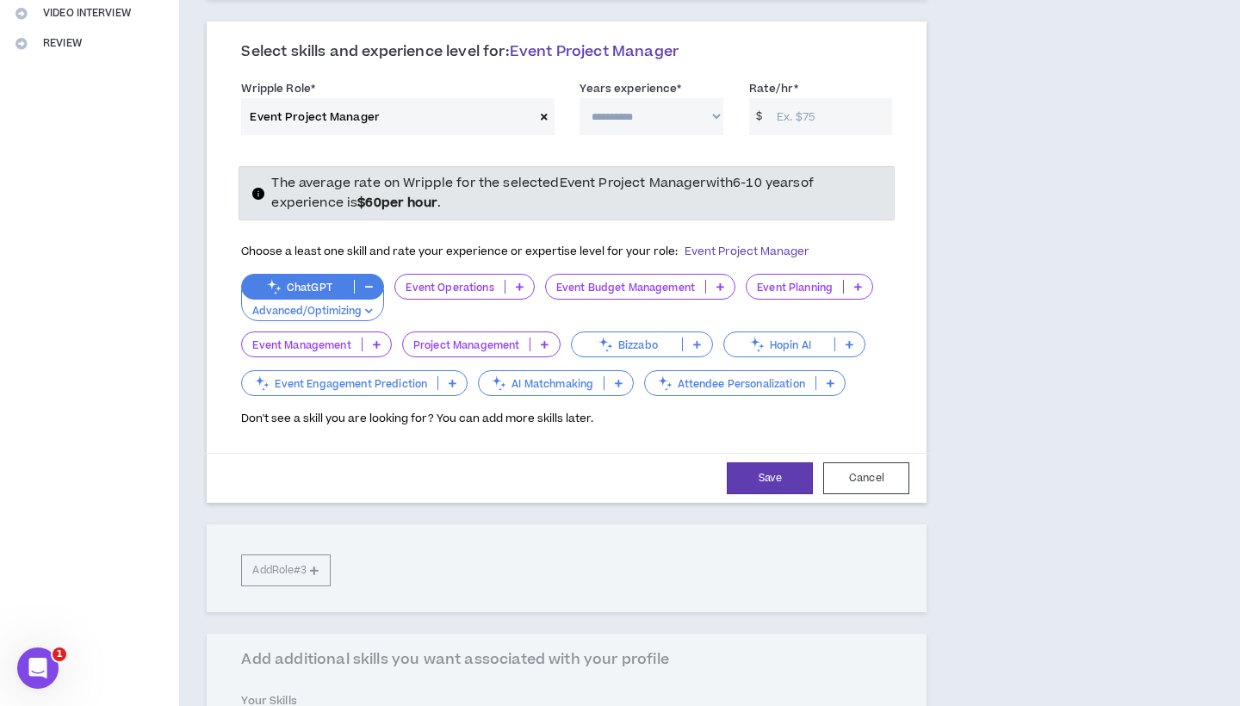
click at [313, 304] on p "Advanced/Optimizing" at bounding box center [312, 312] width 121 height 16
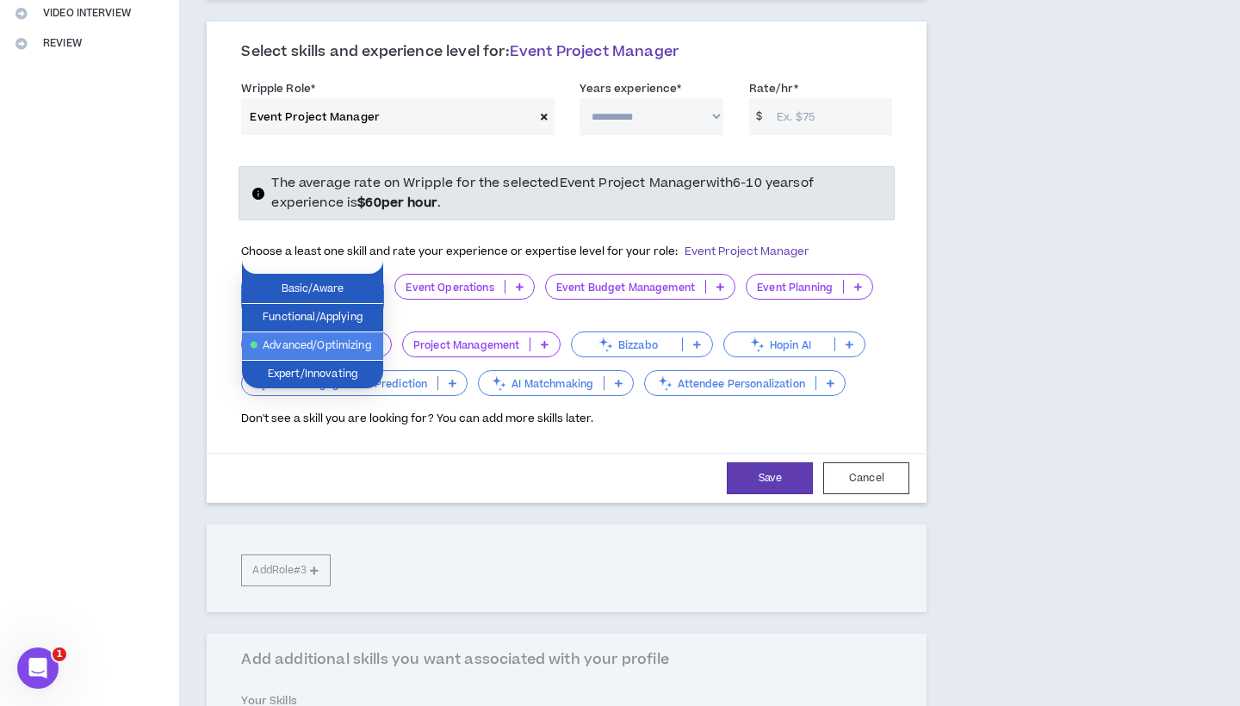
click at [188, 330] on div "**********" at bounding box center [566, 405] width 775 height 1498
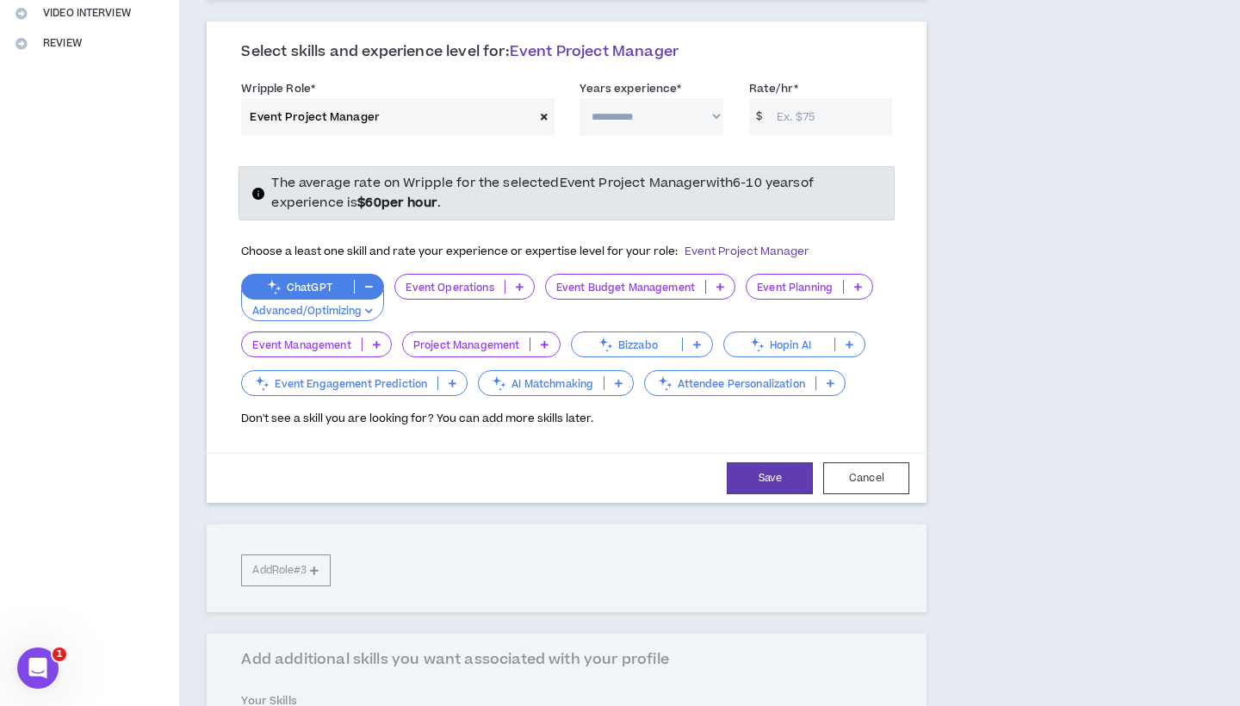
click at [538, 338] on p at bounding box center [545, 345] width 28 height 14
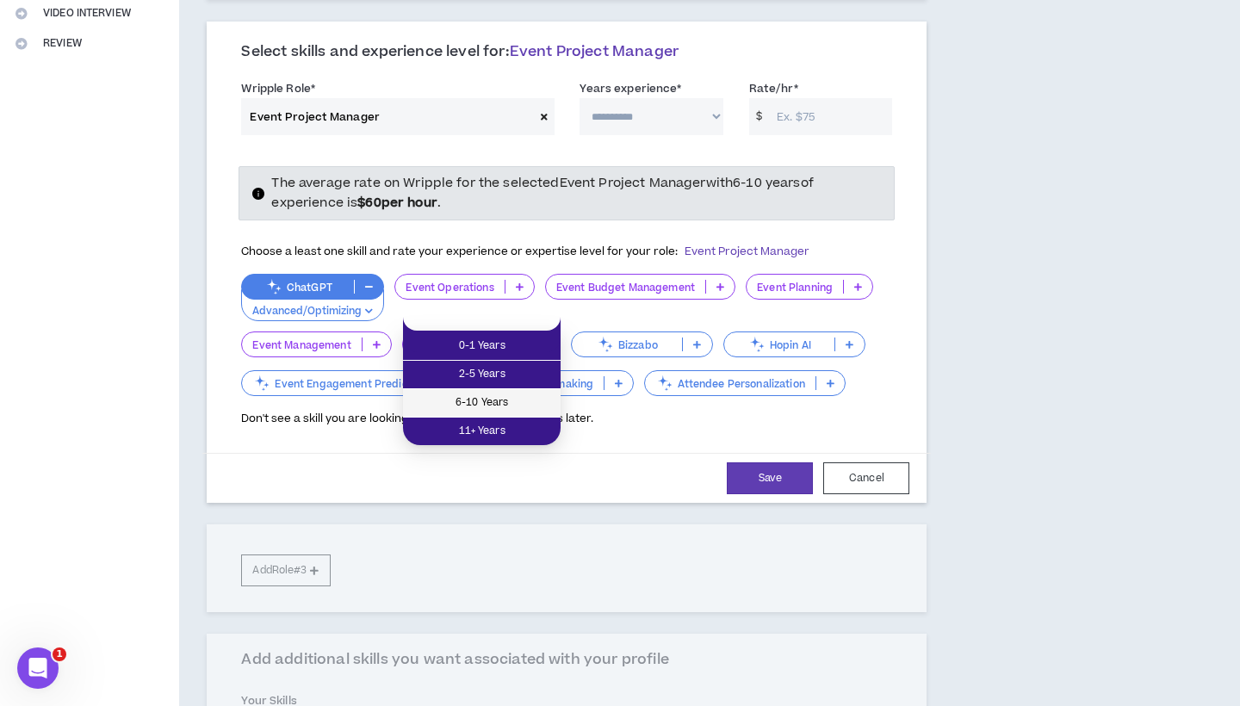
click at [516, 404] on span "6-10 Years" at bounding box center [481, 403] width 137 height 19
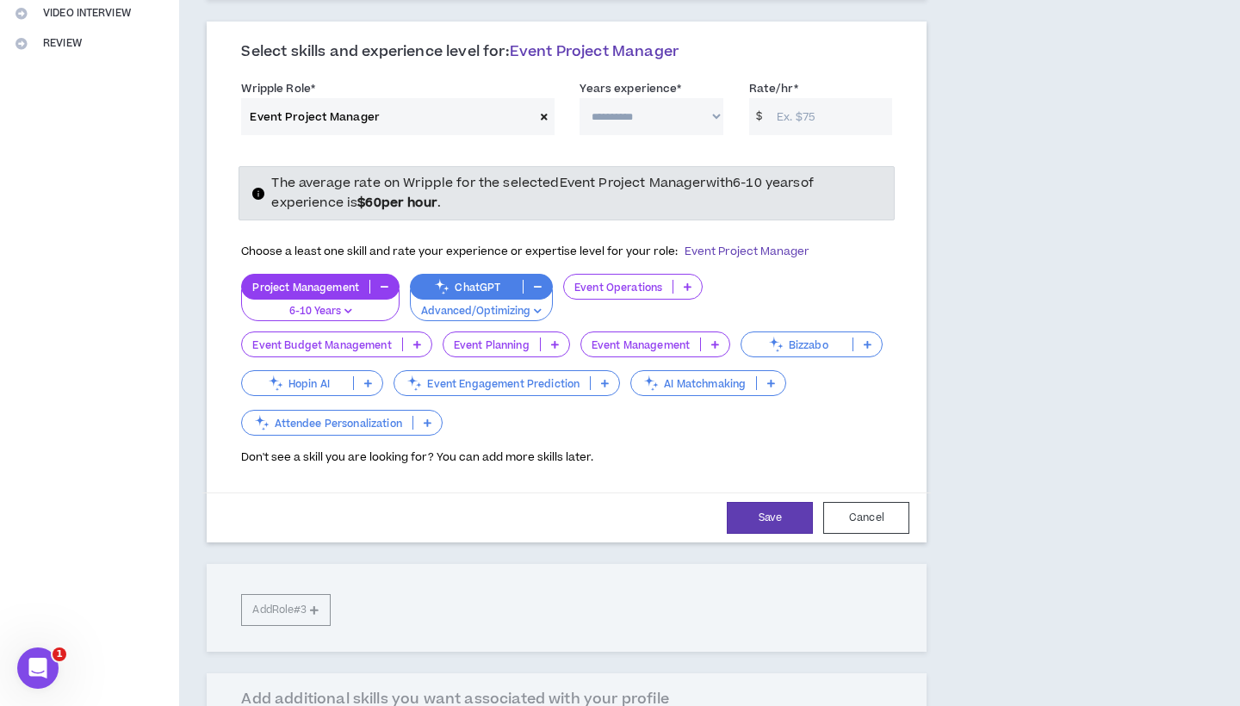
click at [420, 340] on icon at bounding box center [417, 344] width 8 height 9
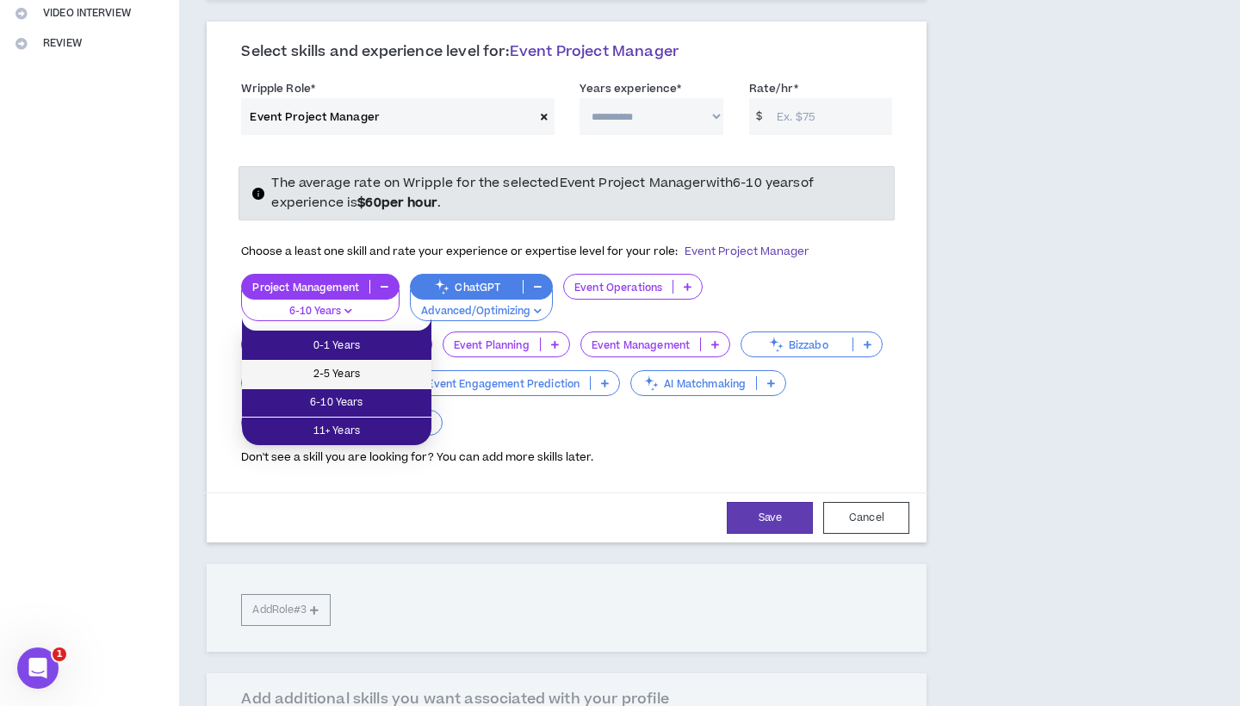
click at [397, 369] on span "2-5 Years" at bounding box center [336, 374] width 169 height 19
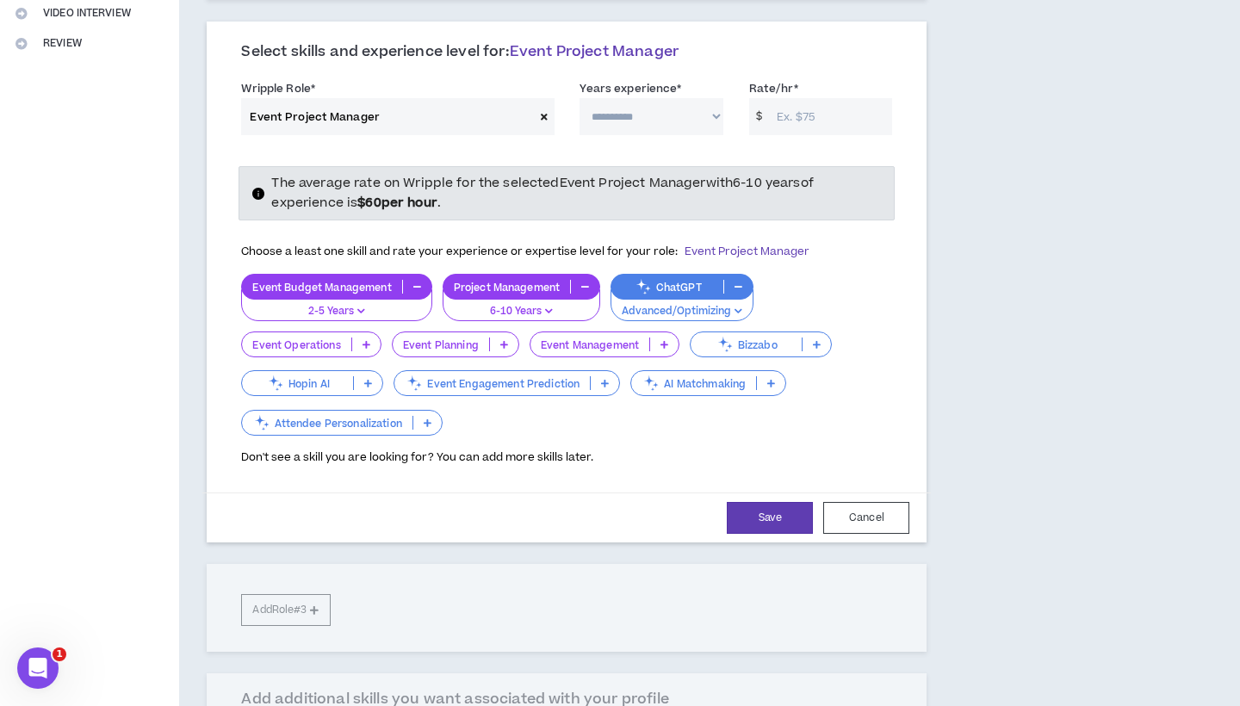
click at [505, 340] on icon at bounding box center [504, 344] width 8 height 9
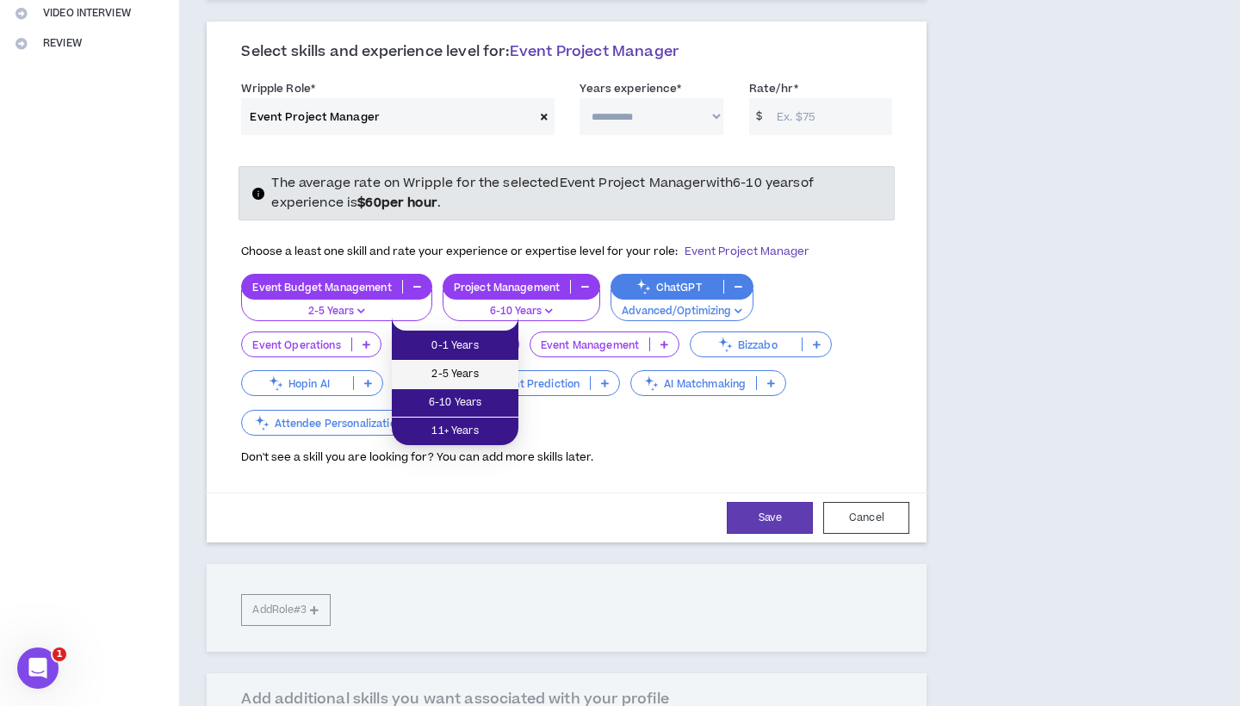
click at [484, 378] on span "2-5 Years" at bounding box center [455, 374] width 106 height 19
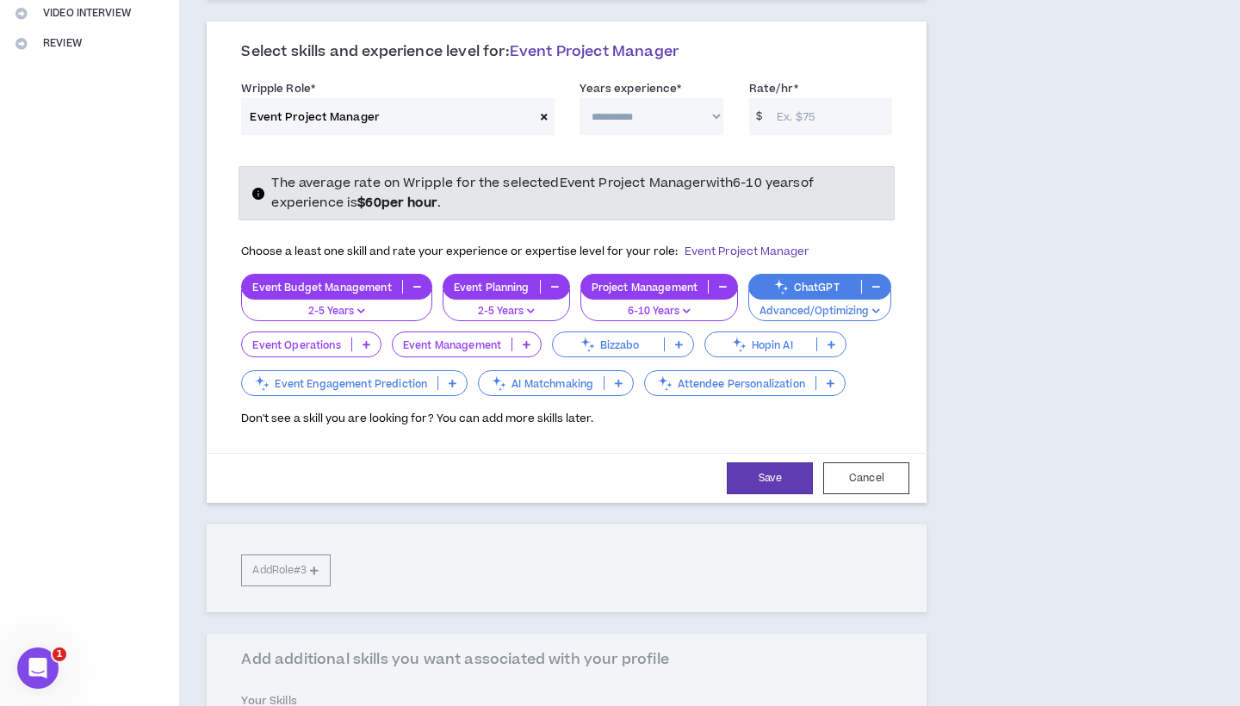
click at [488, 332] on div "Event Management" at bounding box center [467, 345] width 150 height 26
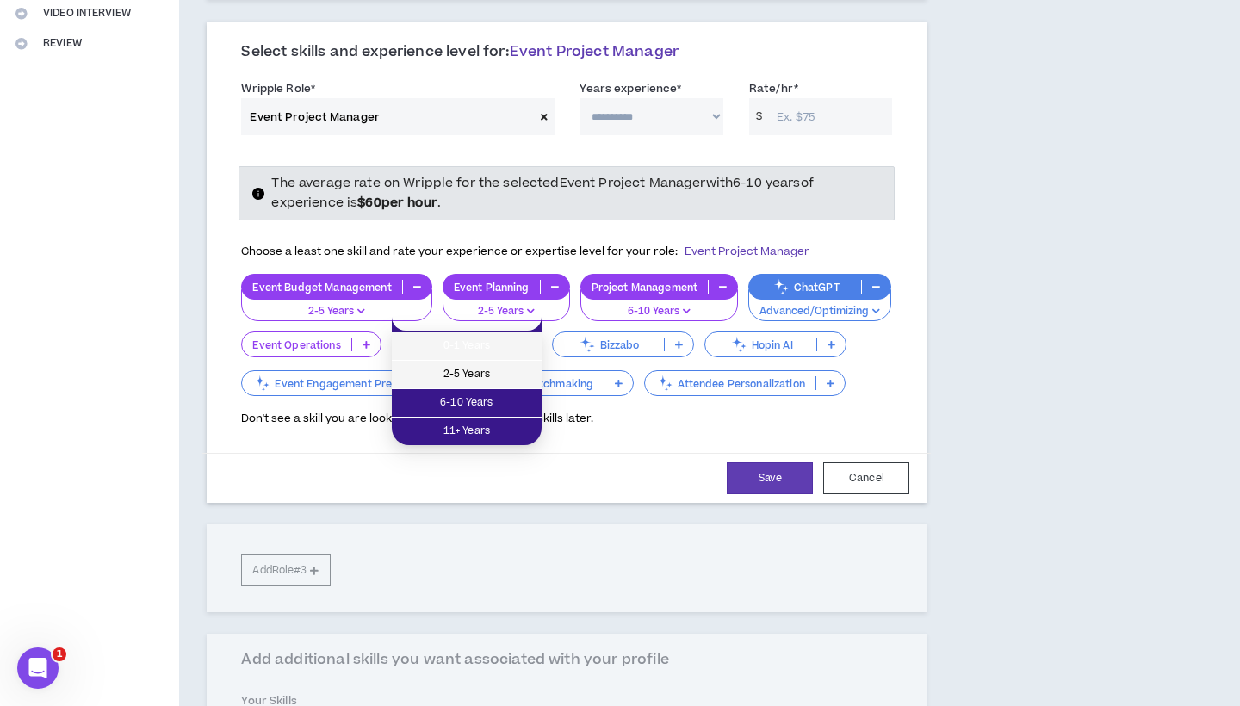
click at [481, 363] on li "2-5 Years" at bounding box center [467, 375] width 150 height 28
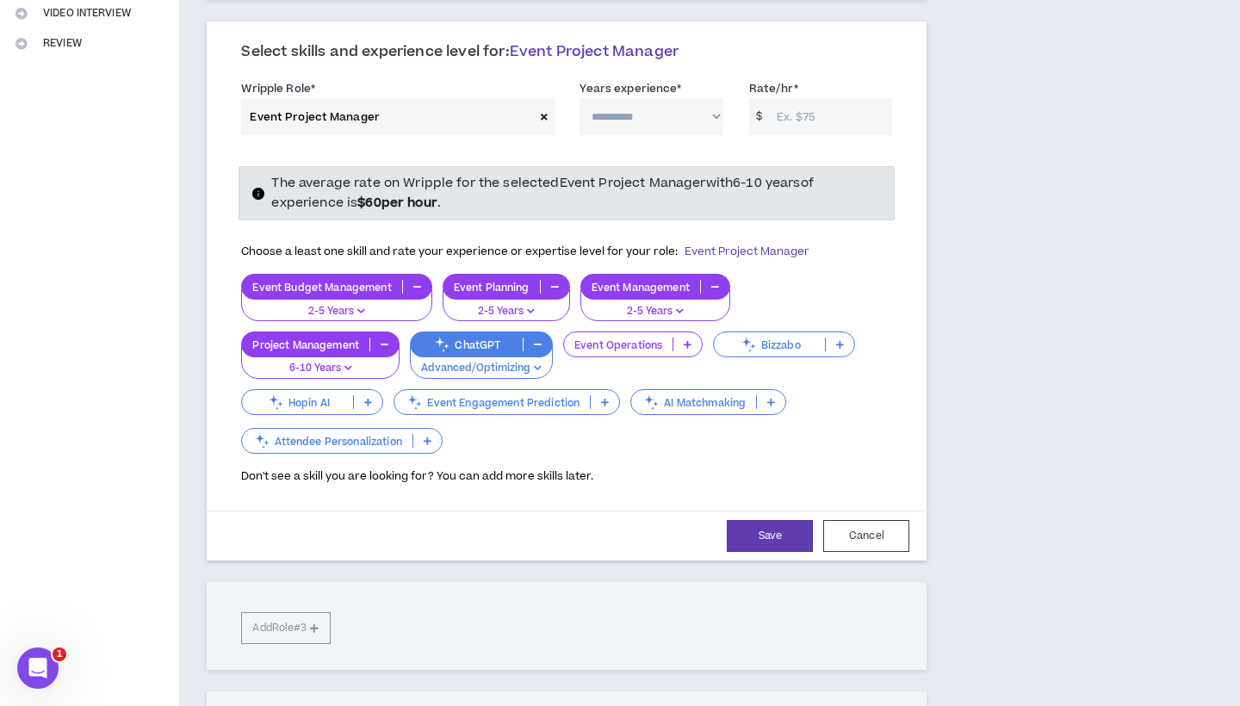
click at [615, 339] on p "Event Operations" at bounding box center [618, 345] width 109 height 13
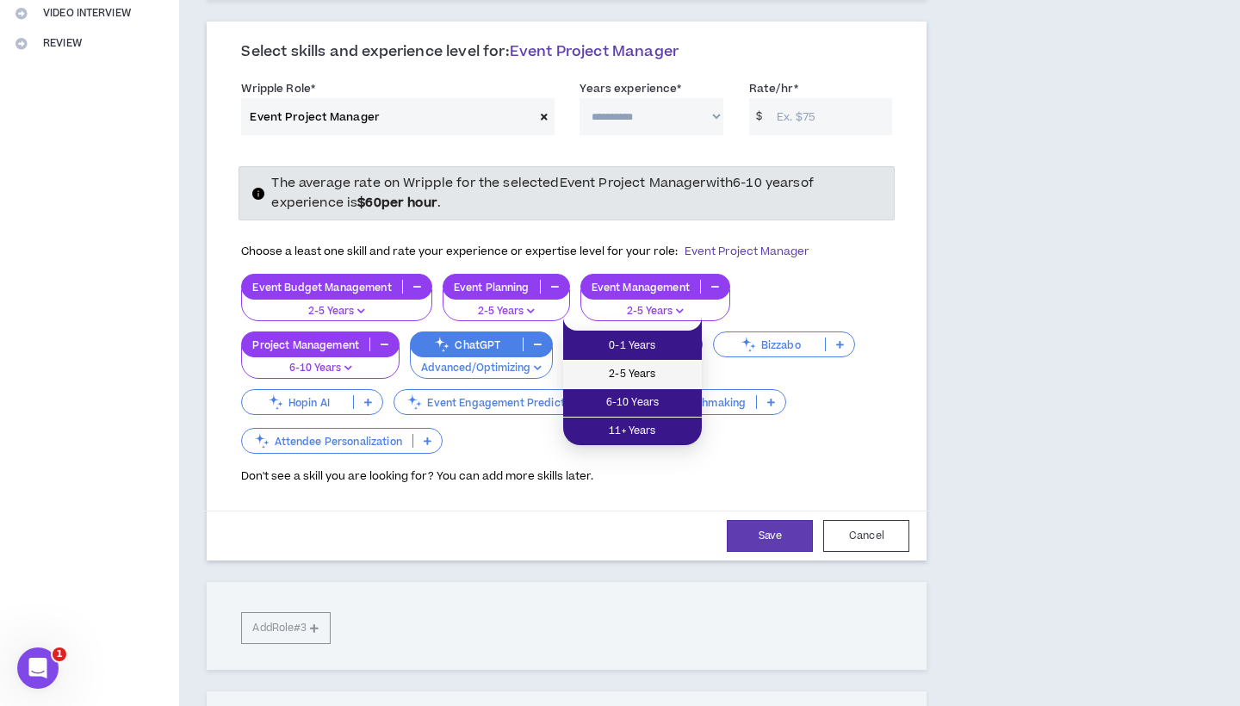
click at [613, 382] on span "2-5 Years" at bounding box center [633, 374] width 118 height 19
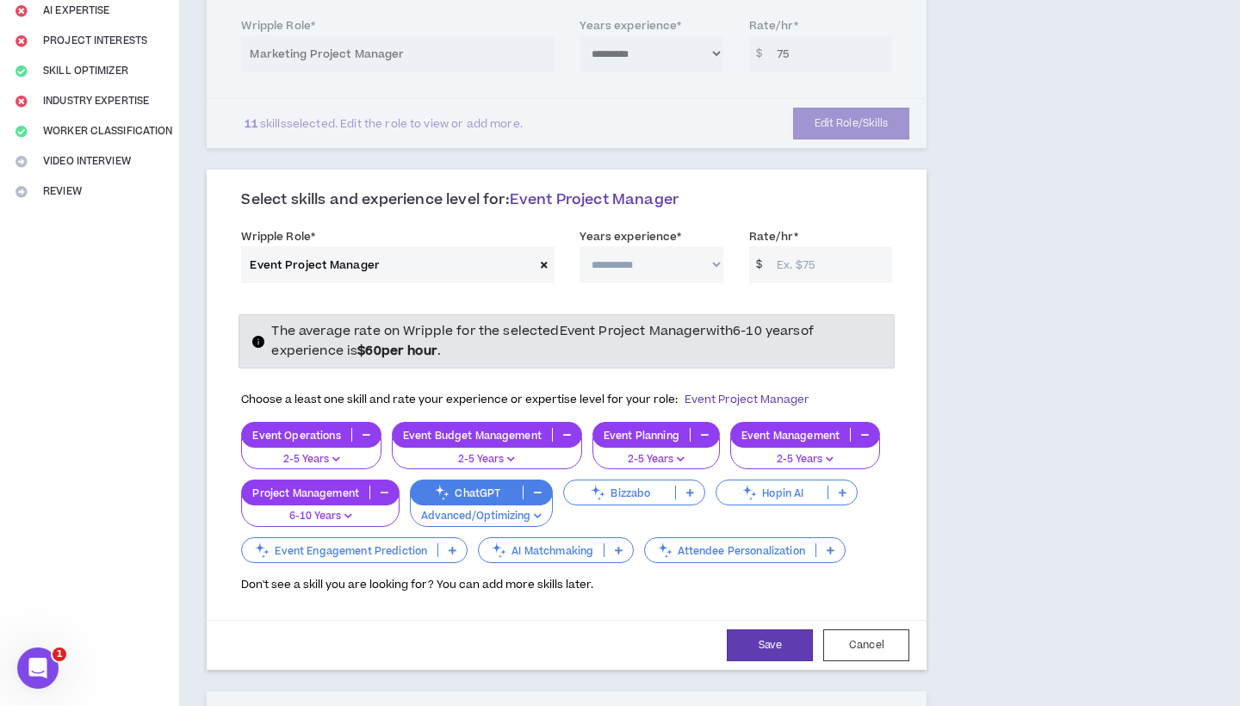
scroll to position [354, 1]
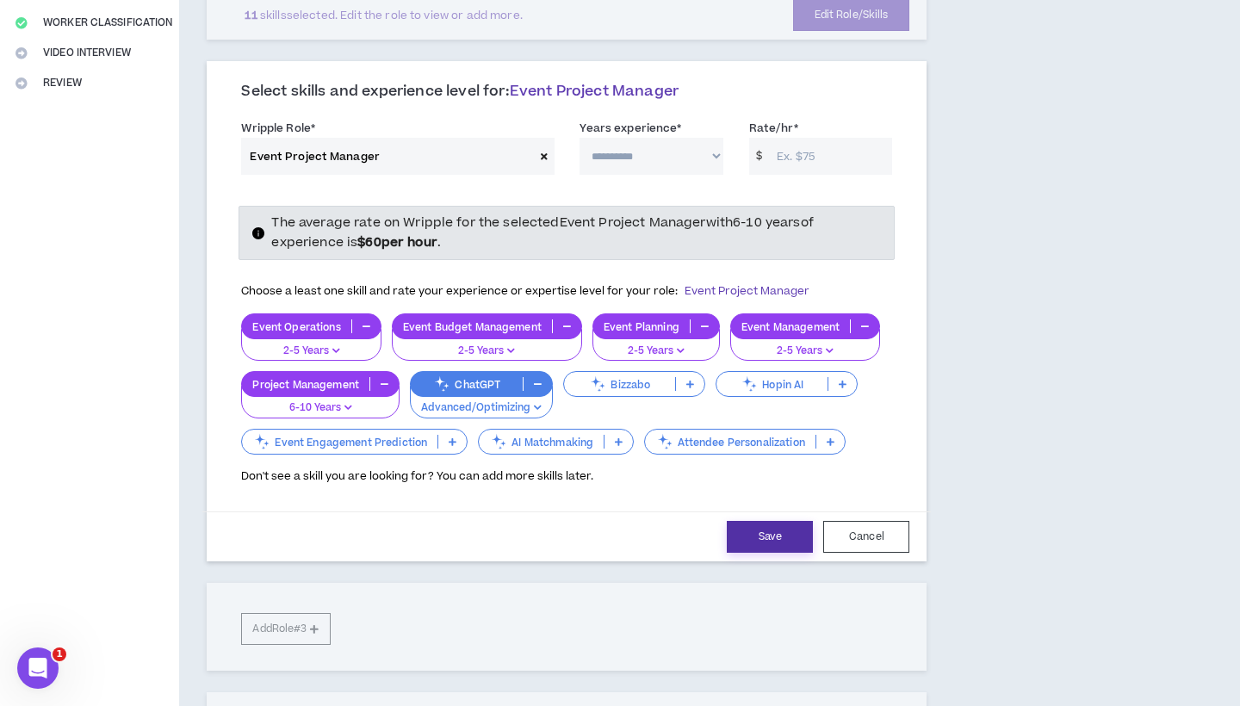
click at [780, 521] on button "Save" at bounding box center [770, 537] width 86 height 32
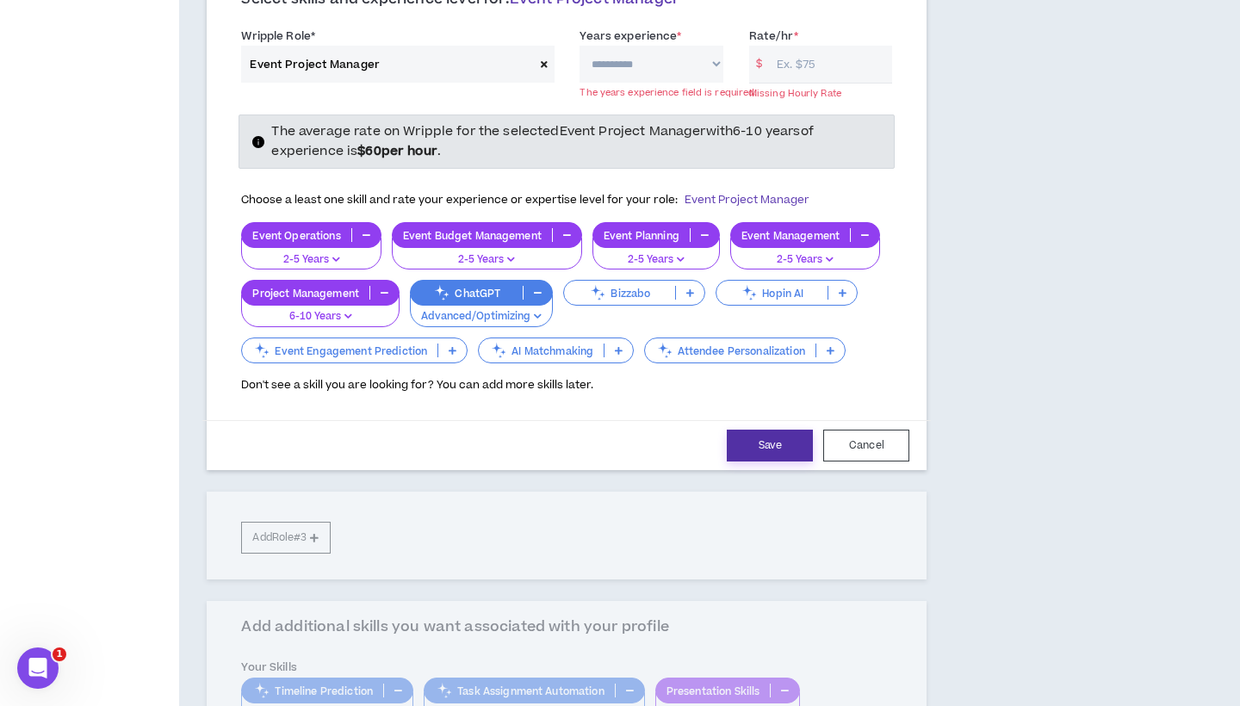
scroll to position [476, 0]
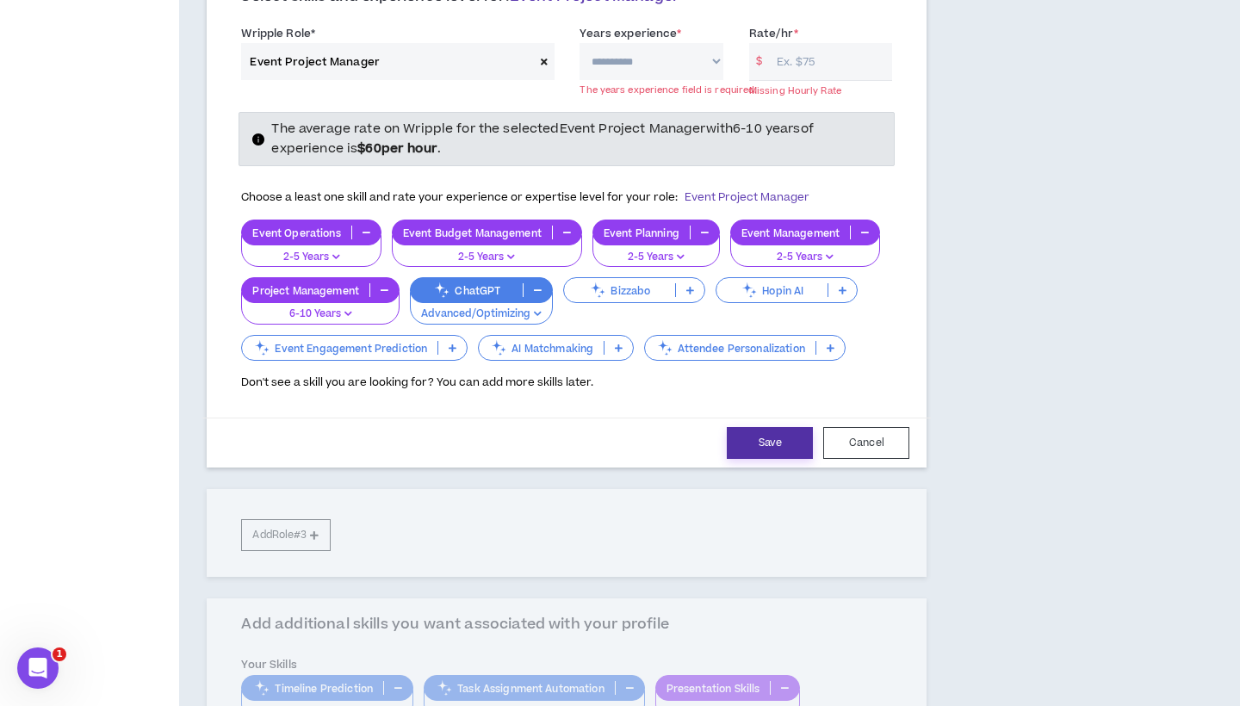
click at [761, 427] on button "Save" at bounding box center [770, 443] width 86 height 32
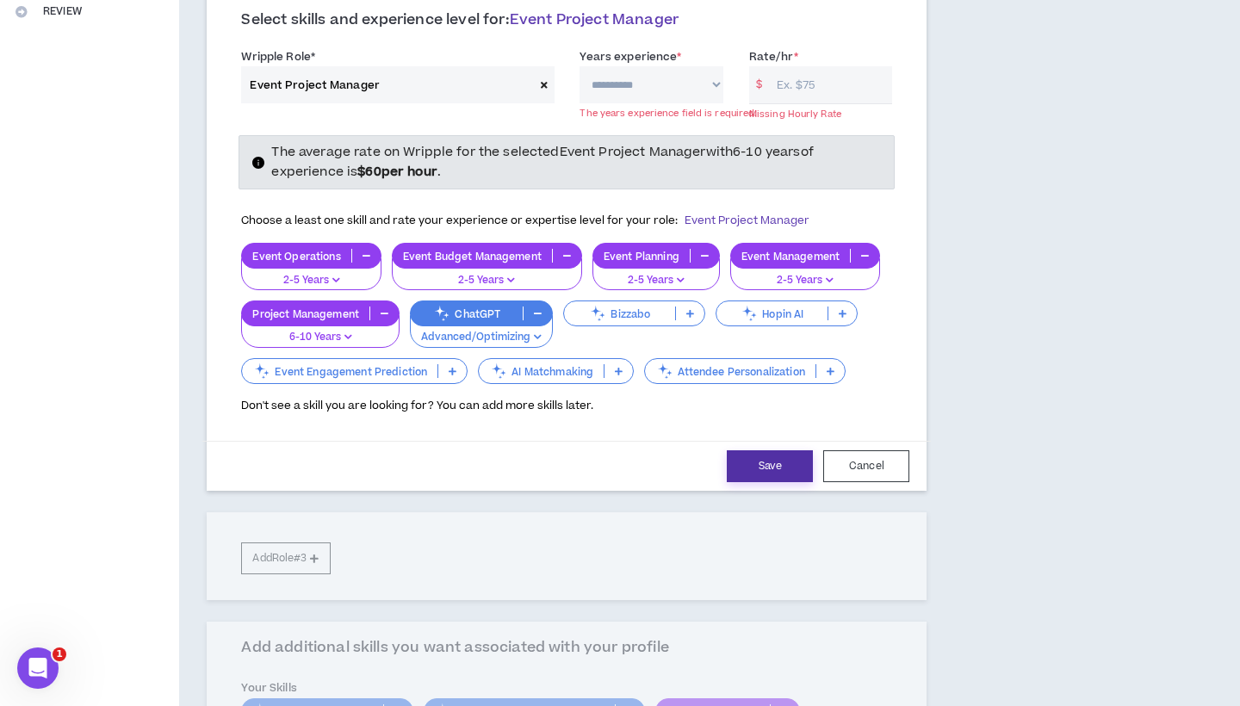
scroll to position [394, 0]
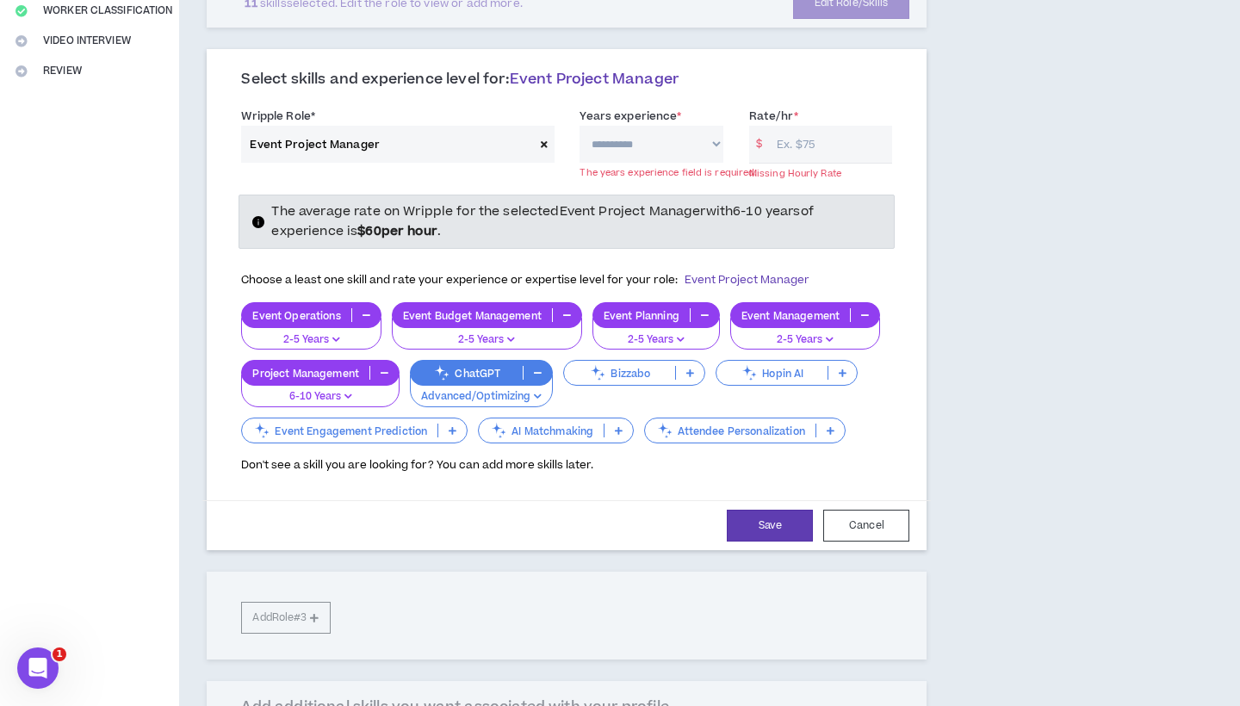
select select "**"
click at [779, 126] on input "Rate/hr *" at bounding box center [830, 144] width 124 height 37
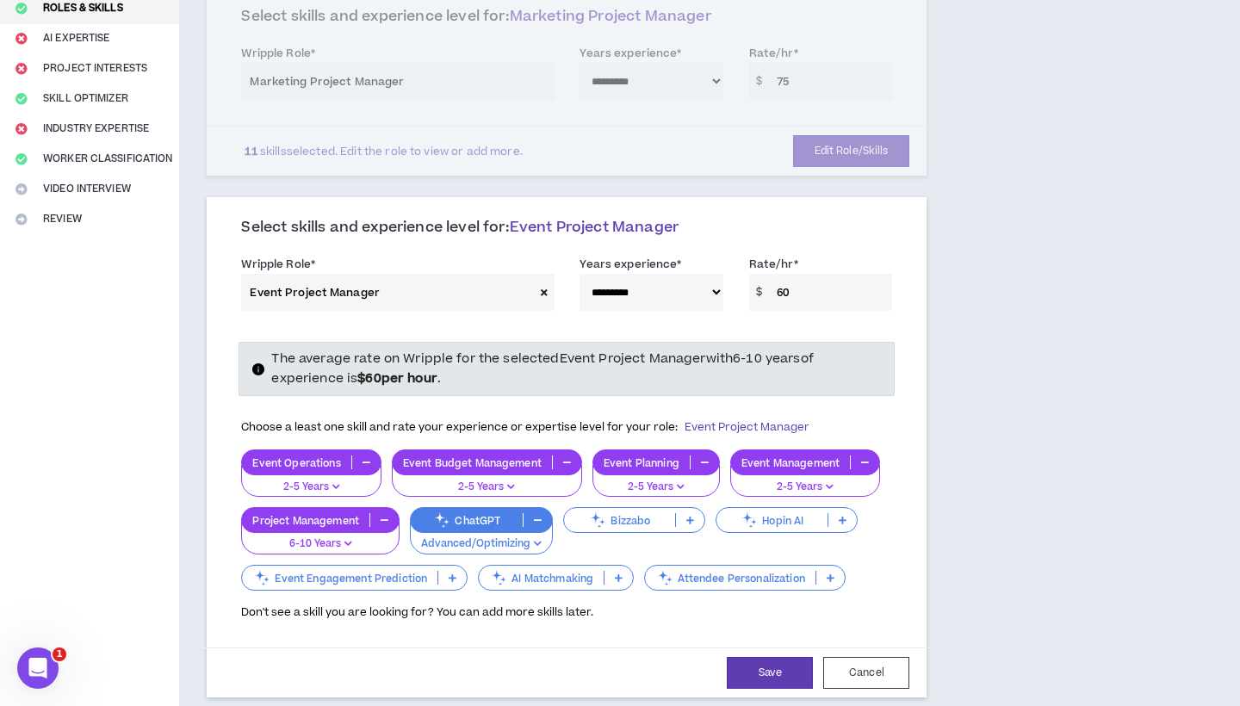
scroll to position [329, 0]
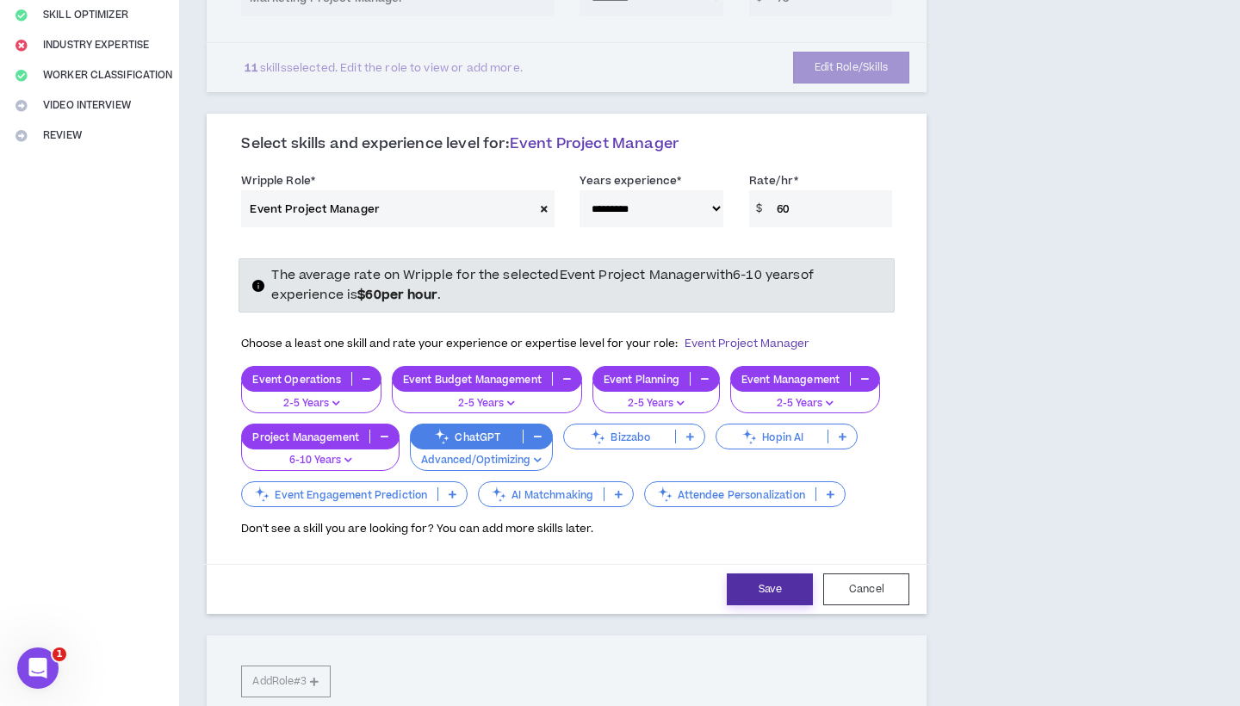
type input "60"
click at [778, 574] on button "Save" at bounding box center [770, 590] width 86 height 32
select select "**"
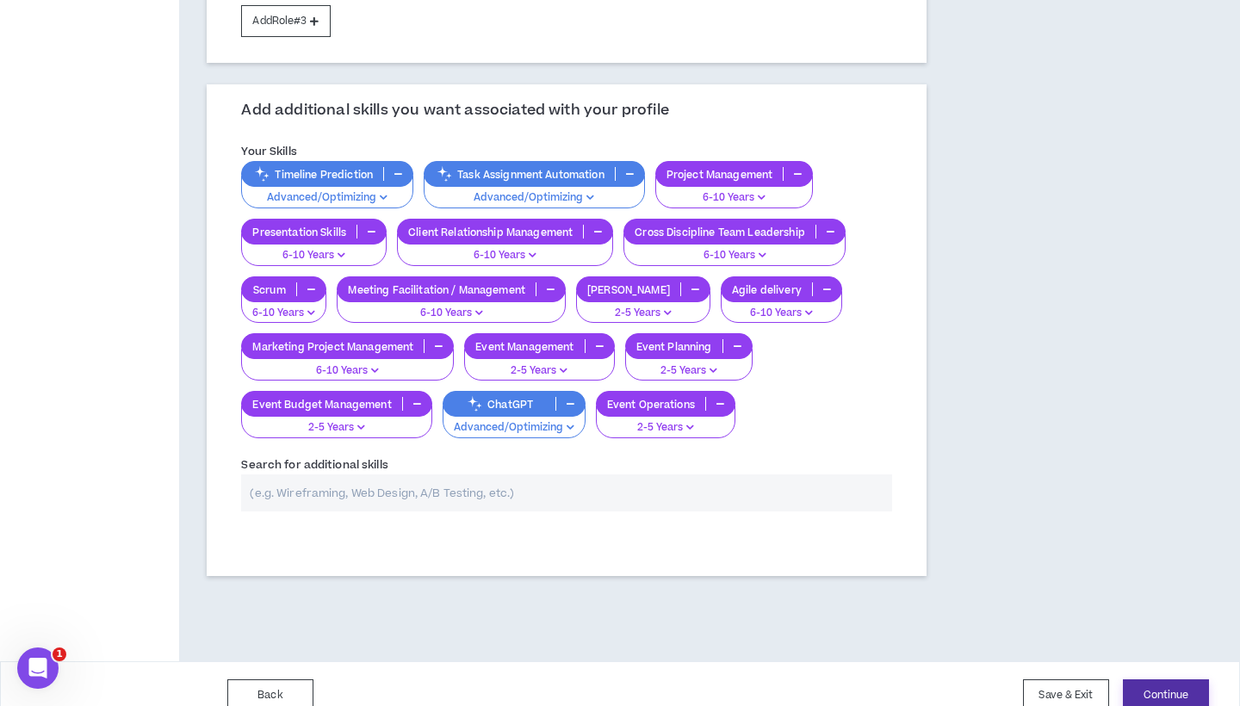
scroll to position [674, 0]
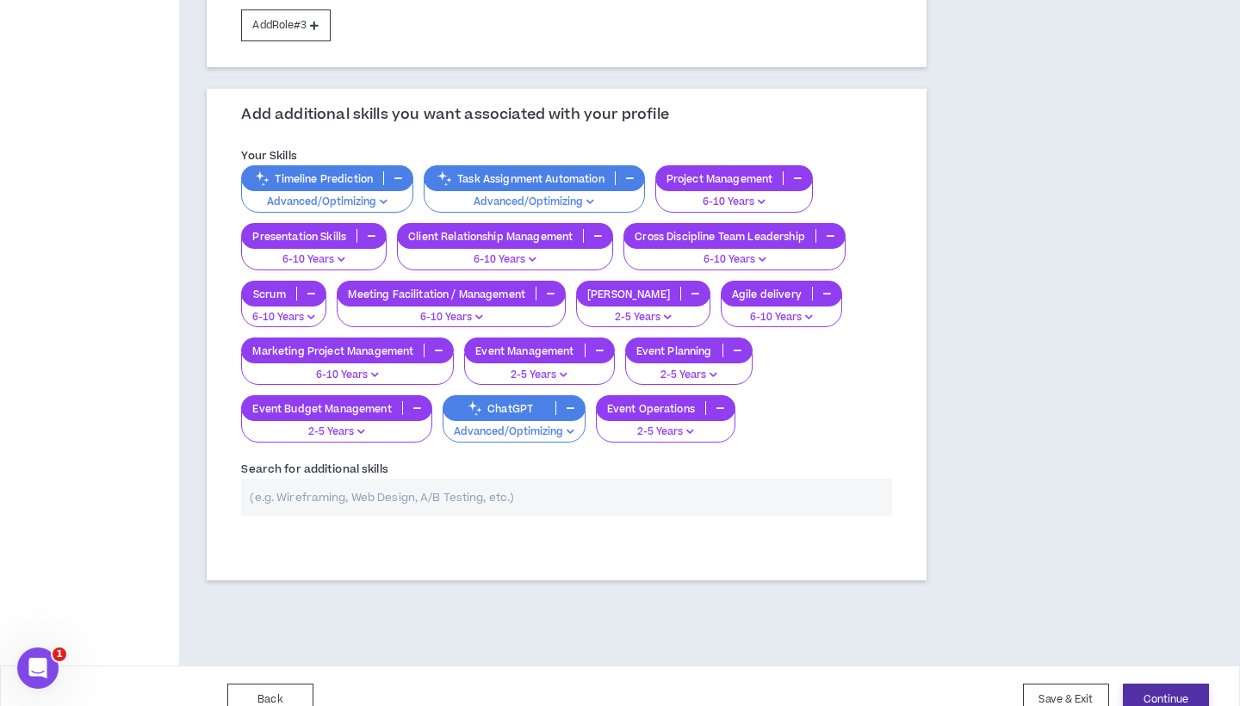
click at [1162, 684] on button "Continue" at bounding box center [1166, 700] width 86 height 32
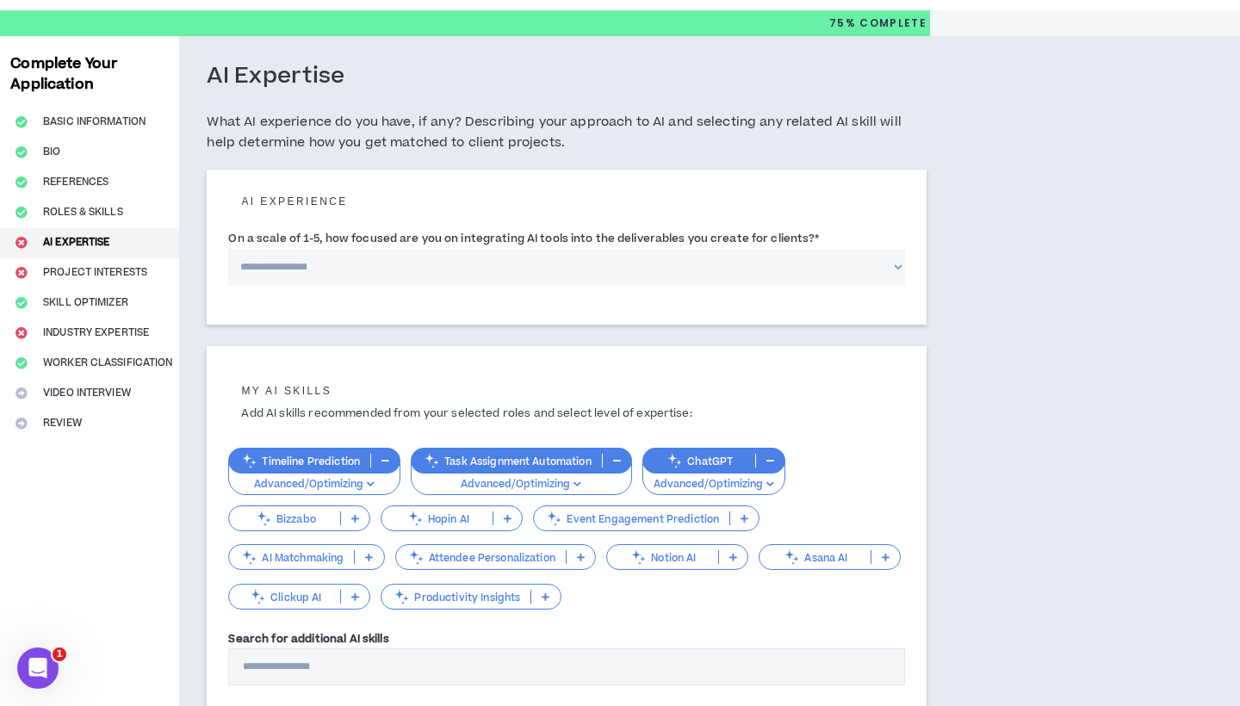
scroll to position [42, 0]
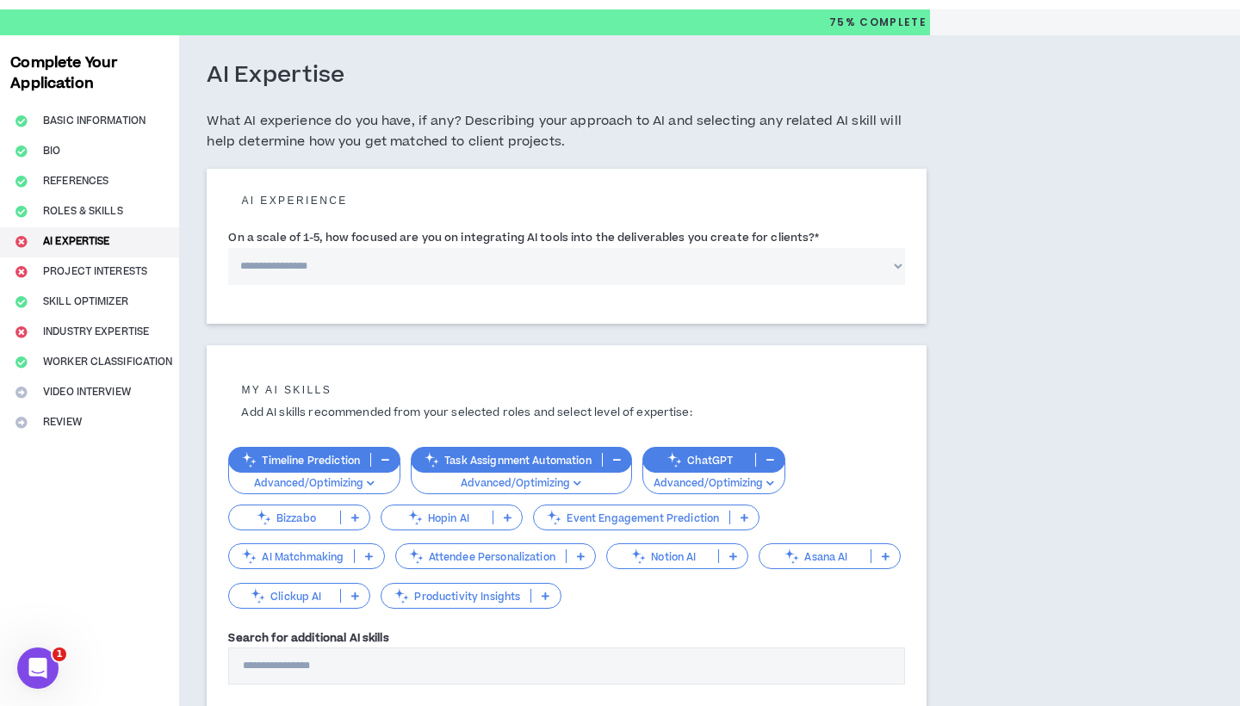
select select "*"
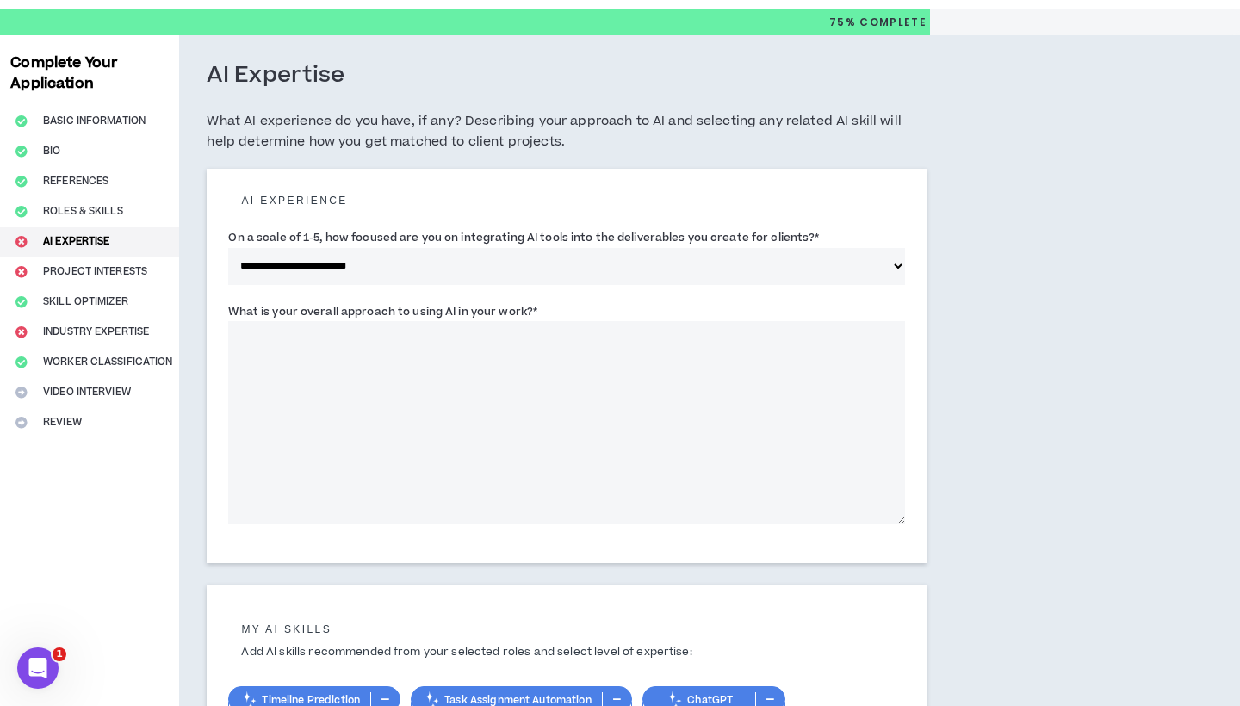
click at [516, 406] on textarea "What is your overall approach to using AI in your work? *" at bounding box center [566, 422] width 677 height 203
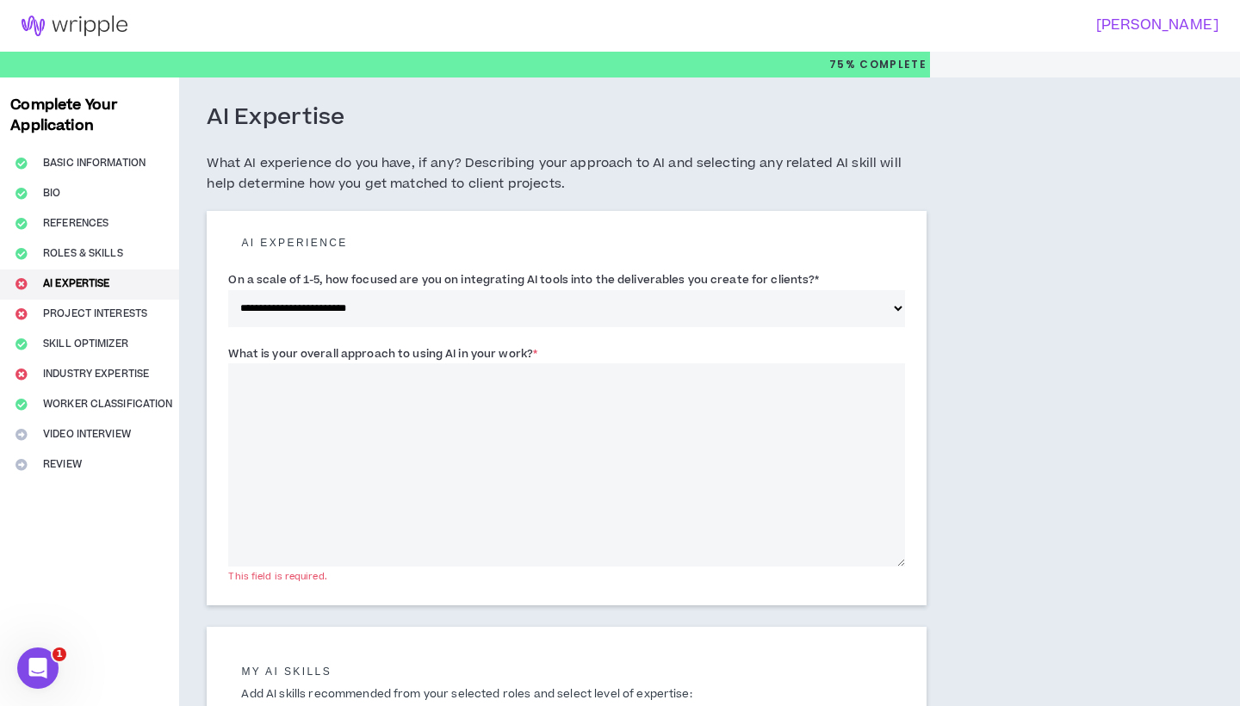
scroll to position [0, 0]
